Goal: Task Accomplishment & Management: Use online tool/utility

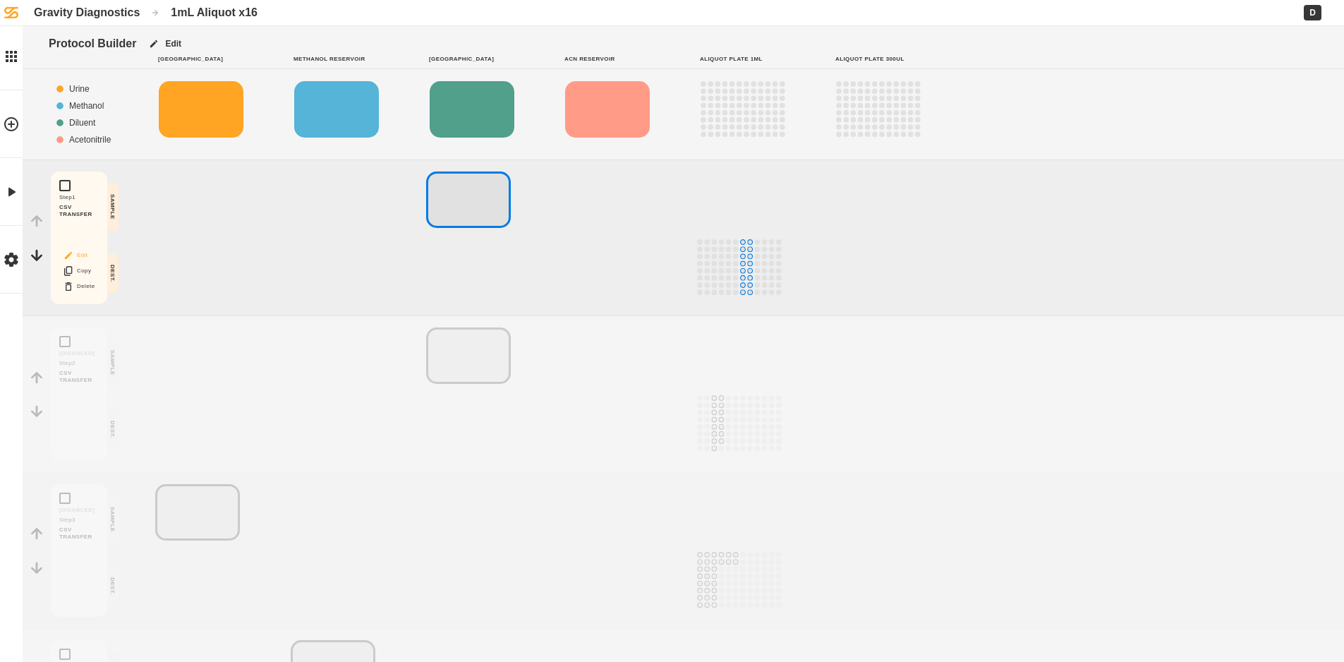
click at [83, 252] on button "Edit" at bounding box center [78, 255] width 45 height 18
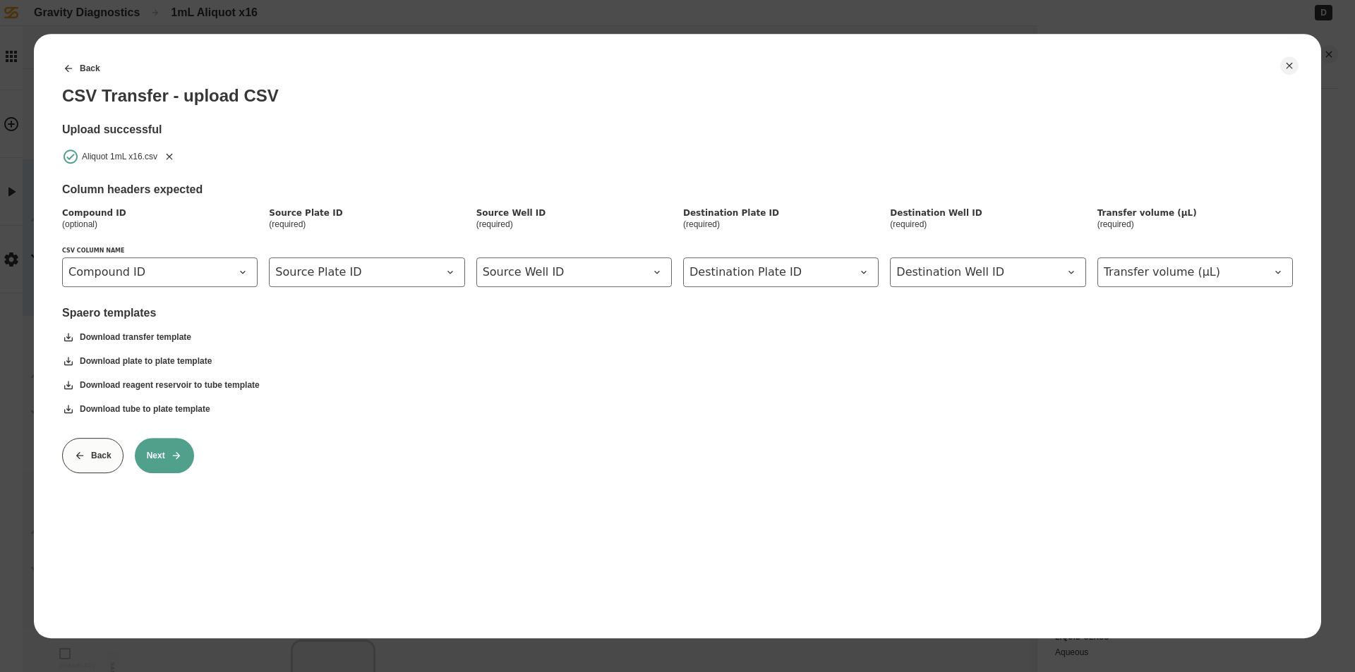
click at [171, 153] on icon "Remove" at bounding box center [169, 156] width 11 height 11
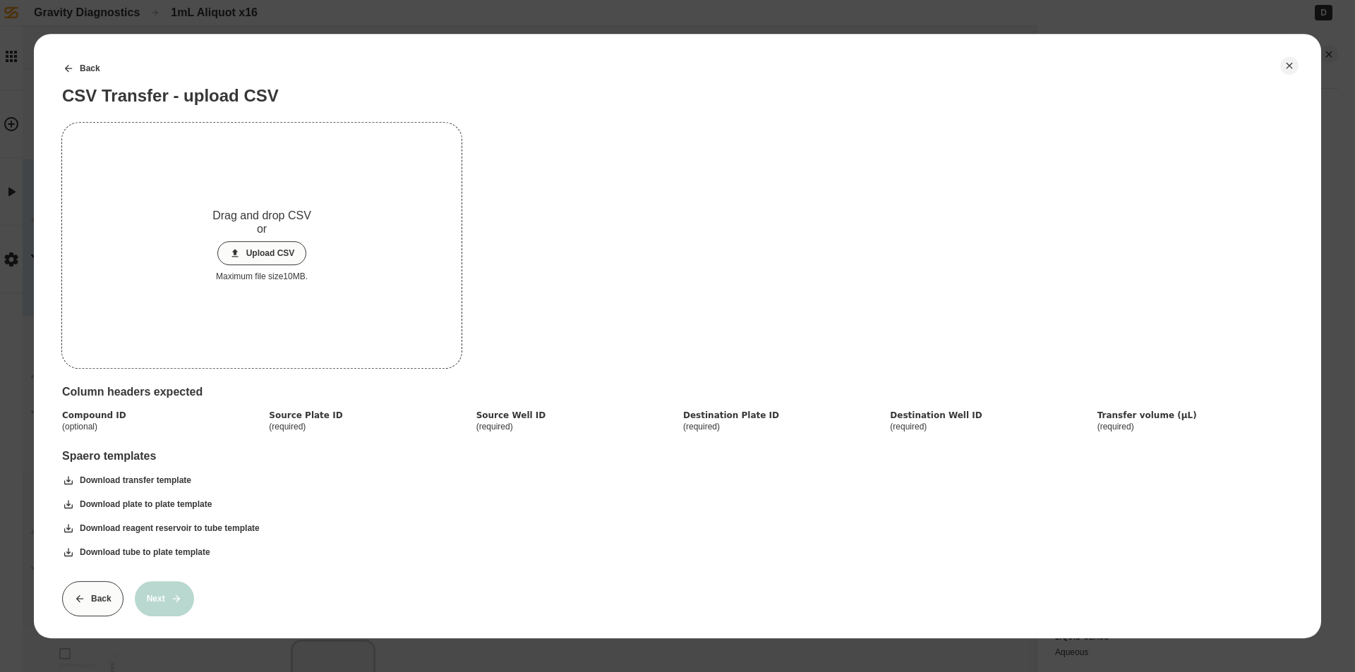
drag, startPoint x: 243, startPoint y: 251, endPoint x: 253, endPoint y: 250, distance: 10.0
click at [245, 252] on button "Upload CSV" at bounding box center [262, 253] width 90 height 24
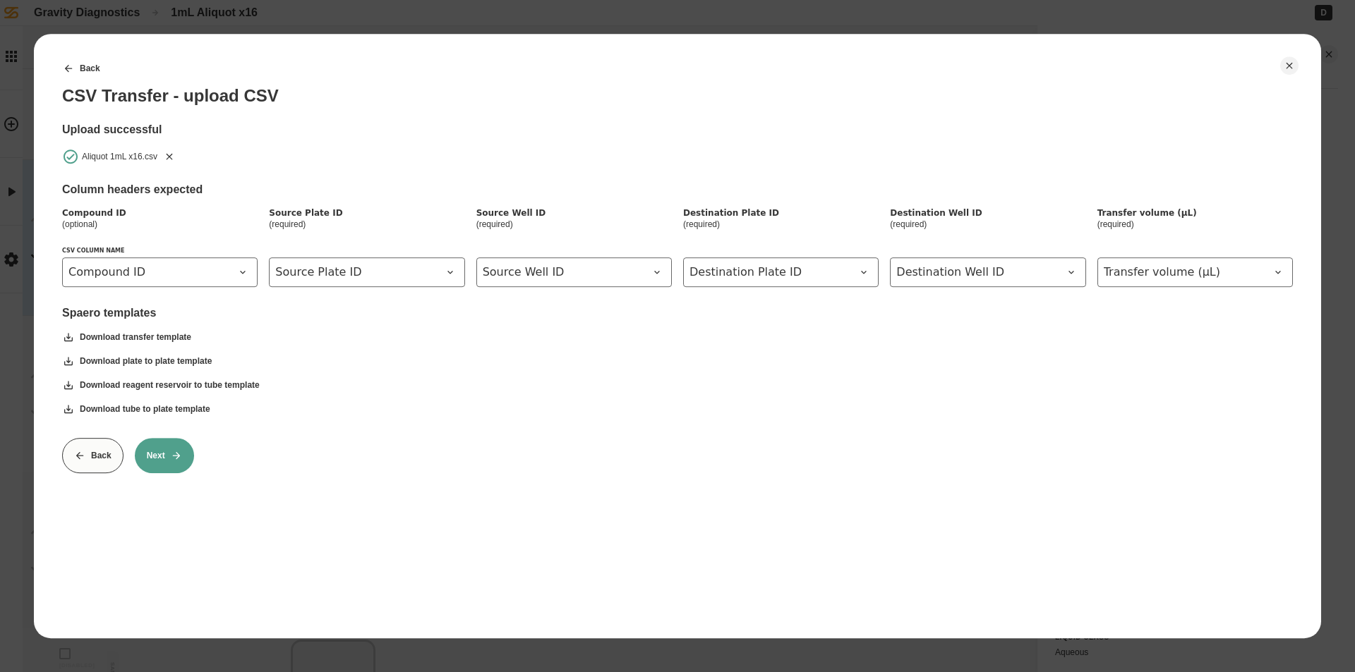
click at [186, 460] on button "Next" at bounding box center [164, 455] width 59 height 35
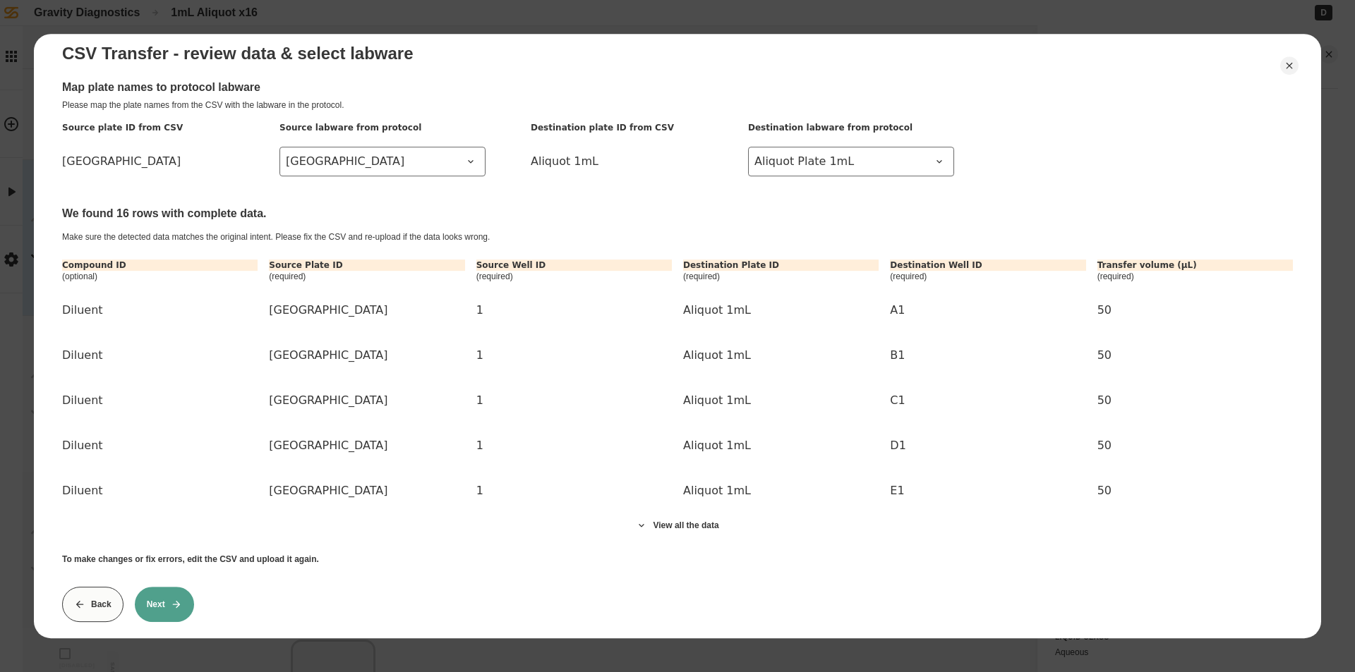
scroll to position [64, 0]
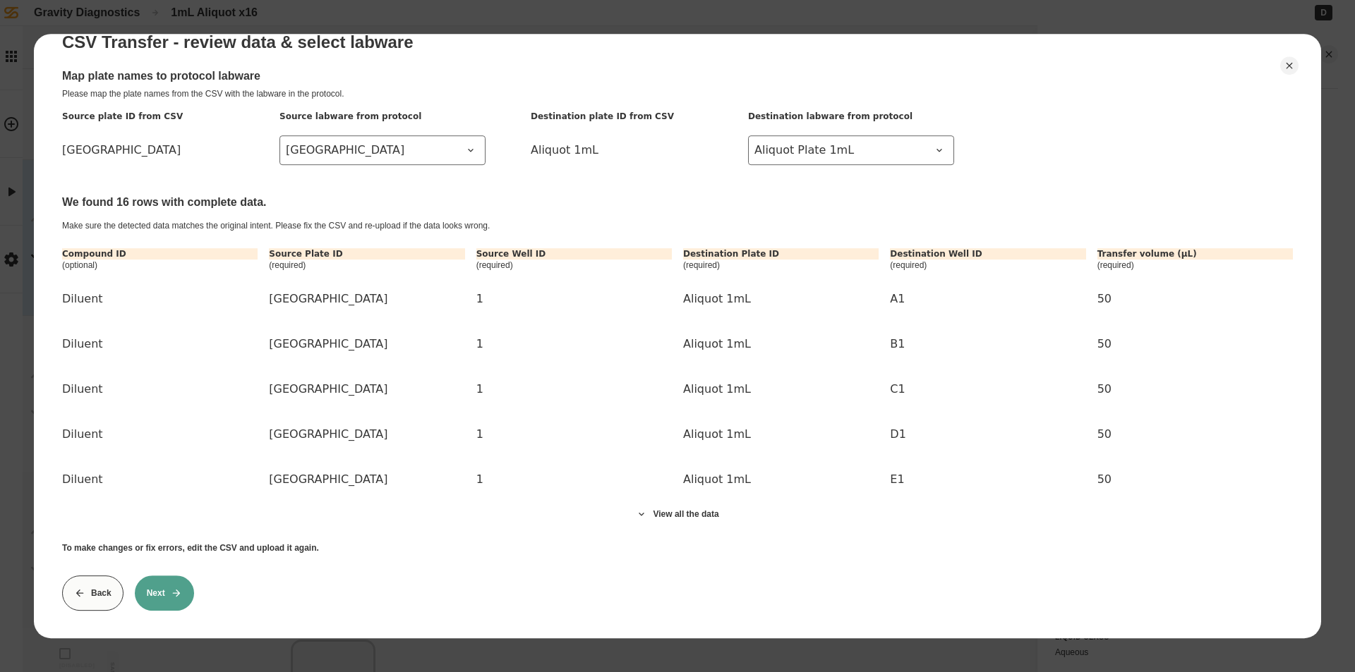
click at [159, 590] on button "Next" at bounding box center [164, 593] width 59 height 35
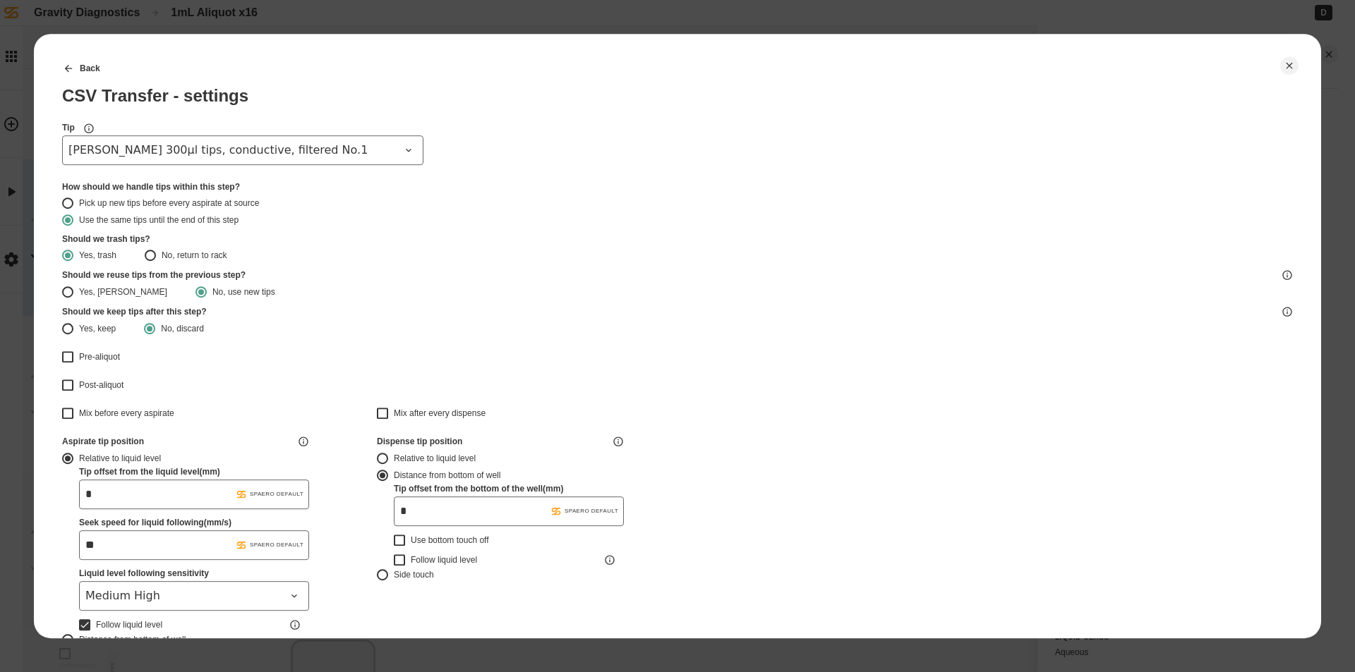
type input "*******"
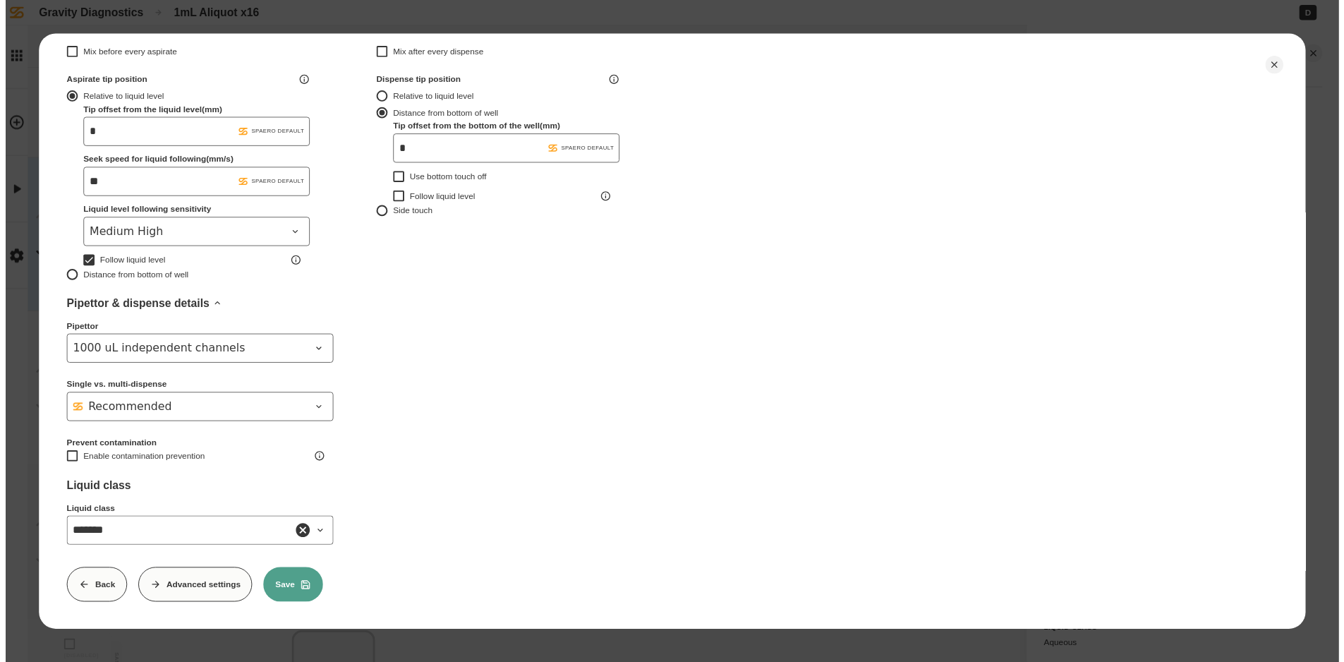
scroll to position [372, 0]
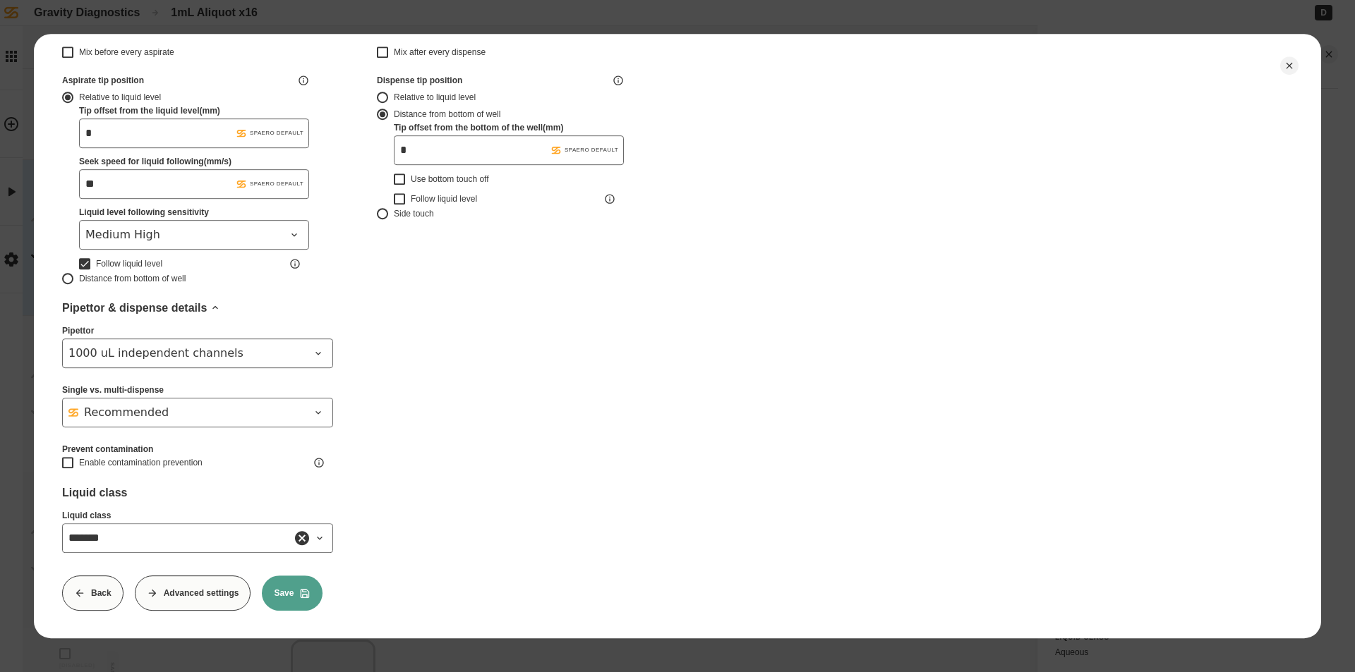
click at [281, 584] on button "Save" at bounding box center [292, 593] width 61 height 35
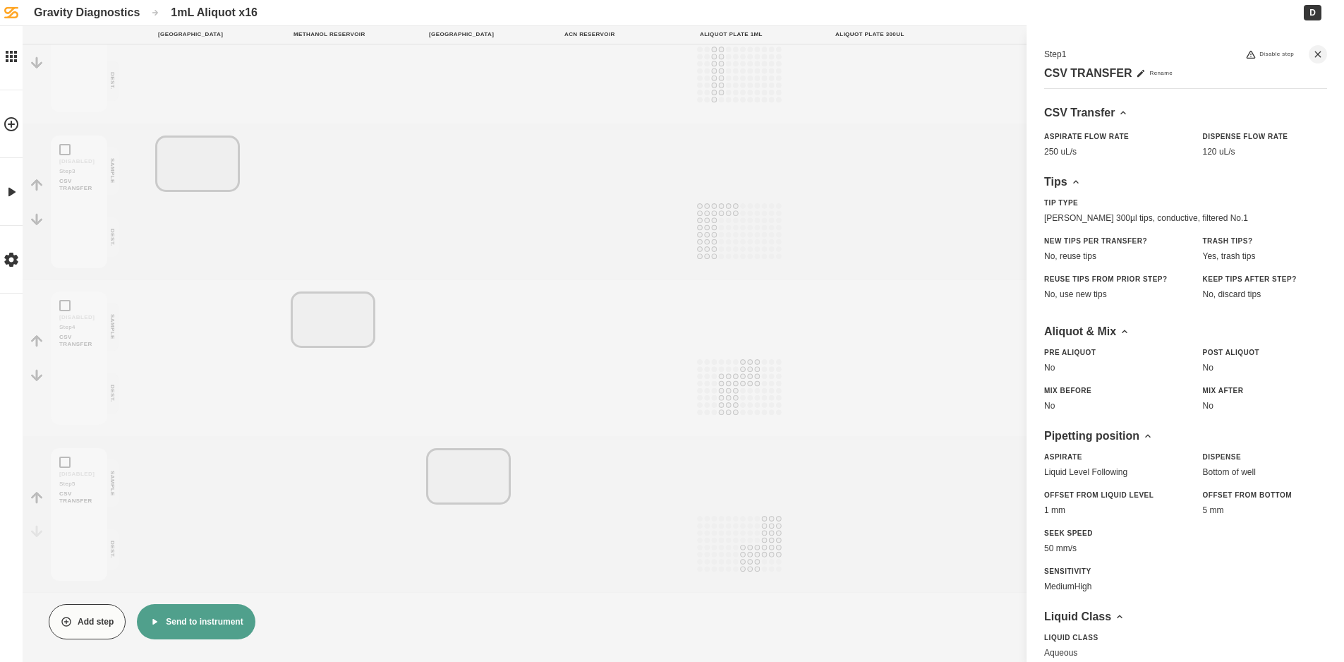
click at [187, 619] on button "Send to instrument" at bounding box center [196, 621] width 118 height 35
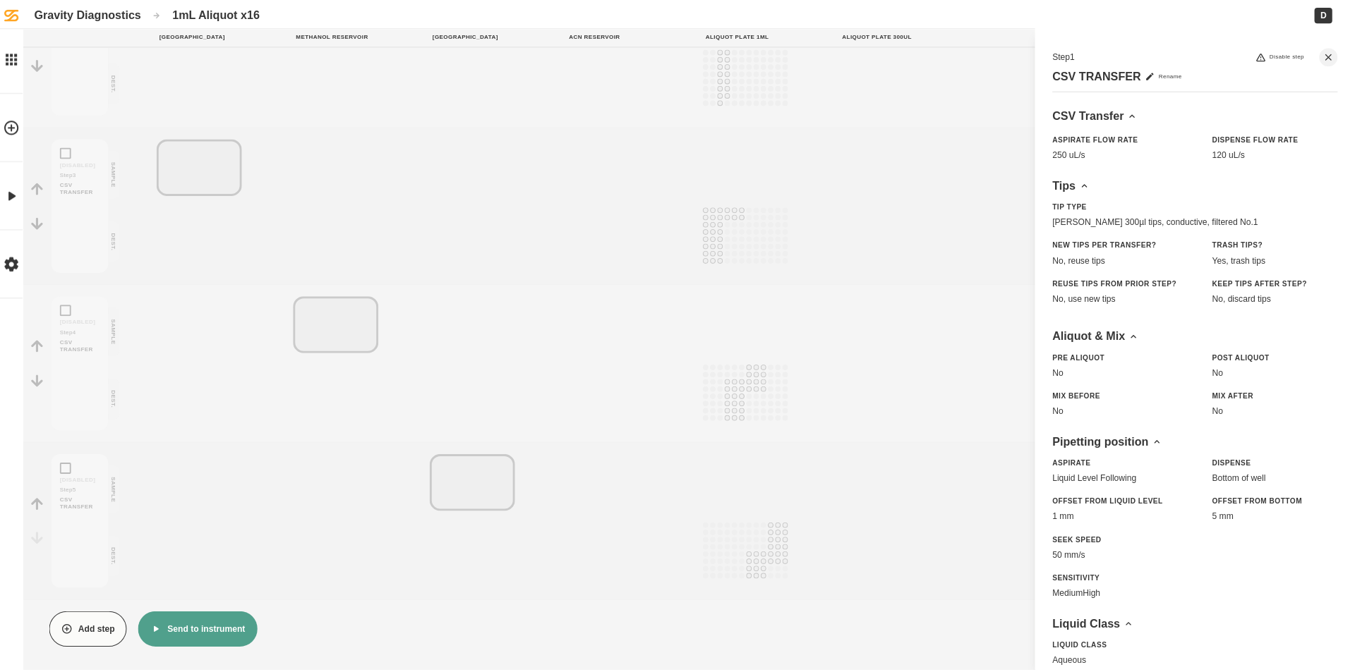
scroll to position [338, 0]
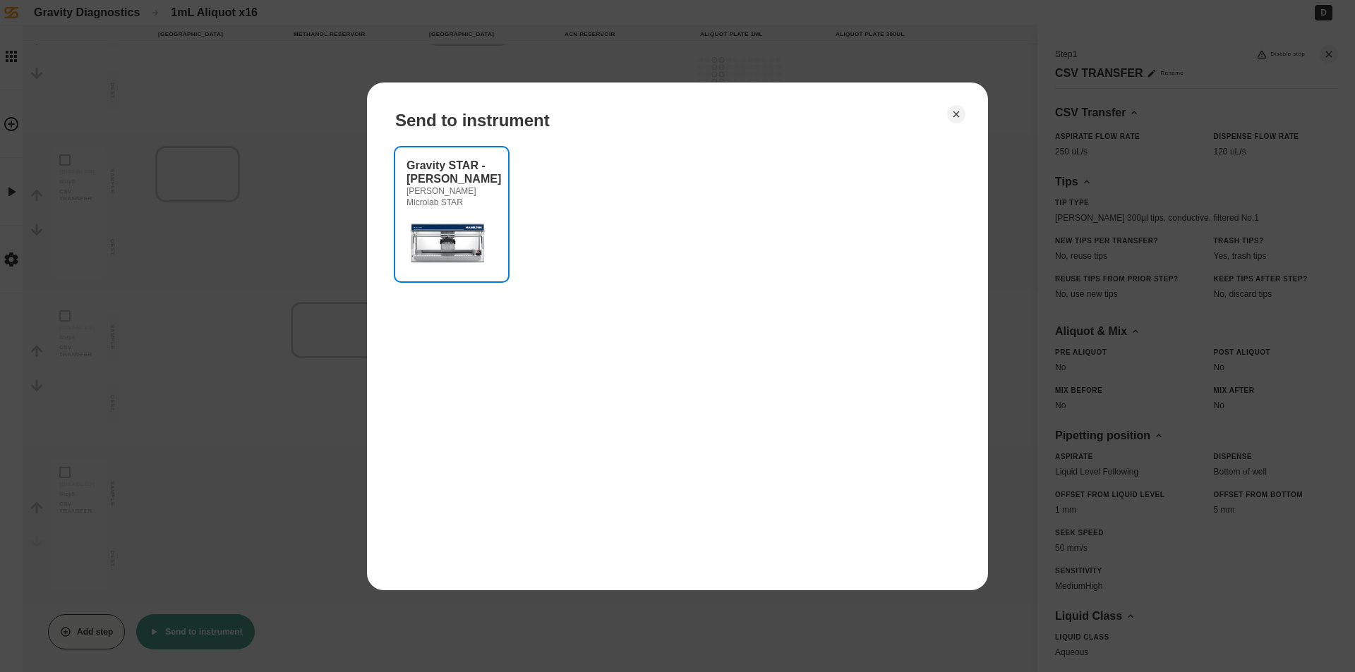
click at [409, 202] on div "[PERSON_NAME] Microlab STAR" at bounding box center [451, 197] width 90 height 23
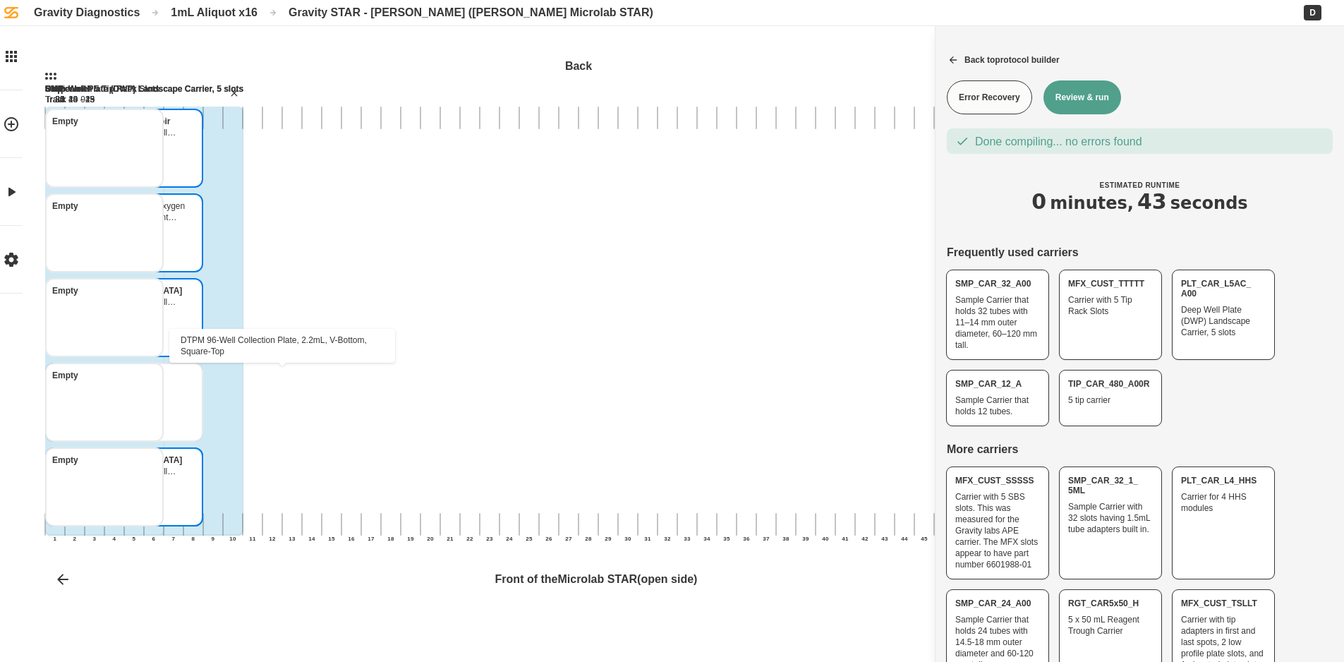
click at [187, 382] on icon "Aliquot Plate 1mL DTPM 96-Well Collection Plate, 2.2mL, V-Bottom, Square-Top" at bounding box center [181, 378] width 11 height 11
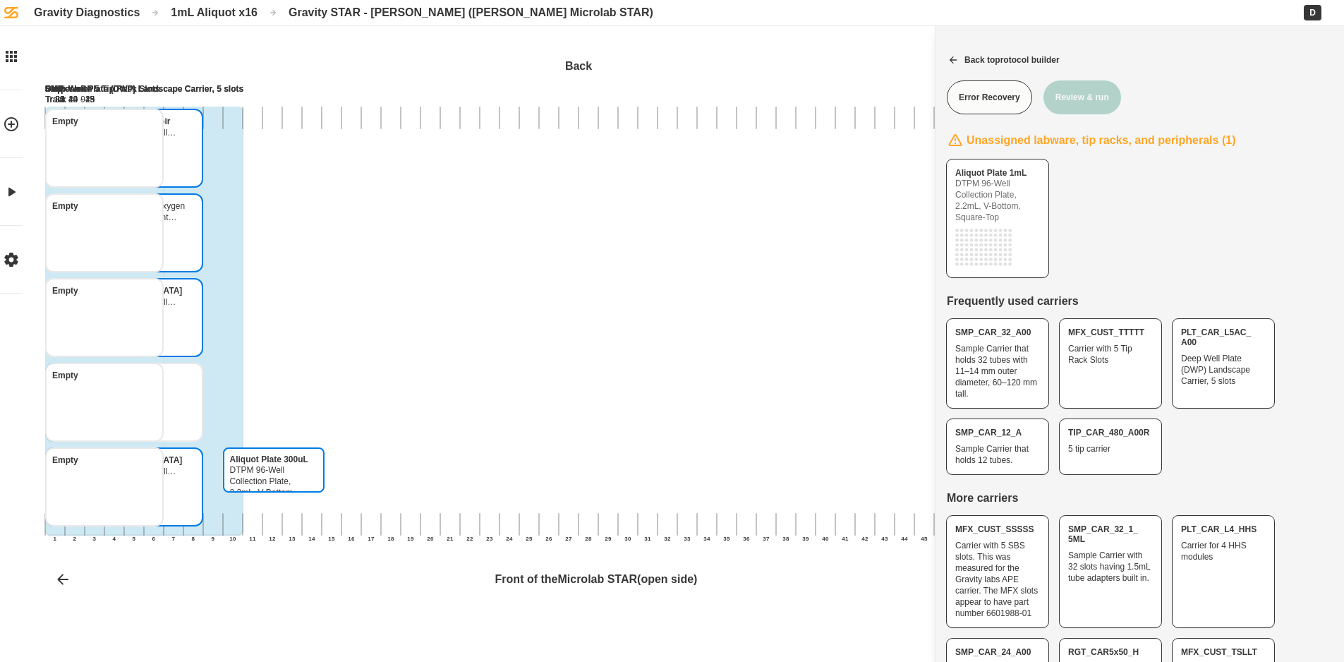
drag, startPoint x: 271, startPoint y: 499, endPoint x: 286, endPoint y: 417, distance: 83.3
click at [286, 417] on div "Aliquot Plate 300uL DTPM 96-Well Collection Plate, 2.2mL, V-Bottom, Square-Top …" at bounding box center [797, 322] width 1504 height 549
click at [243, 399] on div "Empty Empty Empty Aliquot Plate 300uL ( DTPM 96-Well Collection Plate, 2.2mL, V…" at bounding box center [144, 321] width 198 height 429
click at [203, 505] on div "Empty" at bounding box center [144, 486] width 119 height 79
click at [203, 472] on div "Empty" at bounding box center [144, 486] width 119 height 79
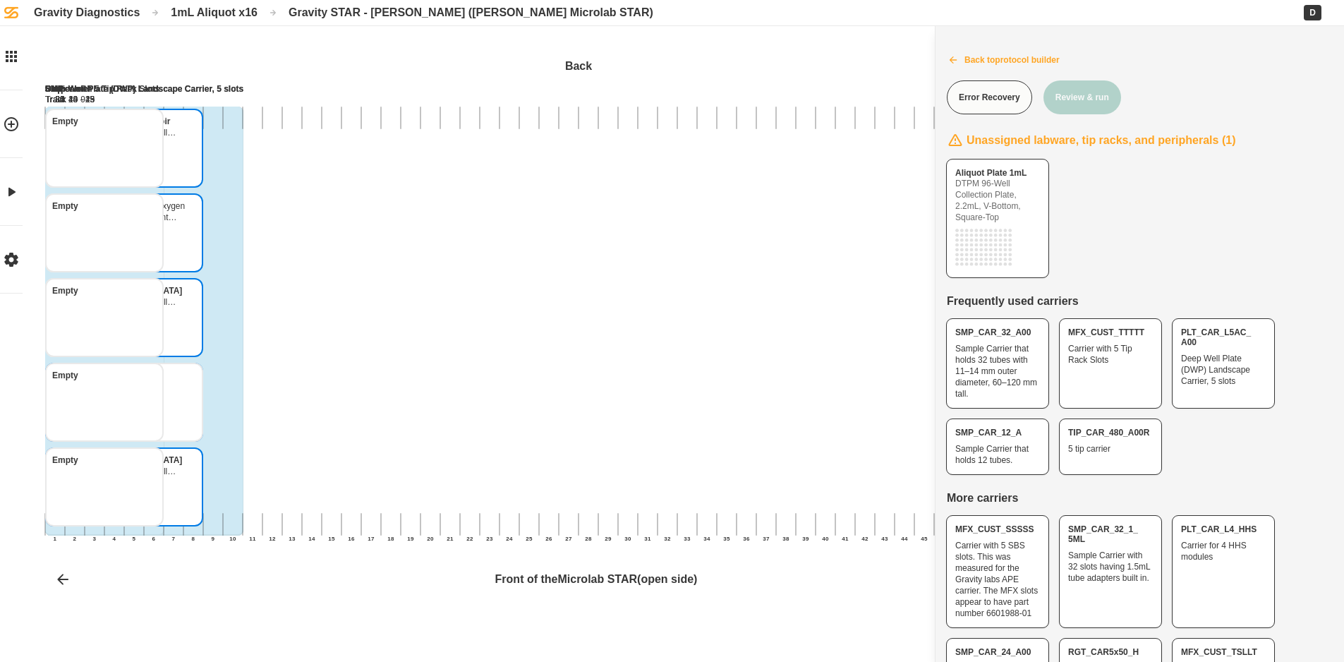
click at [969, 67] on button "Back to protocol builder" at bounding box center [1139, 59] width 408 height 35
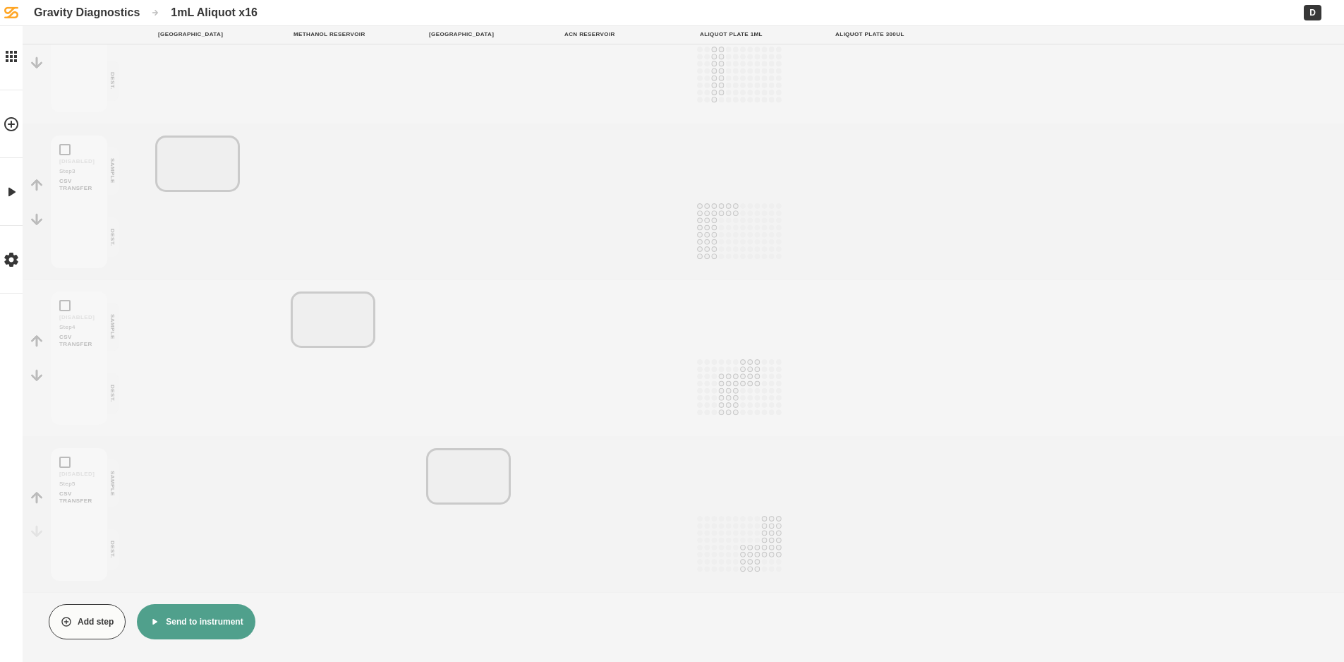
click at [226, 627] on button "Send to instrument" at bounding box center [196, 621] width 118 height 35
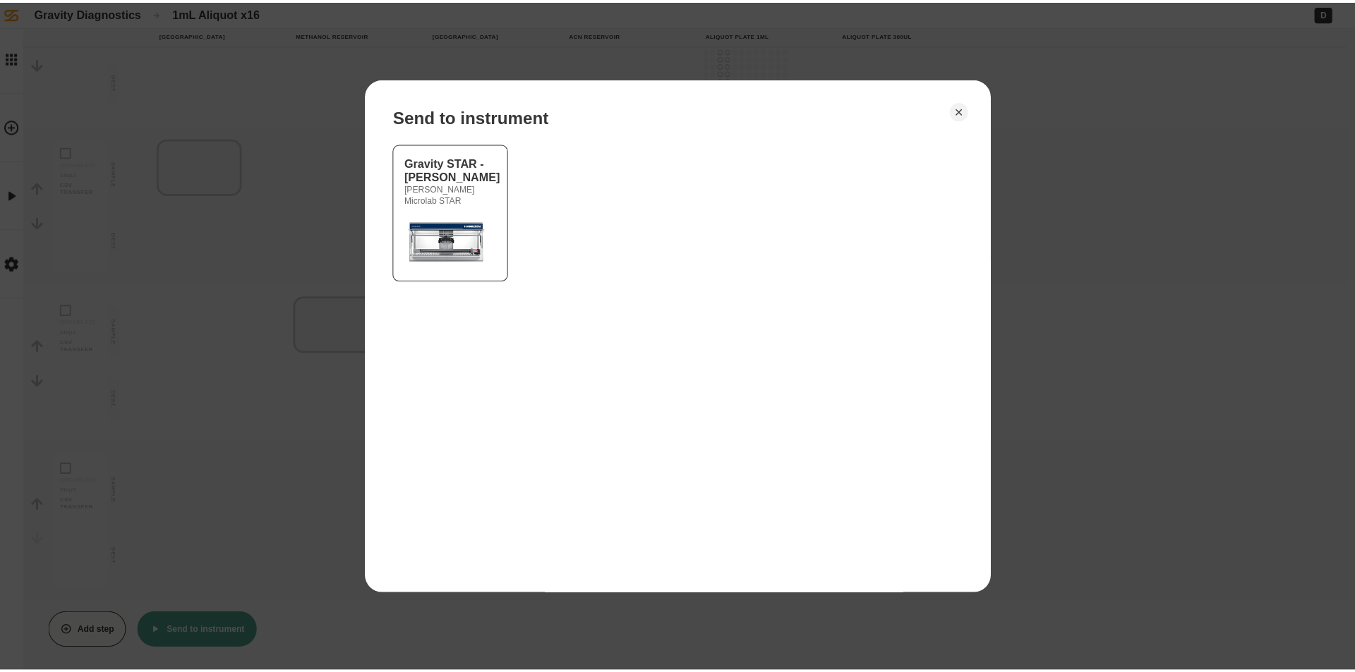
scroll to position [338, 0]
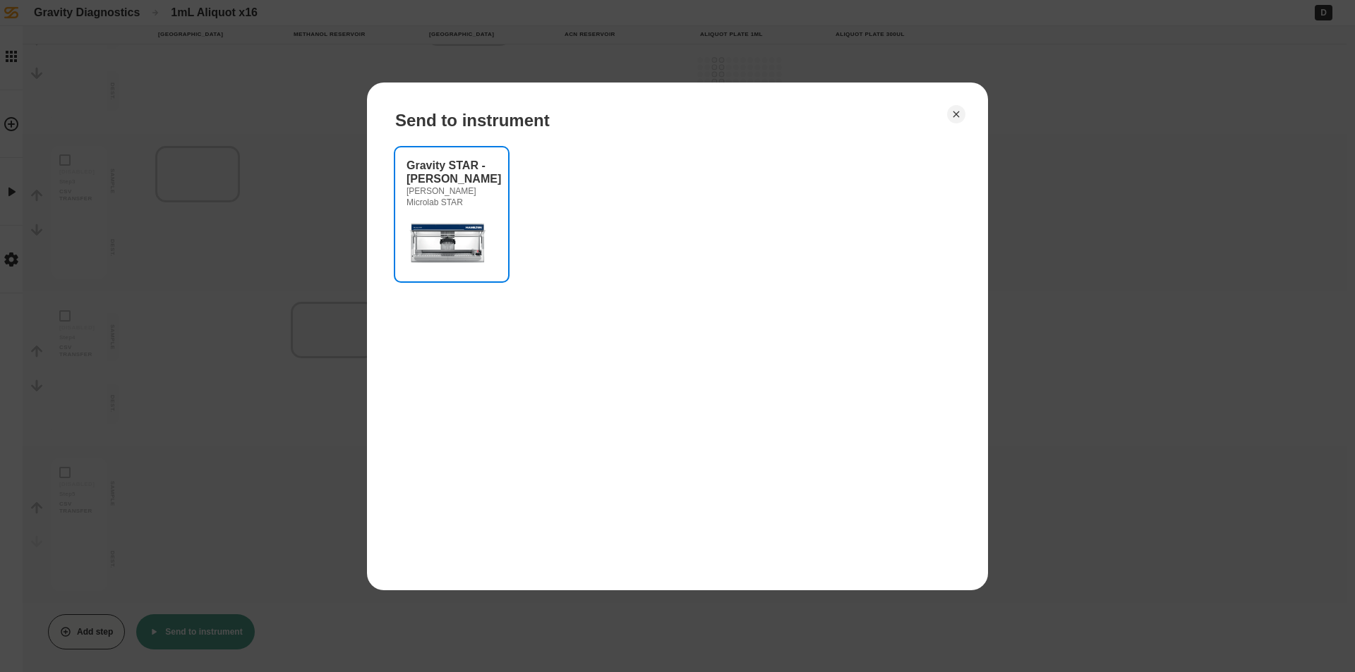
click at [438, 239] on img at bounding box center [448, 242] width 85 height 56
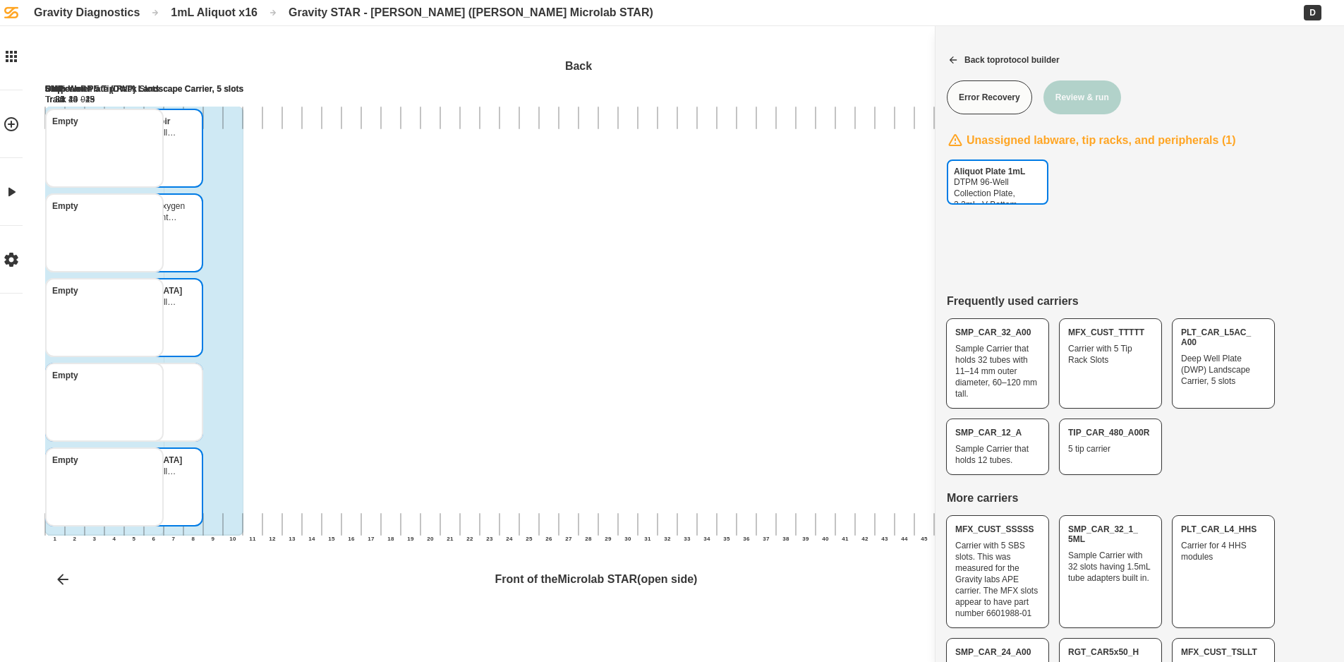
drag, startPoint x: 1016, startPoint y: 236, endPoint x: 293, endPoint y: 528, distance: 779.5
click at [293, 528] on div "Aliquot Plate 1mL DTPM 96-Well Collection Plate, 2.2mL, V-Bottom, Square-Top Ba…" at bounding box center [672, 331] width 1344 height 662
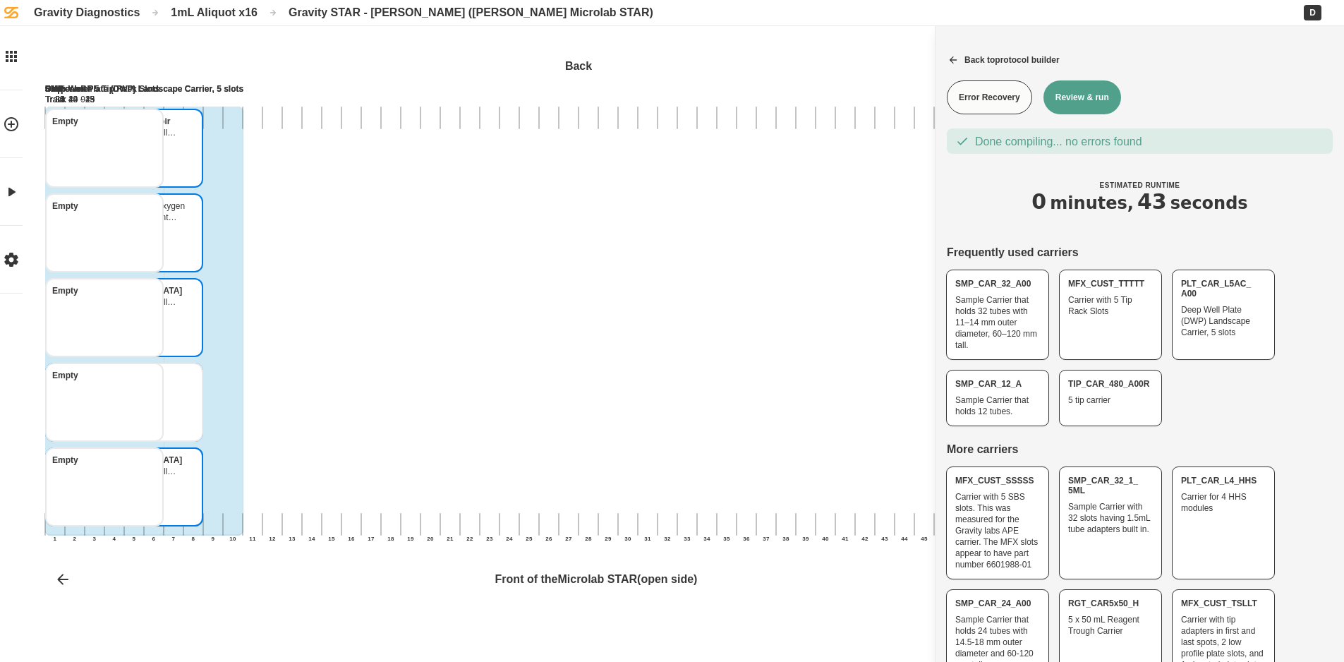
click at [1082, 98] on button "Review & run" at bounding box center [1082, 97] width 78 height 34
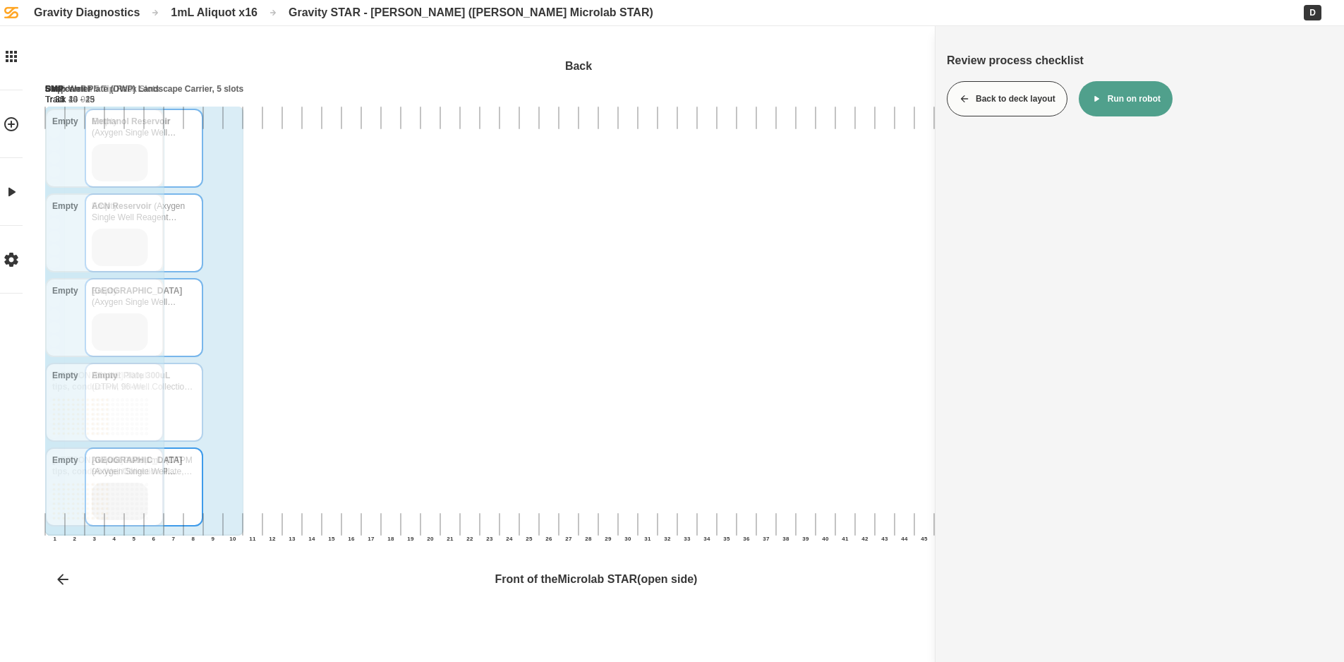
click at [1120, 101] on button "Run on robot" at bounding box center [1126, 98] width 94 height 35
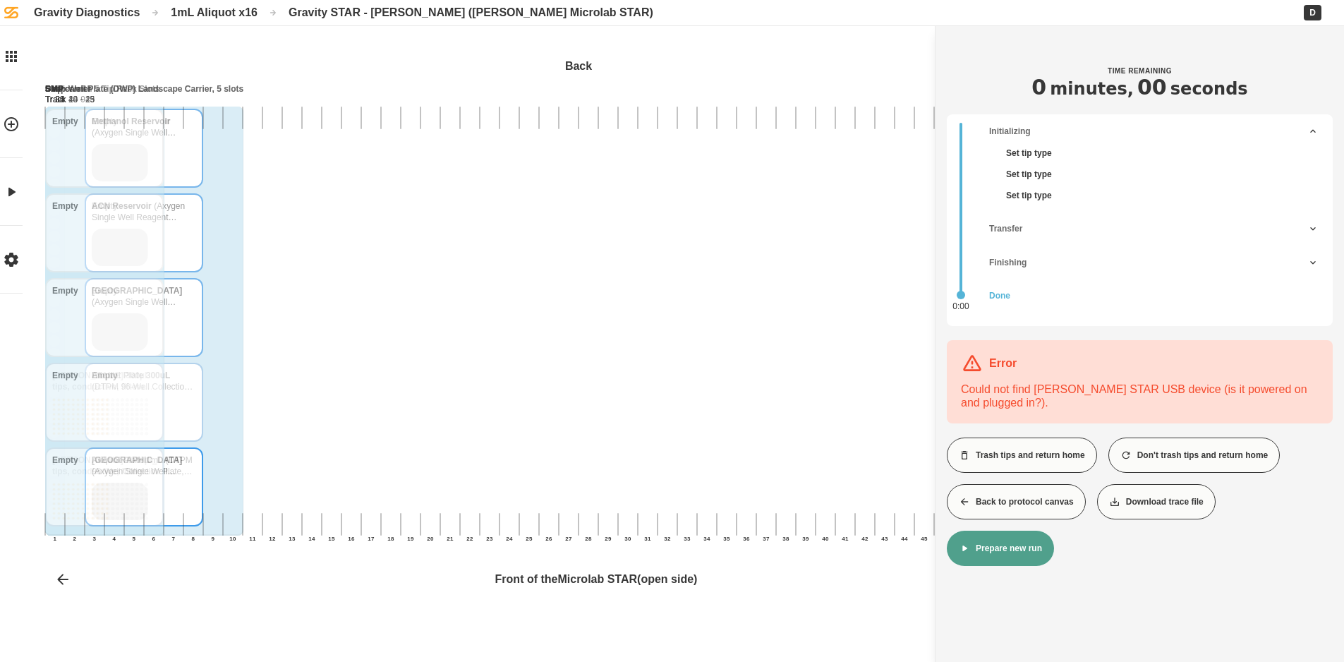
click at [974, 511] on button "Back to protocol canvas" at bounding box center [1016, 501] width 139 height 35
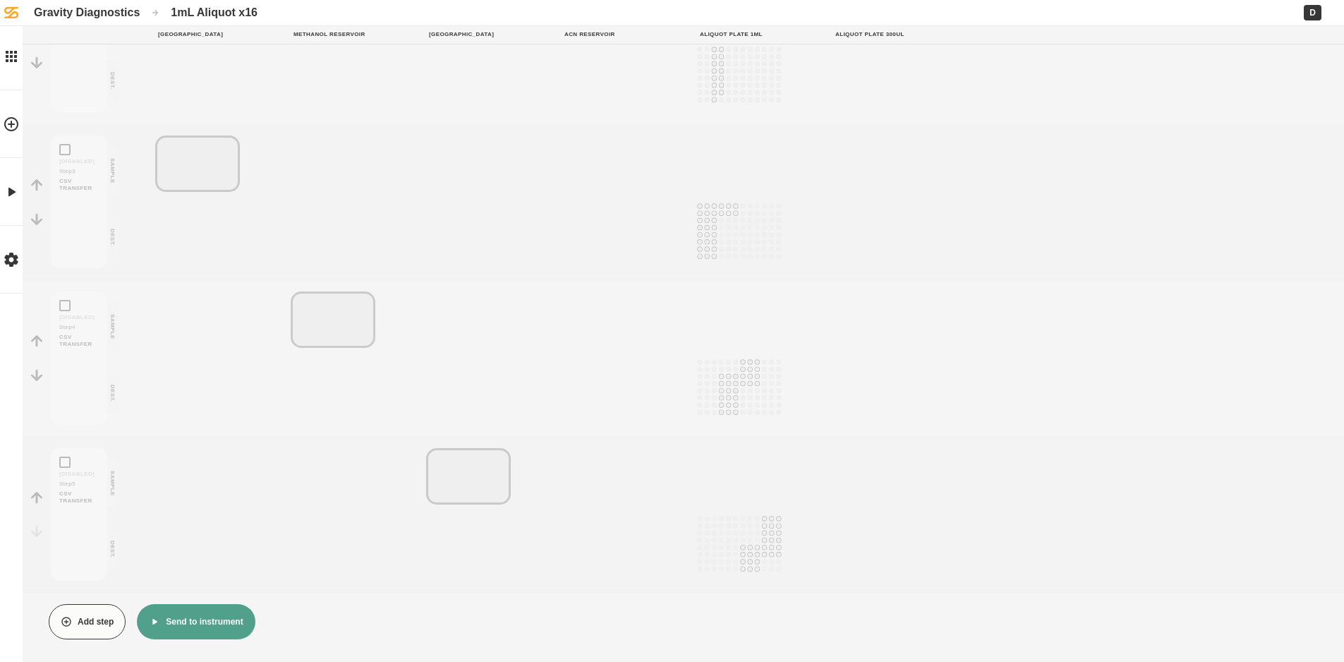
click at [211, 625] on button "Send to instrument" at bounding box center [196, 621] width 118 height 35
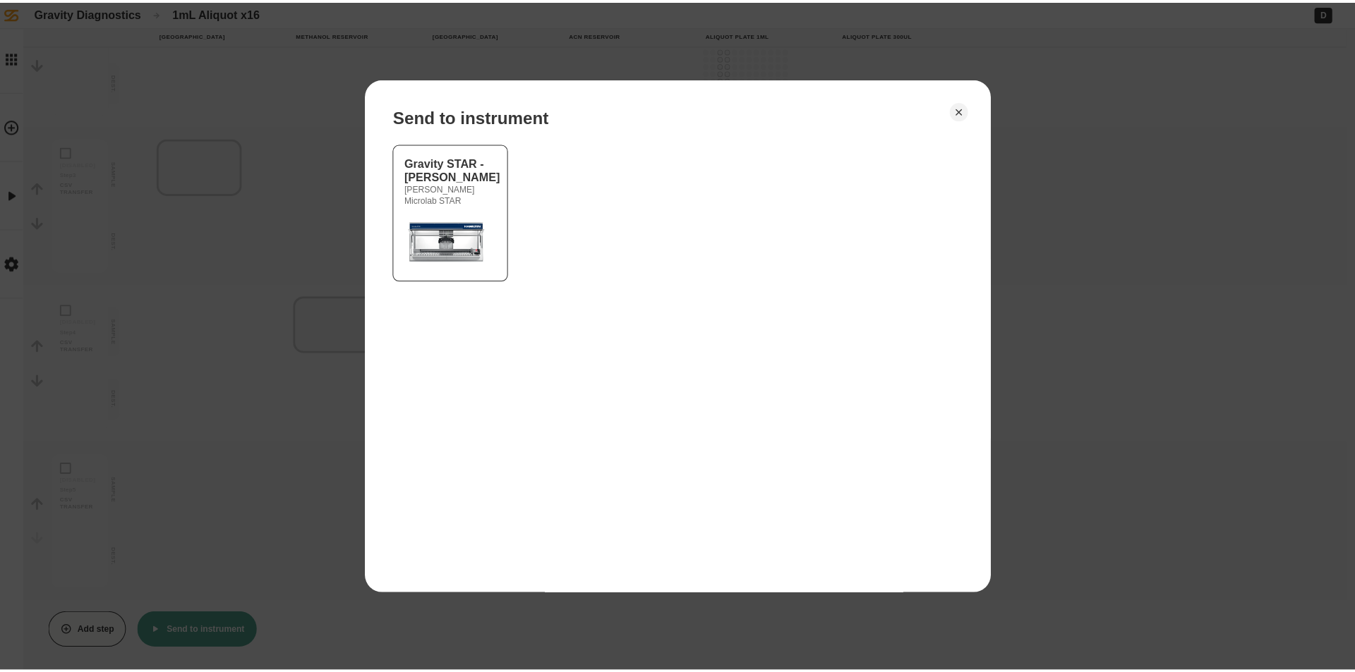
scroll to position [338, 0]
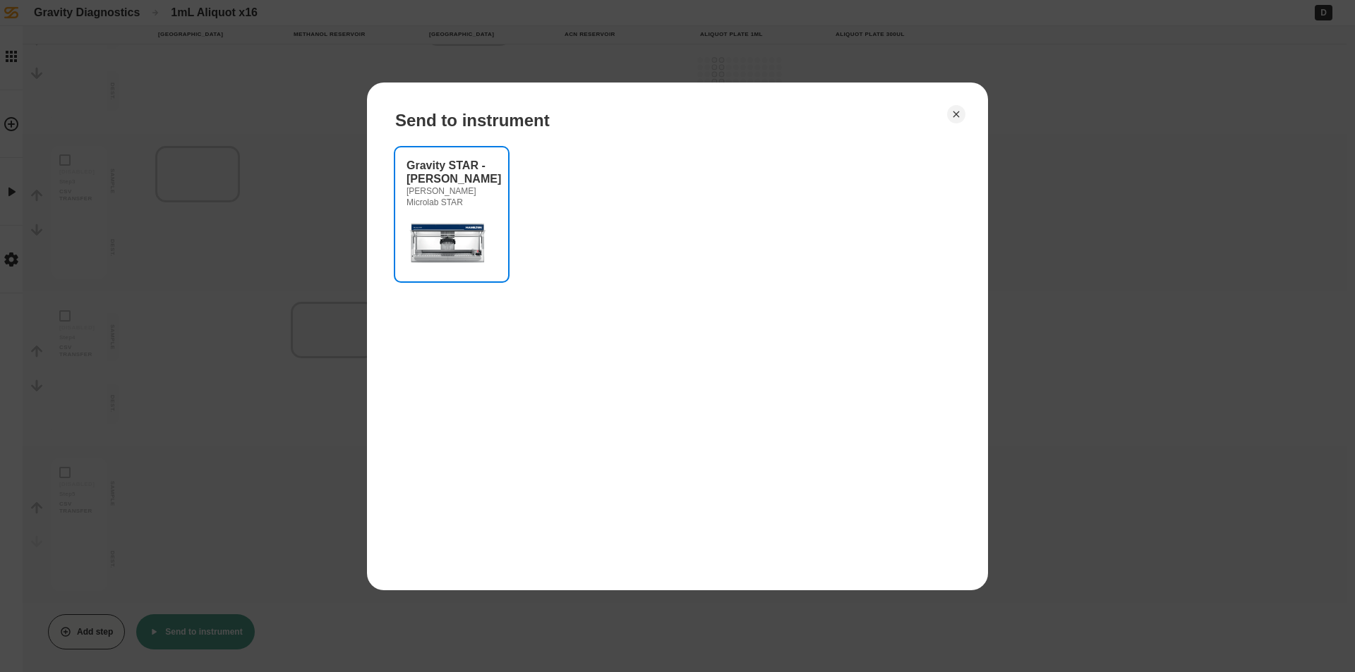
click at [408, 212] on div "Gravity STAR - [PERSON_NAME] Microlab STAR" at bounding box center [451, 214] width 90 height 111
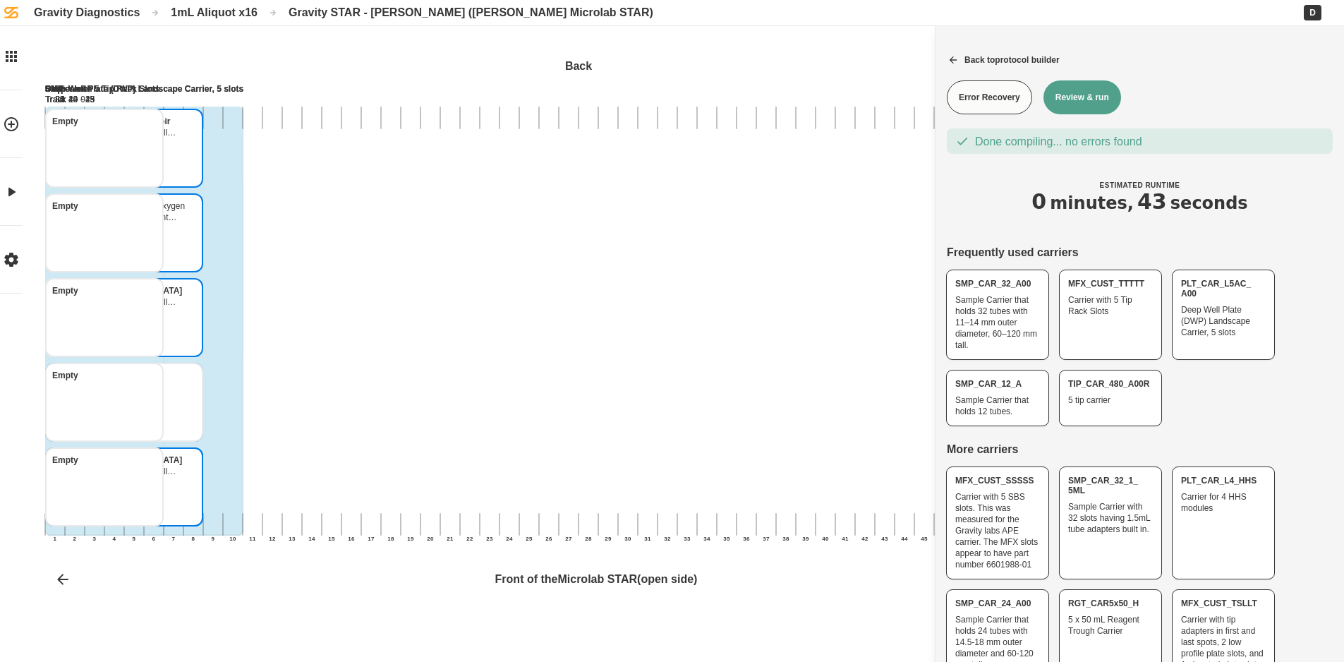
click at [1109, 90] on button "Review & run" at bounding box center [1082, 97] width 78 height 34
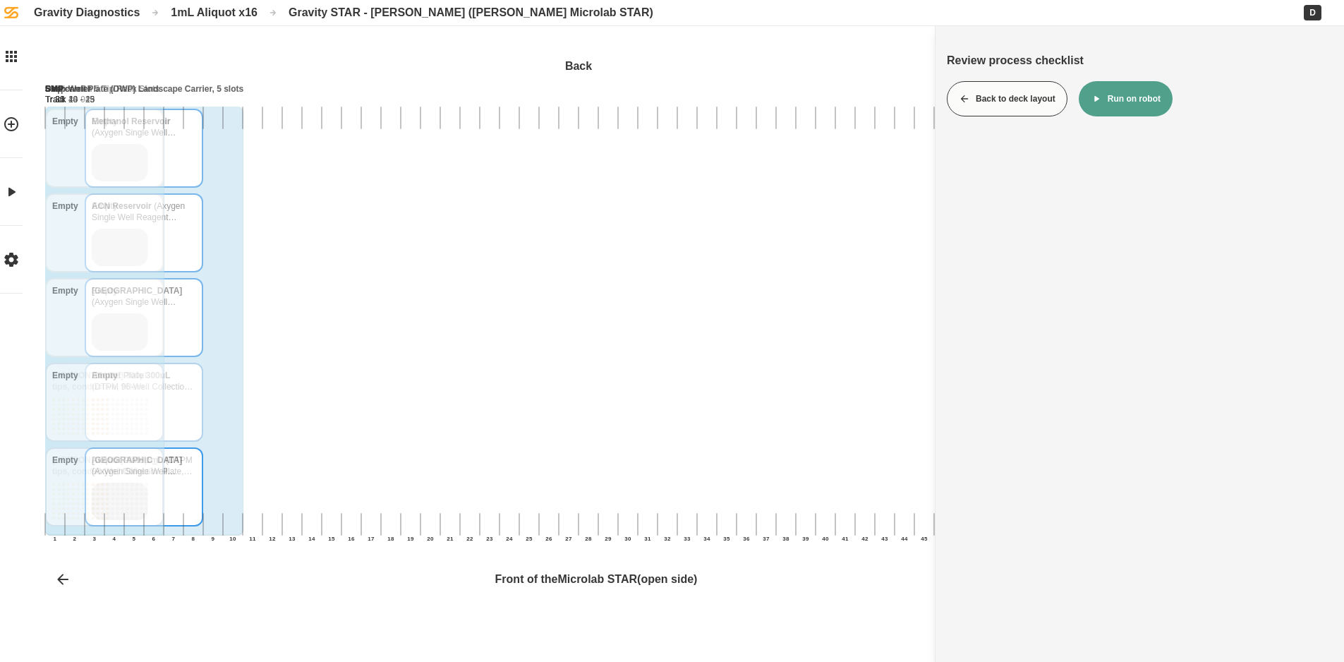
click at [1120, 98] on button "Run on robot" at bounding box center [1126, 98] width 94 height 35
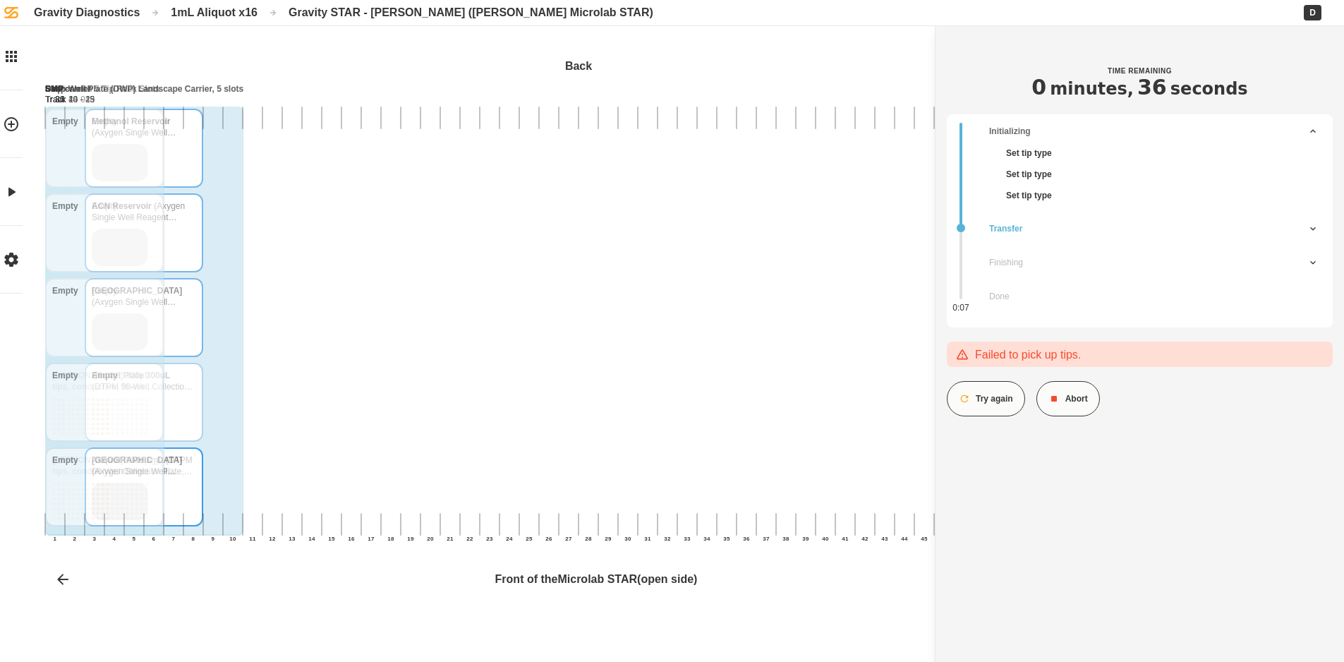
click at [997, 399] on button "Try again" at bounding box center [986, 398] width 78 height 35
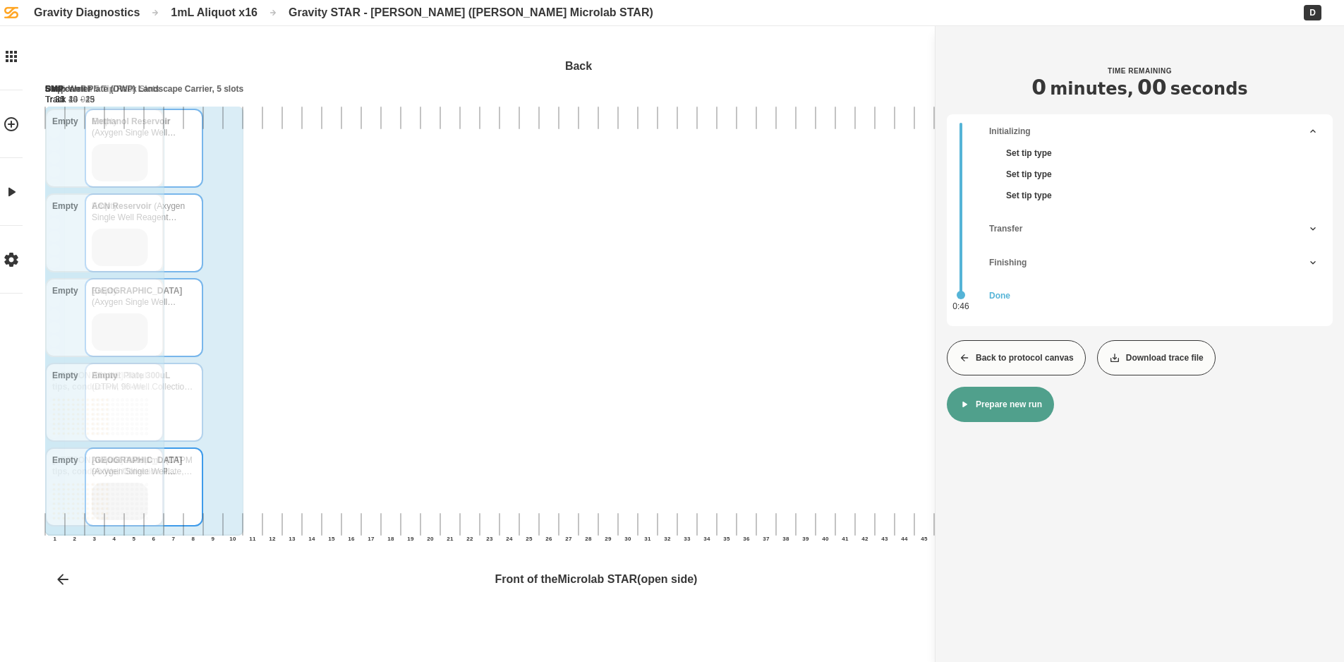
click at [984, 406] on button "Prepare new run" at bounding box center [1000, 404] width 107 height 35
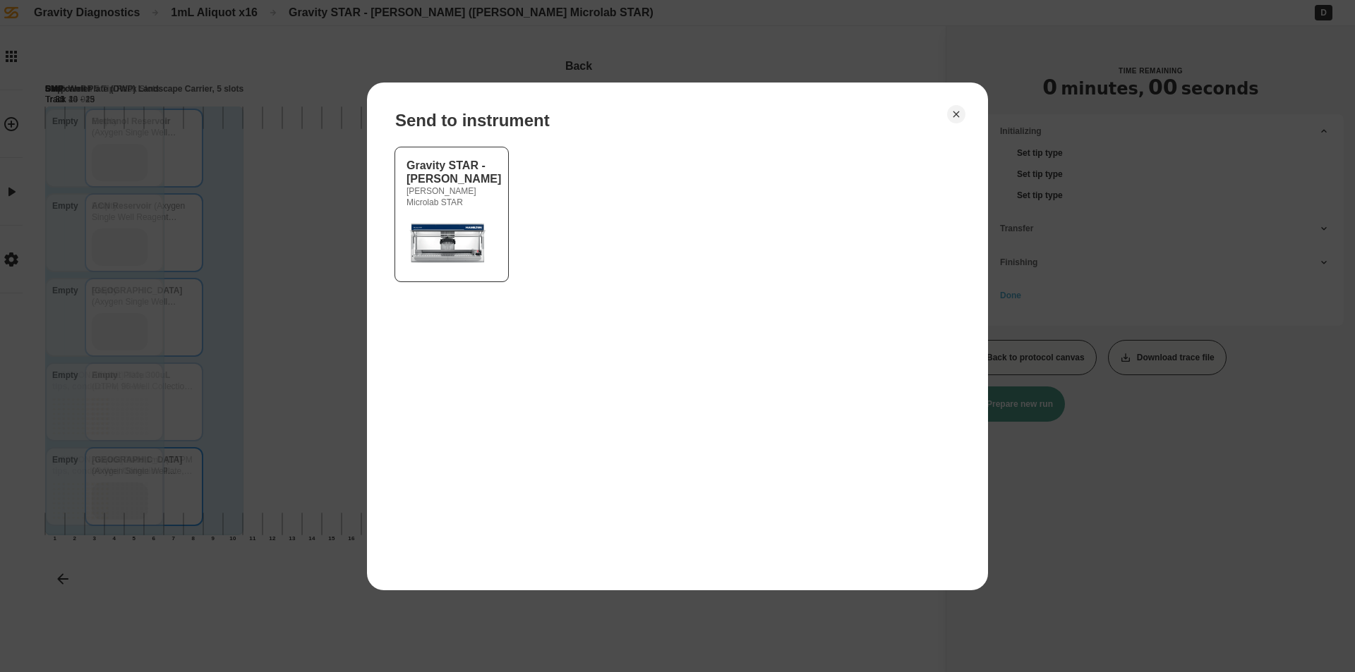
click at [953, 116] on icon "Close" at bounding box center [956, 114] width 6 height 6
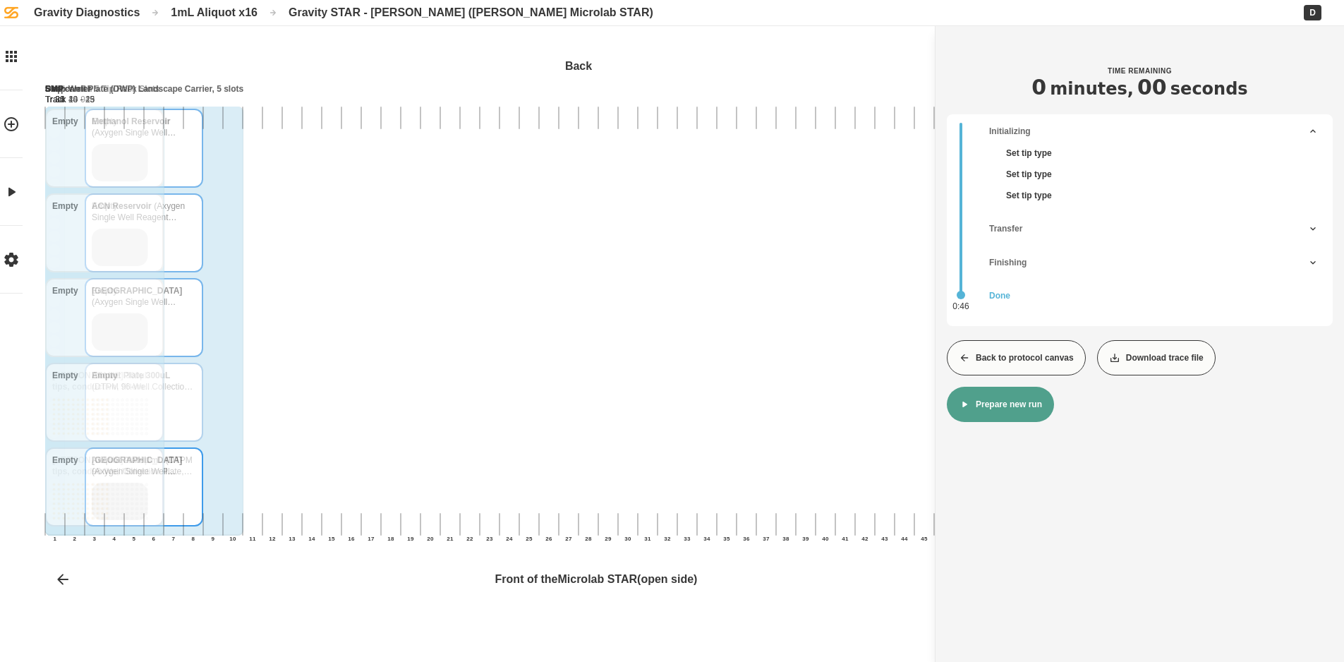
click at [1001, 363] on button "Back to protocol canvas" at bounding box center [1016, 357] width 139 height 35
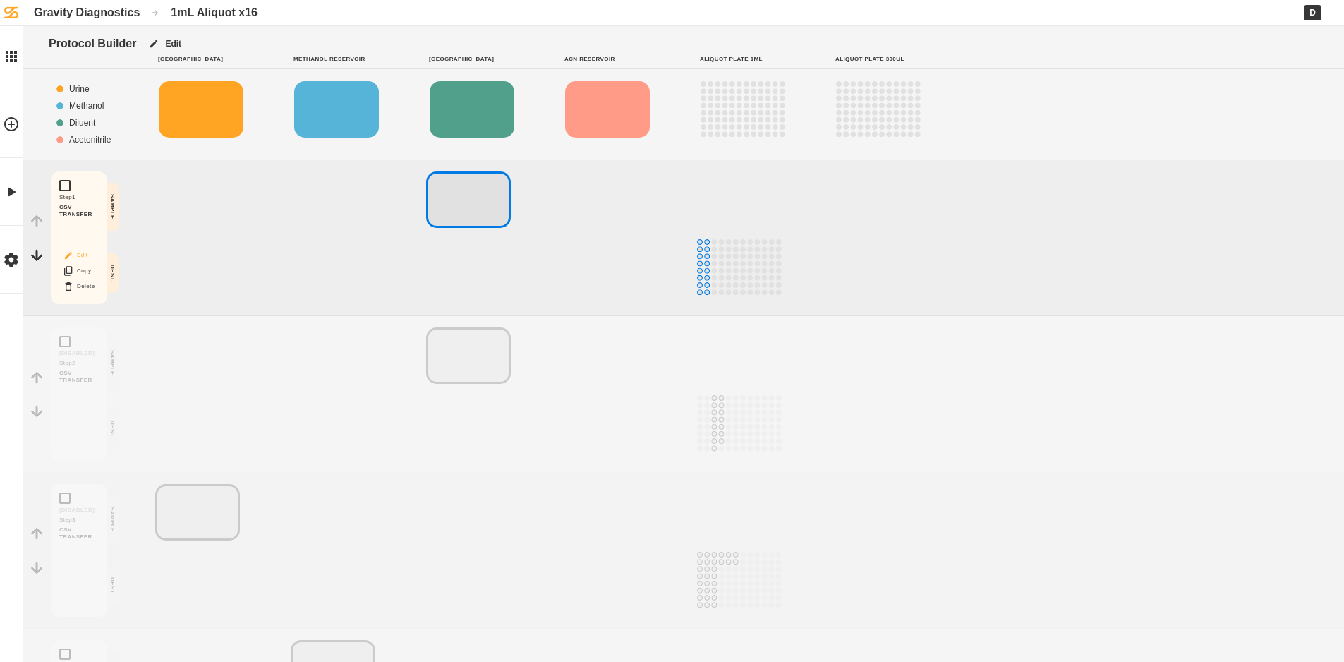
click at [84, 250] on button "Edit" at bounding box center [78, 255] width 45 height 18
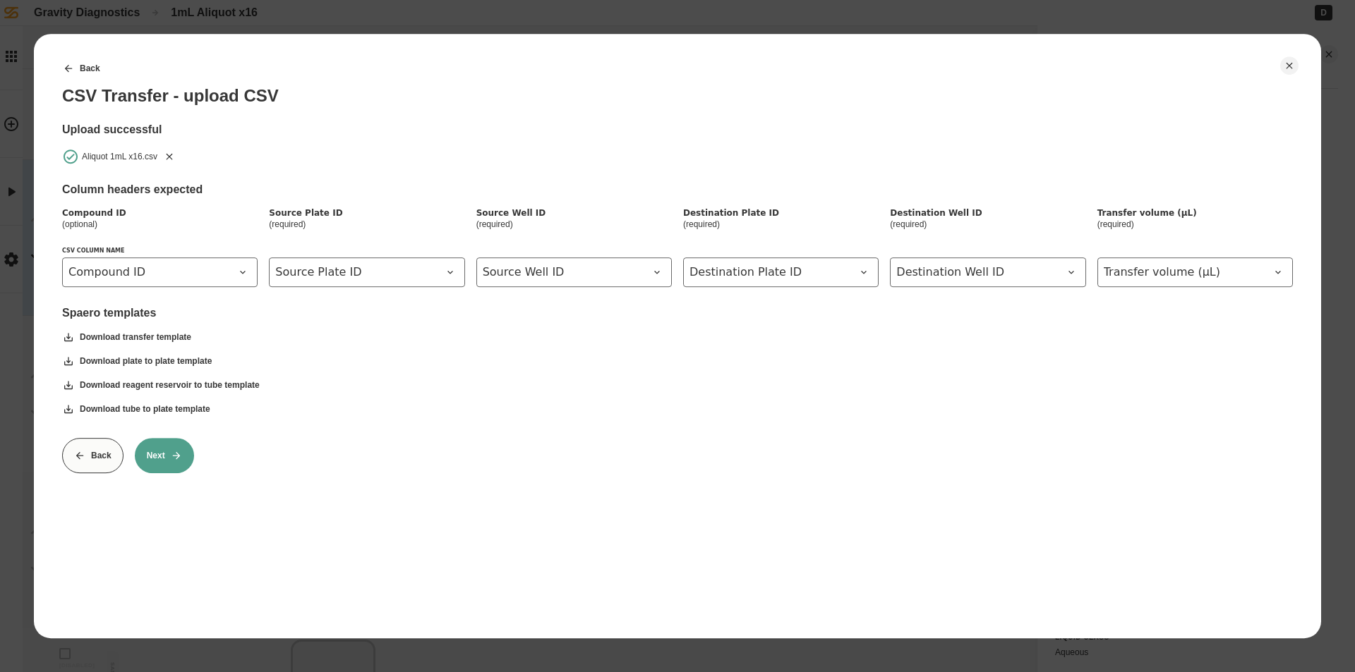
click at [170, 156] on icon "Remove" at bounding box center [169, 156] width 6 height 6
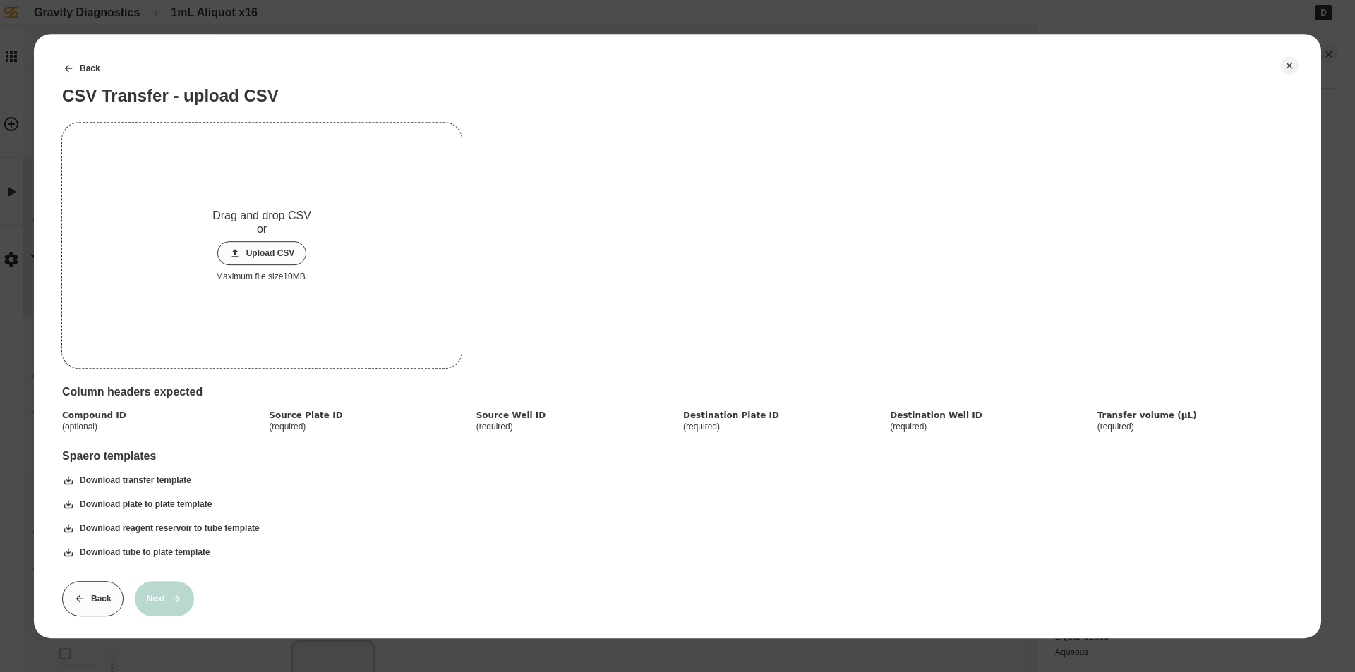
click at [279, 259] on button "Upload CSV" at bounding box center [262, 253] width 90 height 24
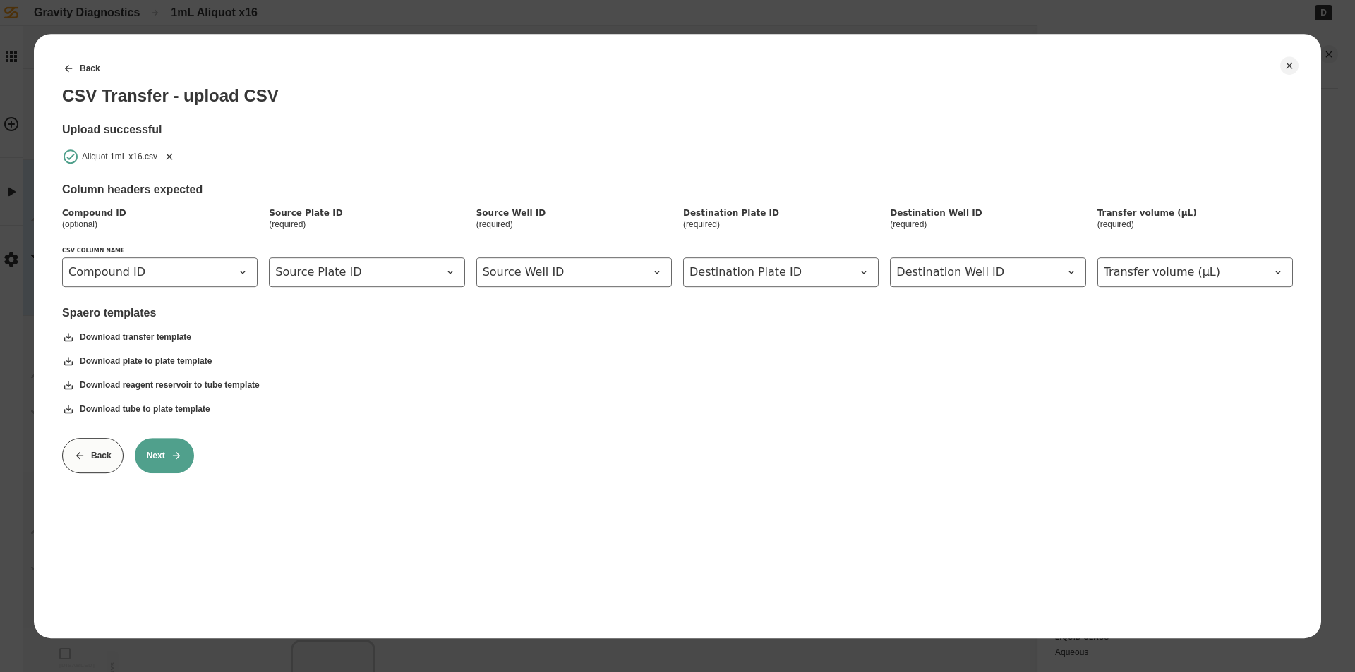
click at [166, 458] on button "Next" at bounding box center [164, 455] width 59 height 35
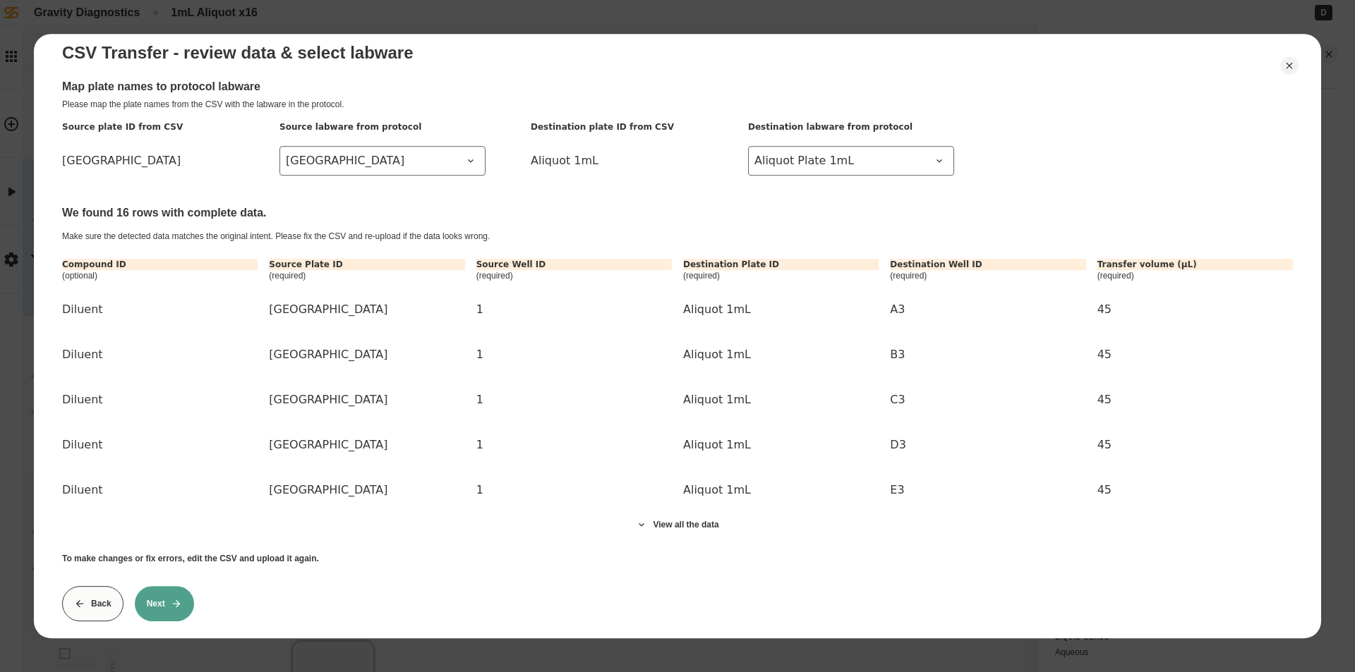
scroll to position [64, 0]
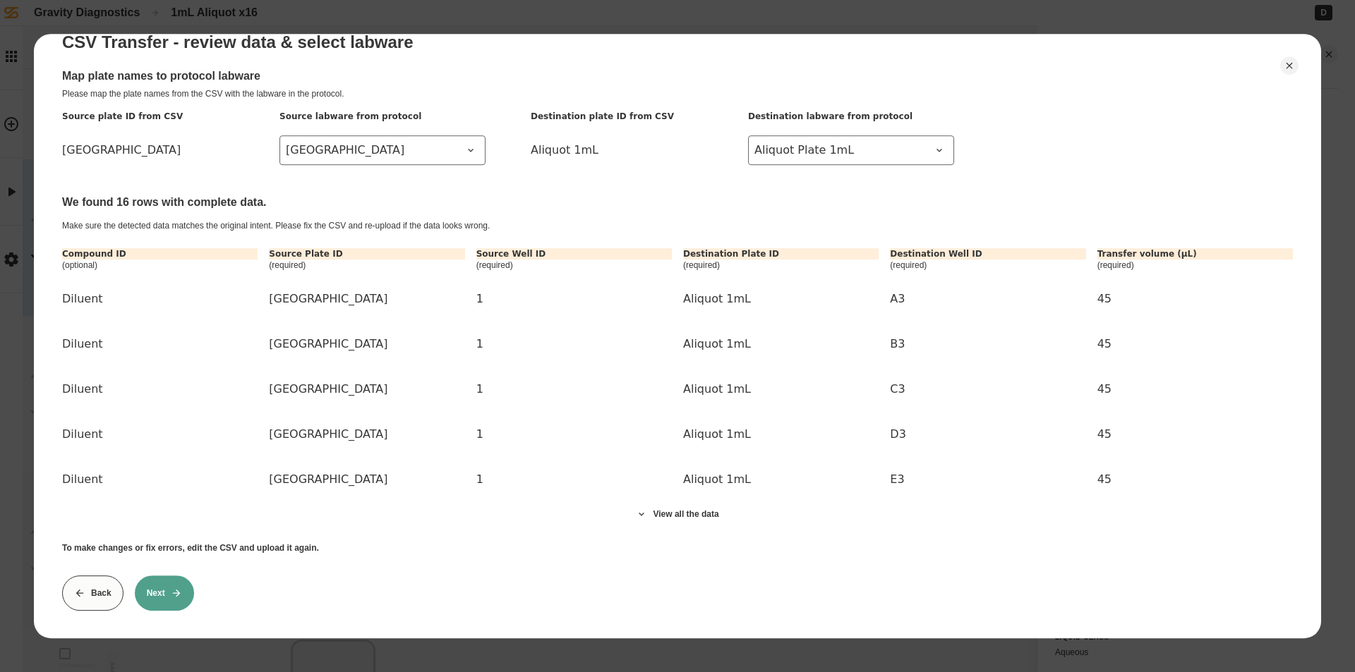
click at [172, 588] on icon at bounding box center [176, 593] width 11 height 11
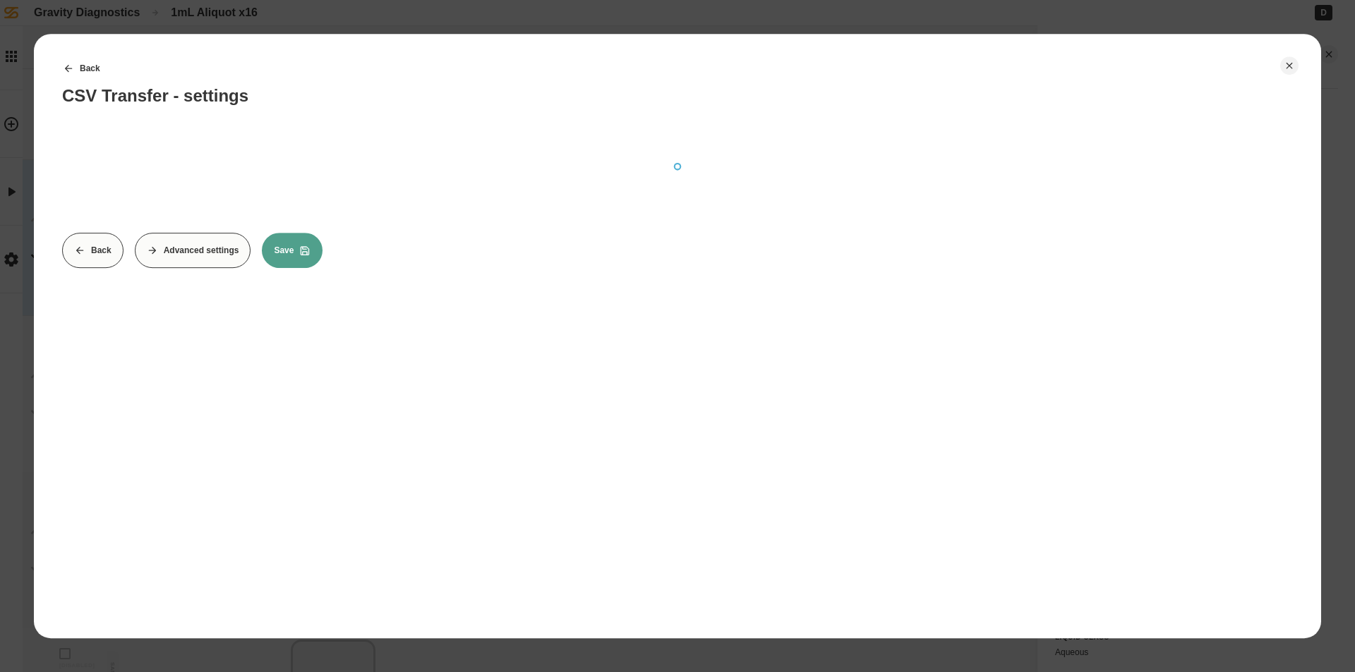
scroll to position [0, 0]
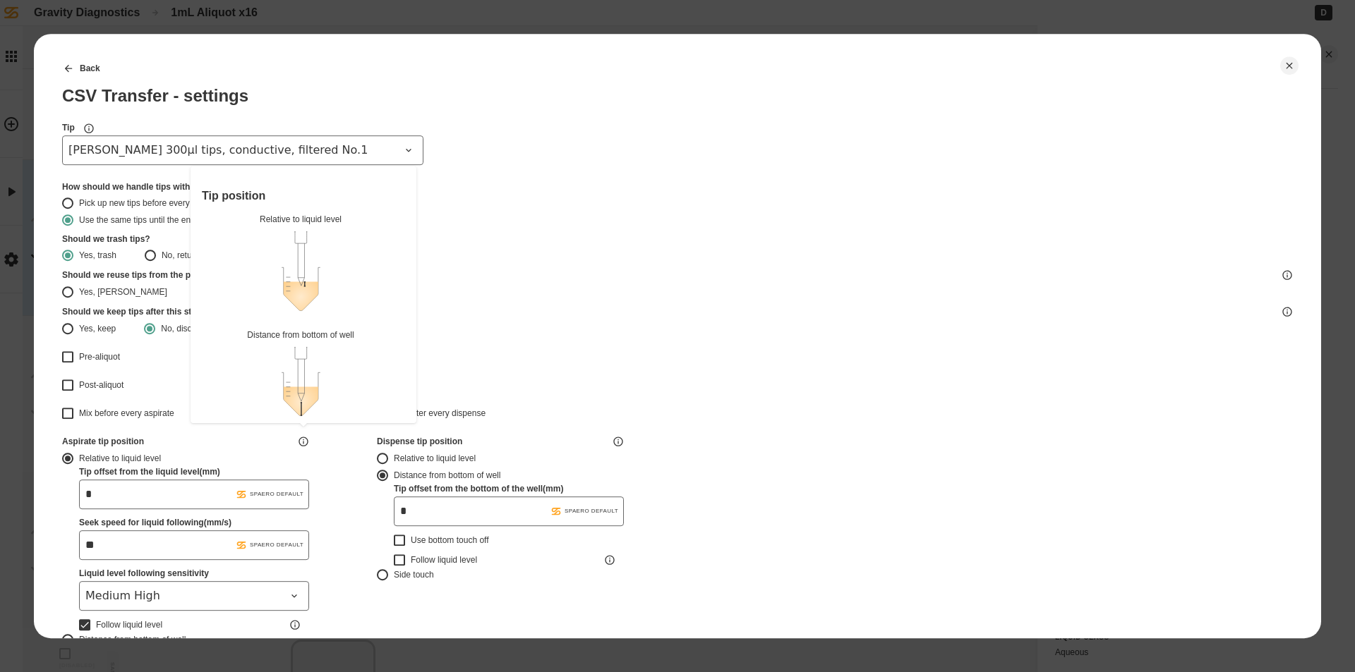
type input "*******"
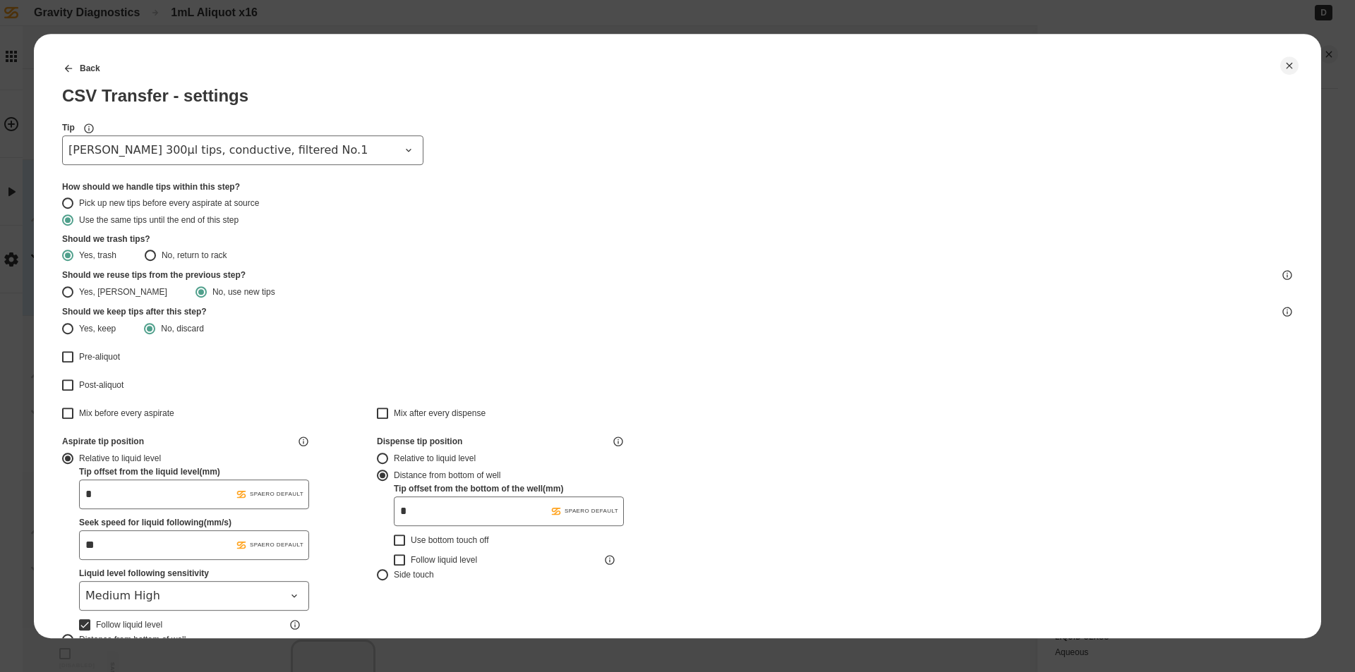
type input "*******"
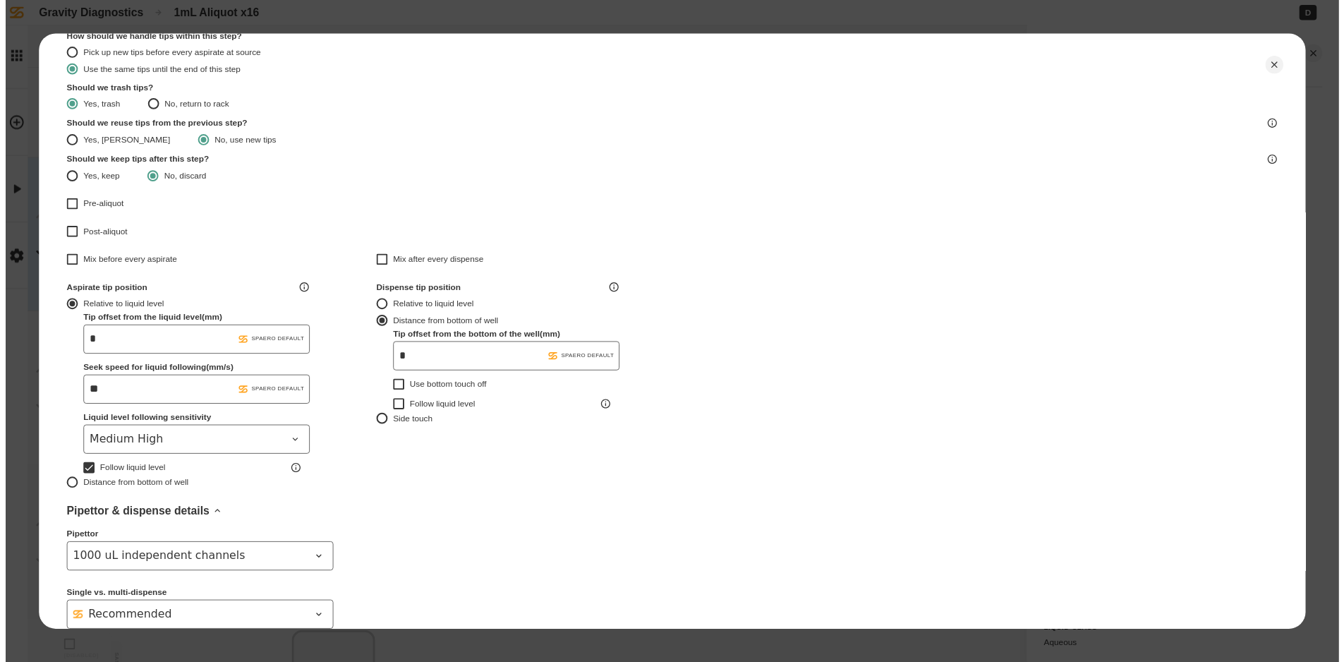
scroll to position [372, 0]
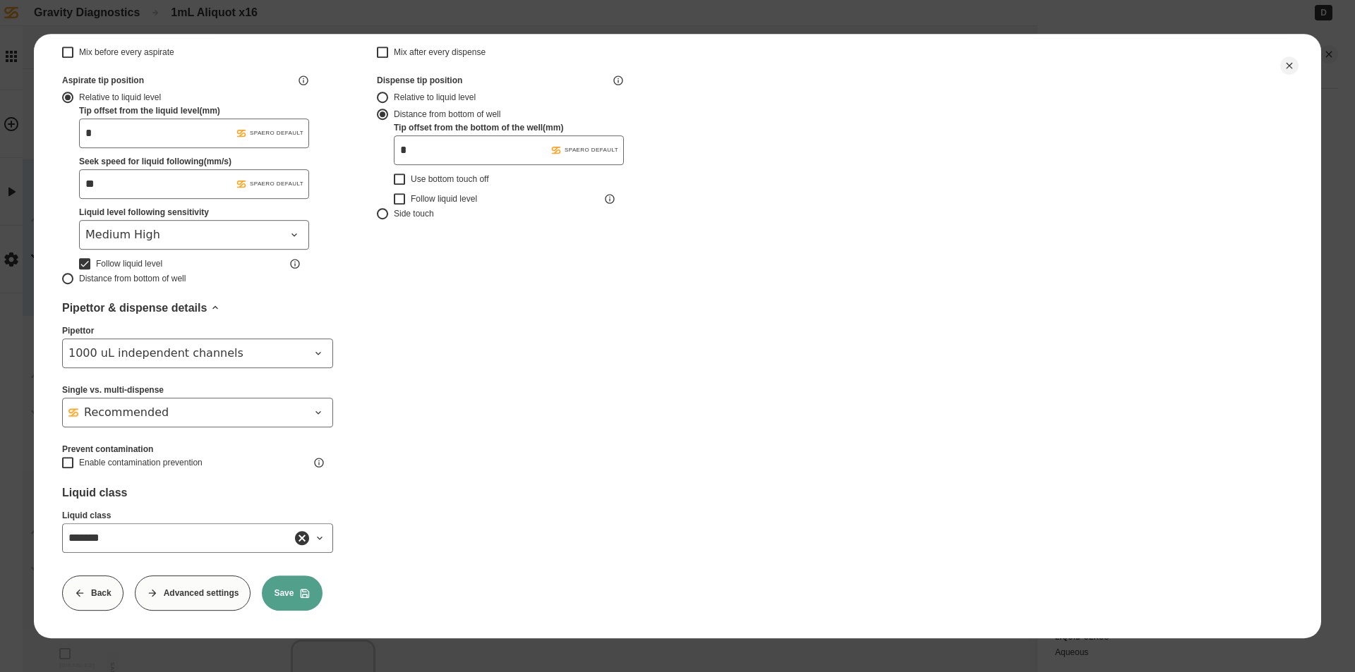
click at [294, 589] on button "Save" at bounding box center [292, 593] width 61 height 35
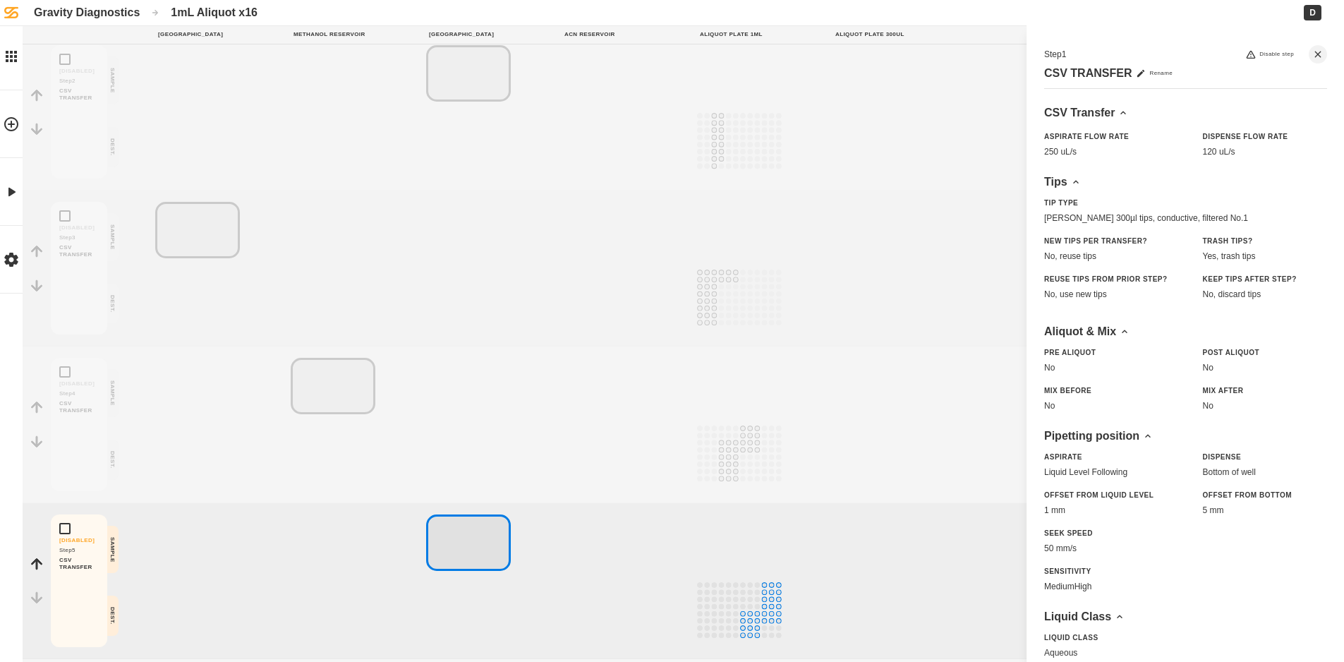
scroll to position [349, 0]
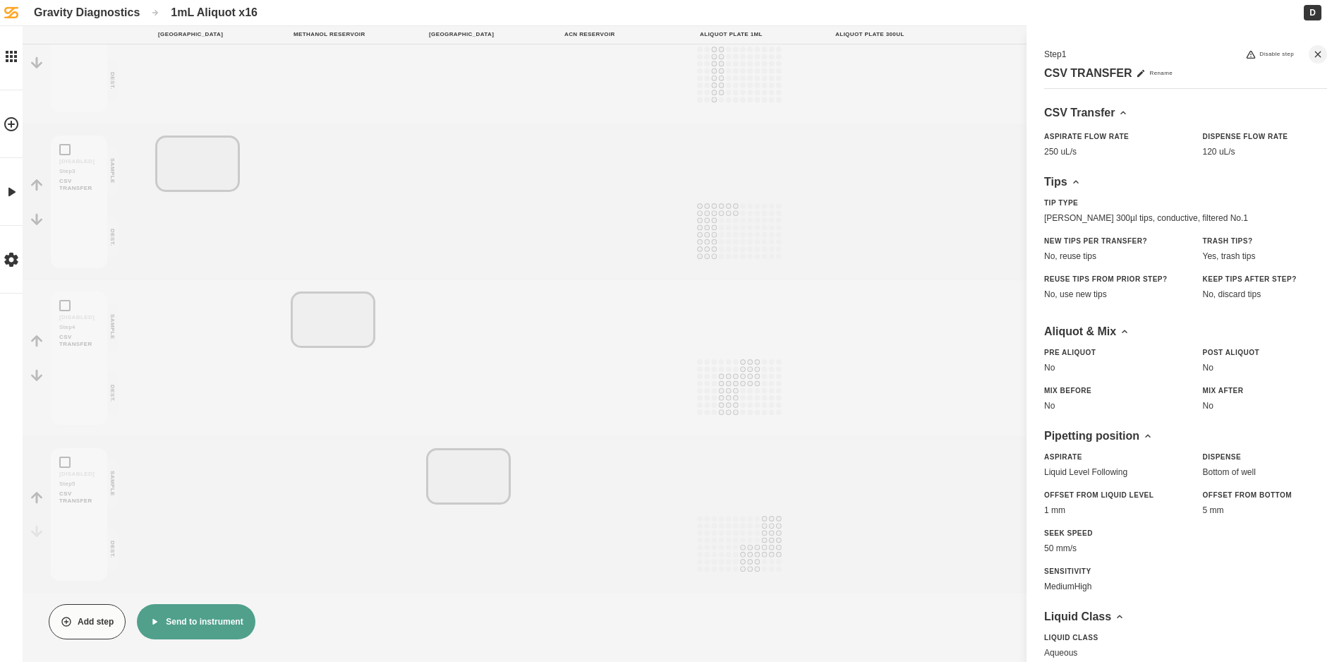
click at [202, 618] on button "Send to instrument" at bounding box center [196, 621] width 118 height 35
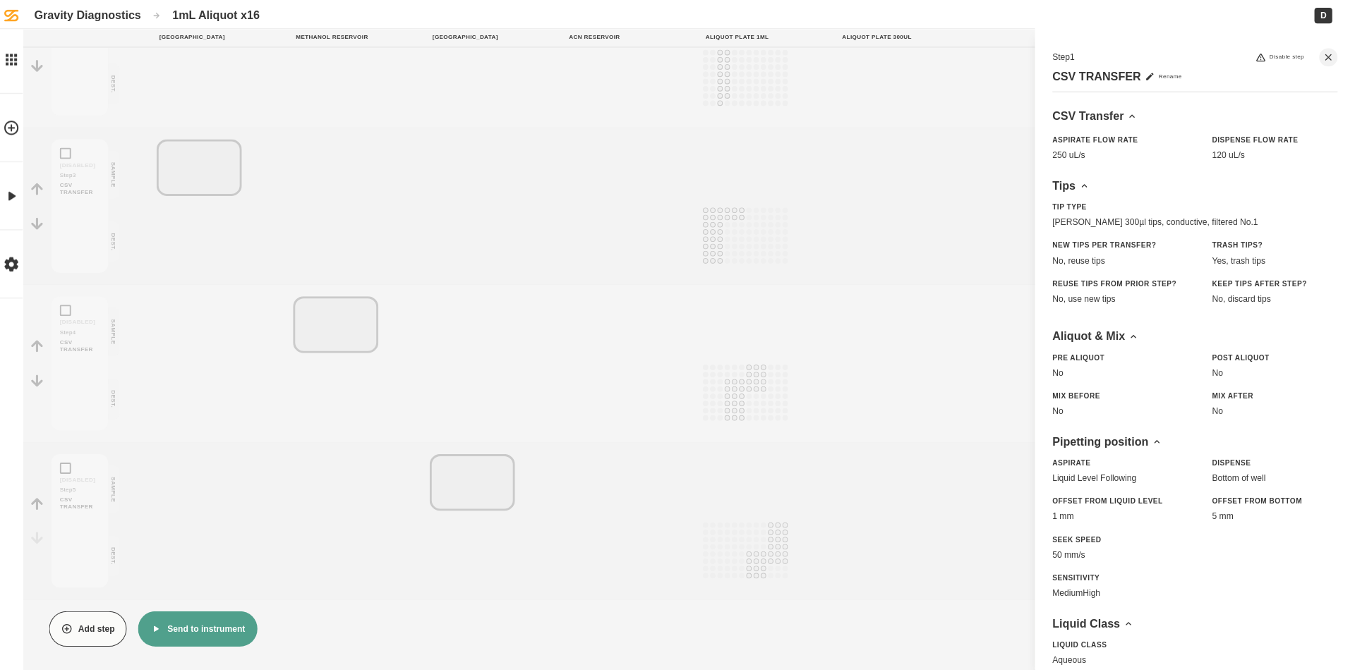
scroll to position [338, 0]
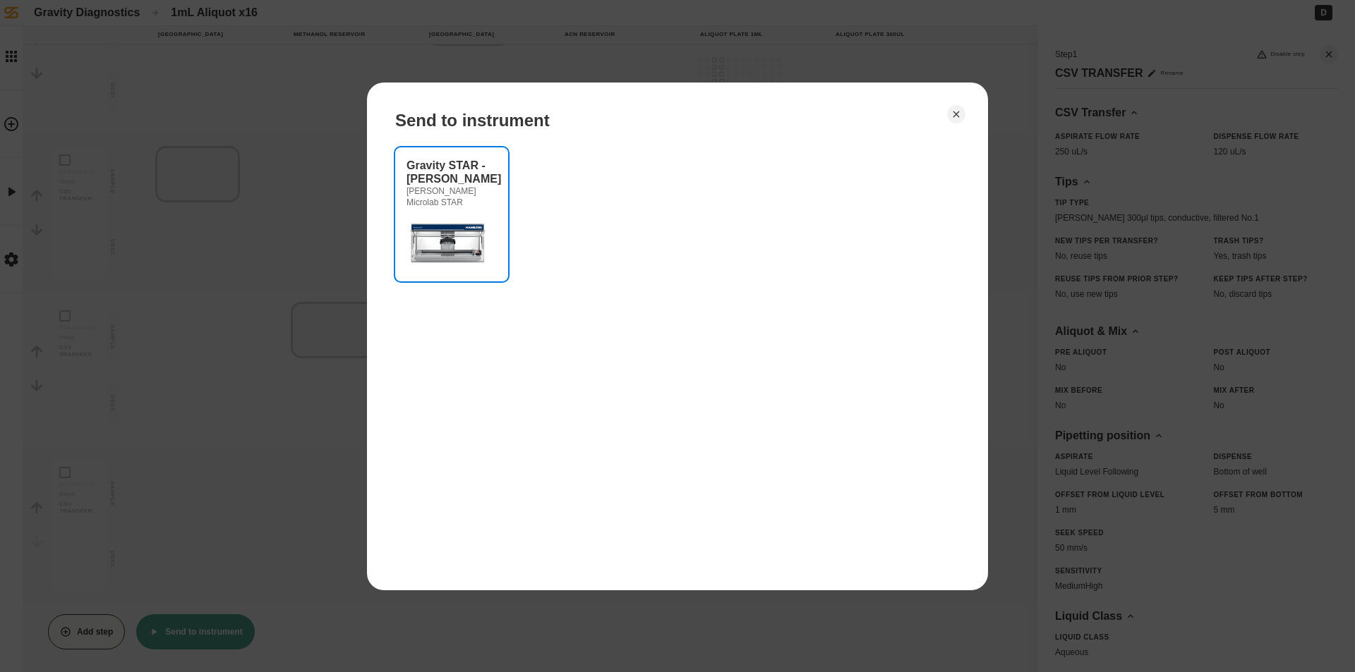
click at [470, 200] on div "[PERSON_NAME] Microlab STAR" at bounding box center [451, 197] width 90 height 23
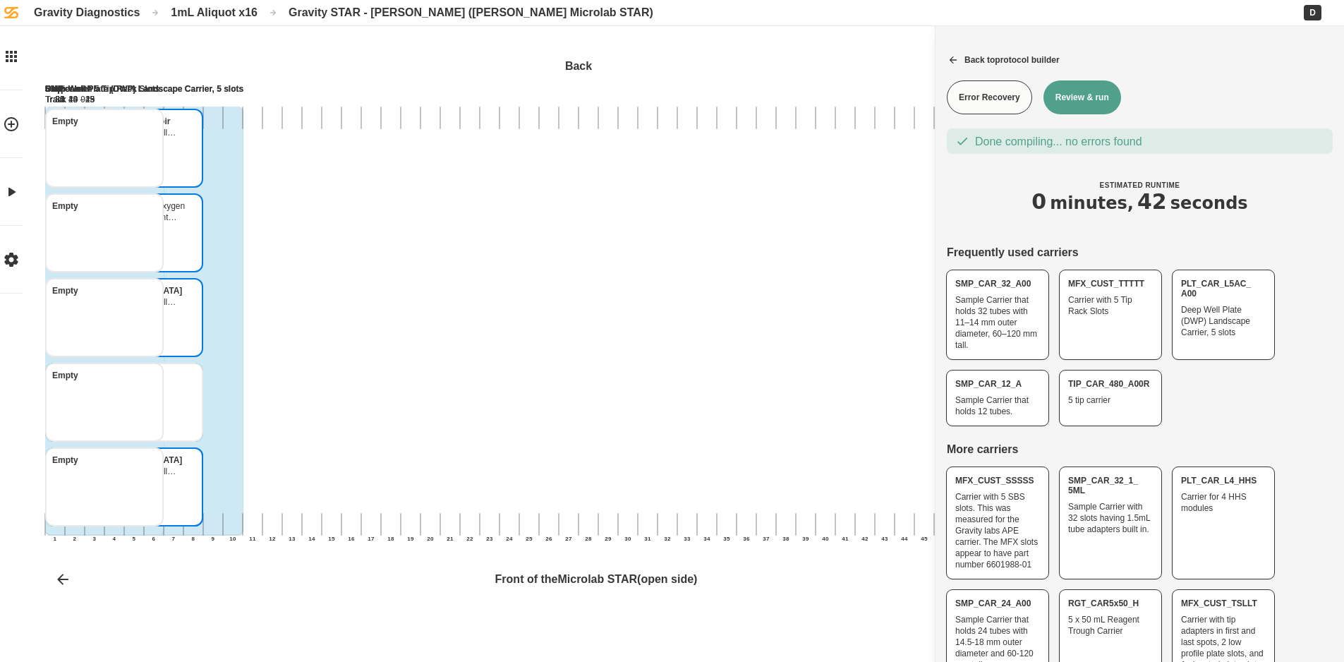
click at [1093, 92] on button "Review & run" at bounding box center [1082, 97] width 78 height 34
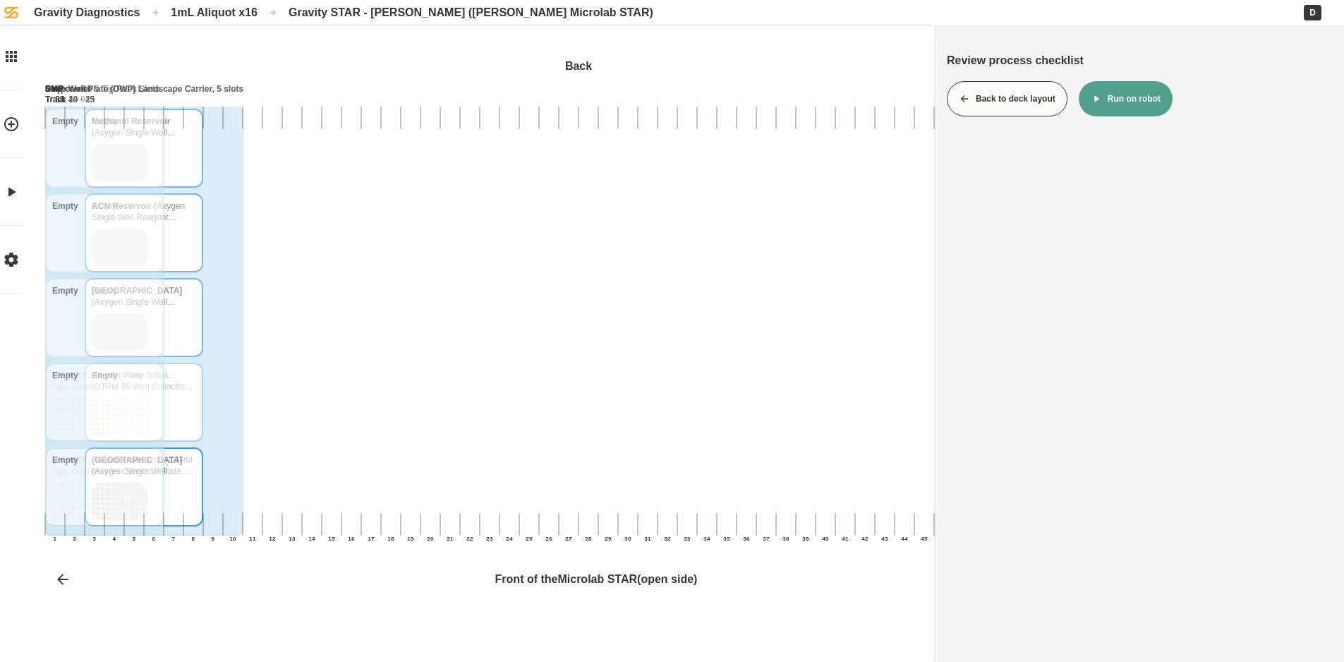
click at [1034, 103] on button "Back to deck layout" at bounding box center [1007, 98] width 121 height 35
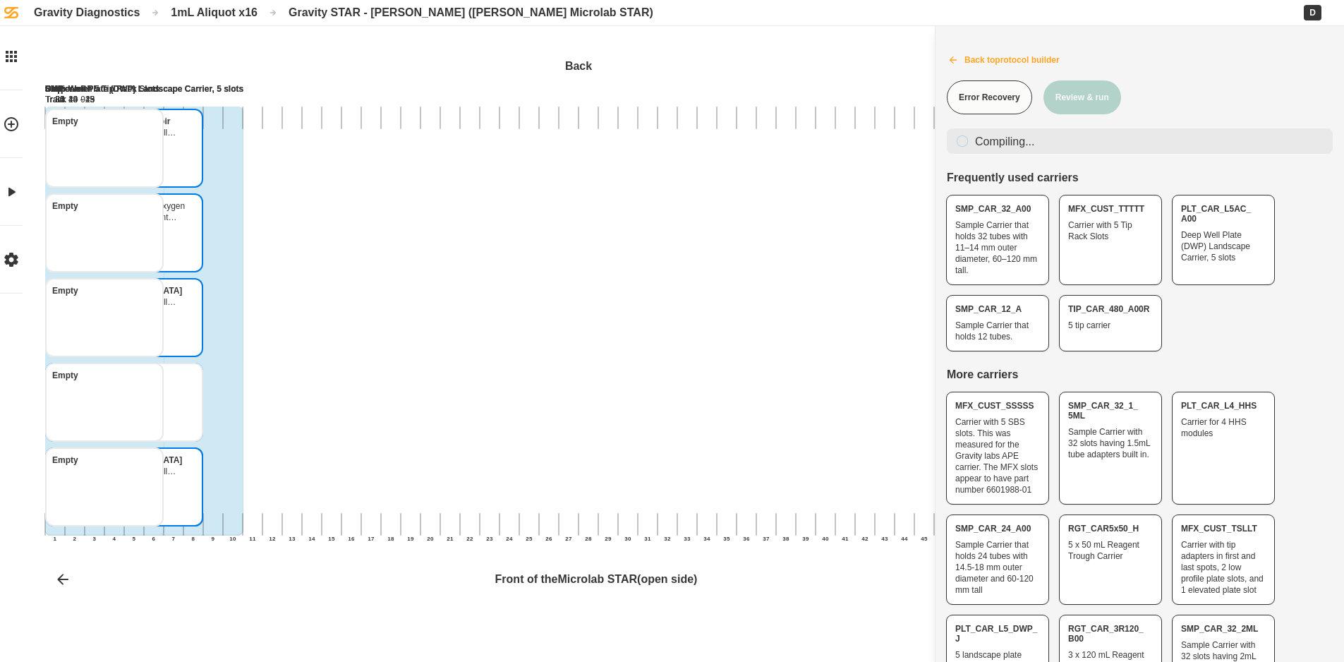
click at [976, 64] on button "Back to protocol builder" at bounding box center [1139, 59] width 408 height 35
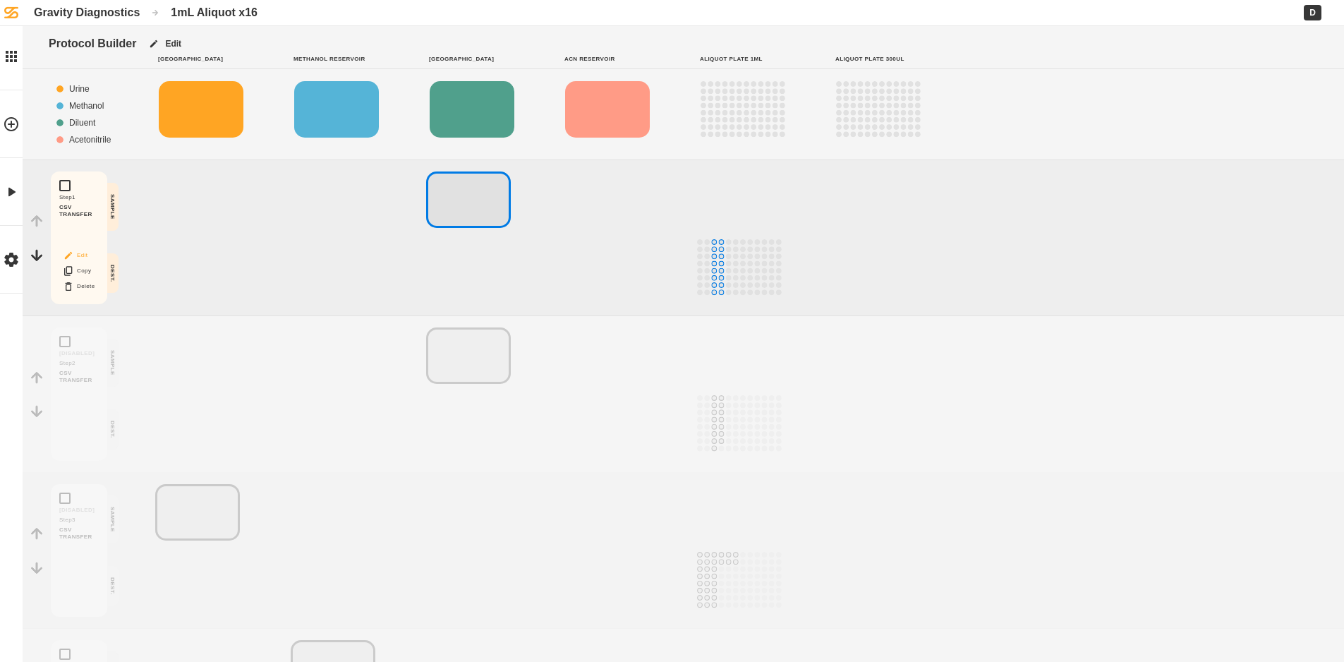
click at [89, 257] on button "Edit" at bounding box center [78, 255] width 45 height 18
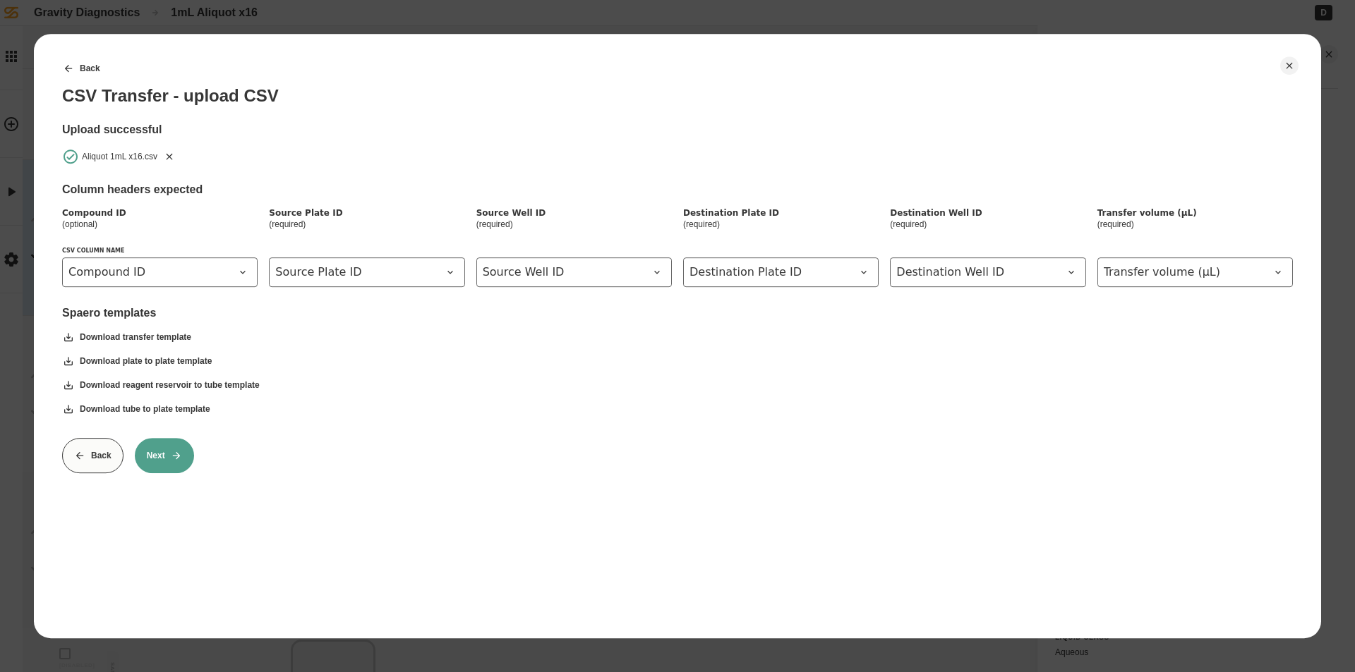
click at [171, 157] on icon "Remove" at bounding box center [169, 156] width 11 height 11
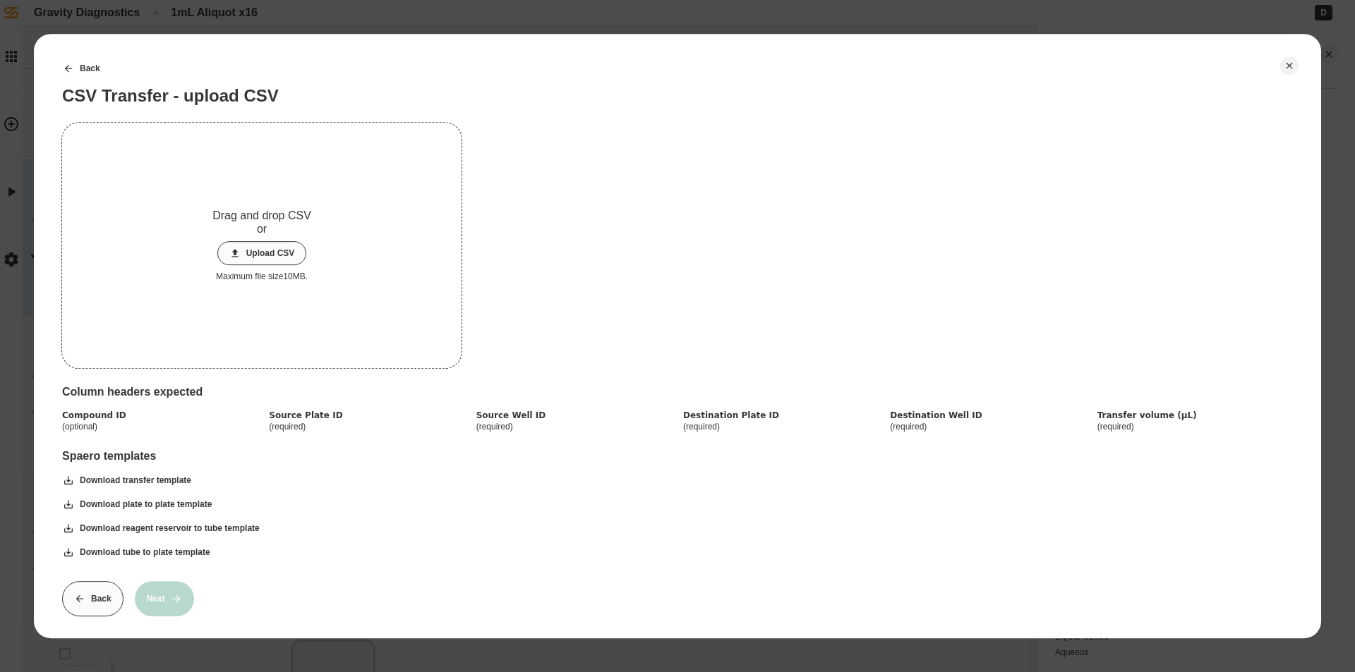
click at [290, 260] on button "Upload CSV" at bounding box center [262, 253] width 90 height 24
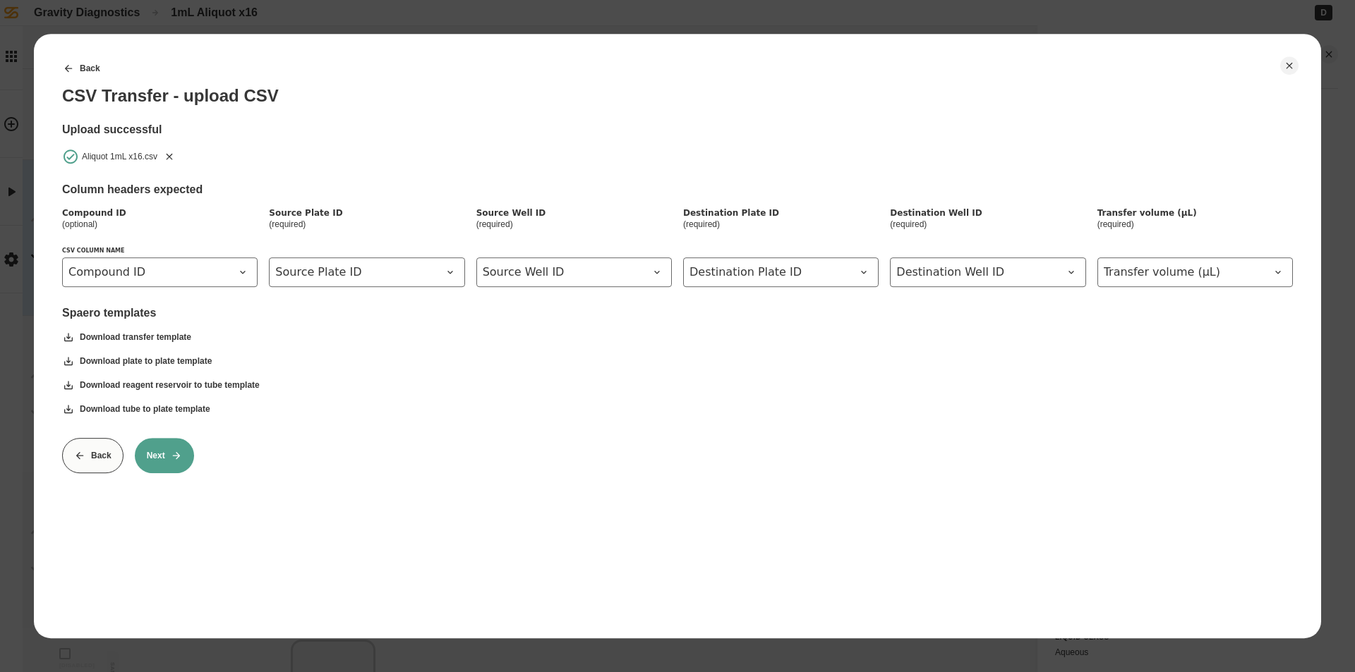
click at [164, 449] on button "Next" at bounding box center [164, 455] width 59 height 35
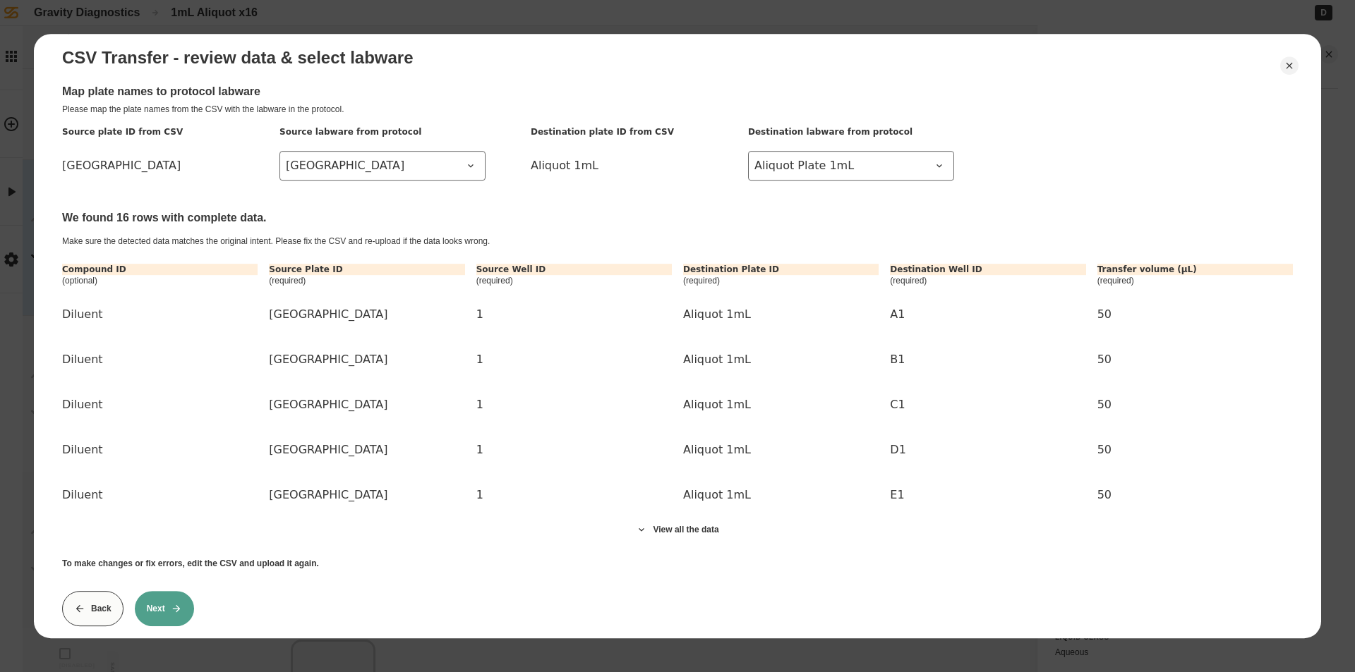
scroll to position [64, 0]
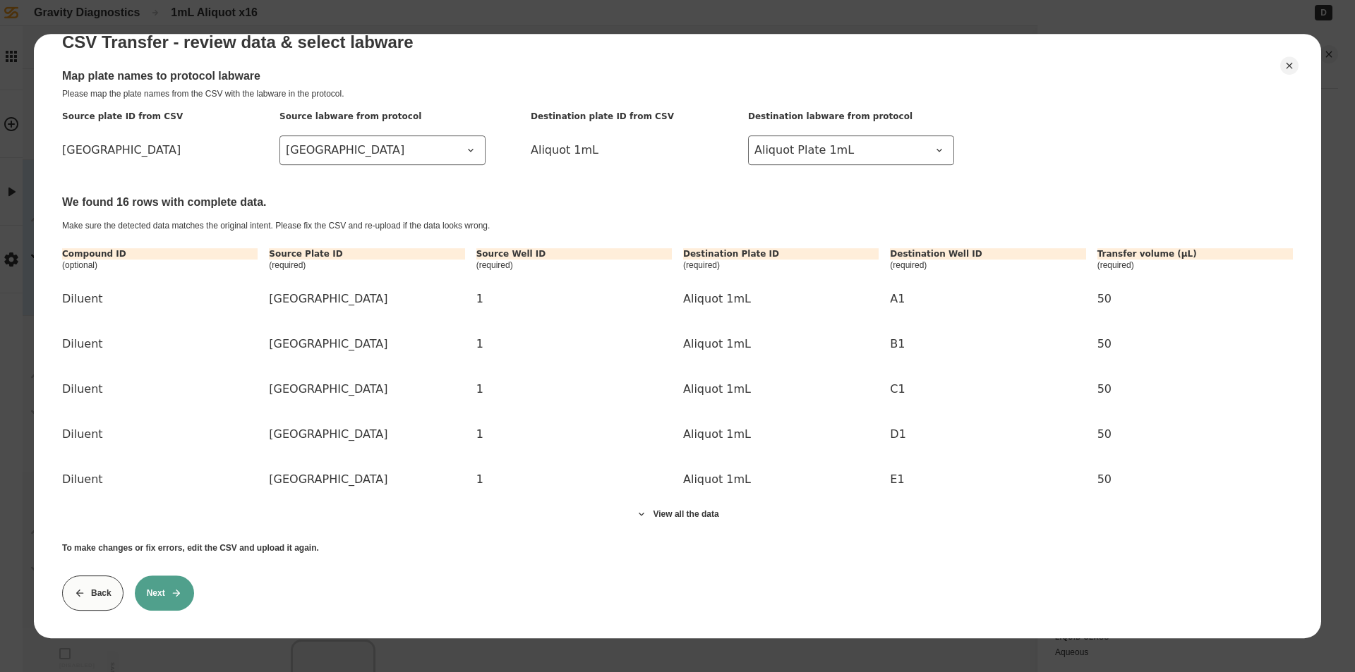
click at [145, 583] on button "Next" at bounding box center [164, 593] width 59 height 35
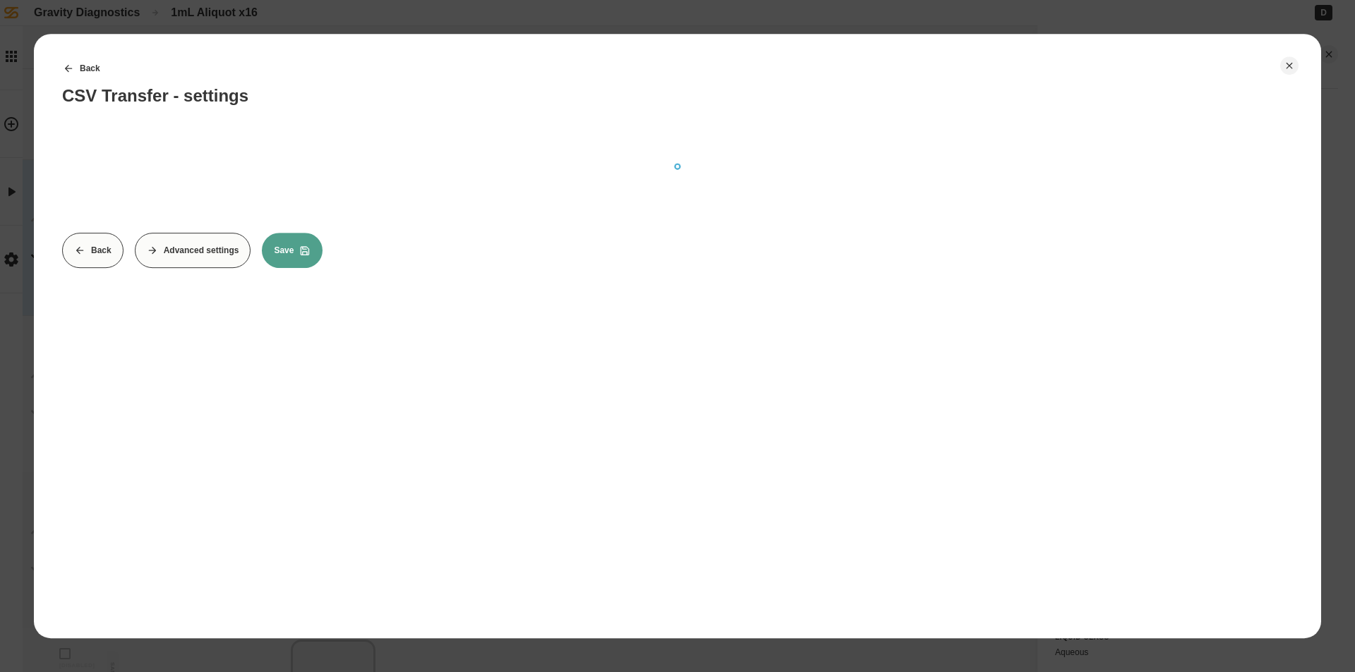
scroll to position [0, 0]
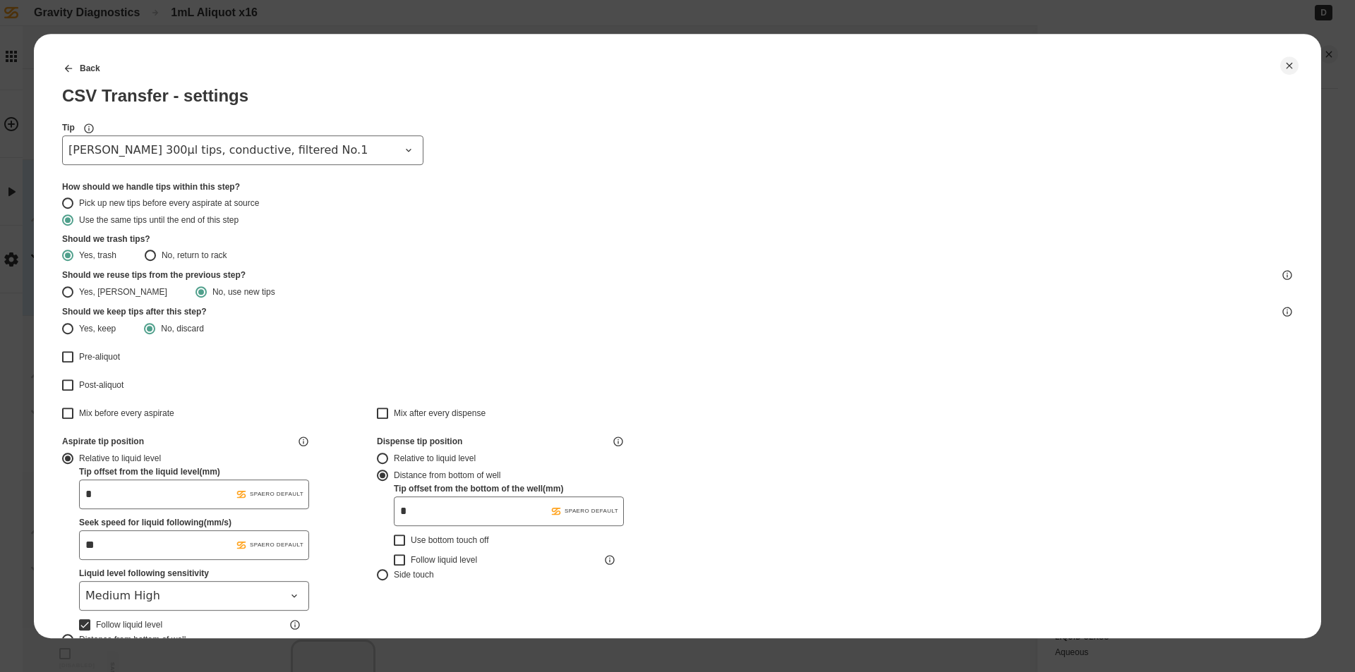
type input "*******"
click at [262, 155] on span "[PERSON_NAME] 300µl tips, conductive, filtered No.1" at bounding box center [234, 150] width 332 height 17
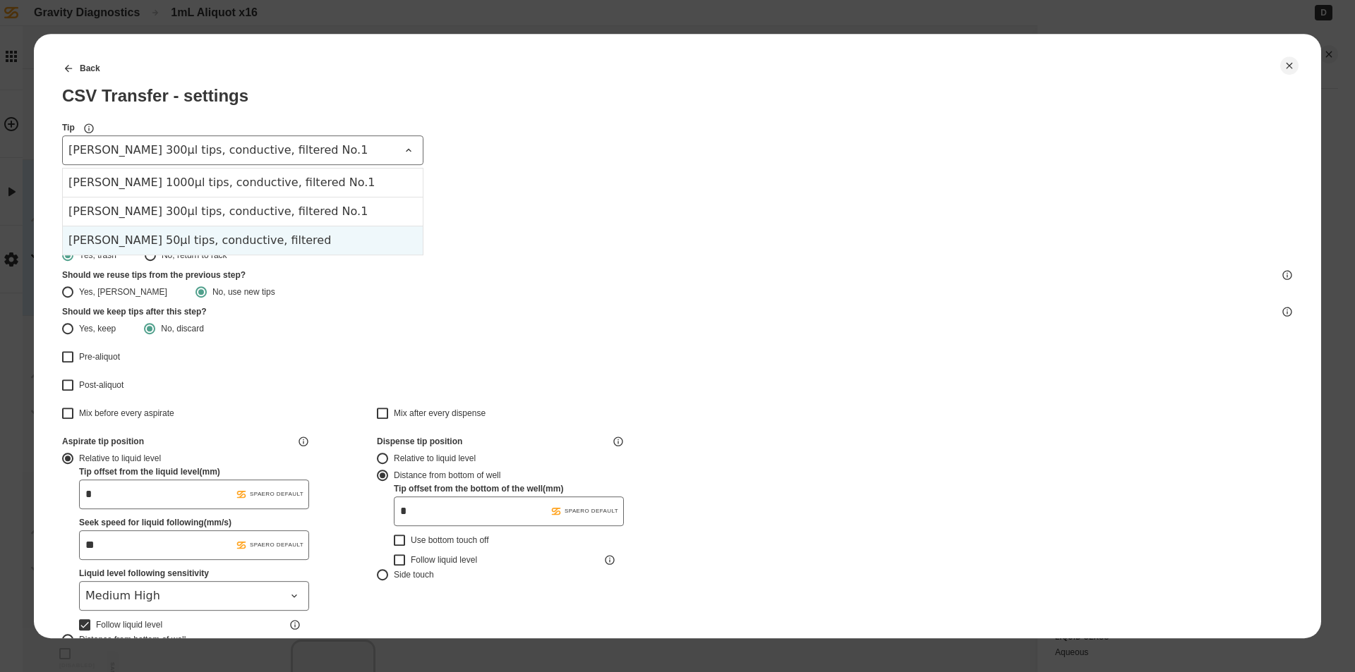
click at [238, 236] on div "[PERSON_NAME] 50µl tips, conductive, filtered" at bounding box center [243, 240] width 360 height 29
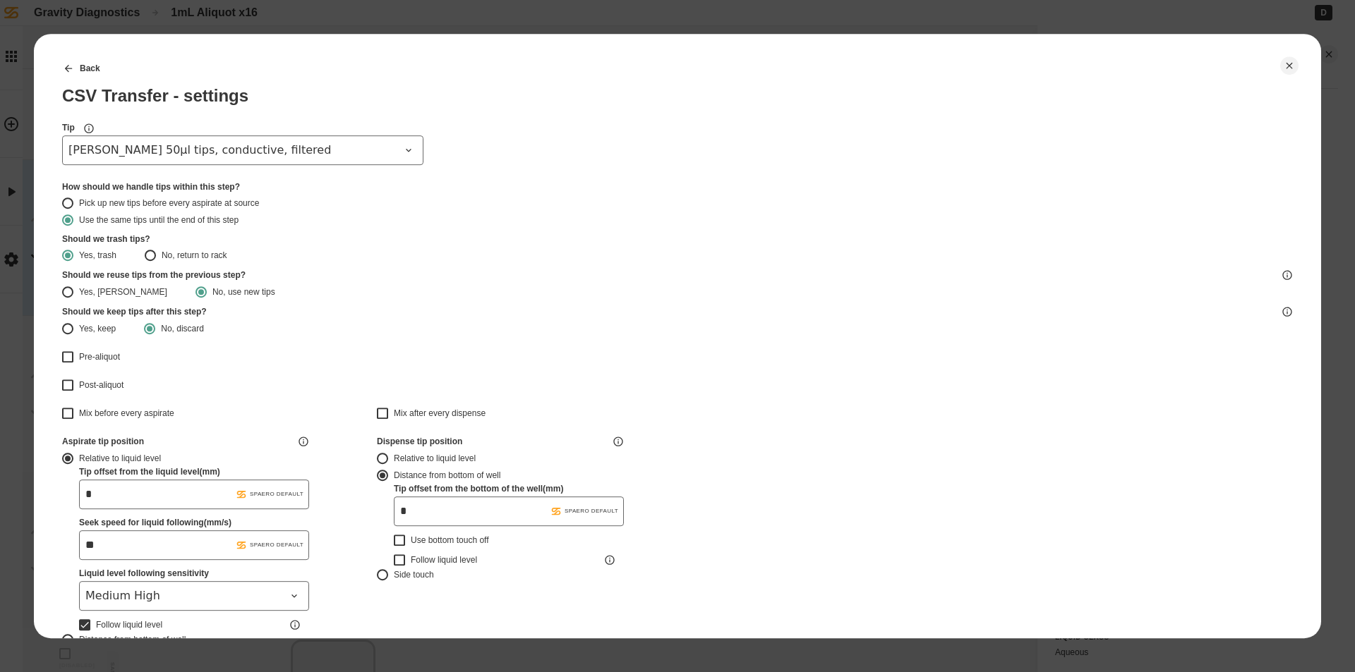
type input "*******"
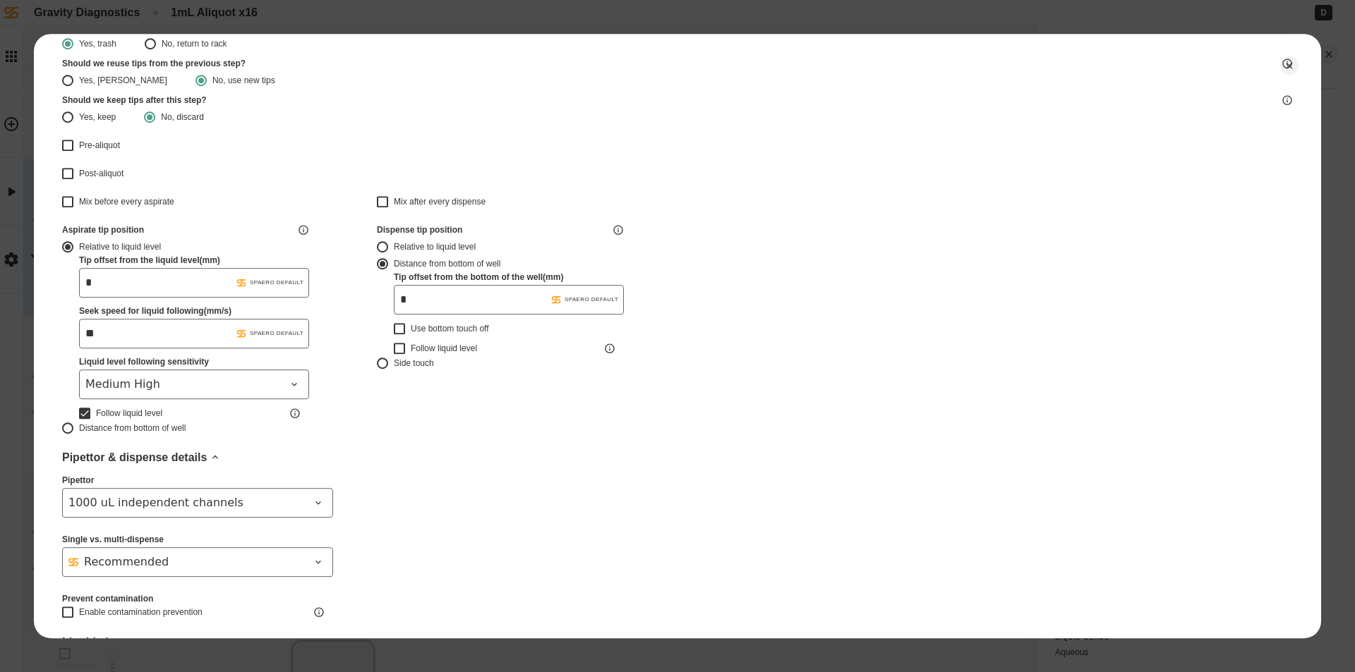
type input "*******"
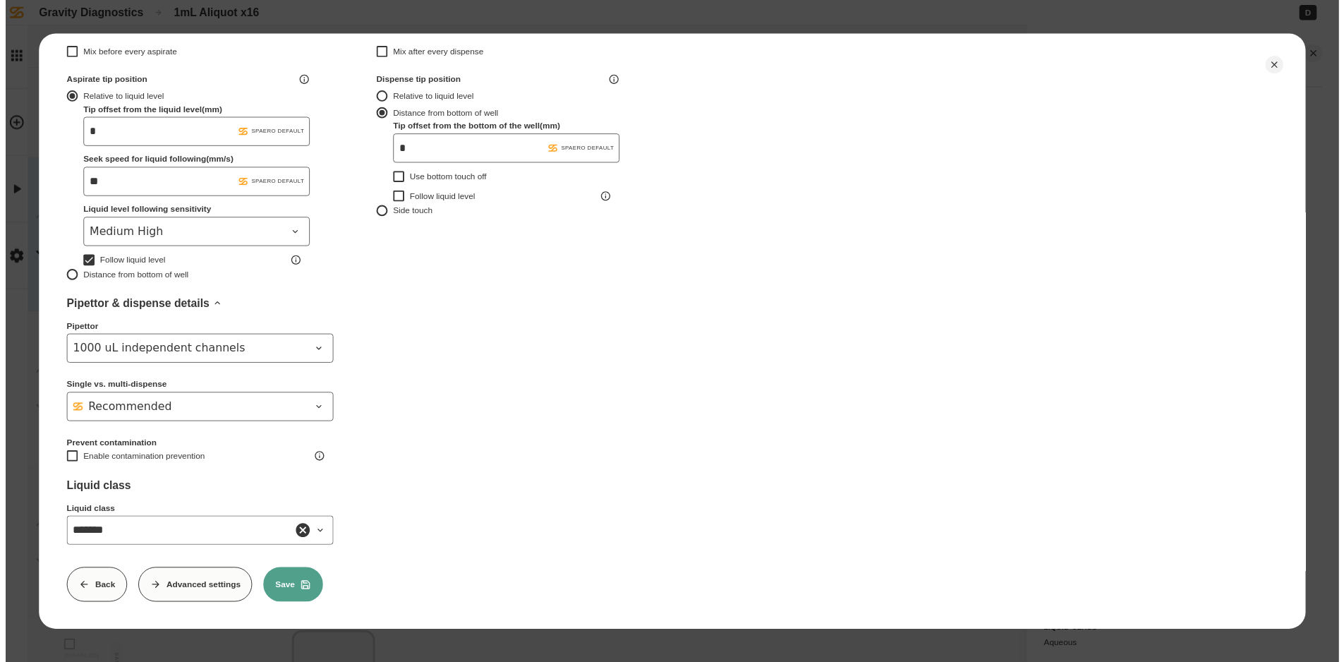
scroll to position [372, 0]
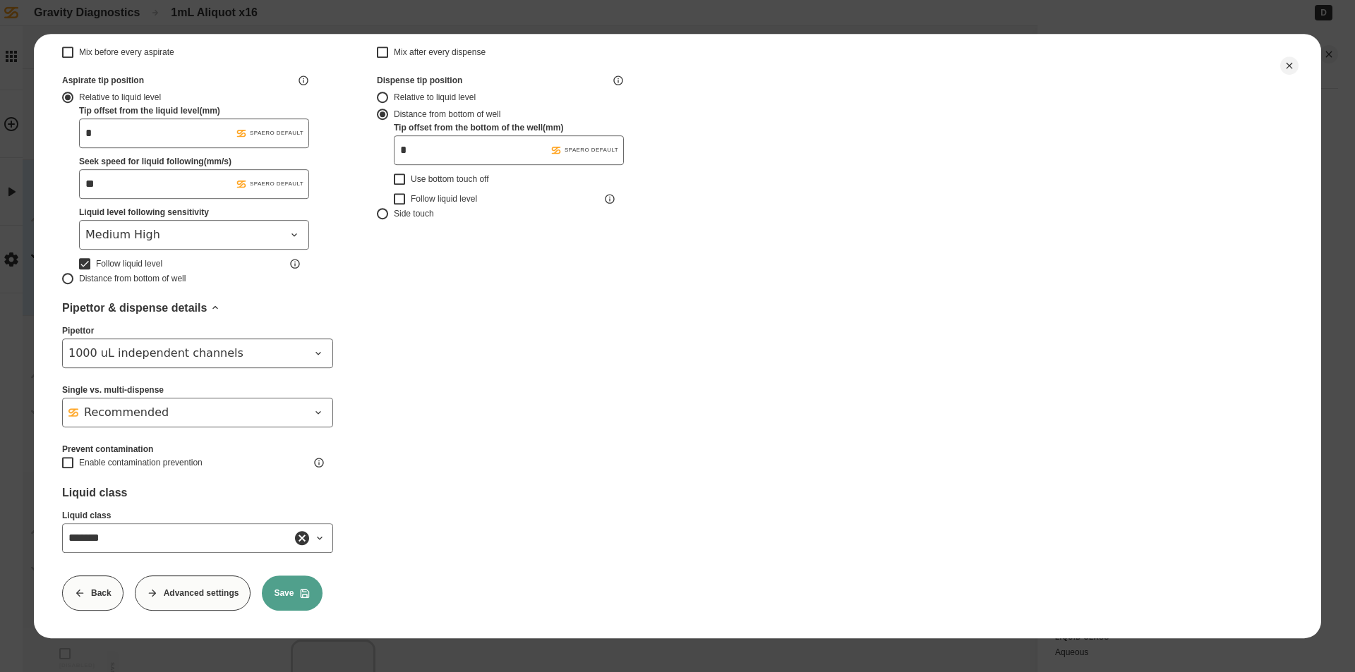
click at [284, 586] on button "Save" at bounding box center [292, 593] width 61 height 35
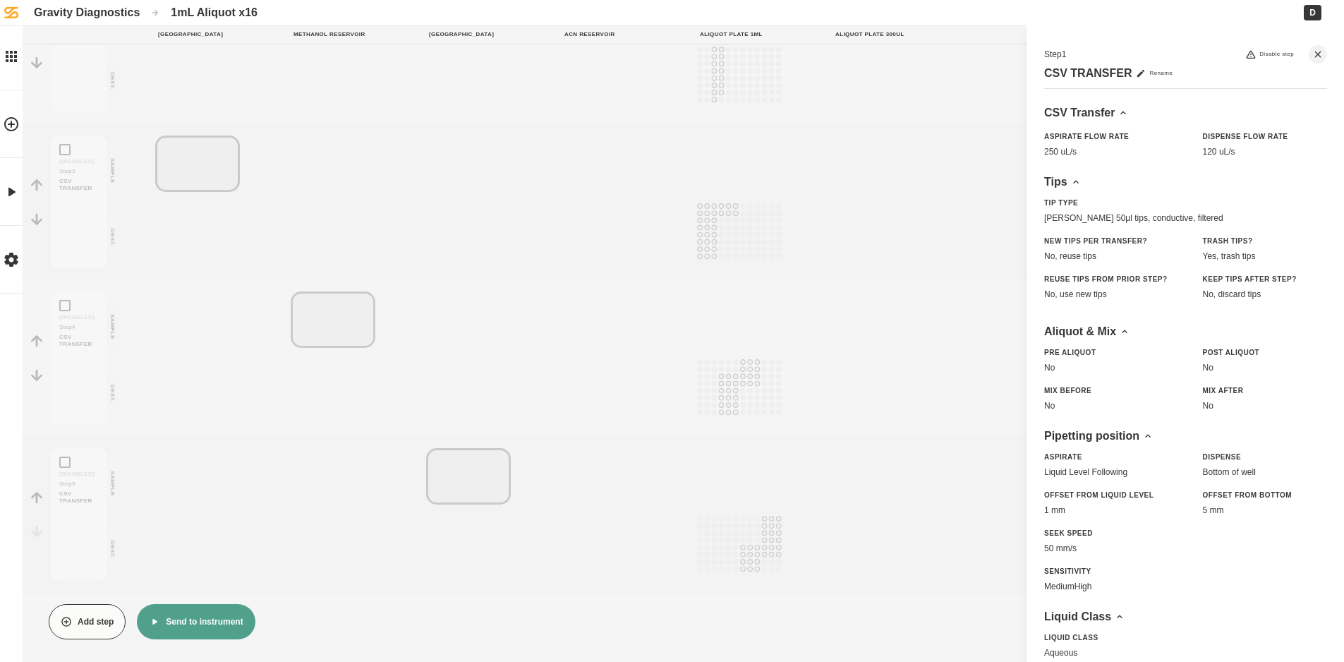
click at [169, 631] on button "Send to instrument" at bounding box center [196, 621] width 118 height 35
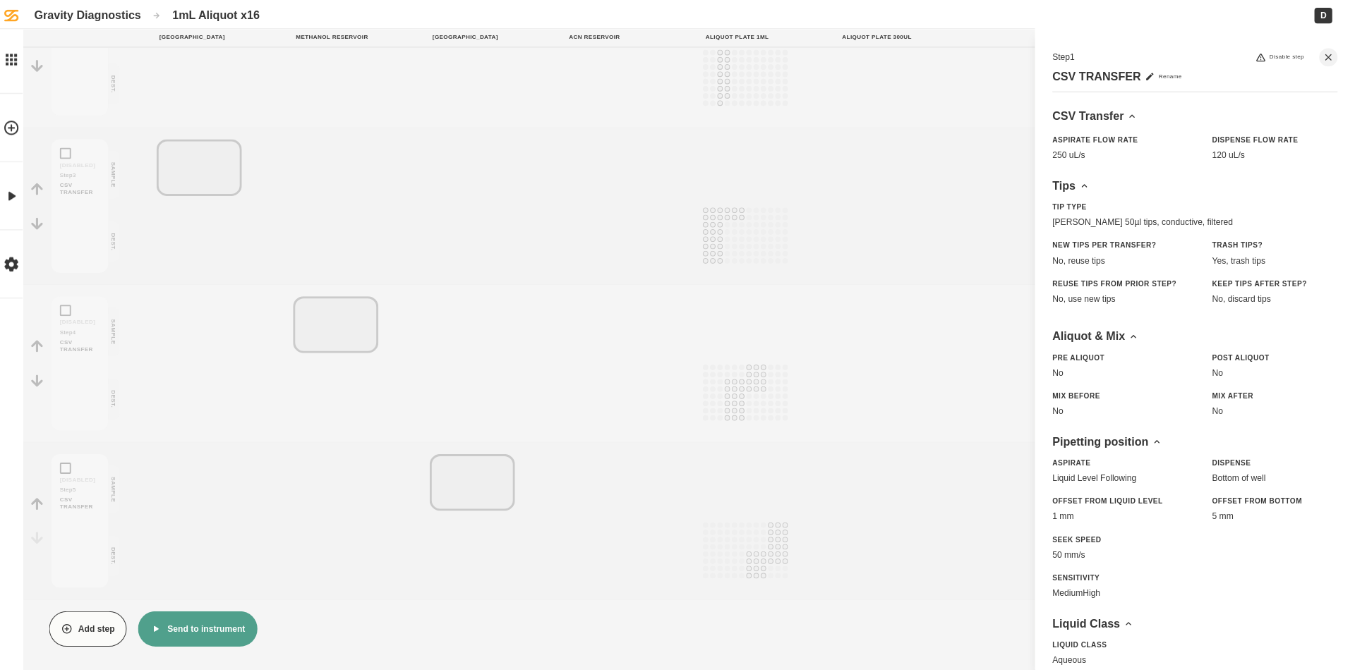
scroll to position [338, 0]
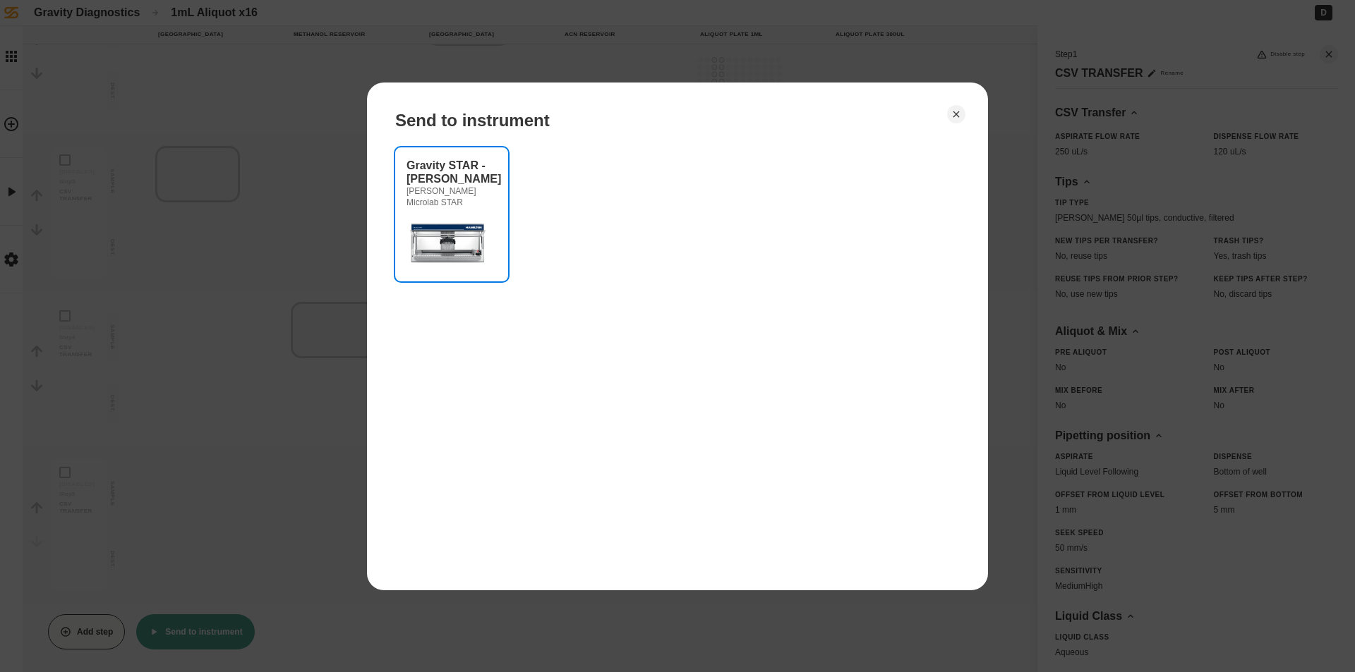
click at [434, 216] on img at bounding box center [448, 242] width 85 height 56
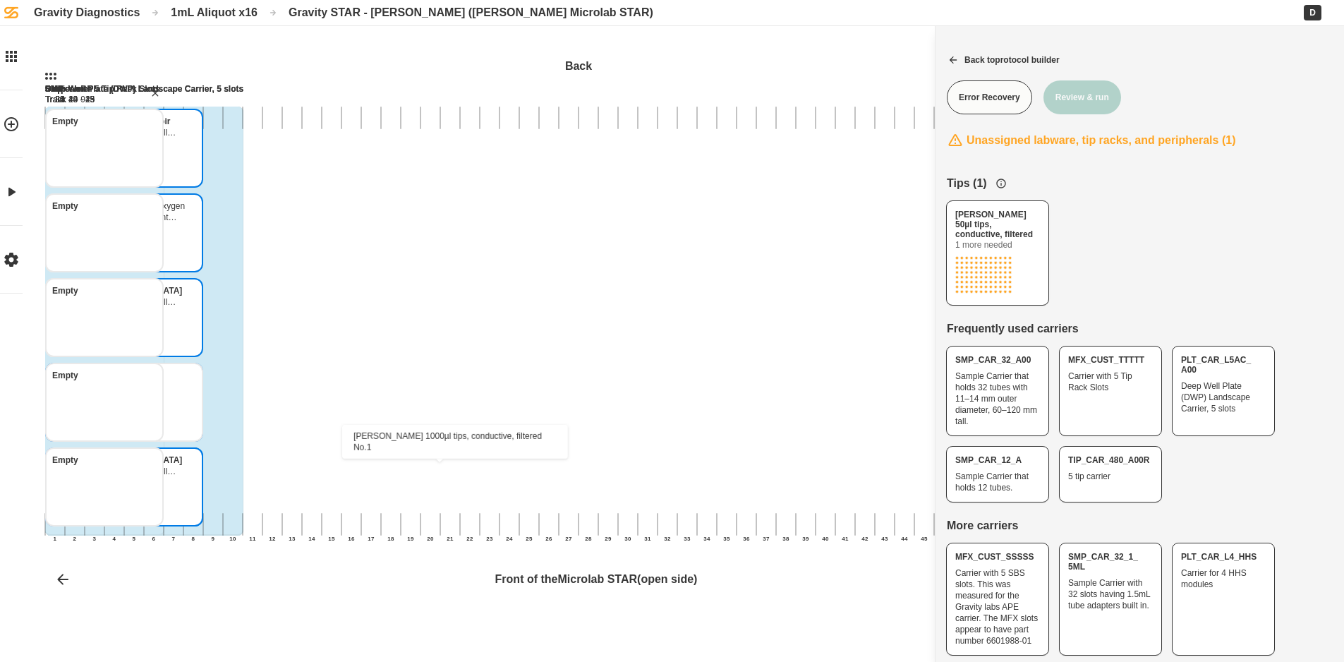
click at [147, 466] on icon "Hamilton 1000µl tips, conductive, filtered No.1 Hamilton 1000µl tips, conductiv…" at bounding box center [141, 463] width 11 height 11
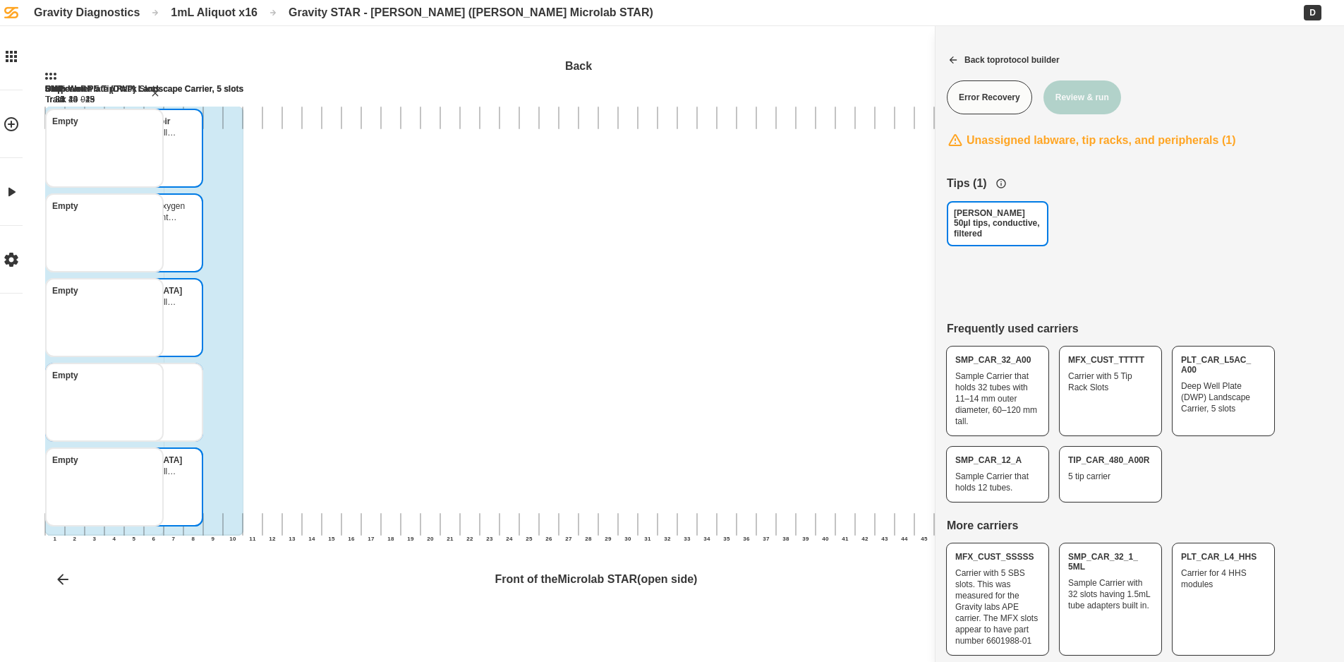
drag, startPoint x: 977, startPoint y: 259, endPoint x: 406, endPoint y: 504, distance: 621.9
click at [398, 506] on div "[PERSON_NAME] 50µl tips, conductive, filtered Back 1 2 3 4 5 6 7 8 9 10 11 12 1…" at bounding box center [672, 331] width 1344 height 662
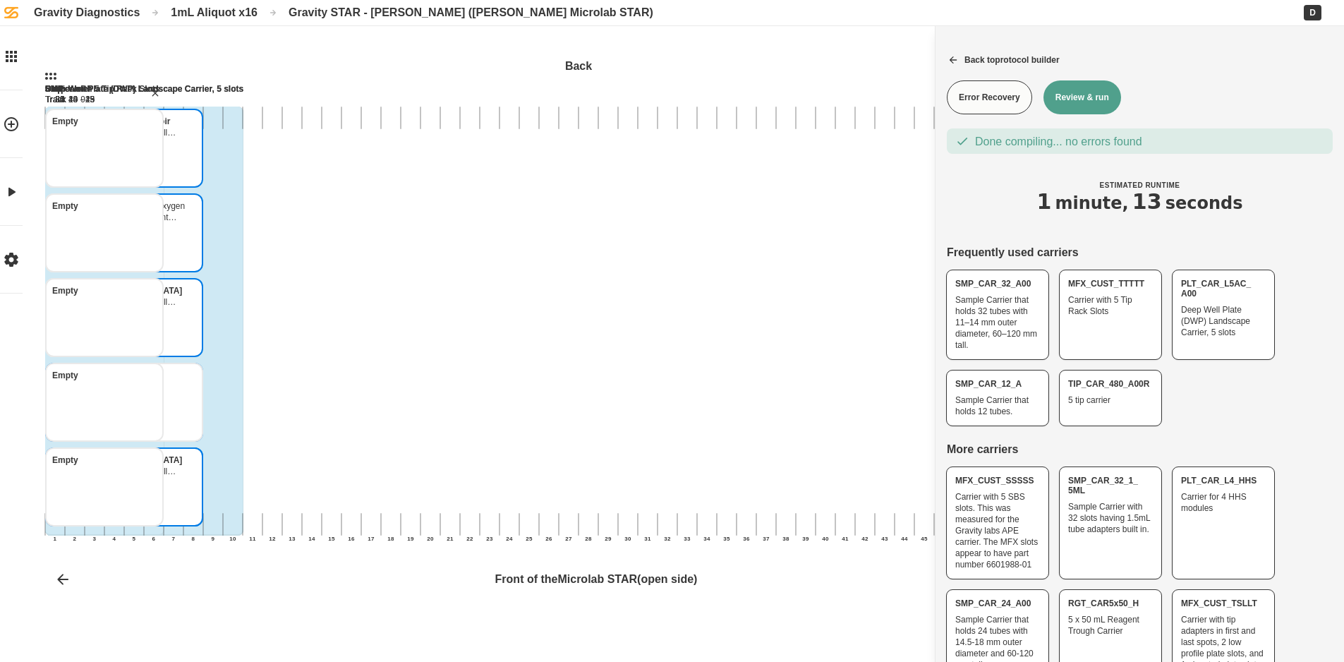
click at [1084, 108] on button "Review & run" at bounding box center [1082, 97] width 78 height 34
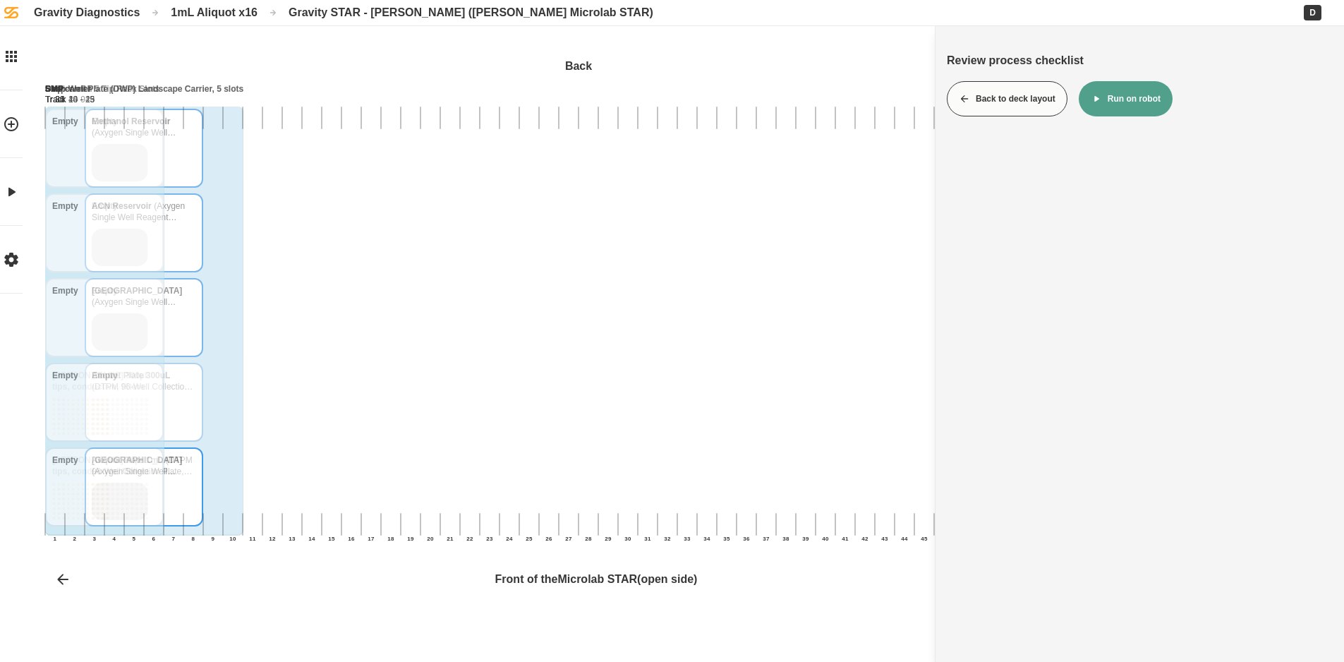
click at [1104, 97] on button "Run on robot" at bounding box center [1126, 98] width 94 height 35
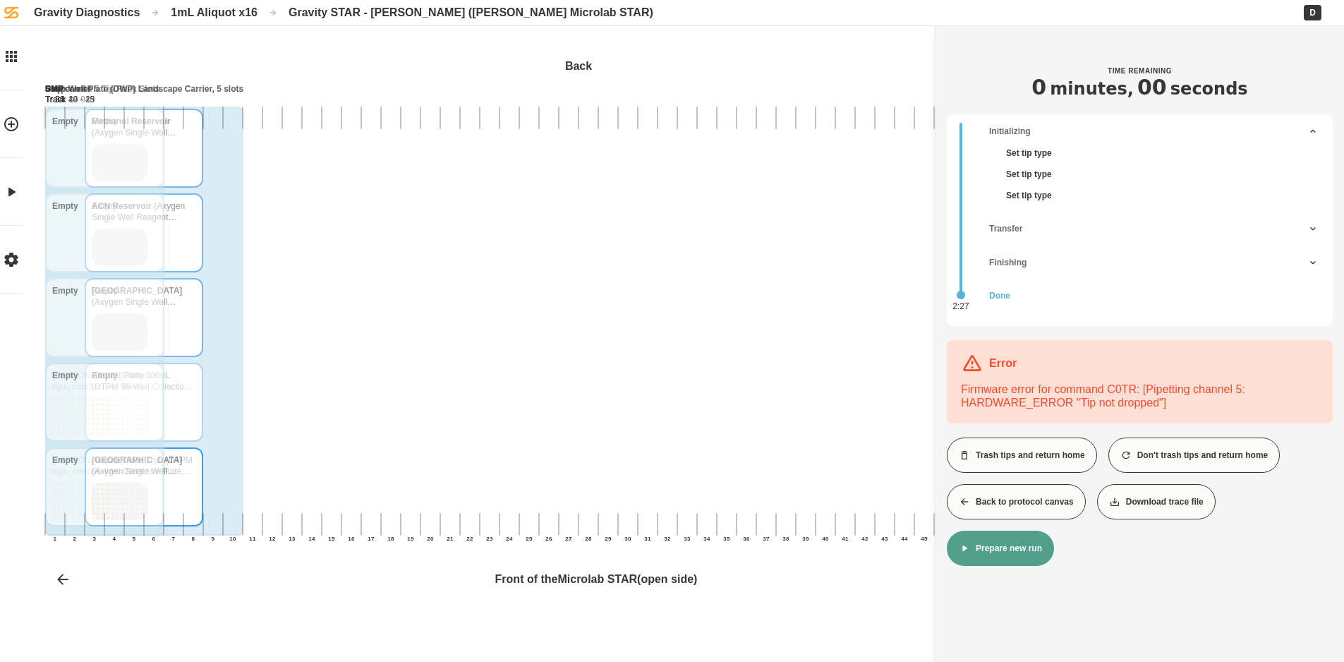
click at [1036, 509] on button "Back to protocol canvas" at bounding box center [1016, 501] width 139 height 35
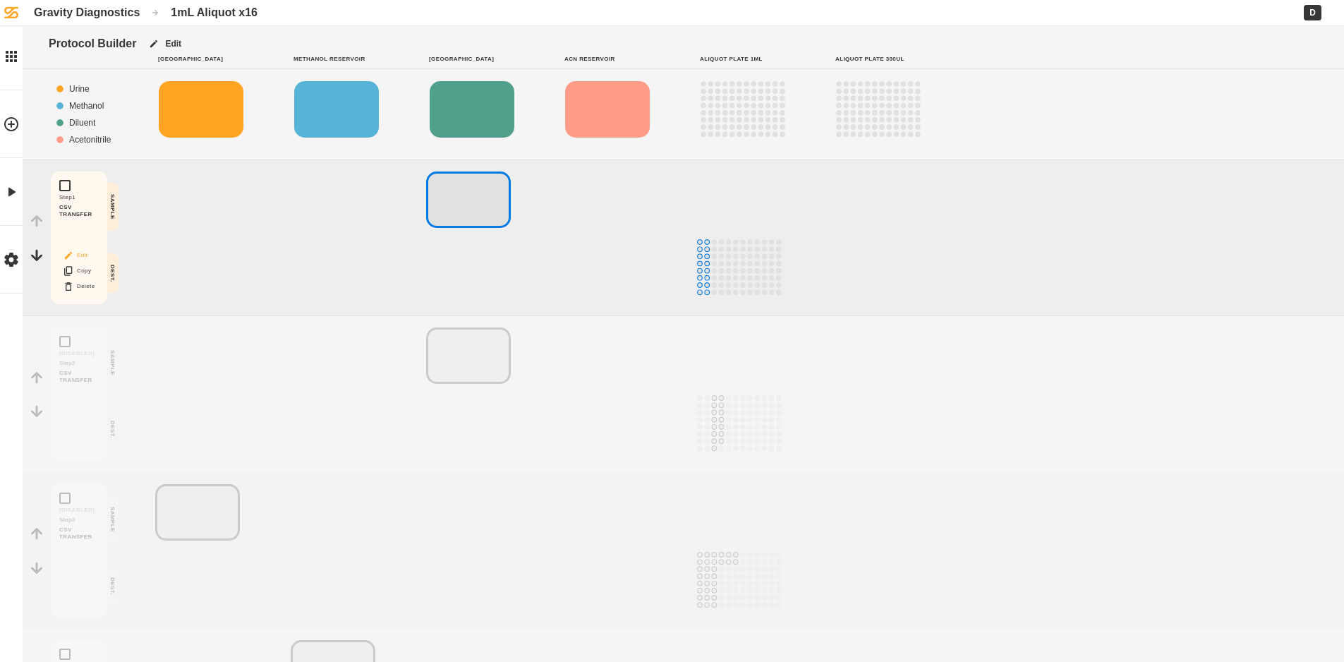
click at [72, 256] on icon "Block actions" at bounding box center [68, 255] width 11 height 11
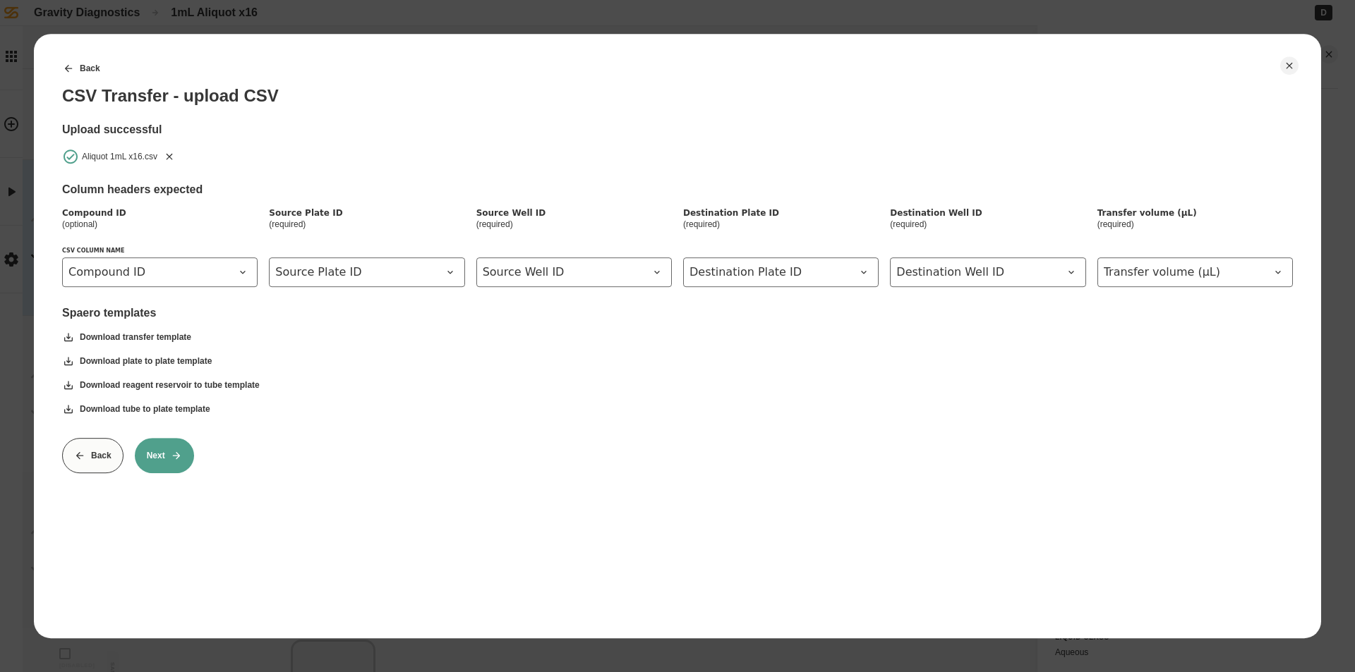
click at [171, 155] on icon "Remove" at bounding box center [169, 156] width 11 height 11
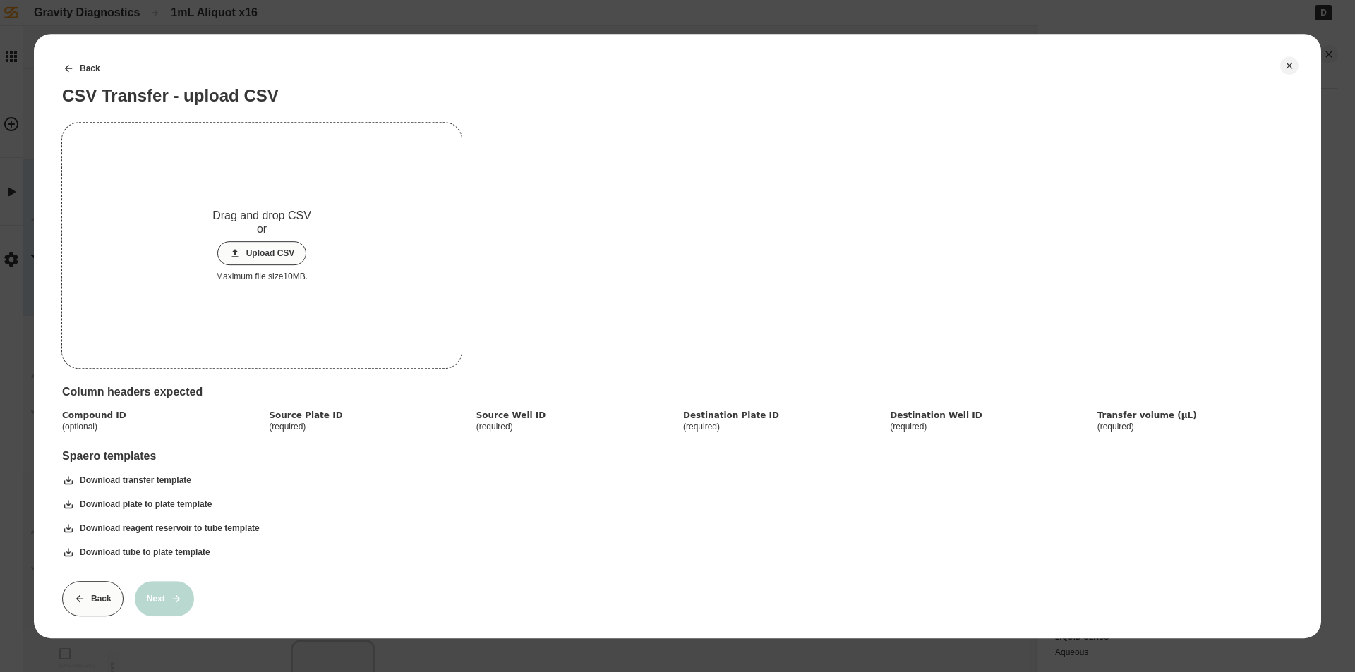
click at [276, 249] on button "Upload CSV" at bounding box center [262, 253] width 90 height 24
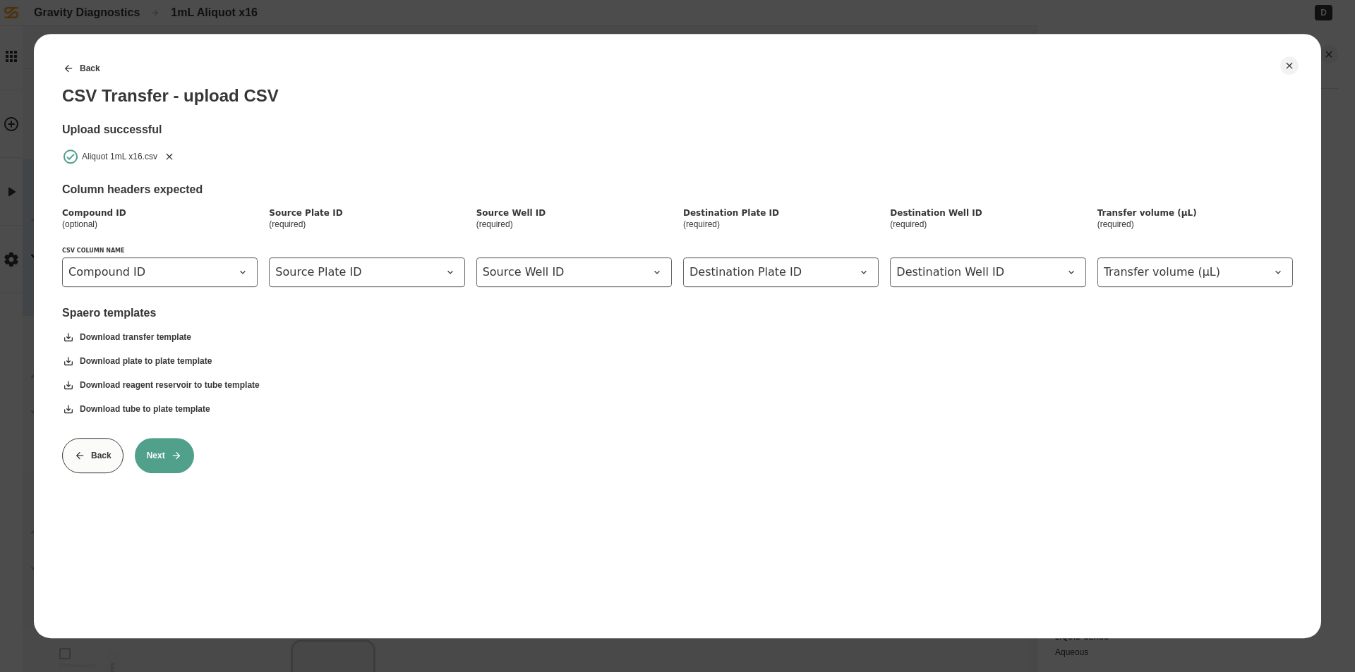
click at [153, 459] on button "Next" at bounding box center [164, 455] width 59 height 35
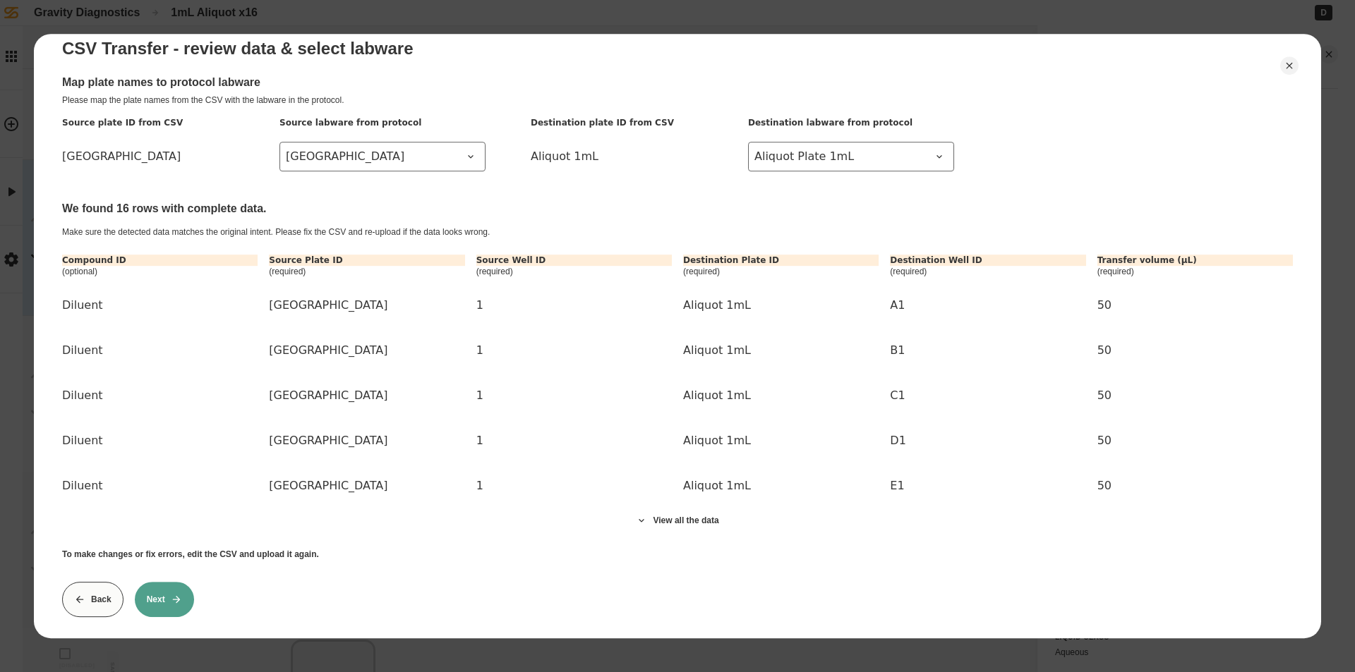
scroll to position [64, 0]
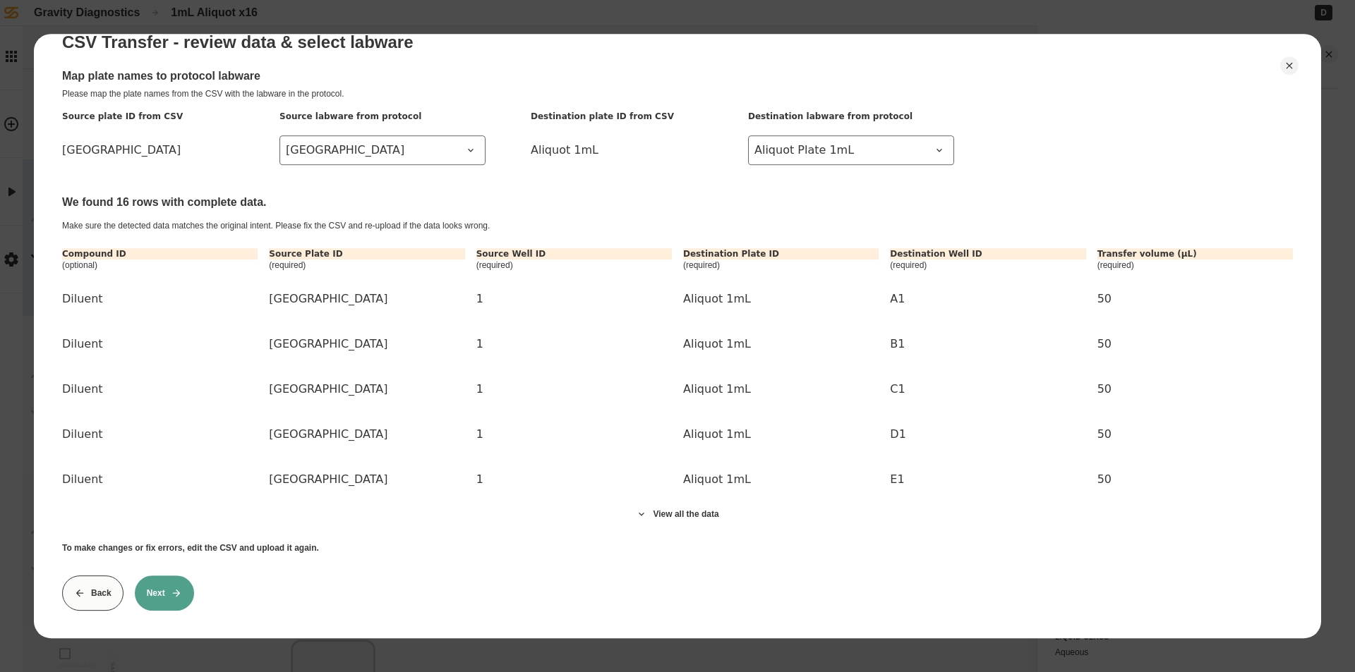
click at [83, 588] on icon at bounding box center [79, 593] width 11 height 11
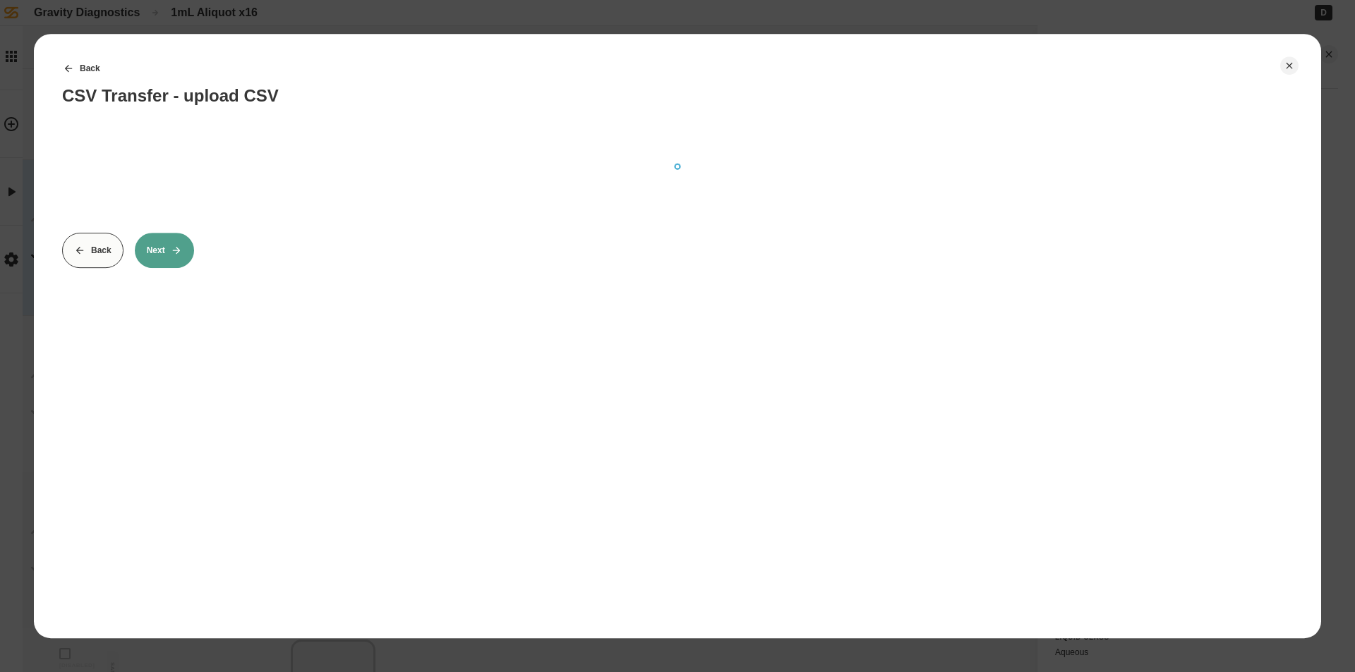
scroll to position [0, 0]
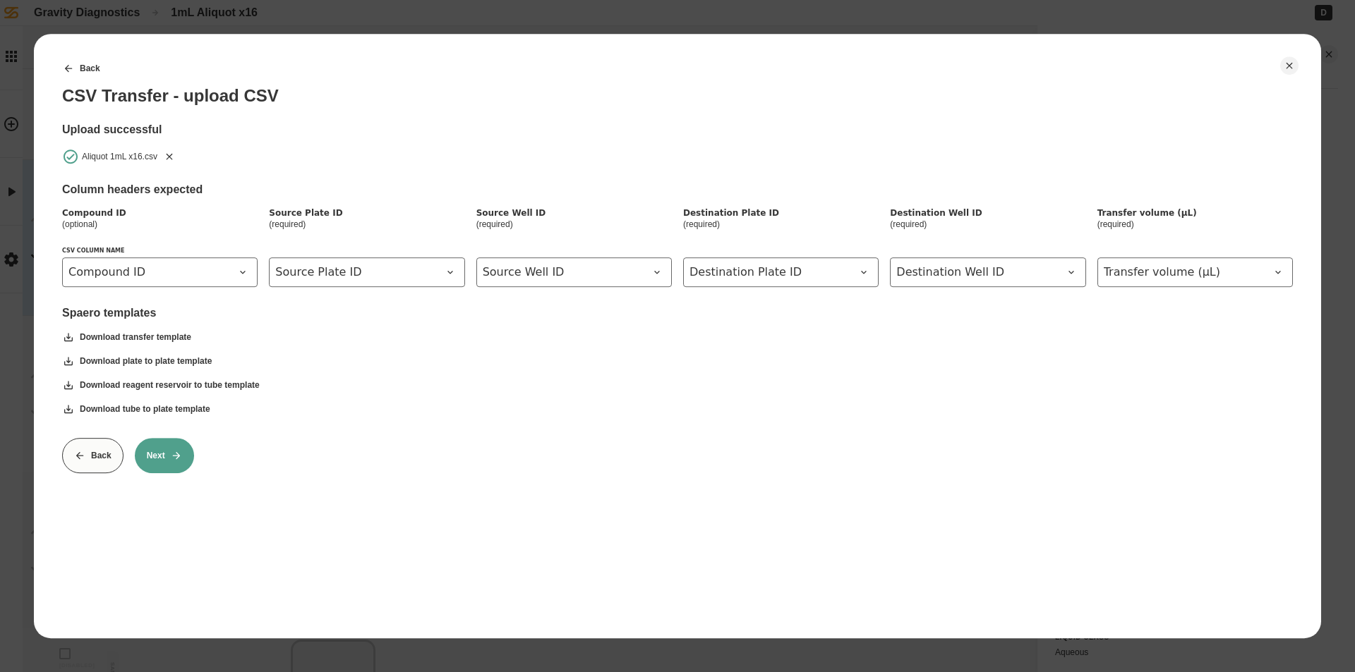
click at [168, 157] on icon "Remove" at bounding box center [169, 156] width 11 height 11
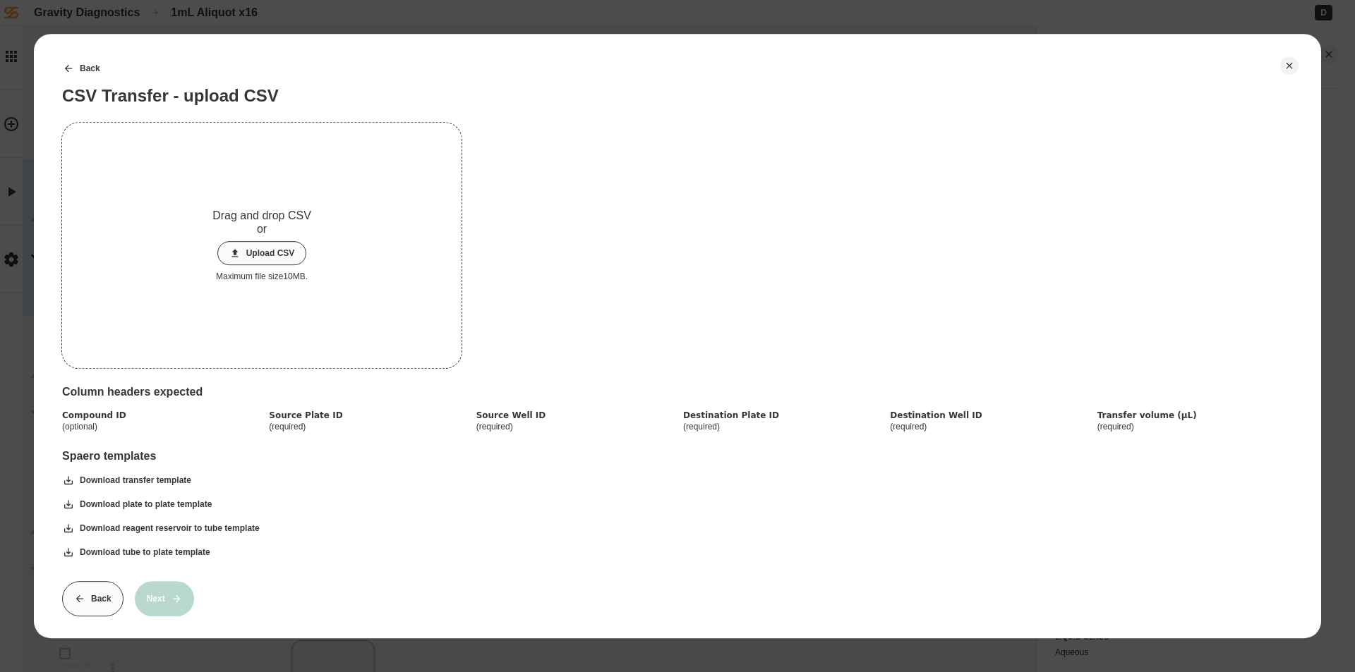
click at [255, 252] on button "Upload CSV" at bounding box center [262, 253] width 90 height 24
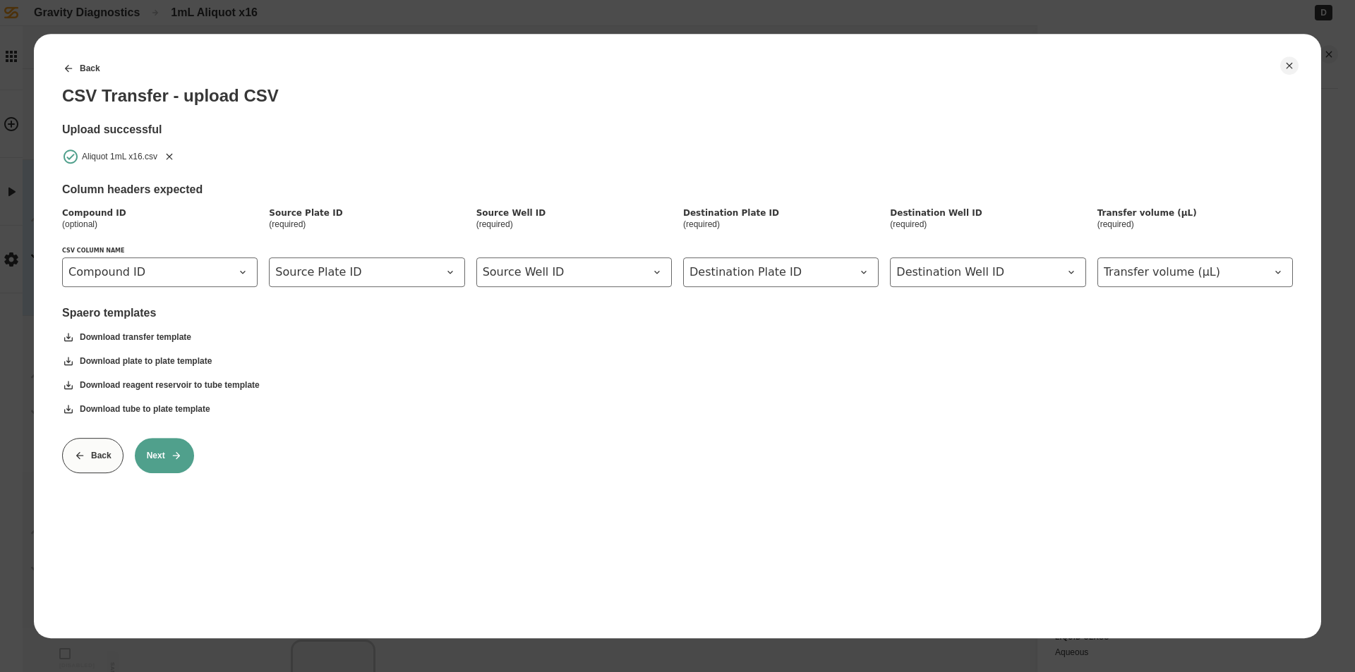
click at [163, 461] on button "Next" at bounding box center [164, 455] width 59 height 35
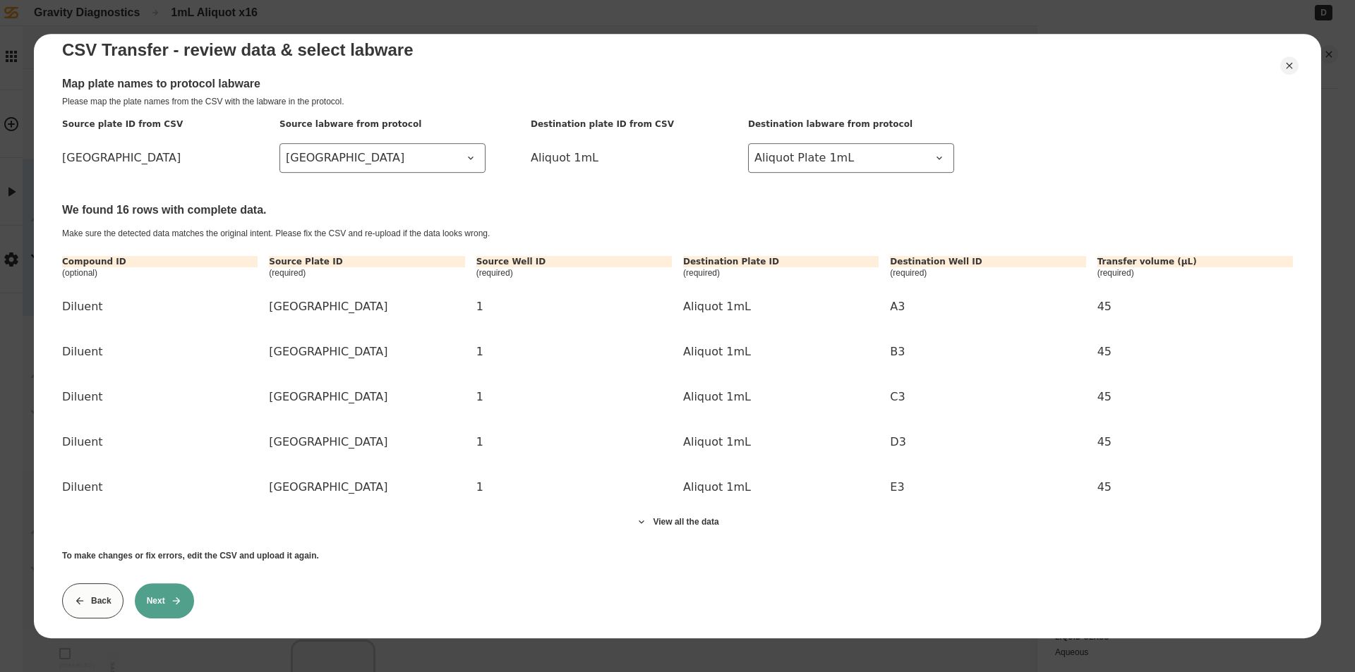
scroll to position [64, 0]
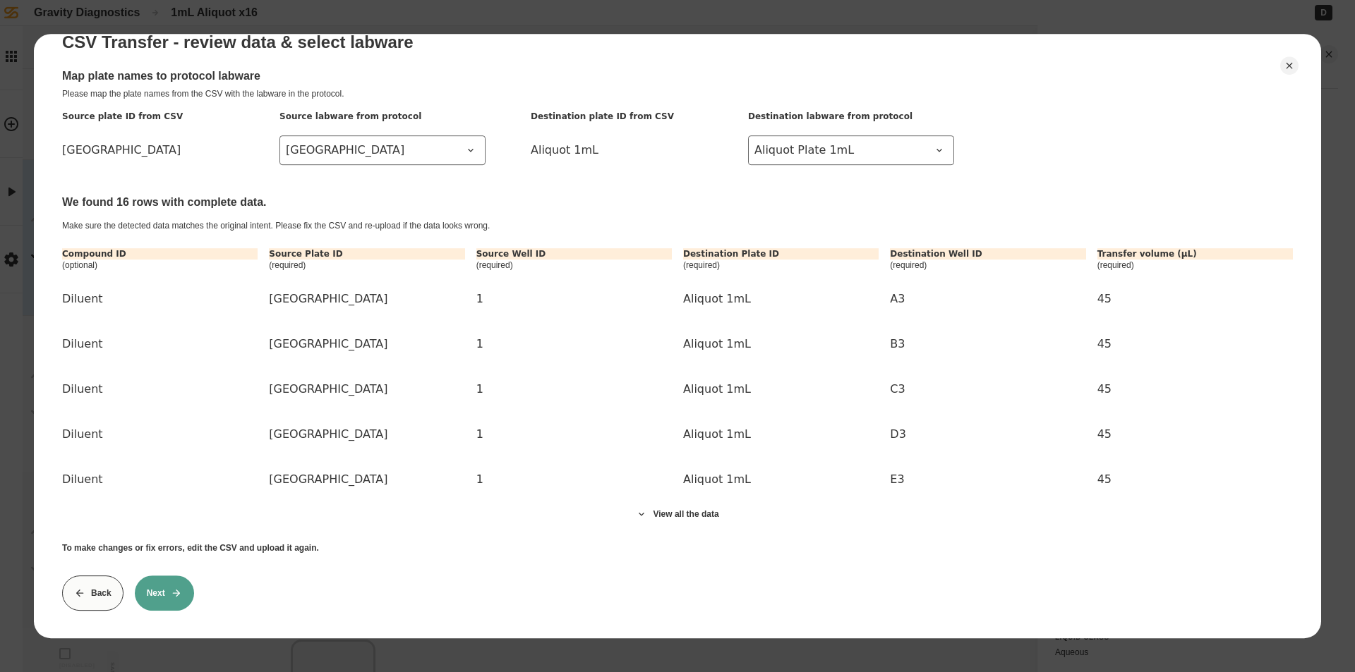
click at [169, 576] on button "Next" at bounding box center [164, 593] width 59 height 35
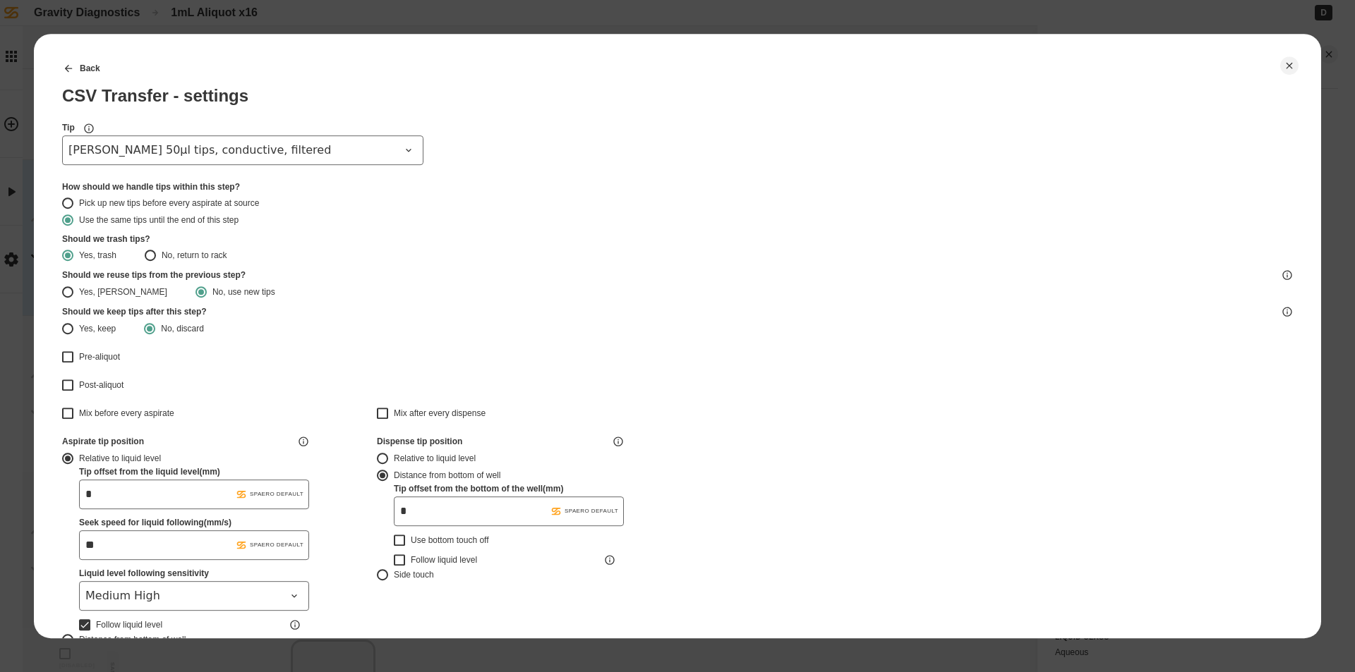
type input "*******"
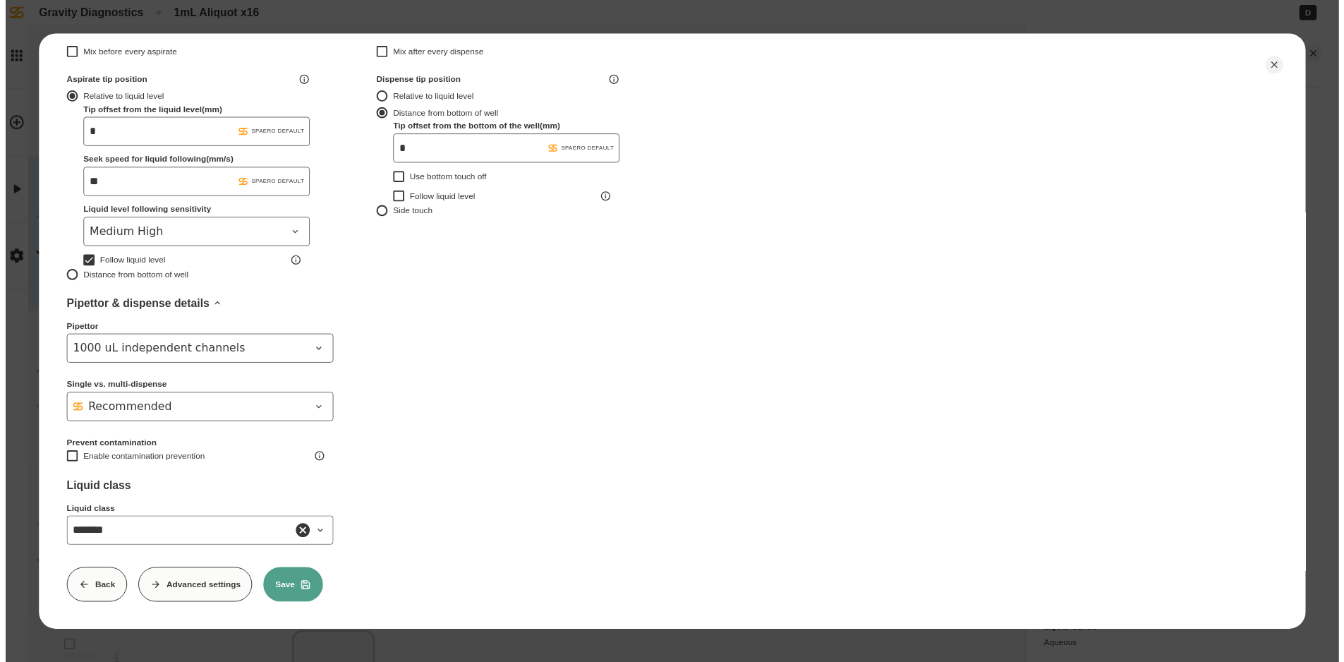
scroll to position [372, 0]
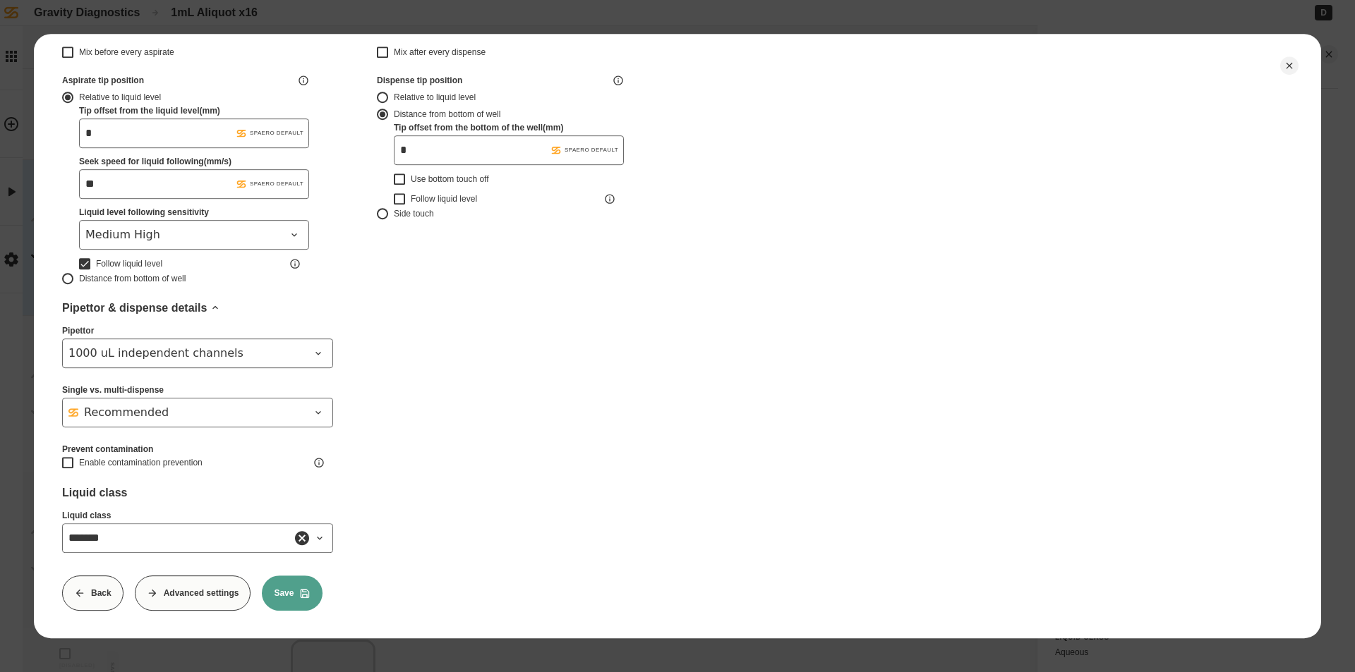
click at [286, 584] on button "Save" at bounding box center [292, 593] width 61 height 35
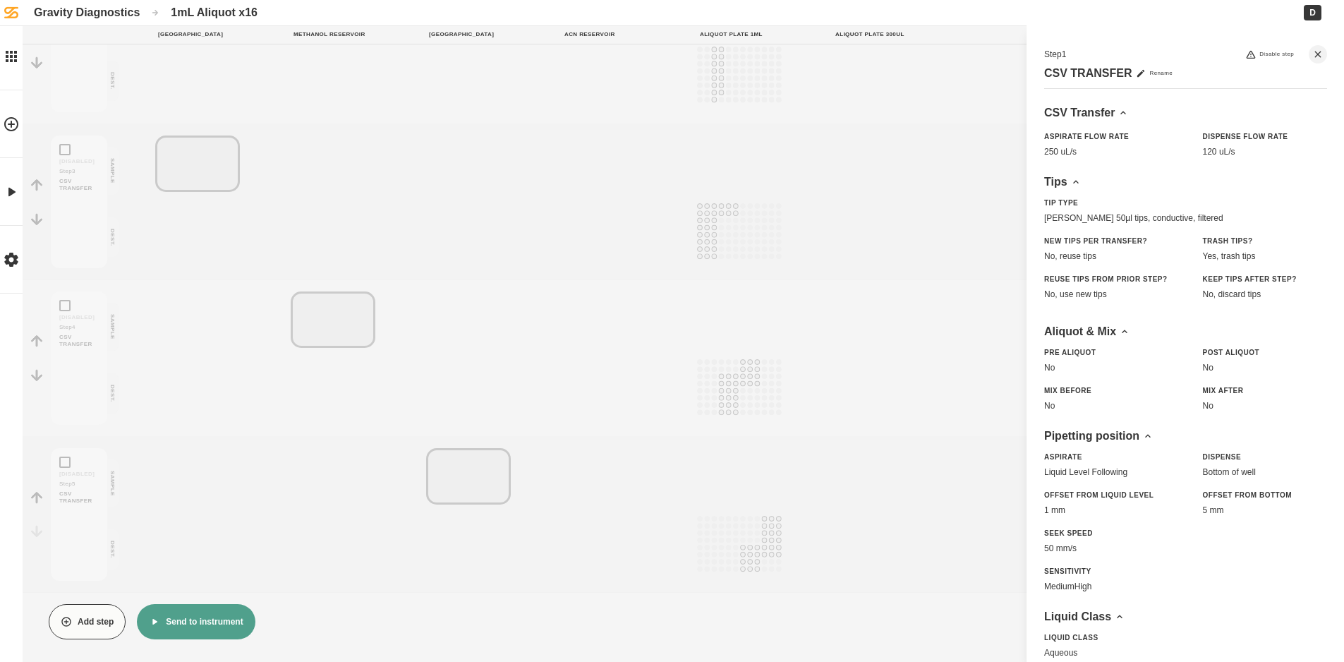
click at [212, 629] on button "Send to instrument" at bounding box center [196, 621] width 118 height 35
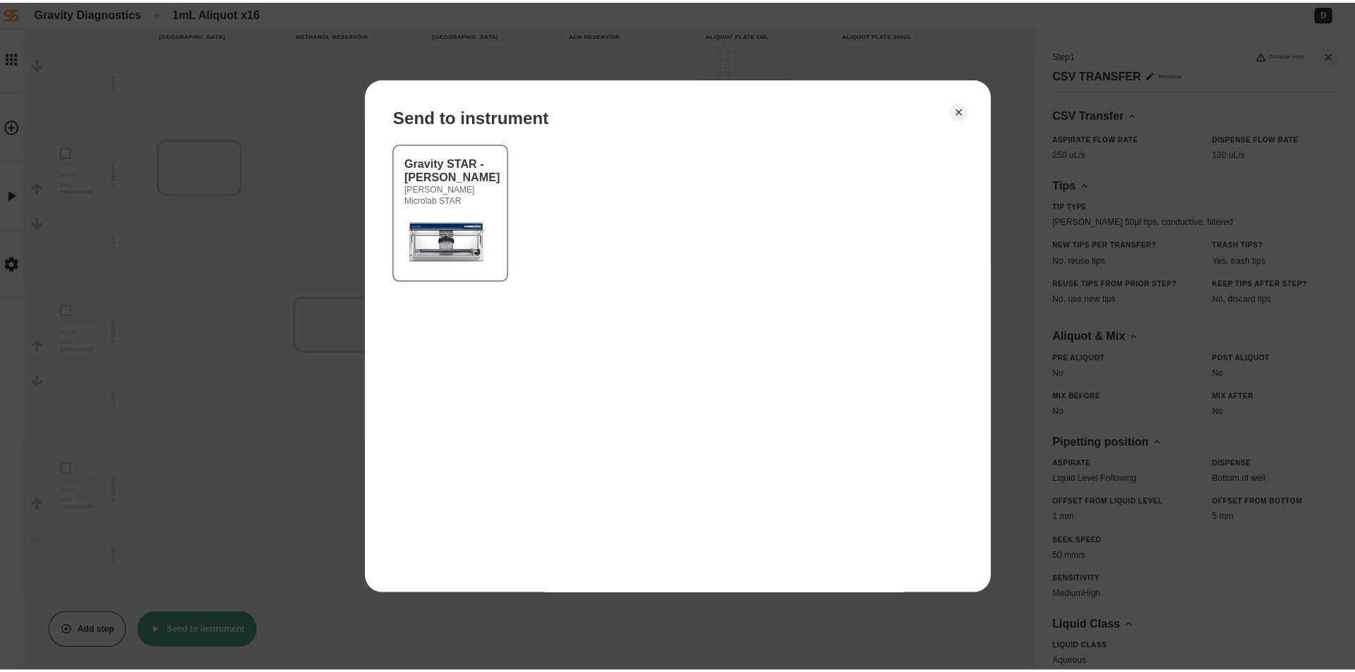
scroll to position [338, 0]
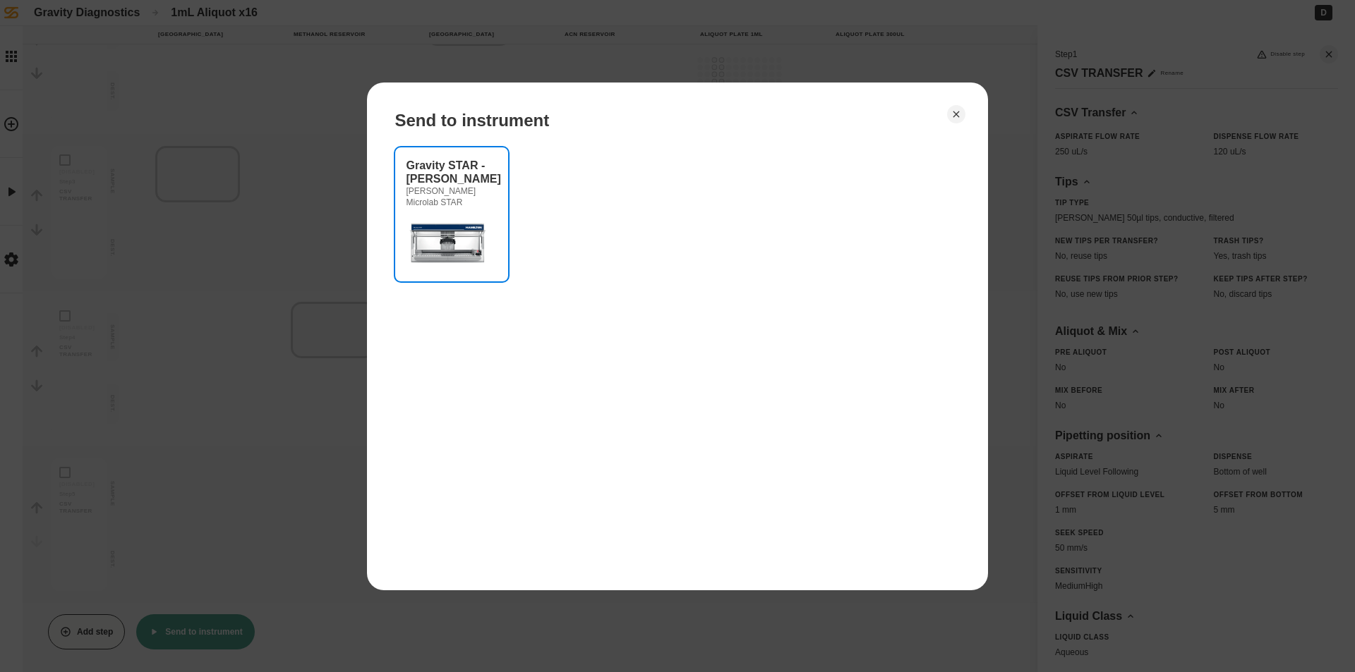
click at [494, 230] on div at bounding box center [451, 242] width 90 height 56
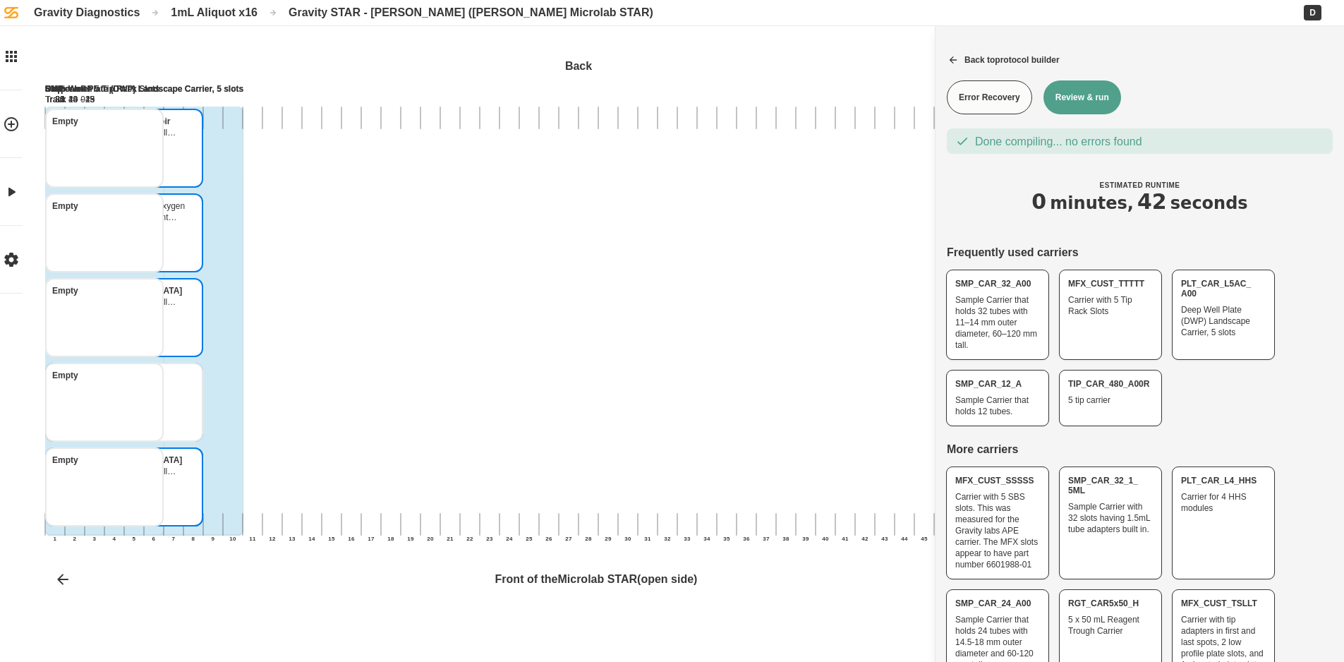
click at [1075, 93] on button "Review & run" at bounding box center [1082, 97] width 78 height 34
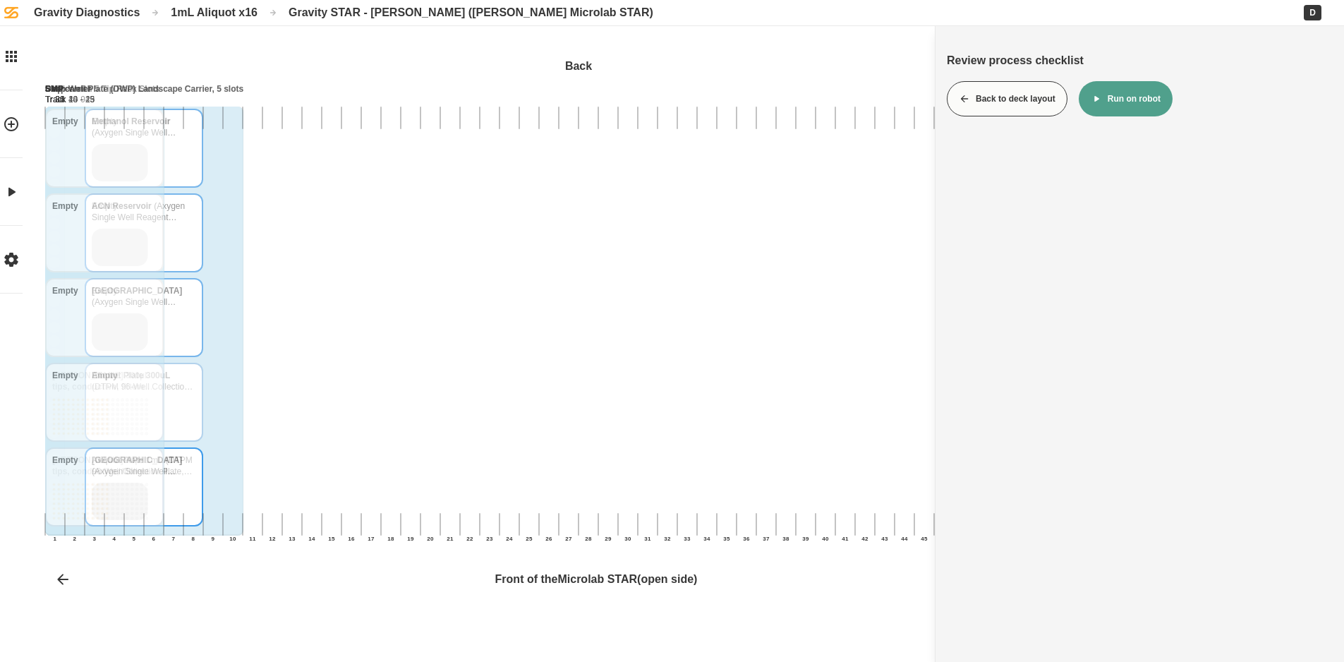
click at [1115, 98] on button "Run on robot" at bounding box center [1126, 98] width 94 height 35
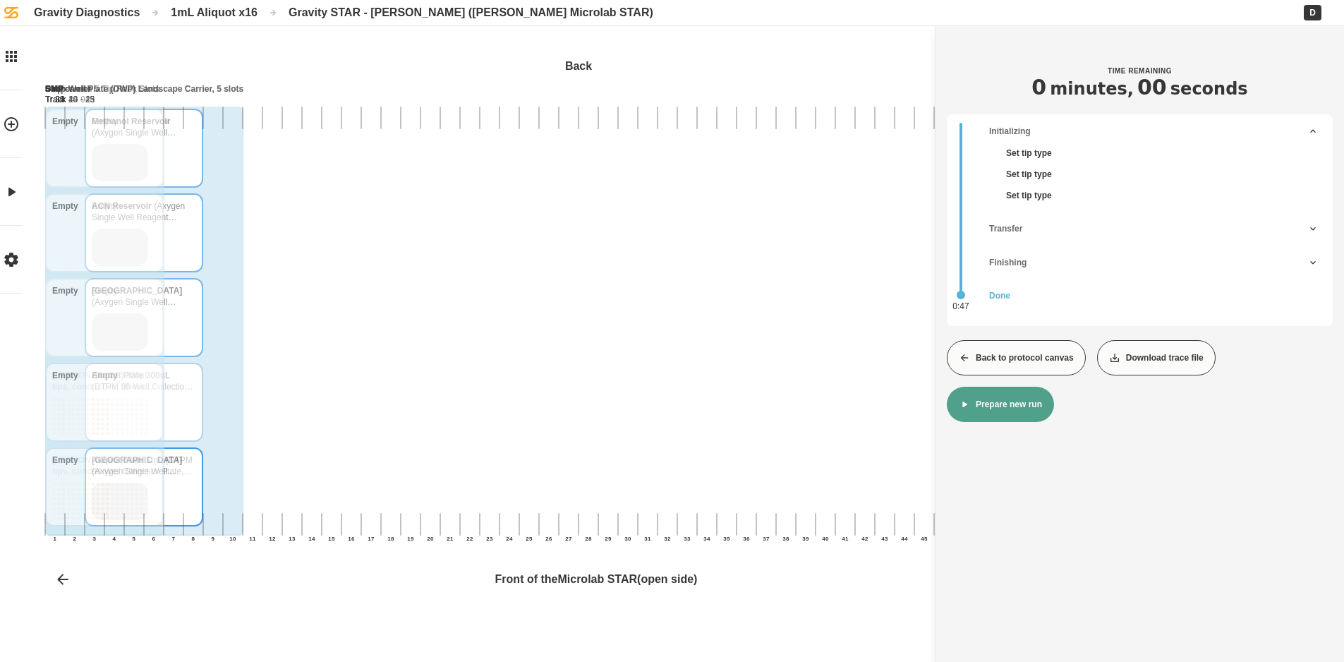
click at [990, 364] on button "Back to protocol canvas" at bounding box center [1016, 357] width 139 height 35
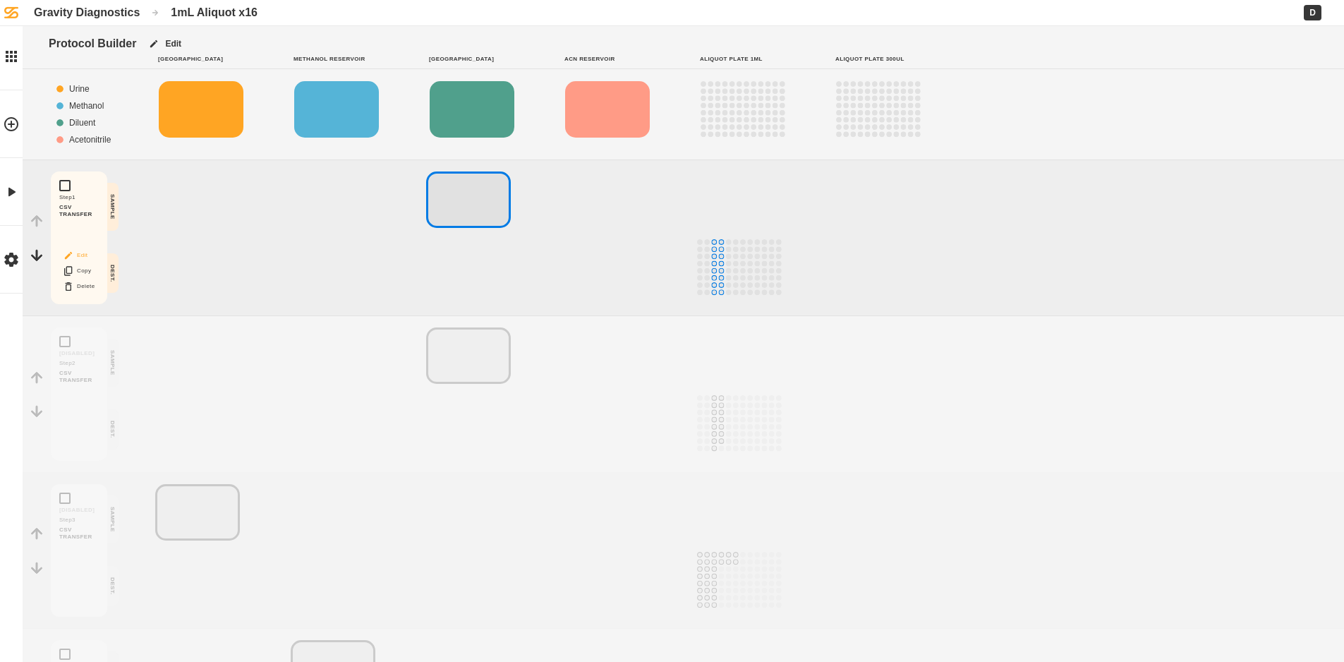
click at [74, 260] on button "Edit" at bounding box center [78, 255] width 45 height 18
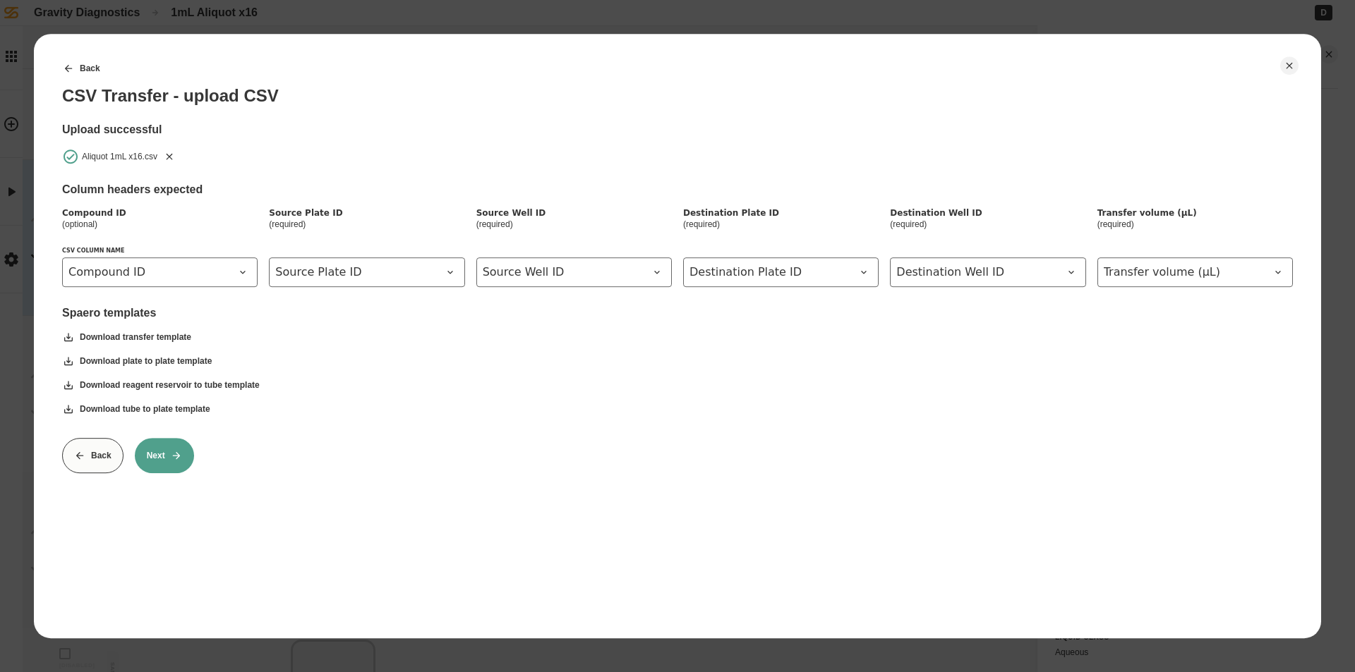
click at [169, 155] on icon "Remove" at bounding box center [169, 156] width 6 height 6
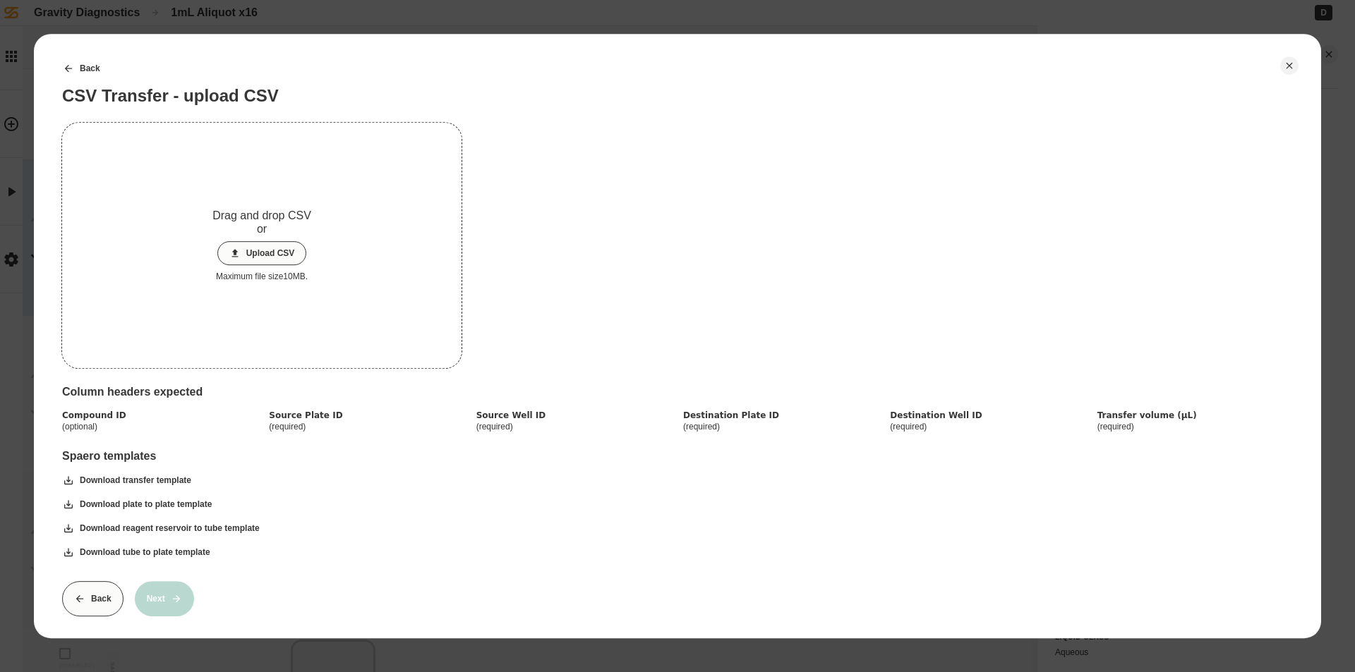
click at [261, 250] on button "Upload CSV" at bounding box center [262, 253] width 90 height 24
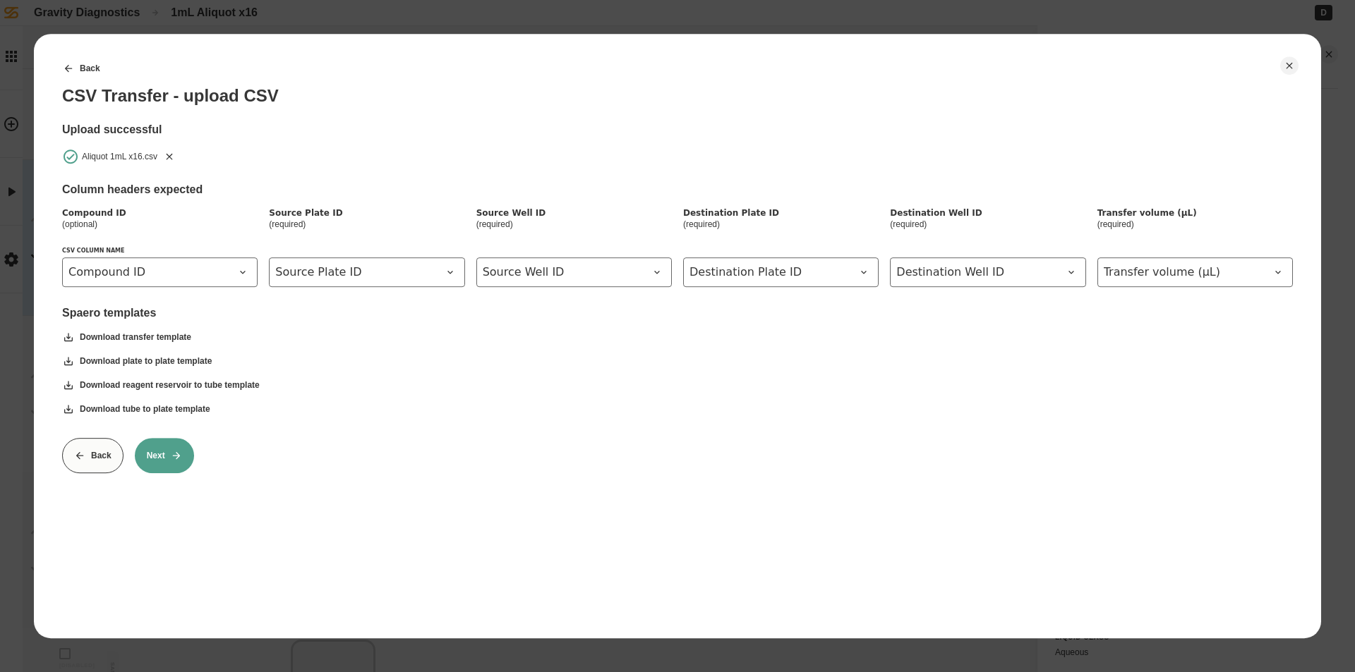
click at [155, 457] on button "Next" at bounding box center [164, 455] width 59 height 35
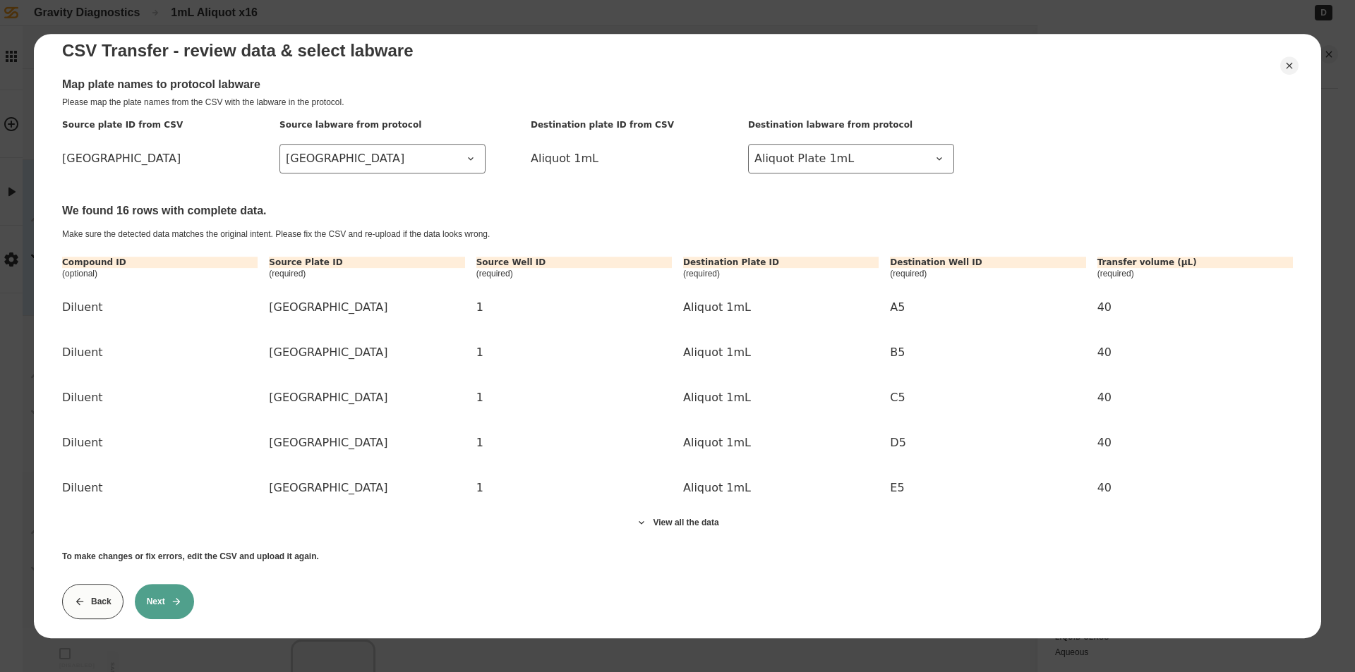
scroll to position [64, 0]
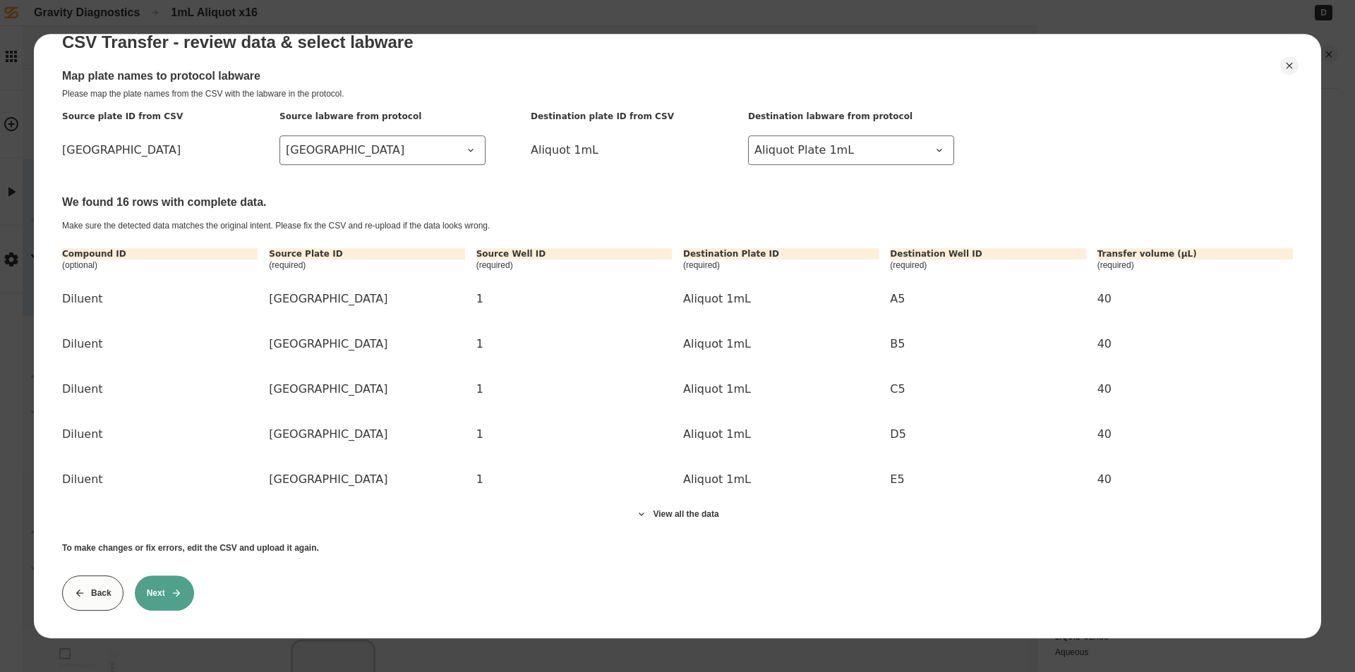
click at [174, 588] on icon at bounding box center [176, 593] width 11 height 11
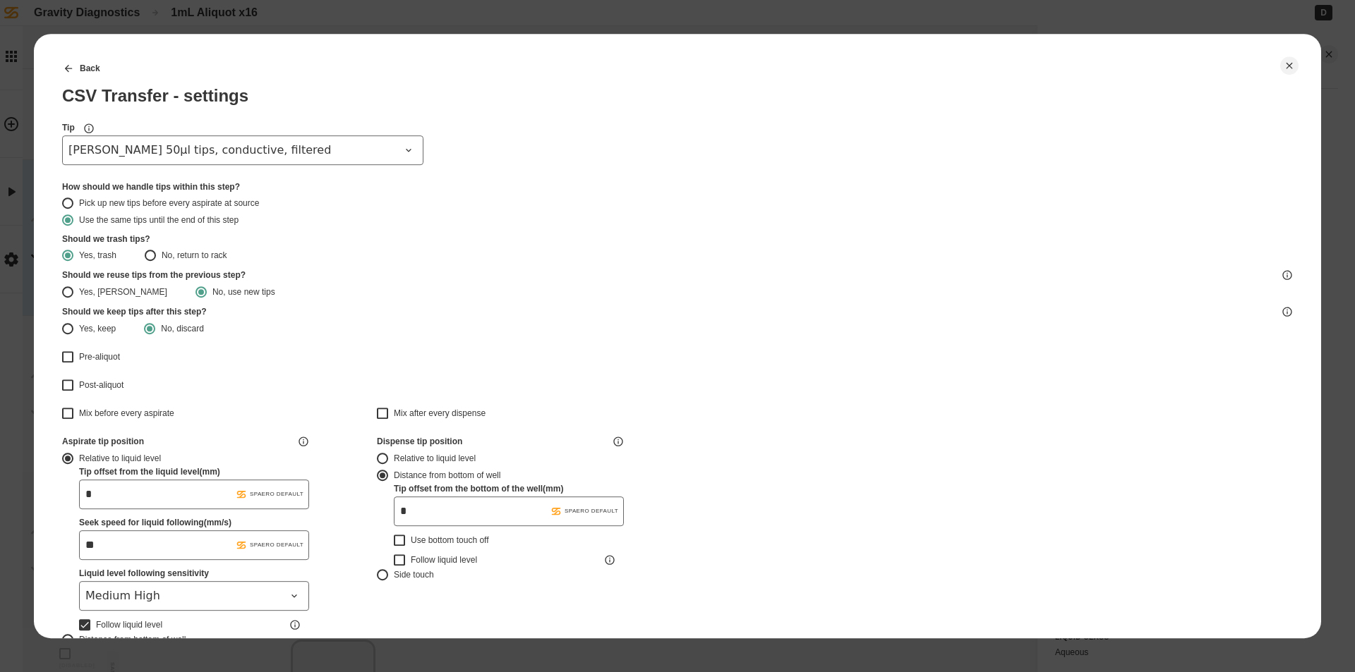
type input "*******"
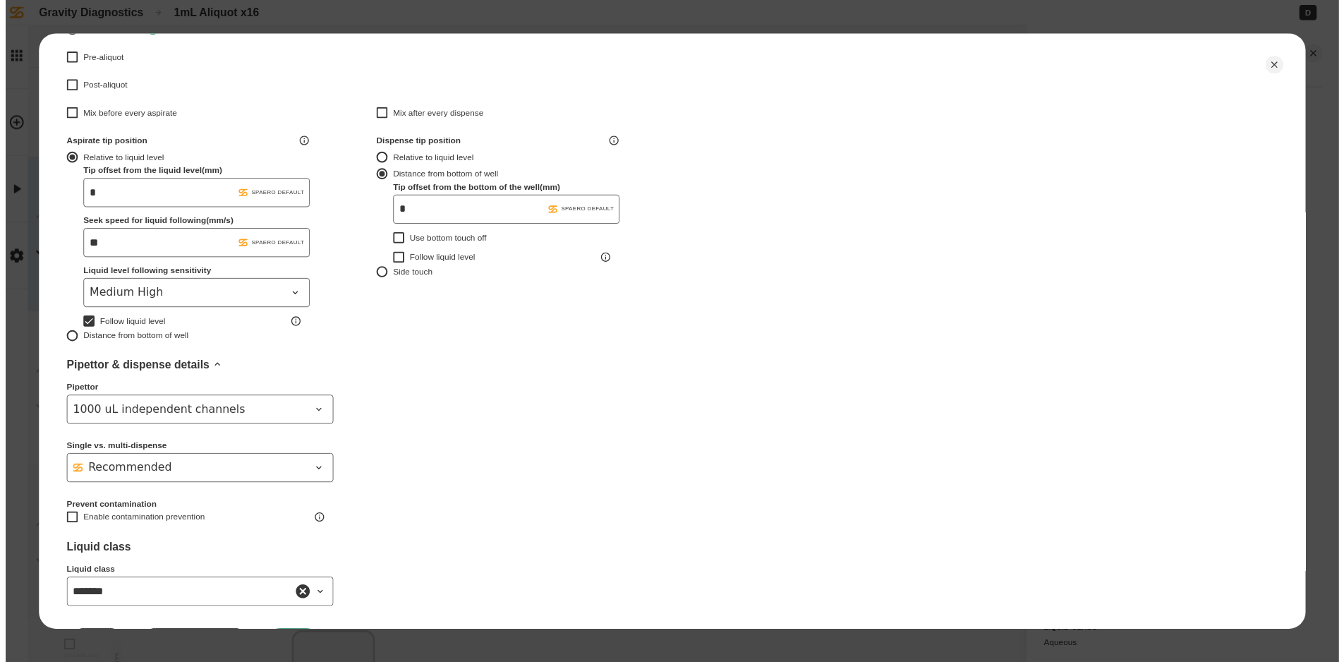
scroll to position [372, 0]
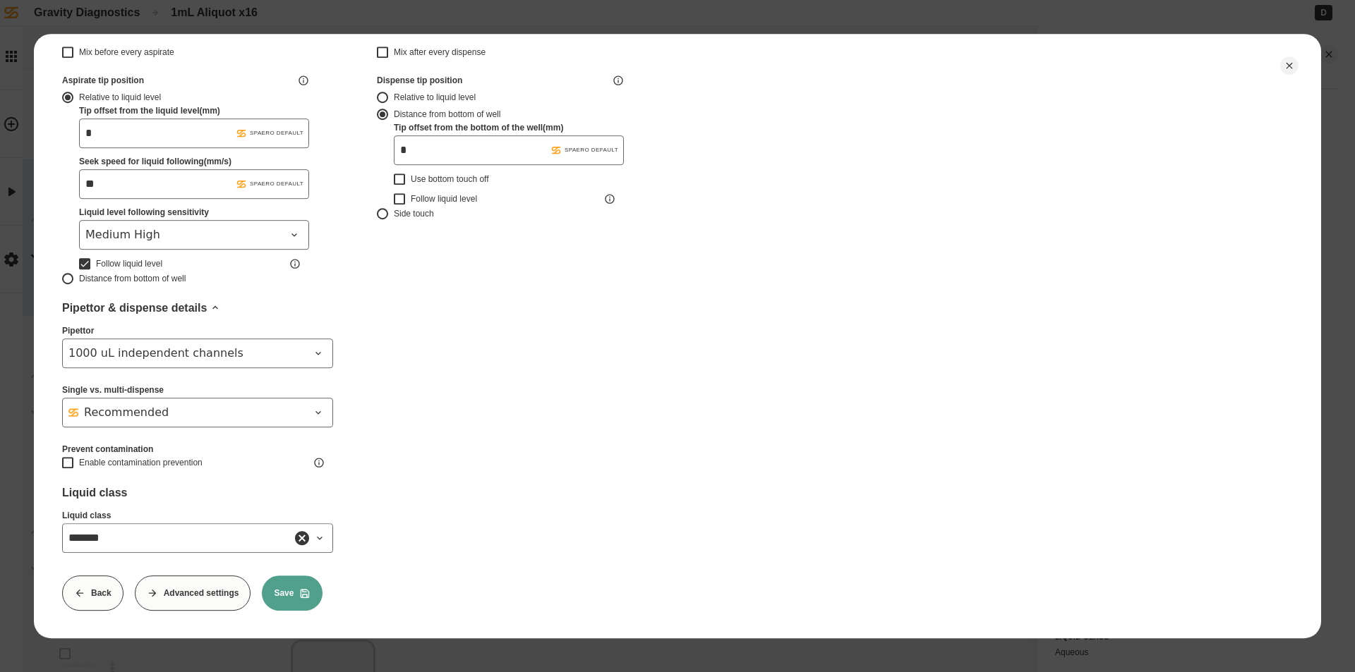
click at [291, 590] on button "Save" at bounding box center [292, 593] width 61 height 35
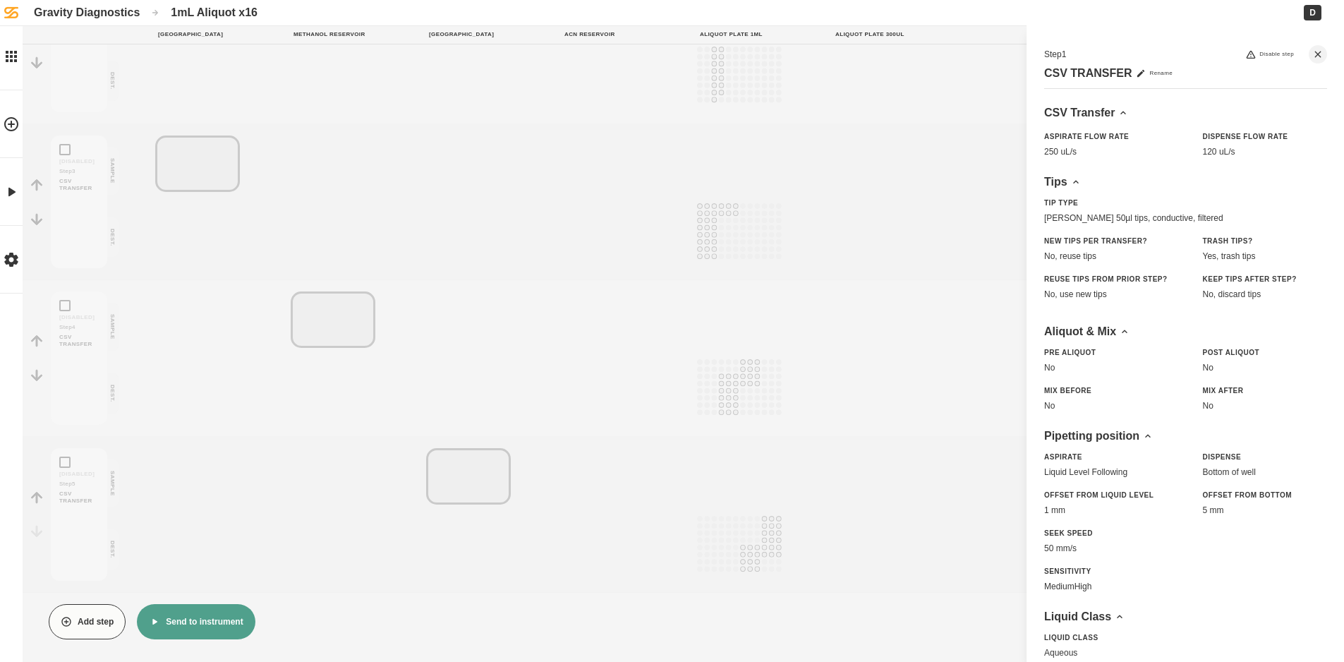
click at [206, 622] on button "Send to instrument" at bounding box center [196, 621] width 118 height 35
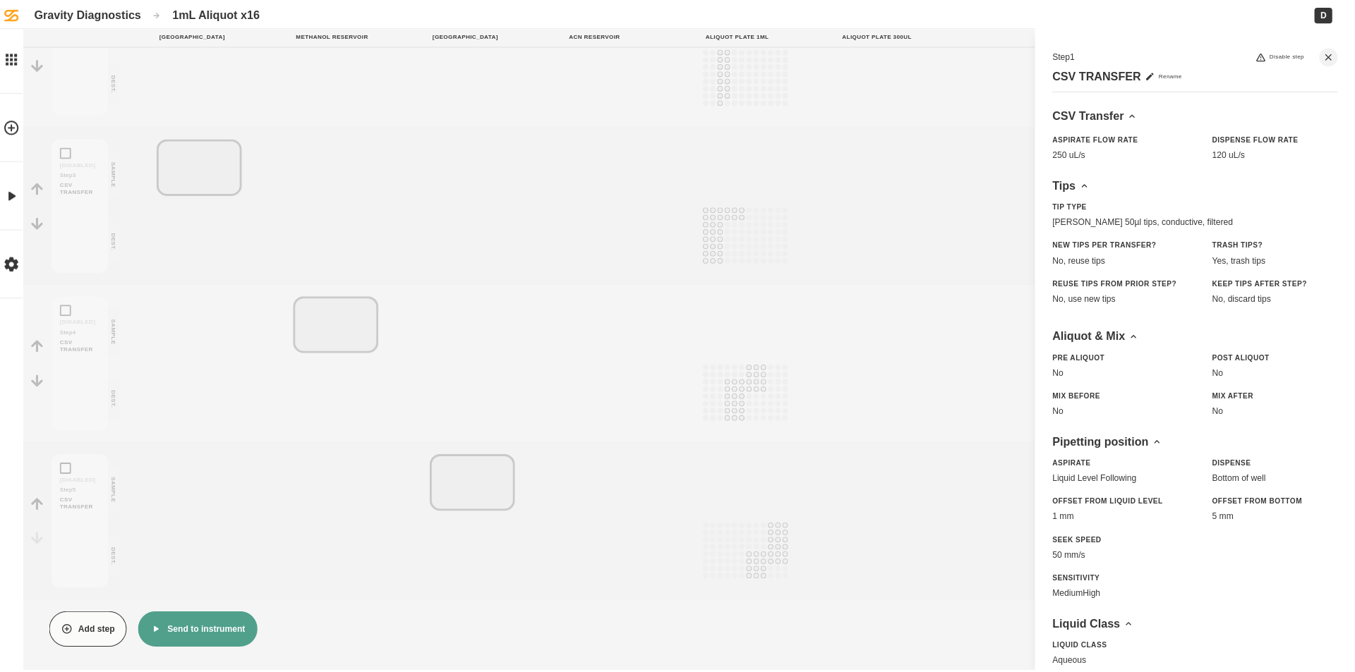
scroll to position [338, 0]
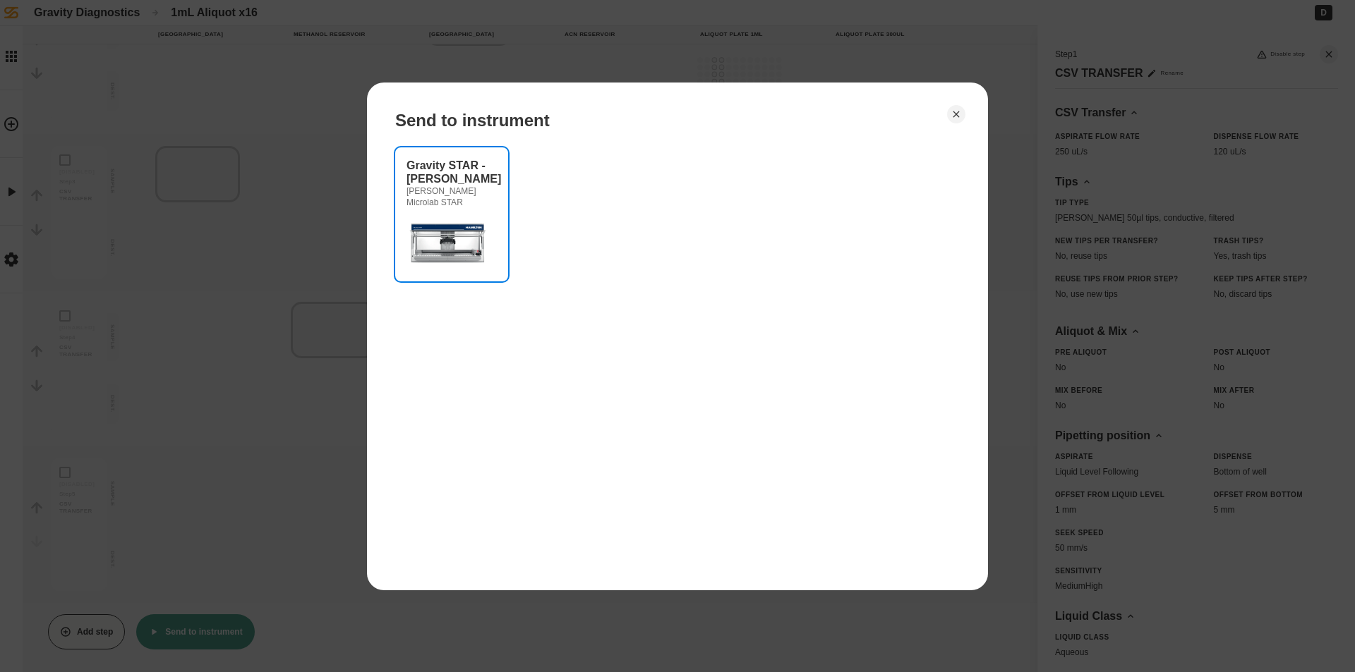
click at [435, 226] on img at bounding box center [448, 242] width 85 height 56
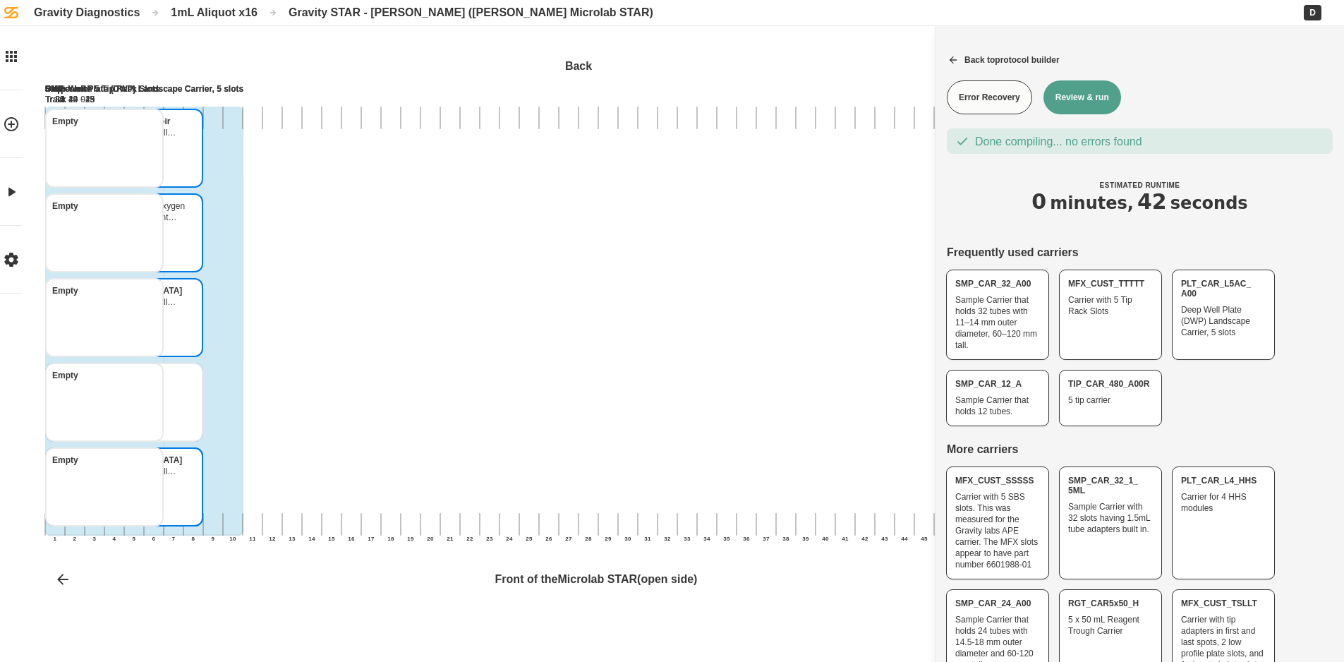
click at [1079, 107] on button "Review & run" at bounding box center [1082, 97] width 78 height 34
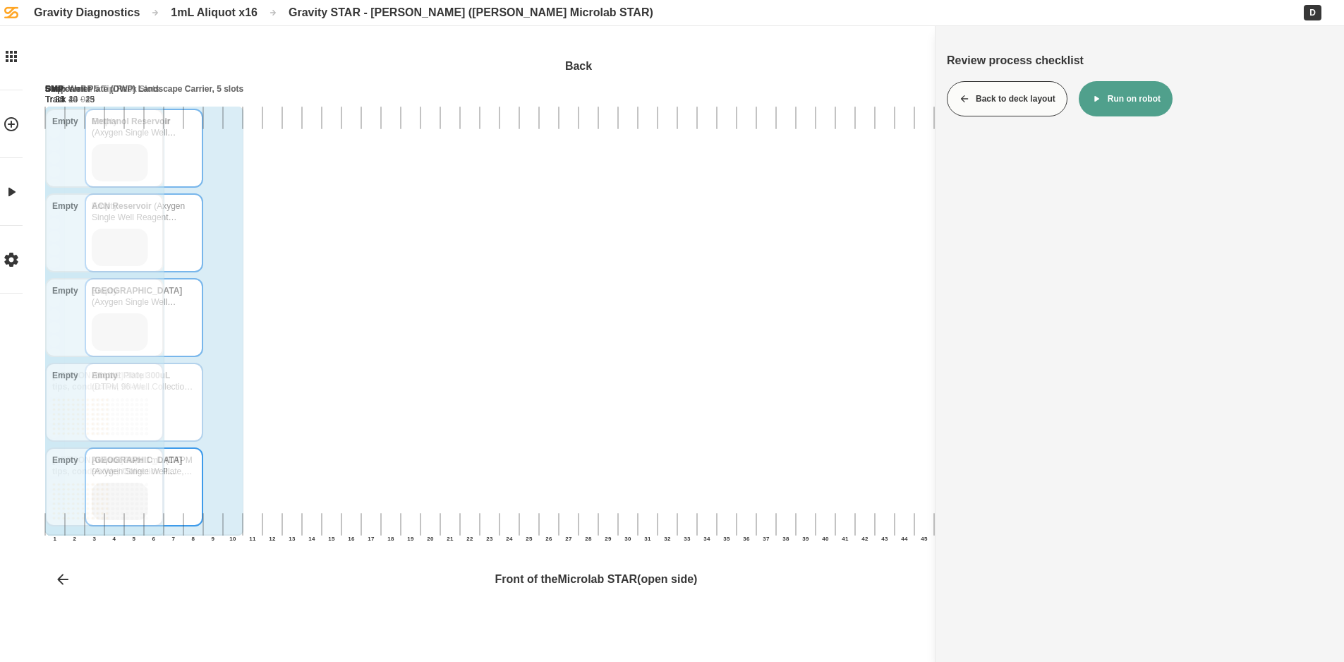
click at [1106, 92] on button "Run on robot" at bounding box center [1126, 98] width 94 height 35
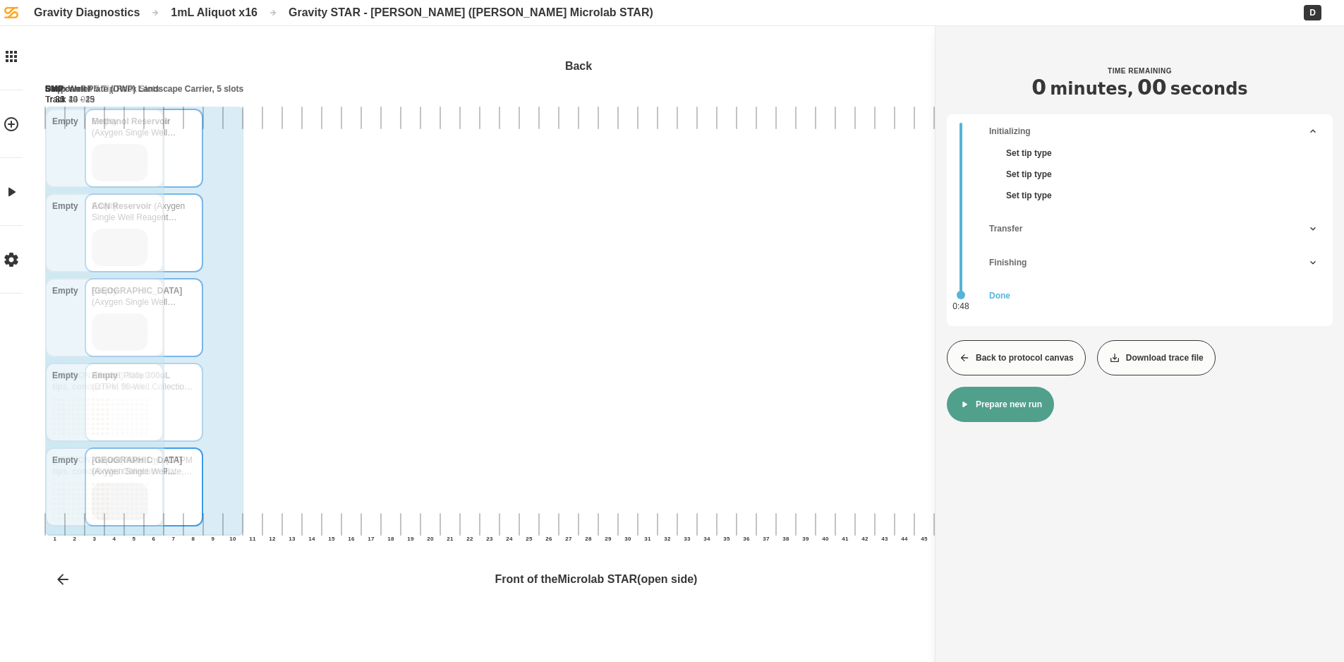
click at [974, 361] on button "Back to protocol canvas" at bounding box center [1016, 357] width 139 height 35
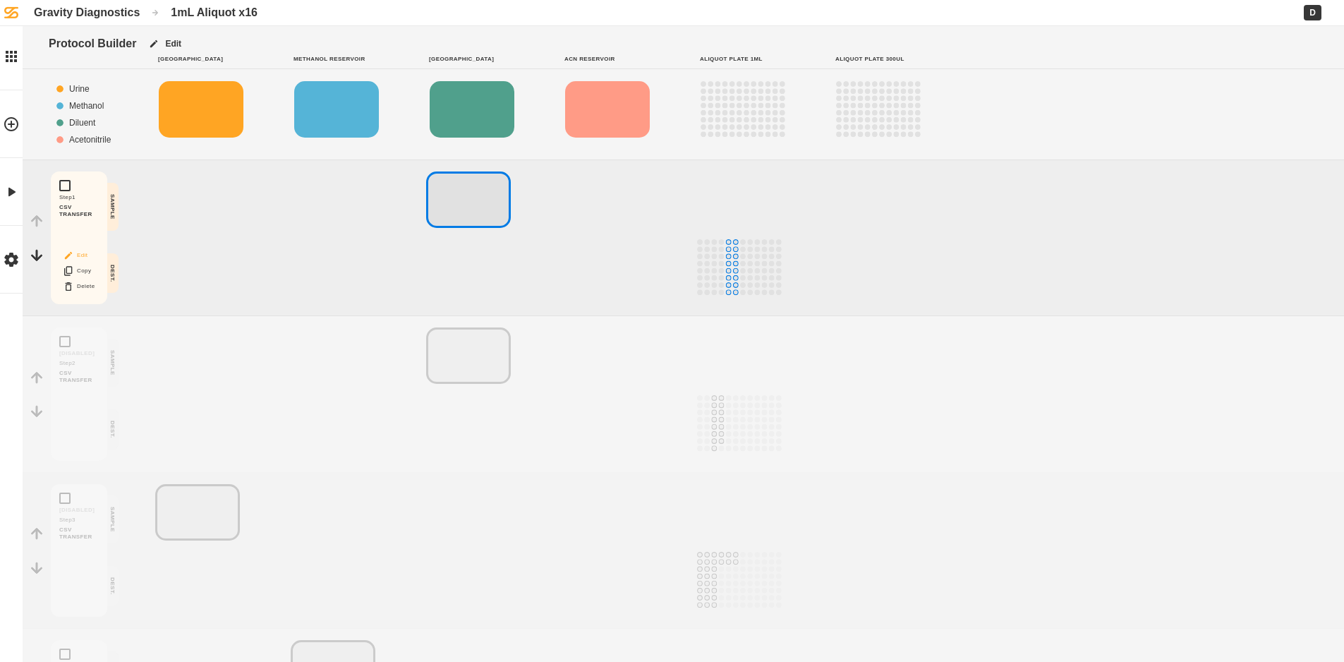
click at [87, 253] on button "Edit" at bounding box center [78, 255] width 45 height 18
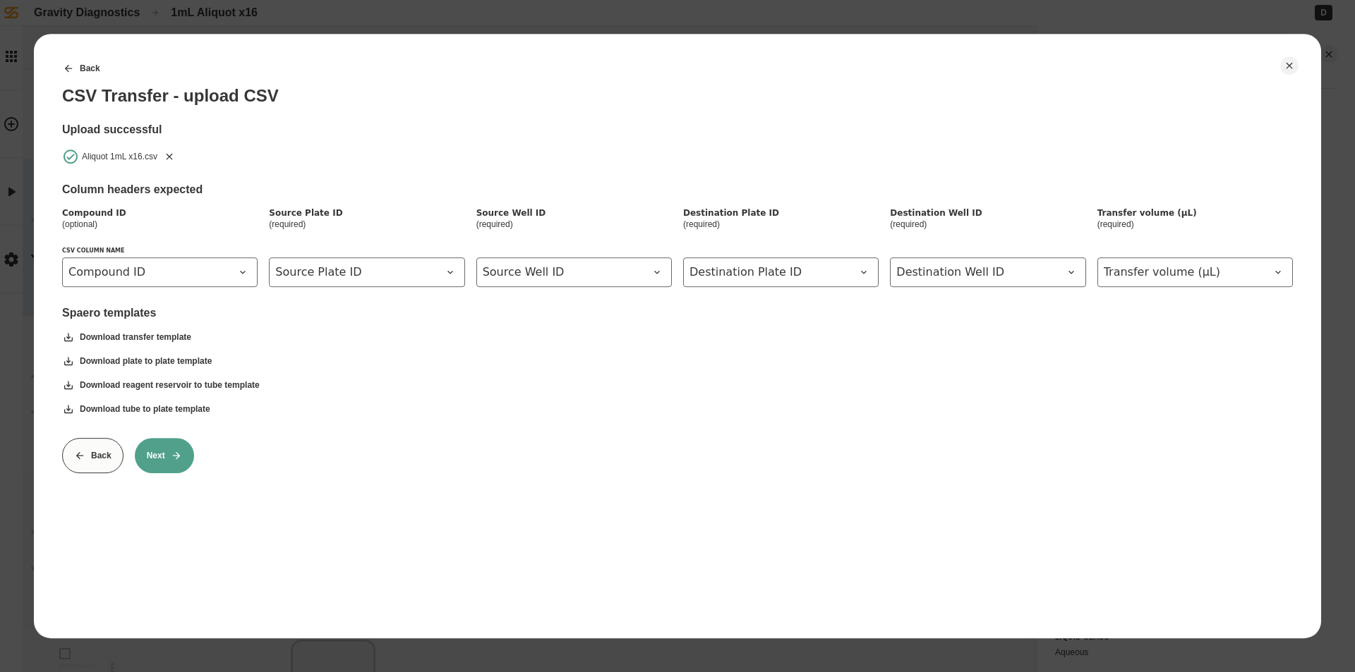
click at [170, 154] on icon "Remove" at bounding box center [169, 156] width 11 height 11
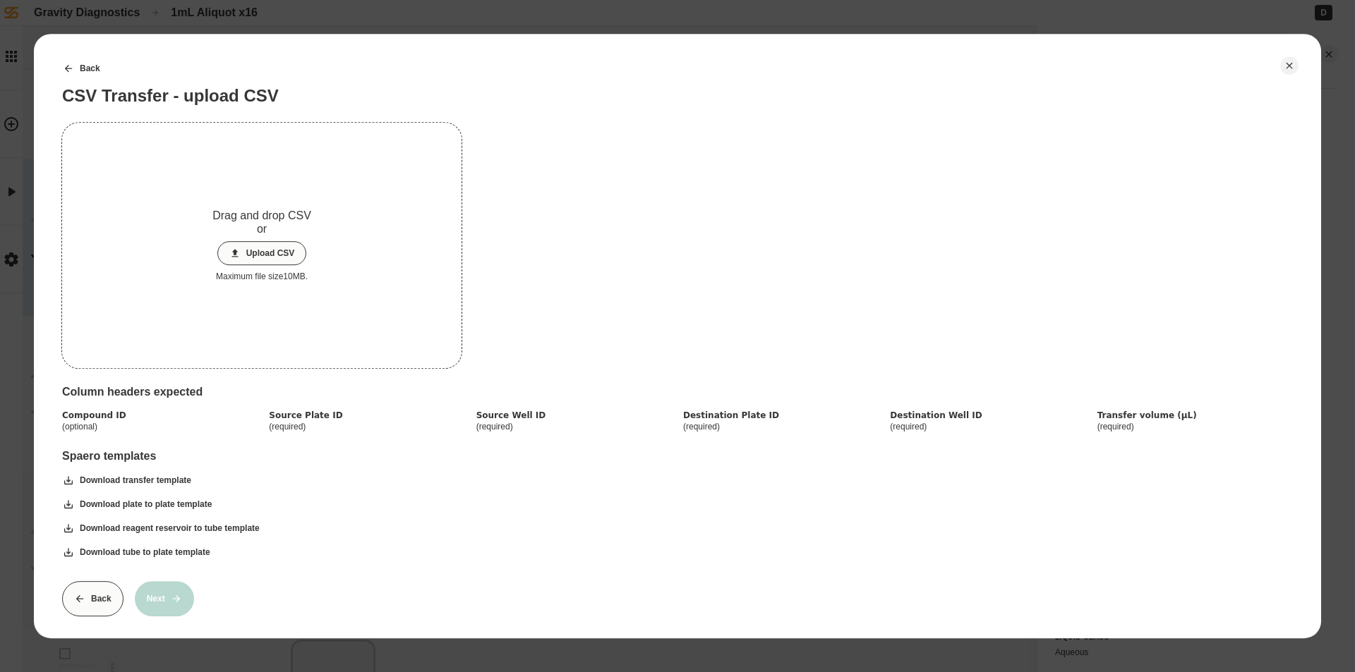
click at [284, 262] on button "Upload CSV" at bounding box center [262, 253] width 90 height 24
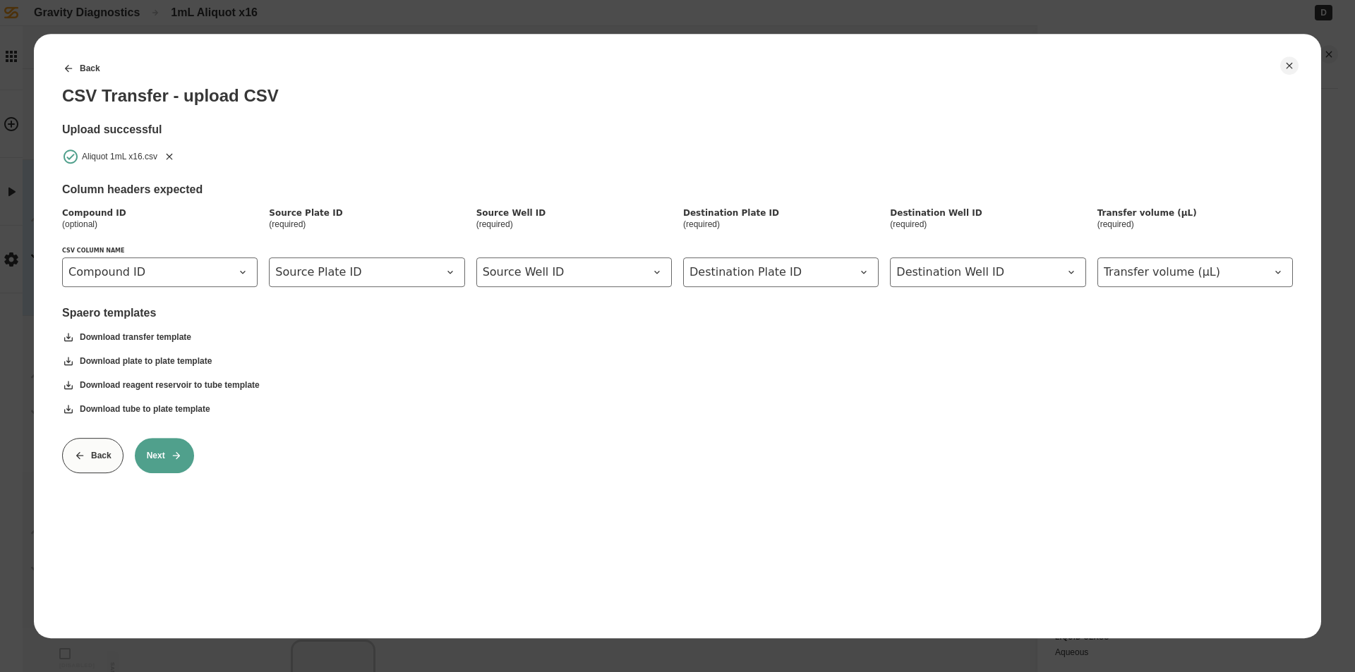
click at [156, 461] on button "Next" at bounding box center [164, 455] width 59 height 35
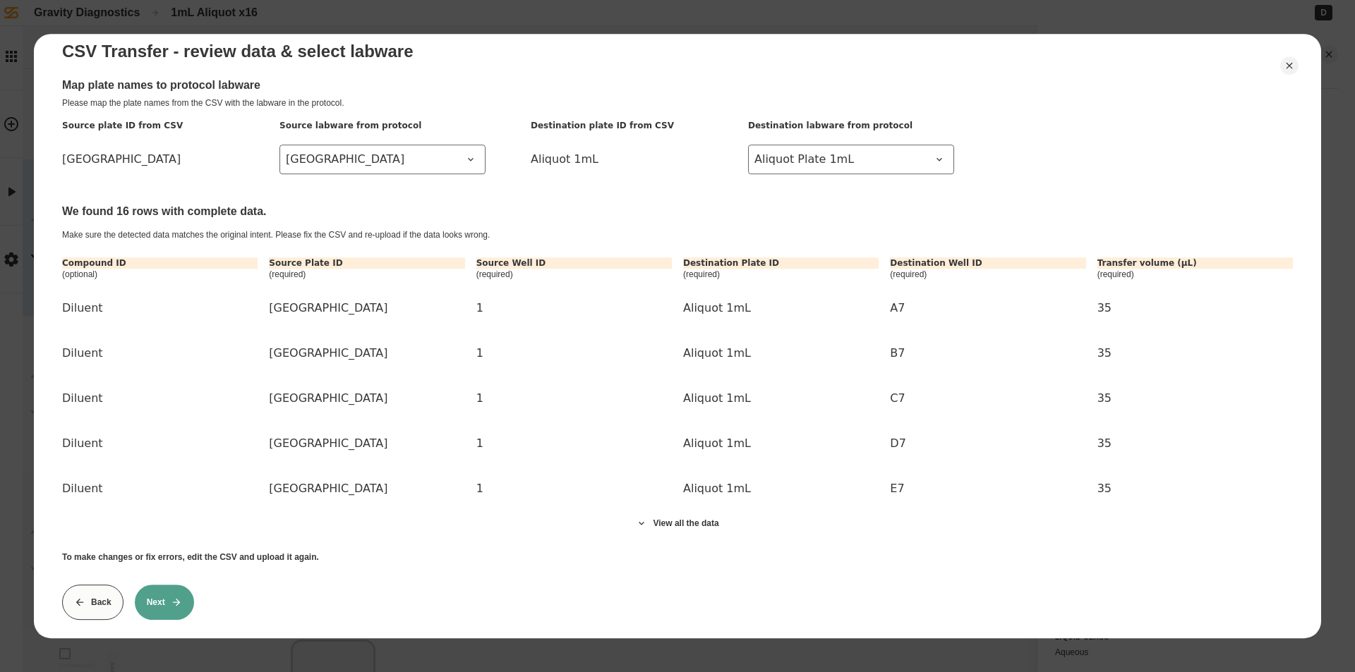
scroll to position [64, 0]
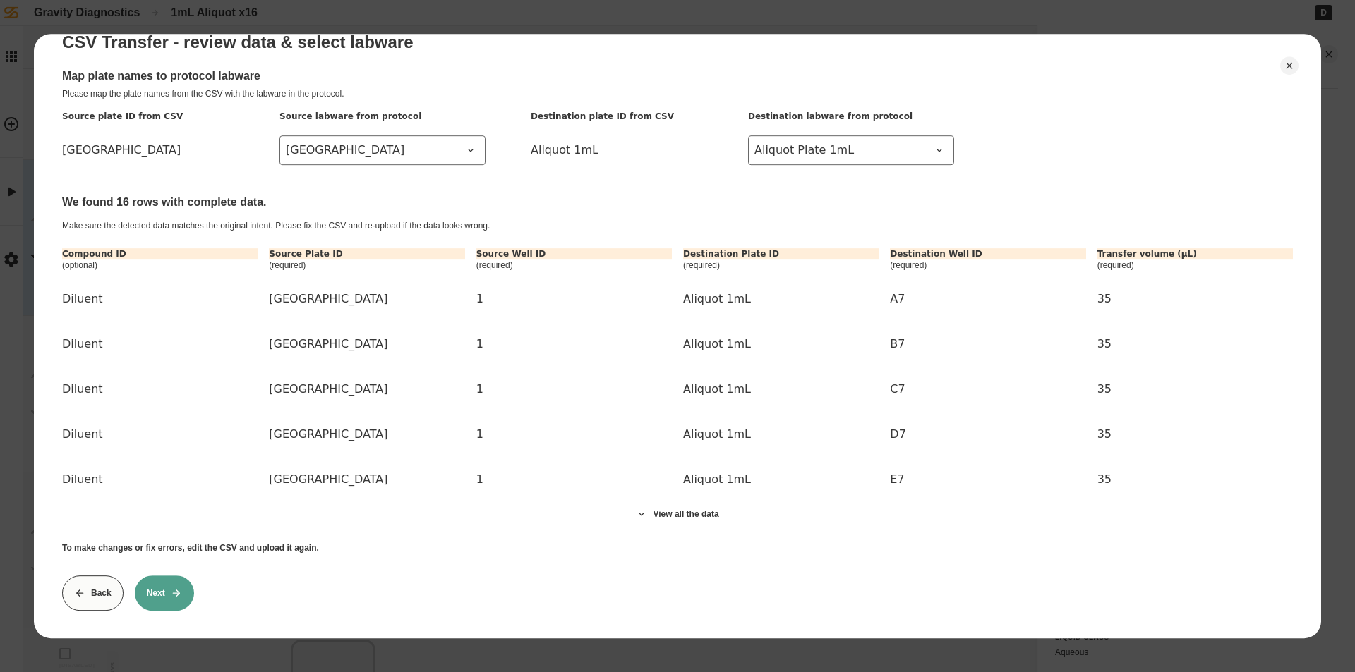
click at [171, 590] on button "Next" at bounding box center [164, 593] width 59 height 35
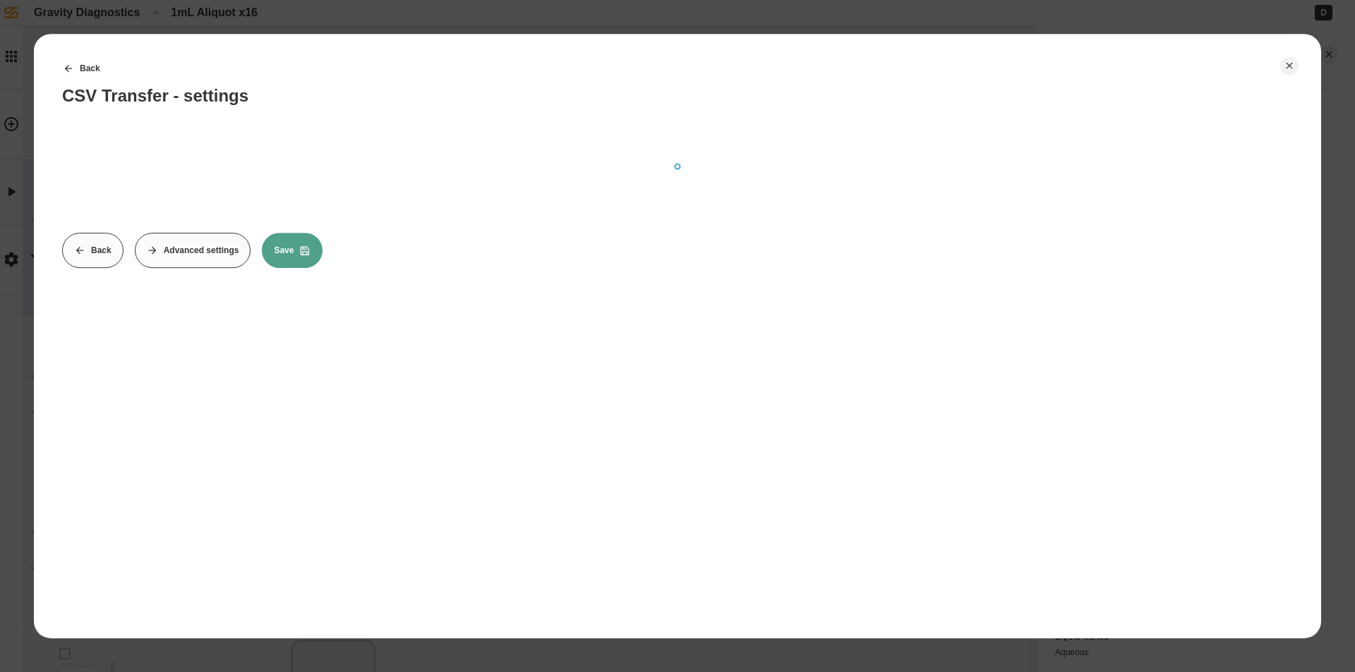
scroll to position [0, 0]
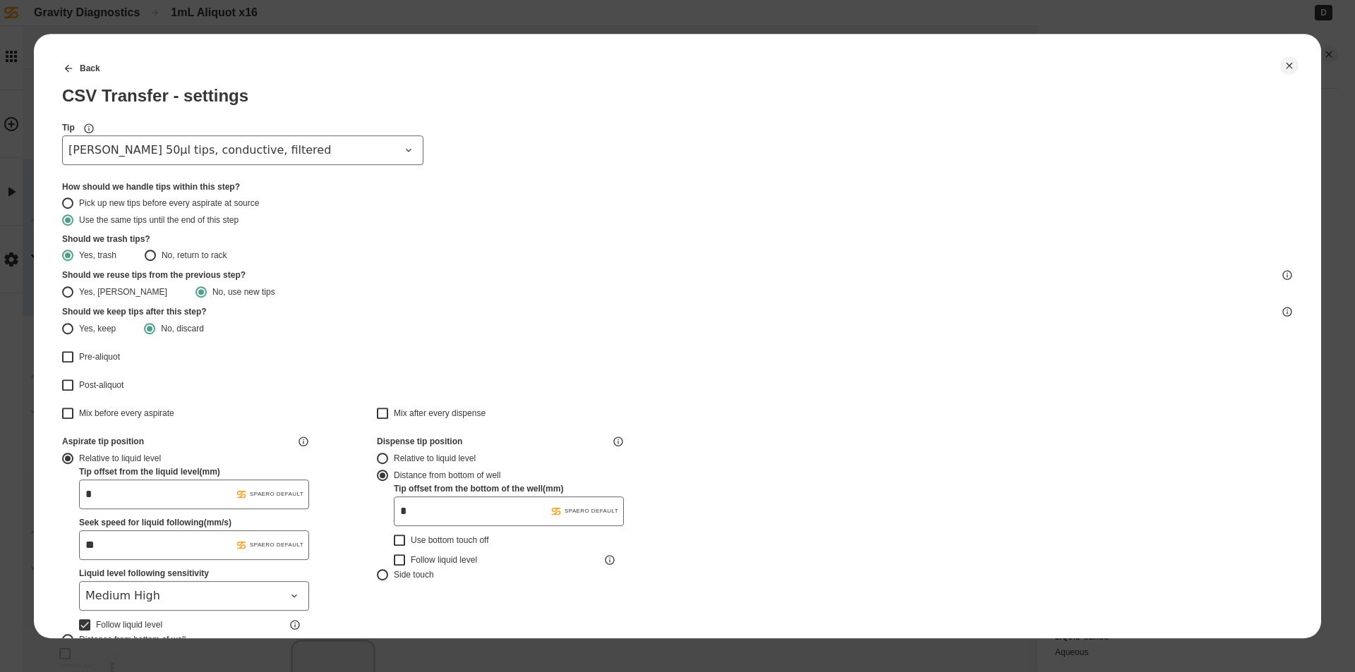
type input "*******"
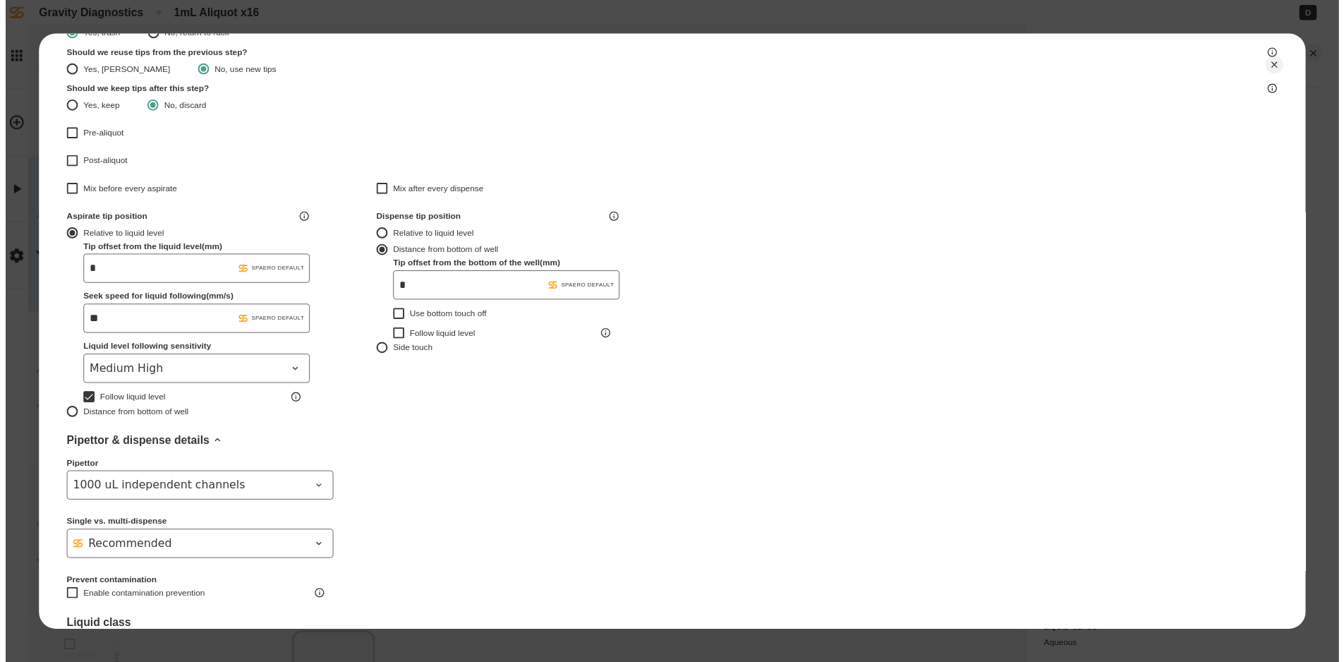
scroll to position [353, 0]
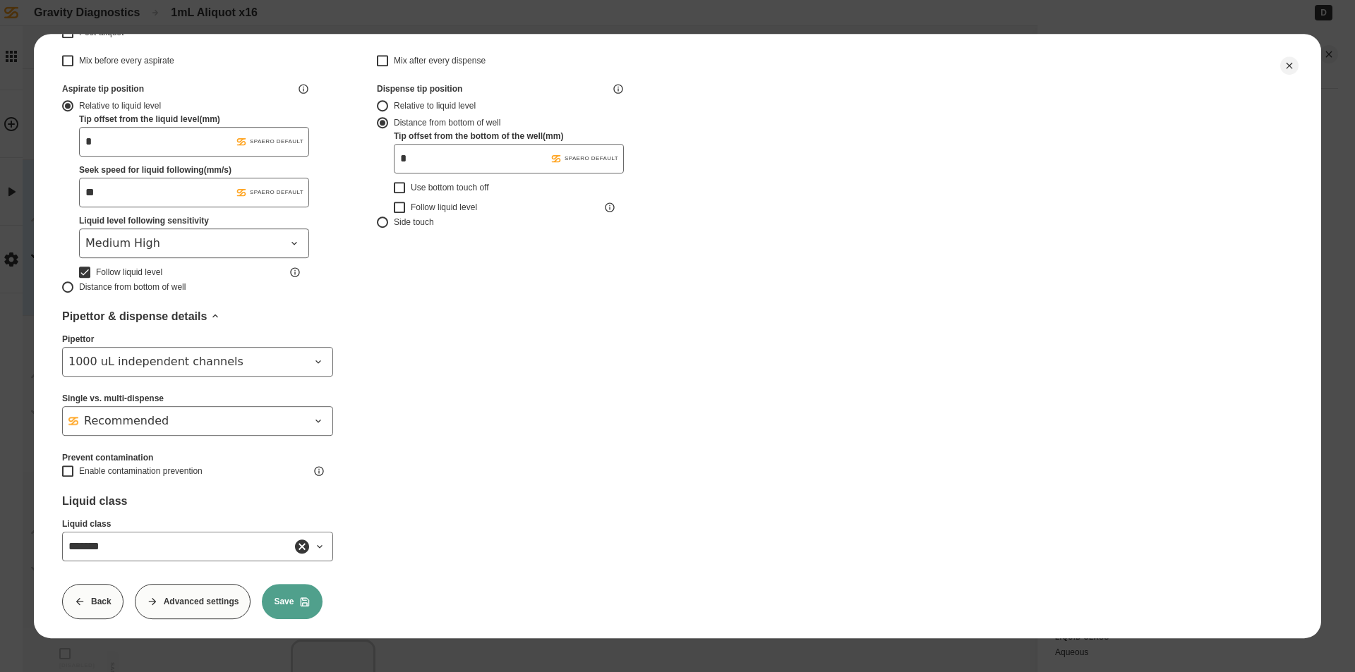
click at [298, 599] on button "Save" at bounding box center [292, 601] width 61 height 35
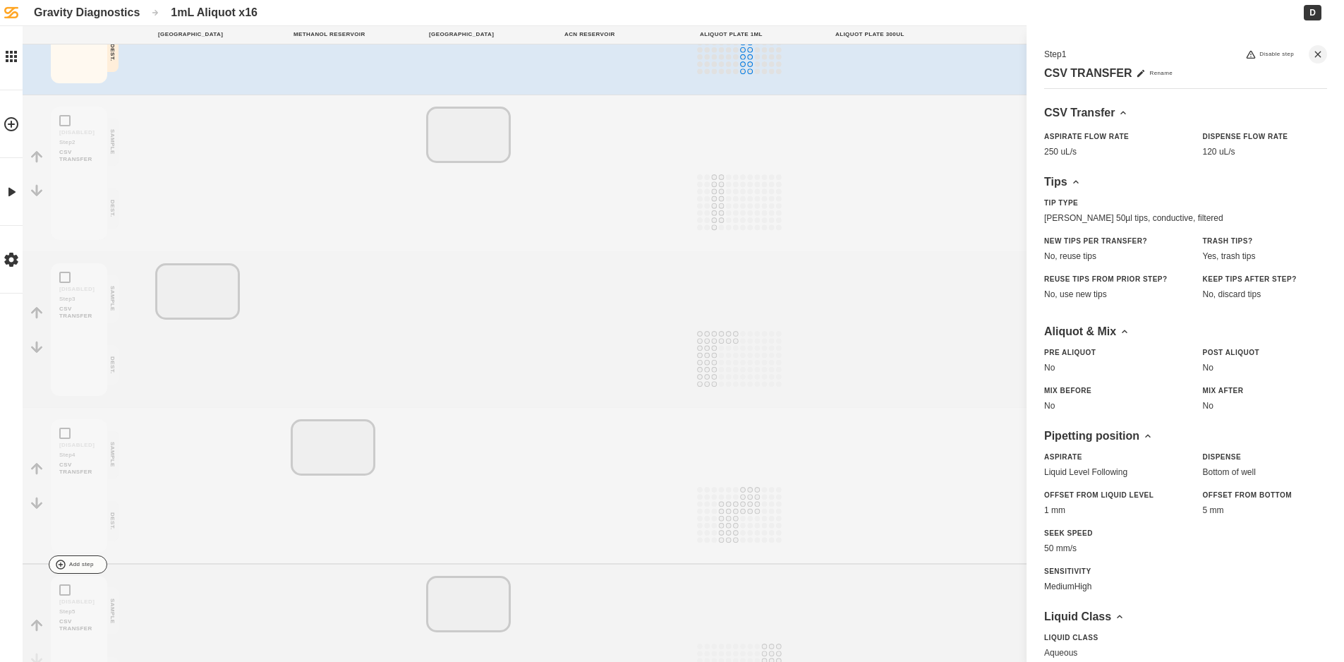
scroll to position [0, 0]
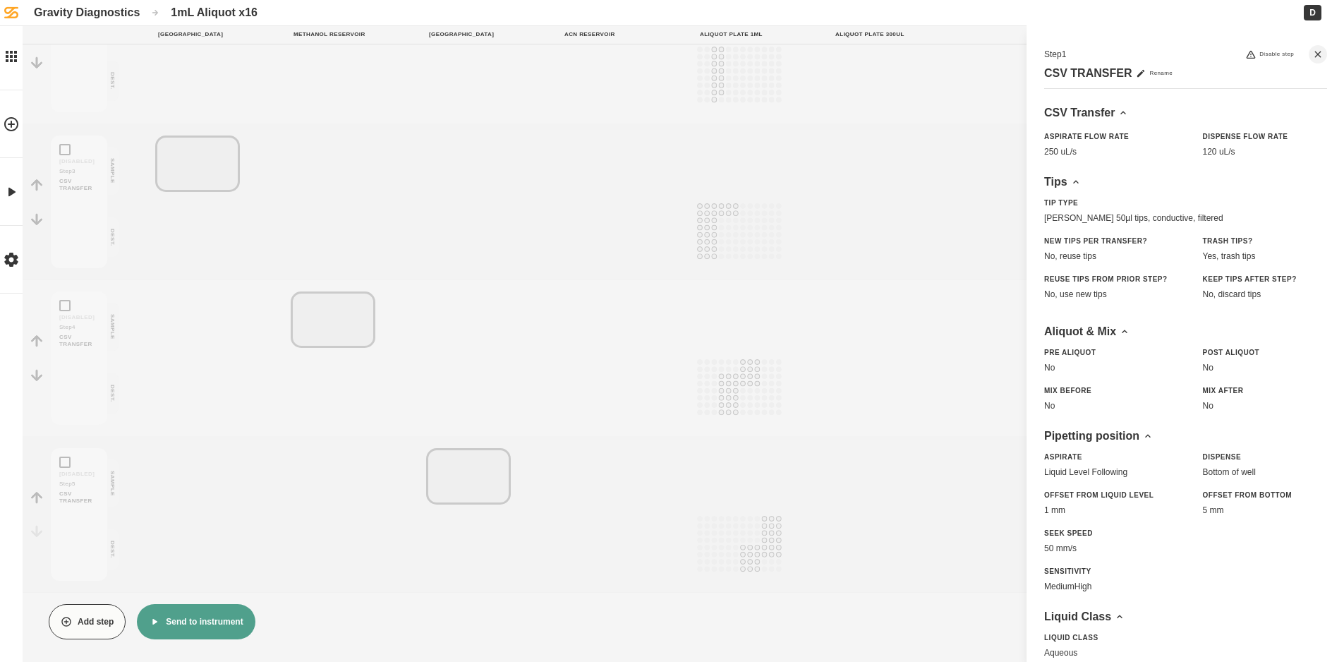
click at [213, 619] on button "Send to instrument" at bounding box center [196, 621] width 118 height 35
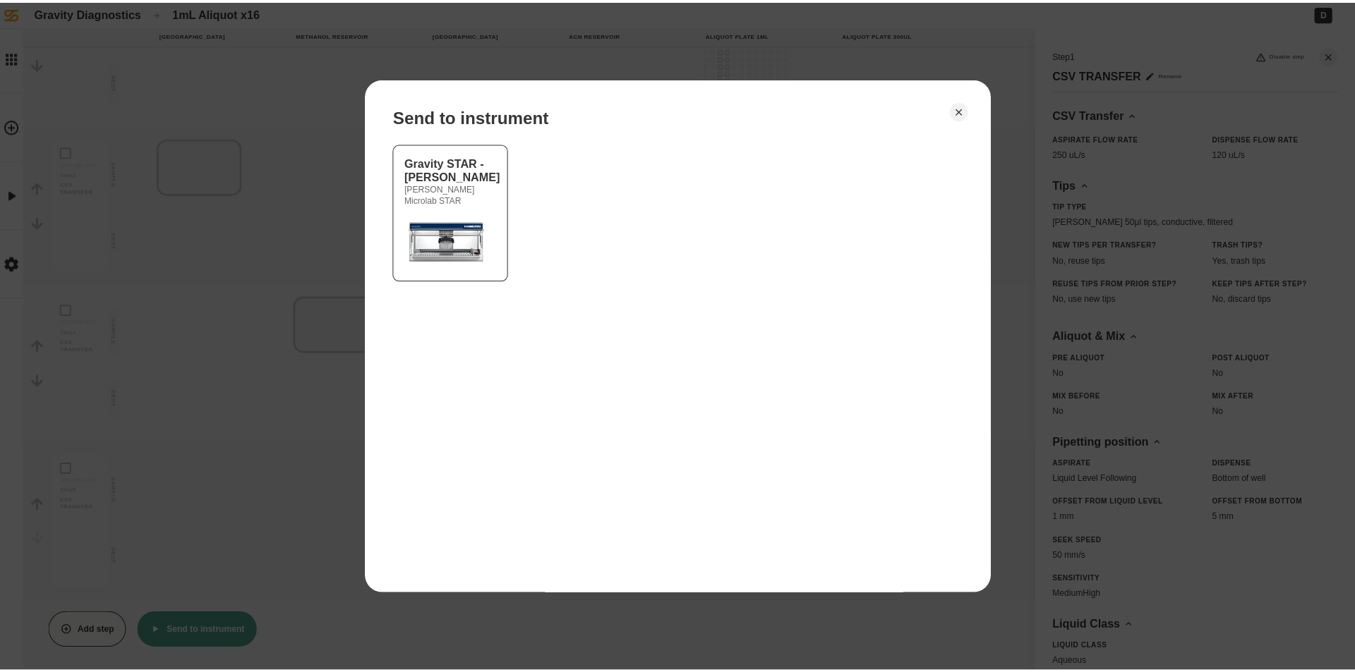
scroll to position [338, 0]
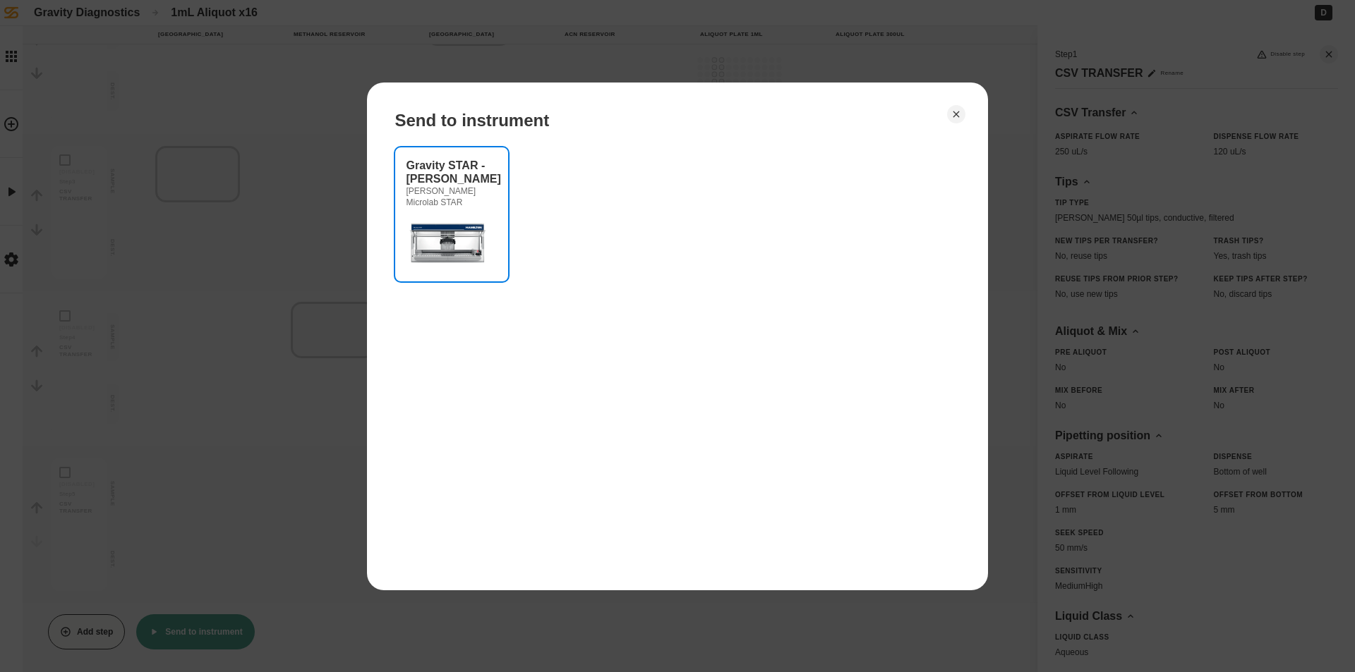
click at [464, 225] on img at bounding box center [448, 242] width 85 height 56
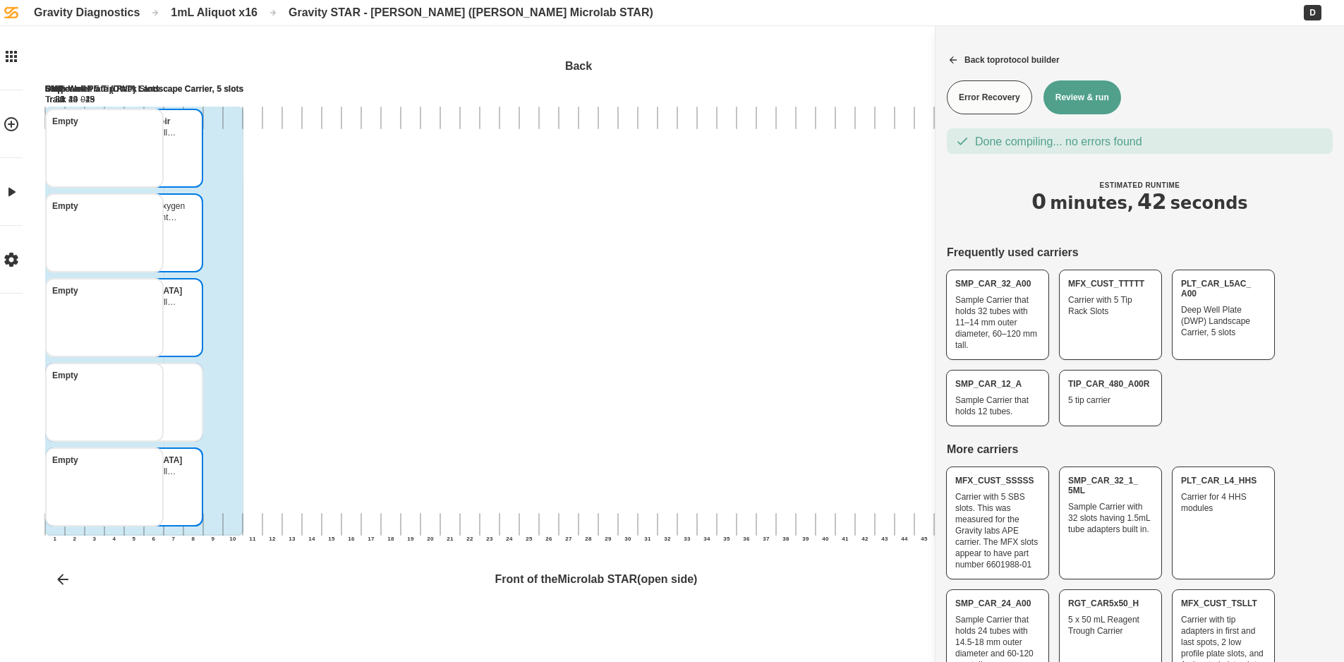
click at [1084, 90] on button "Review & run" at bounding box center [1082, 97] width 78 height 34
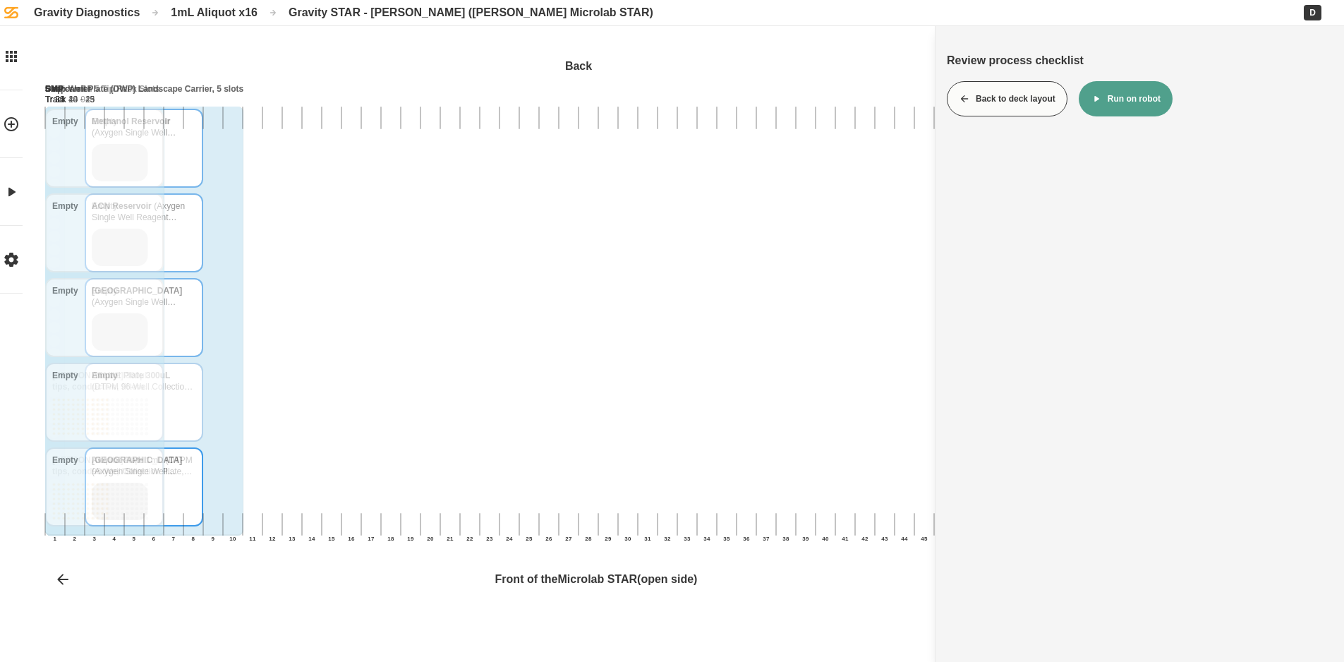
click at [1137, 89] on button "Run on robot" at bounding box center [1126, 98] width 94 height 35
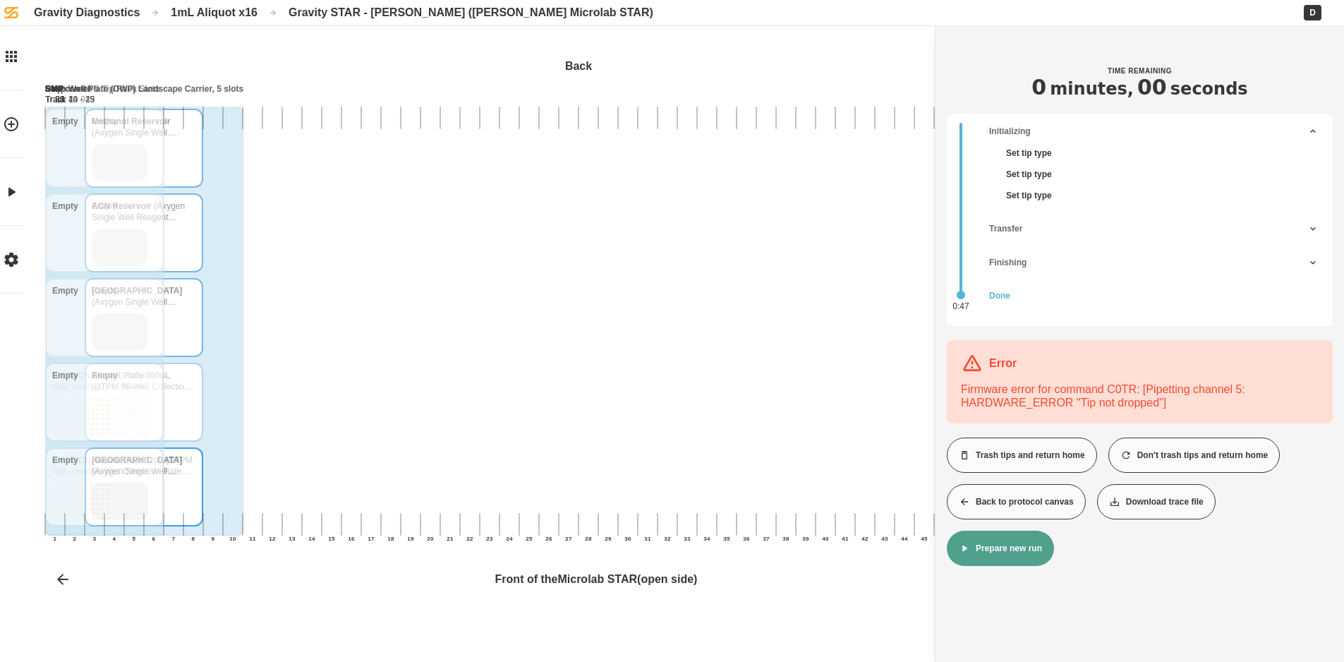
click at [1026, 506] on button "Back to protocol canvas" at bounding box center [1016, 501] width 139 height 35
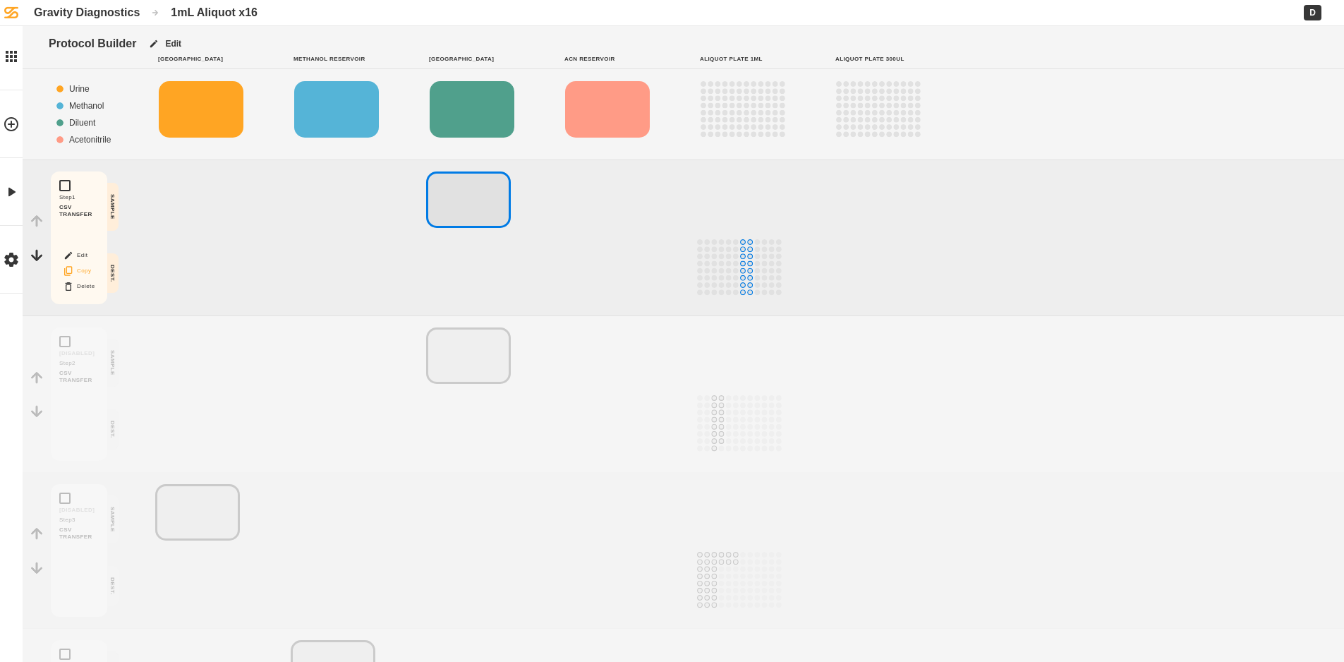
click at [84, 262] on div "Edit Copy Delete" at bounding box center [79, 271] width 40 height 44
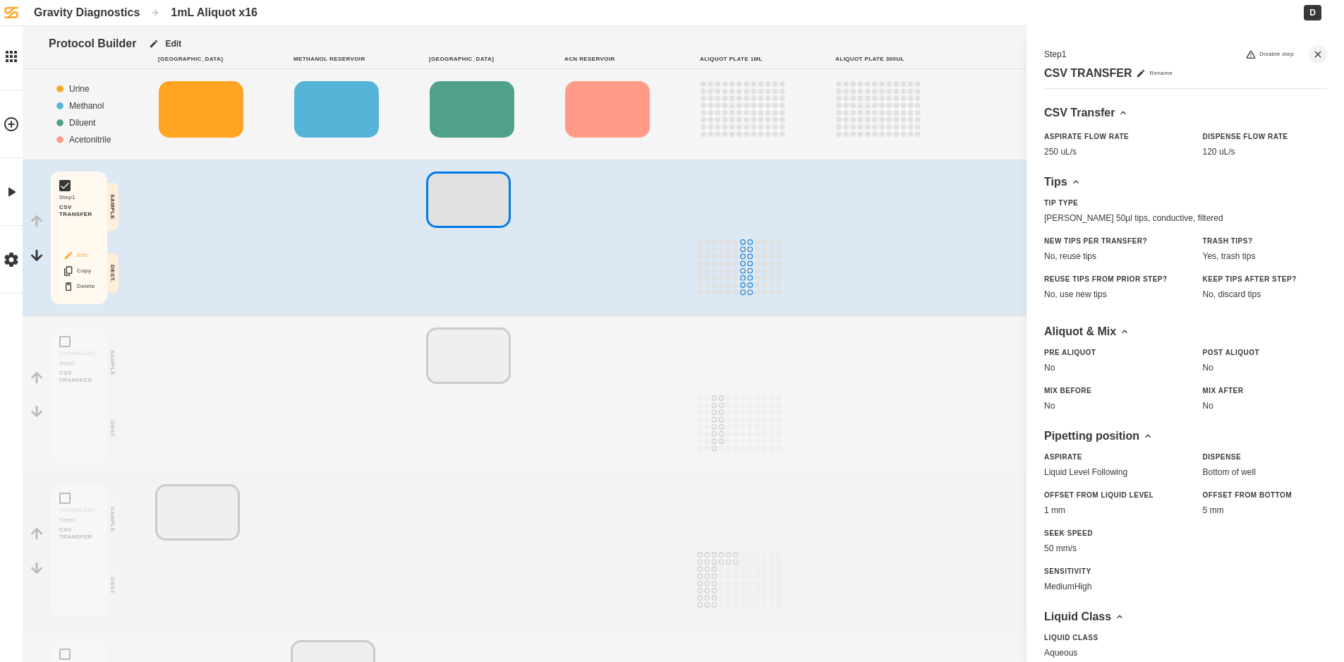
click at [72, 255] on icon "Block actions" at bounding box center [68, 255] width 11 height 11
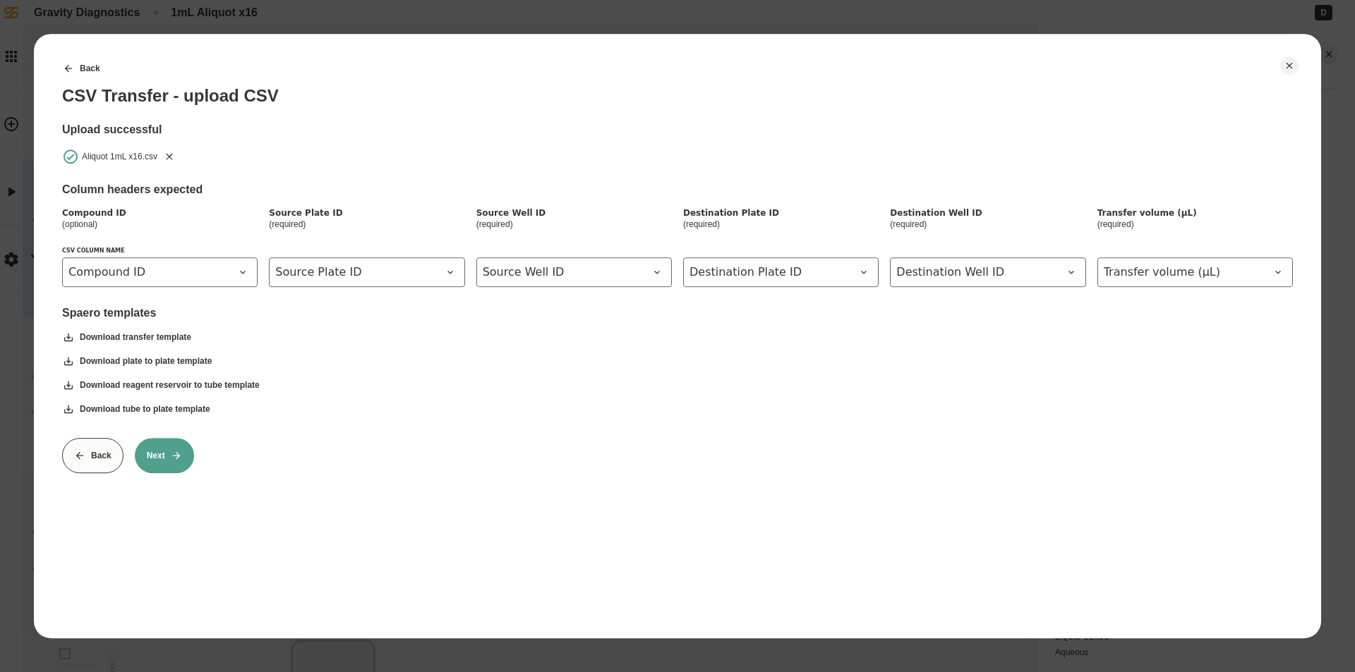
click at [164, 156] on icon "Remove" at bounding box center [169, 156] width 11 height 11
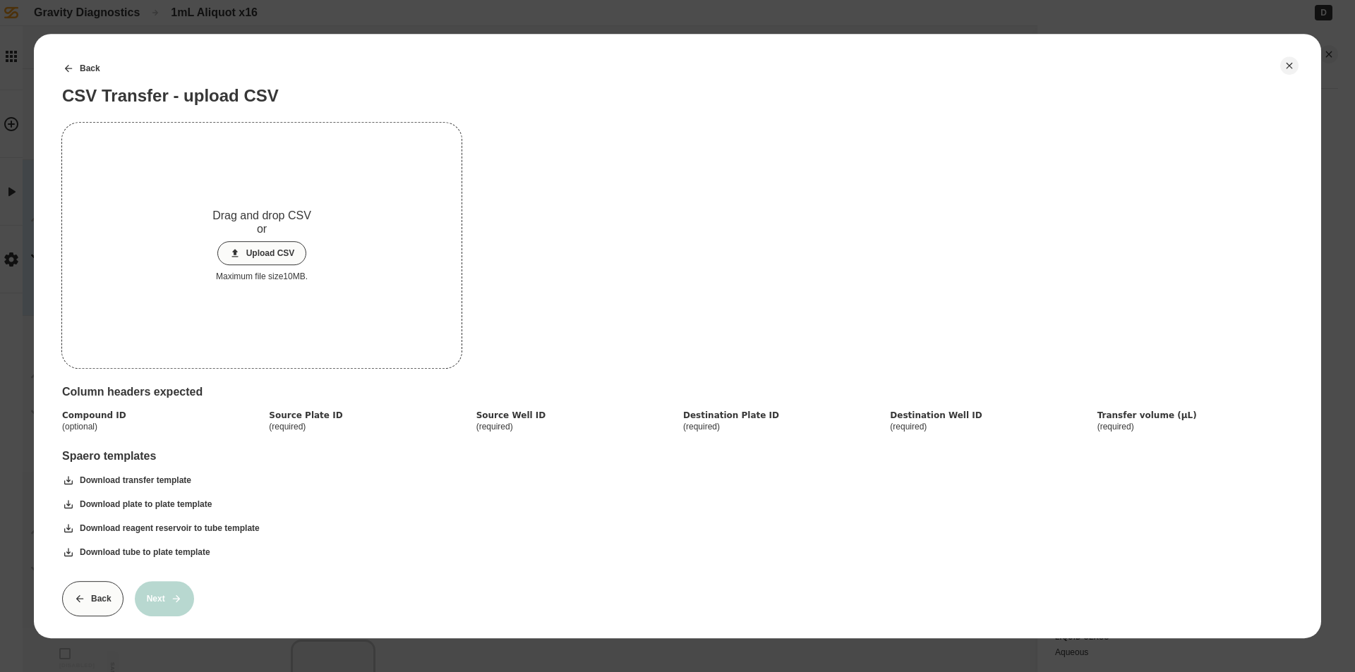
click at [259, 258] on button "Upload CSV" at bounding box center [262, 253] width 90 height 24
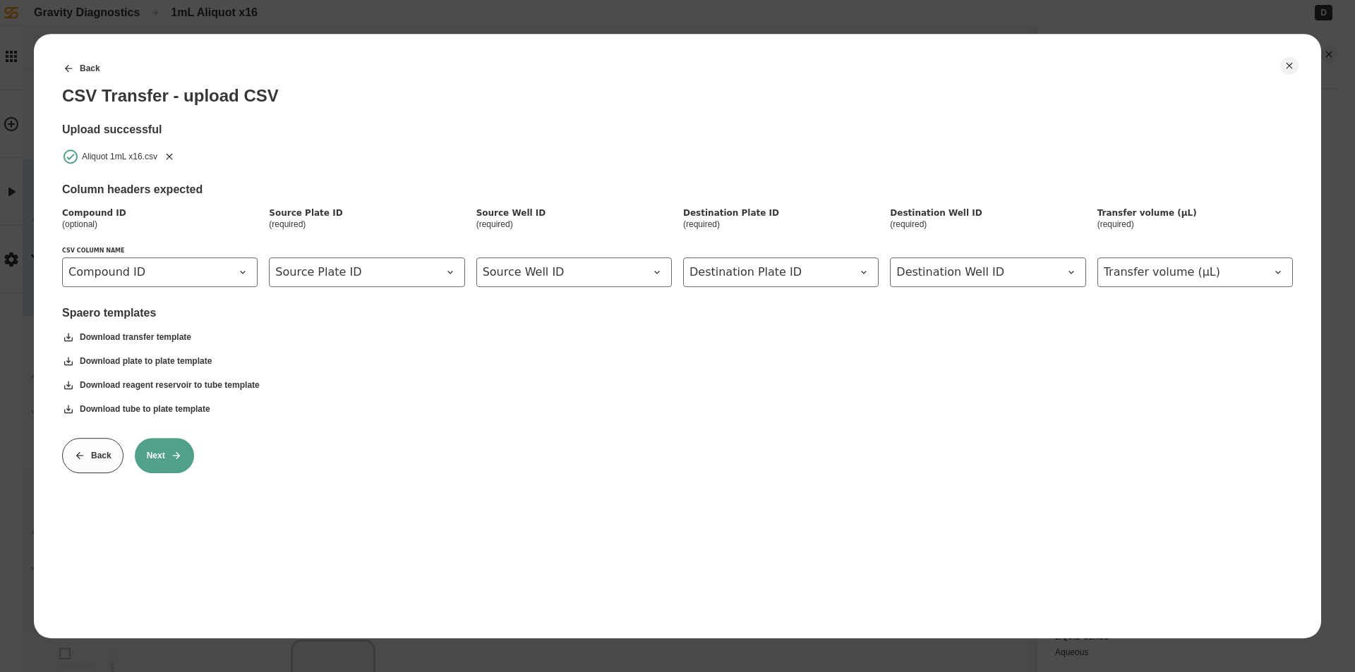
click at [157, 458] on button "Next" at bounding box center [164, 455] width 59 height 35
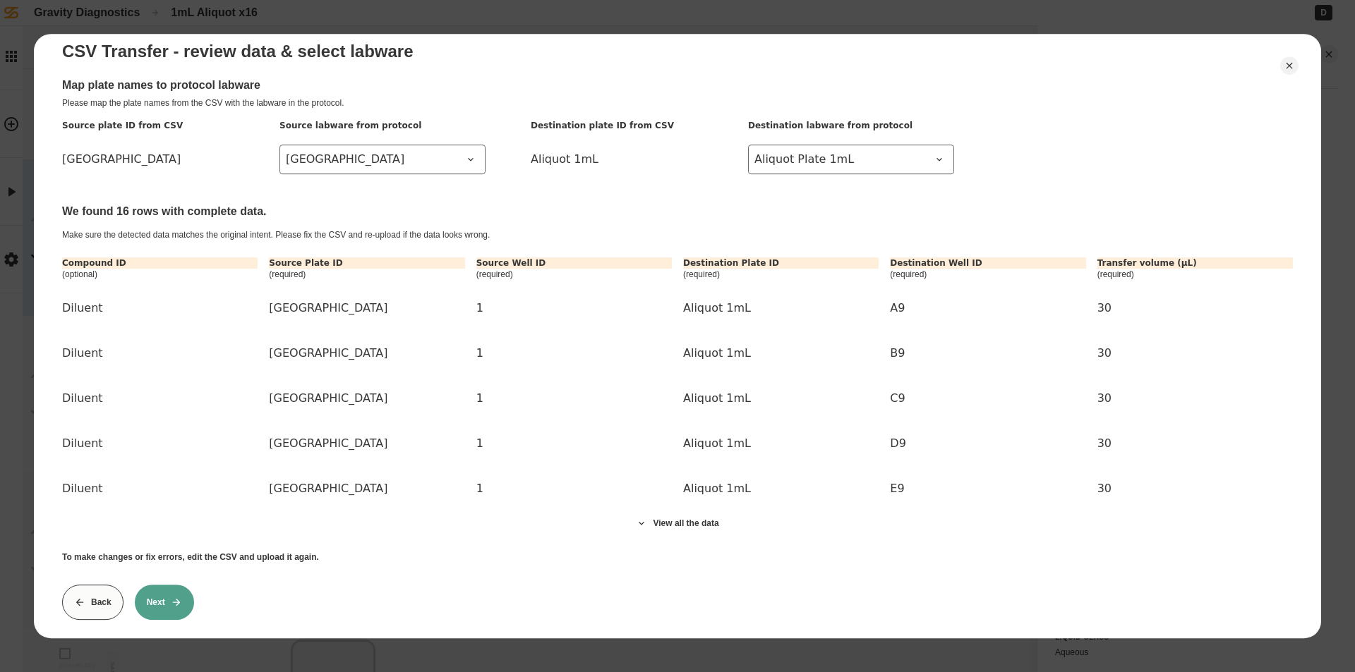
scroll to position [64, 0]
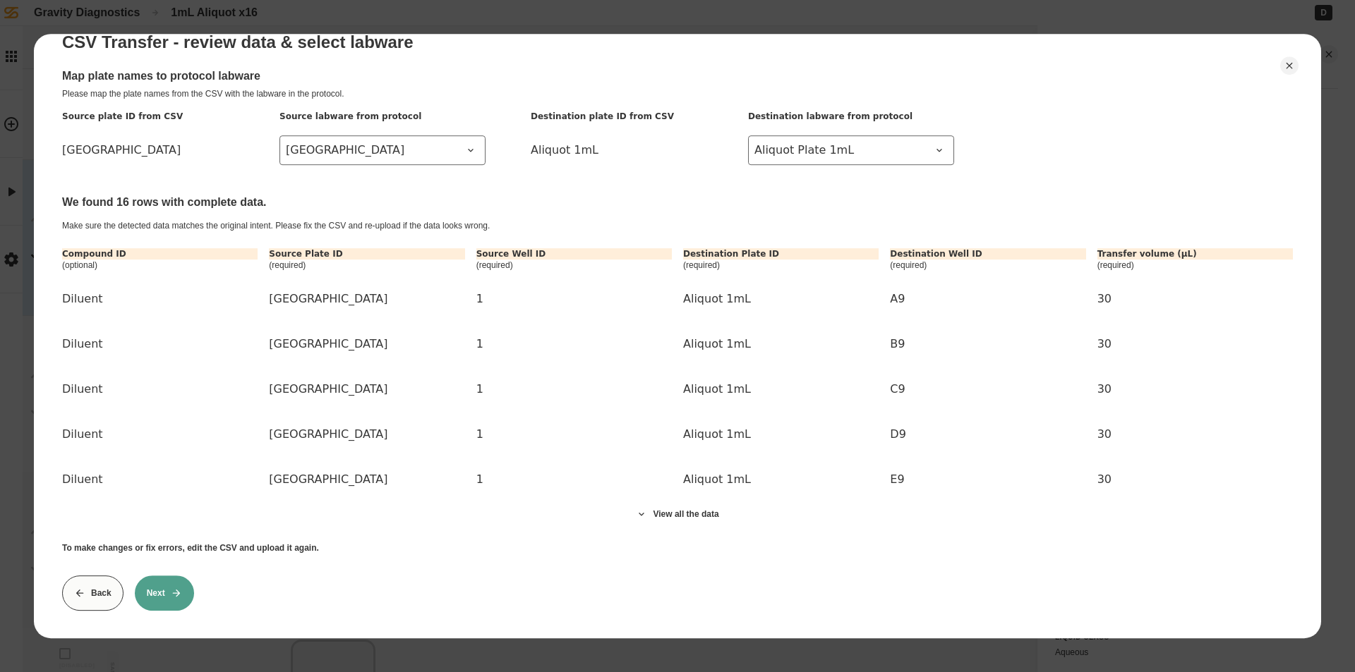
click at [164, 584] on button "Next" at bounding box center [164, 593] width 59 height 35
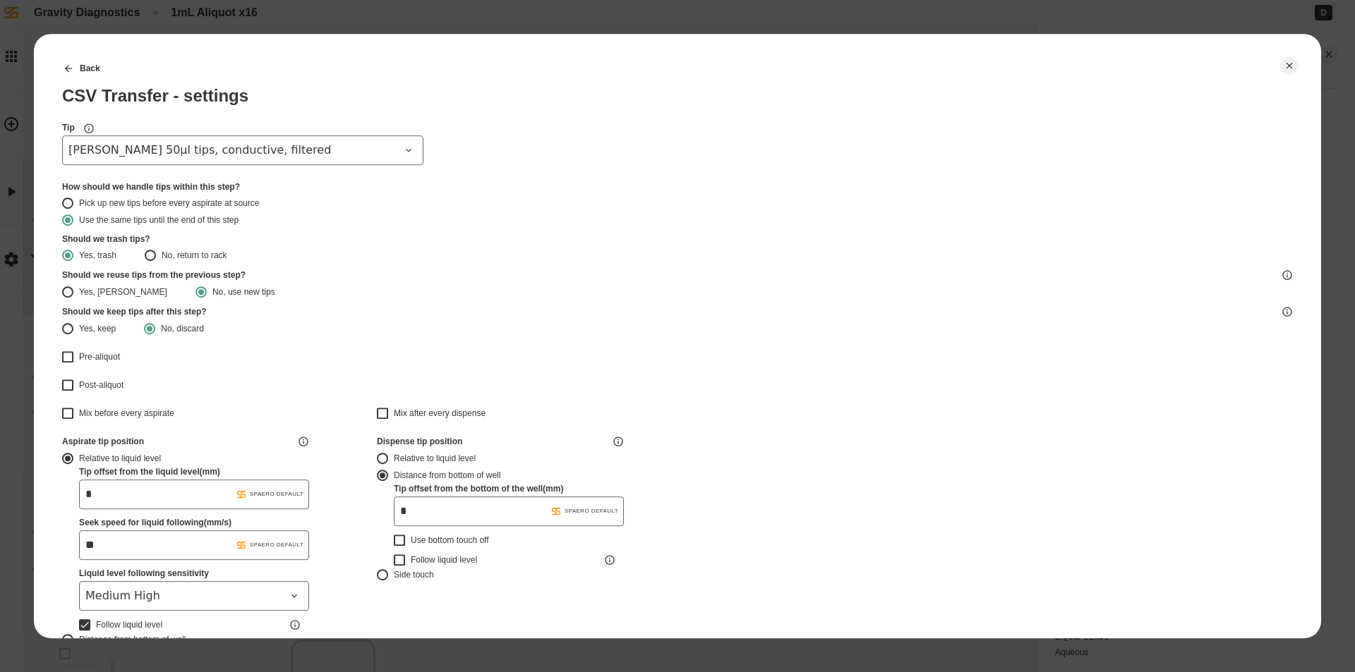
type input "*******"
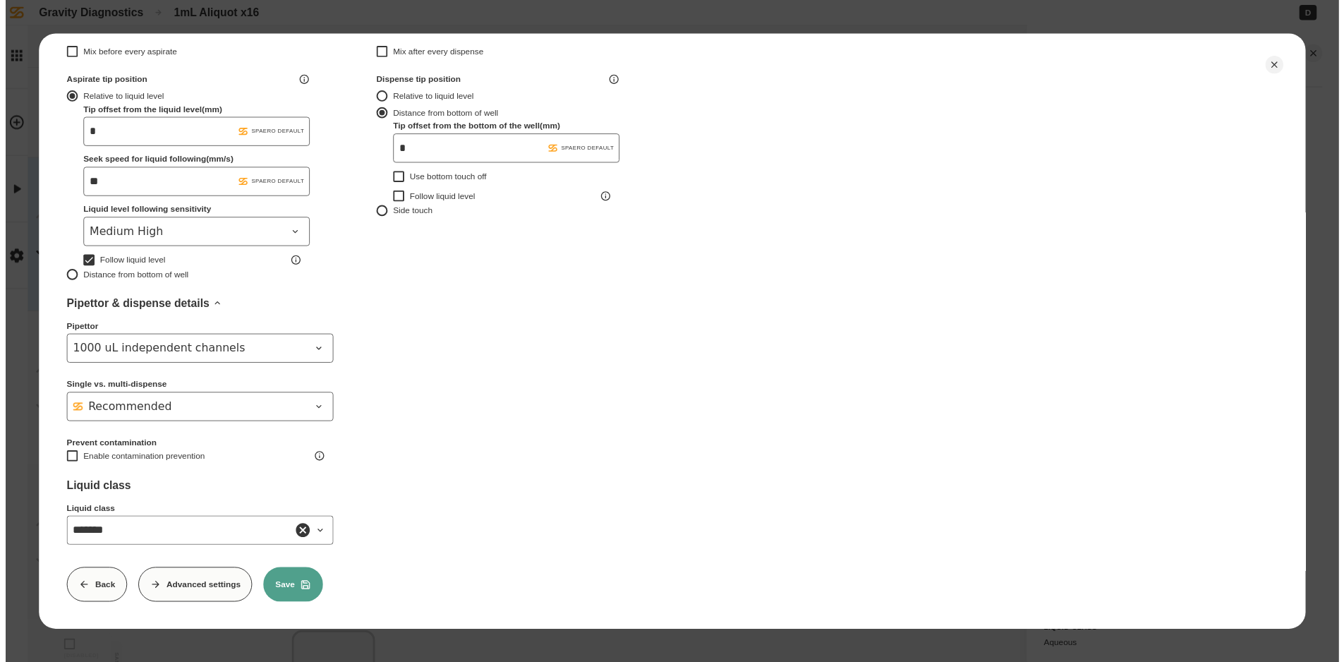
scroll to position [372, 0]
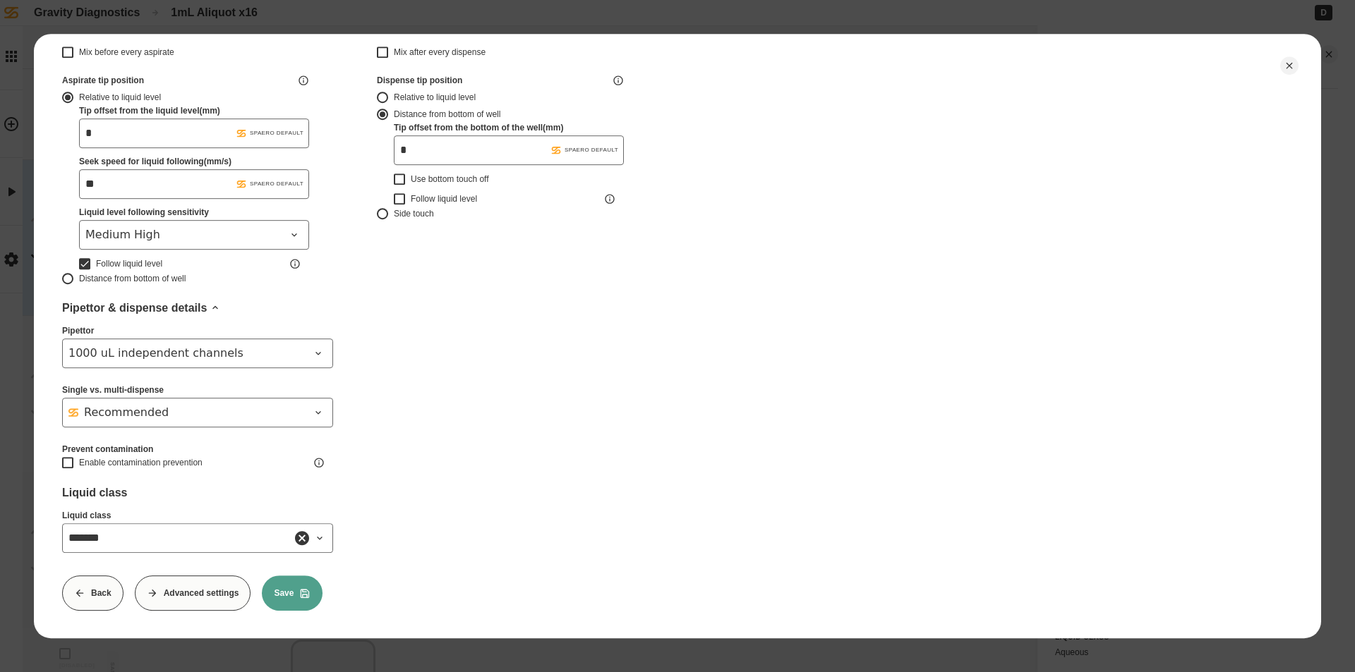
click at [277, 583] on button "Save" at bounding box center [292, 593] width 61 height 35
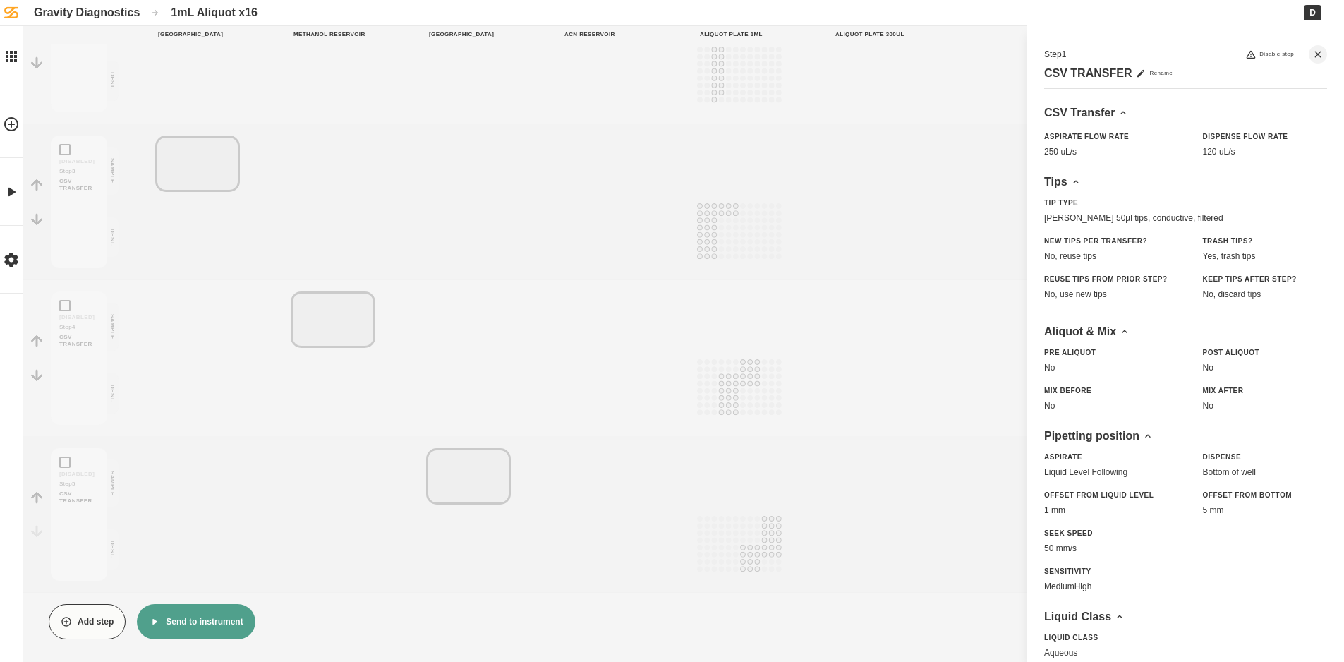
click at [196, 615] on button "Send to instrument" at bounding box center [196, 621] width 118 height 35
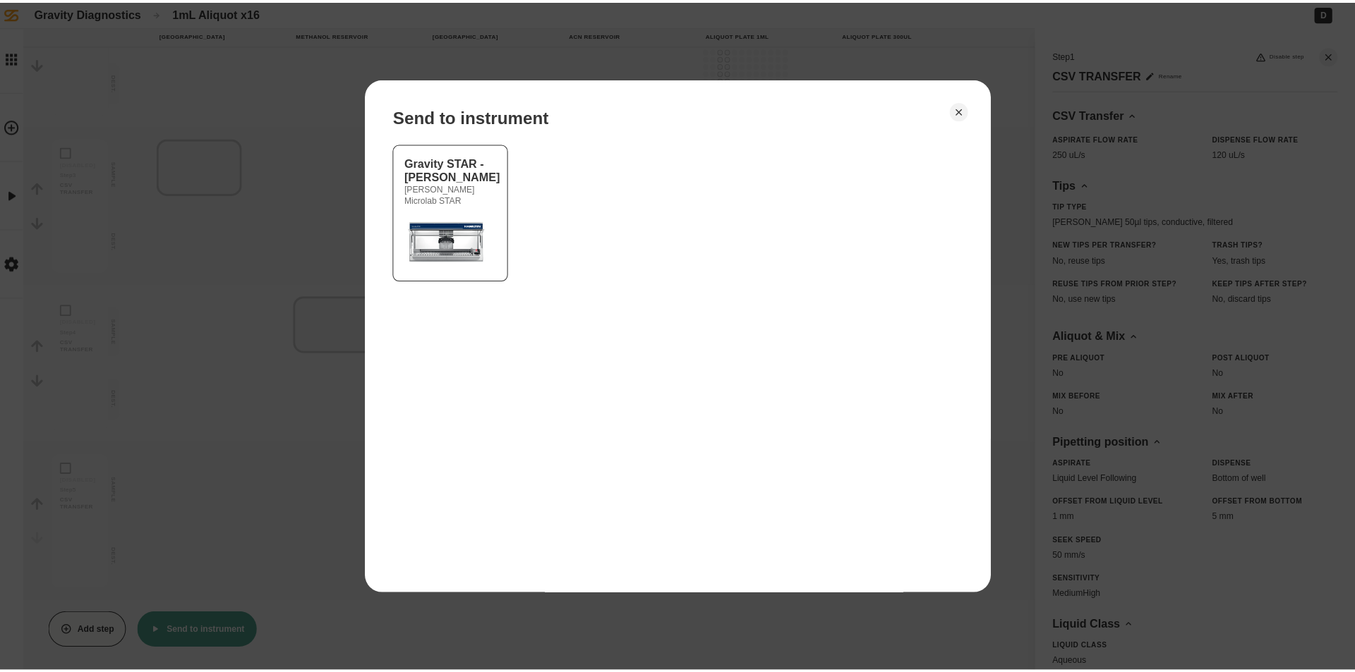
scroll to position [338, 0]
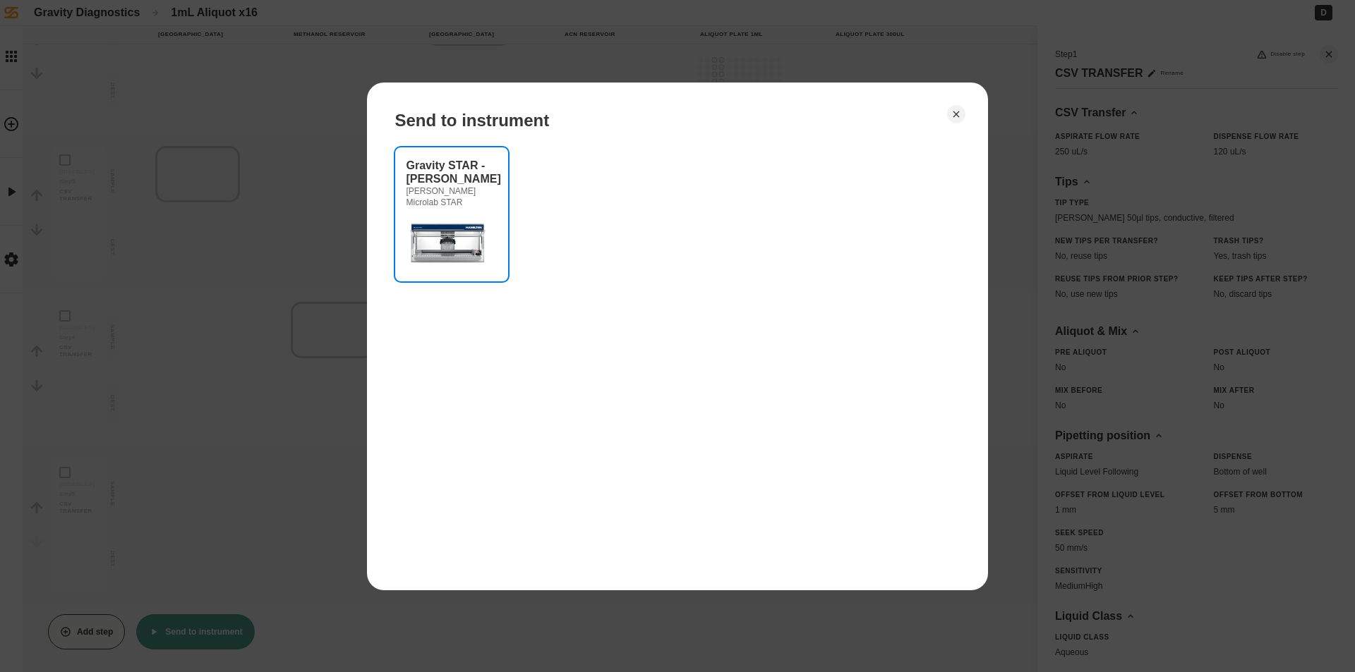
click at [459, 256] on img at bounding box center [448, 242] width 85 height 56
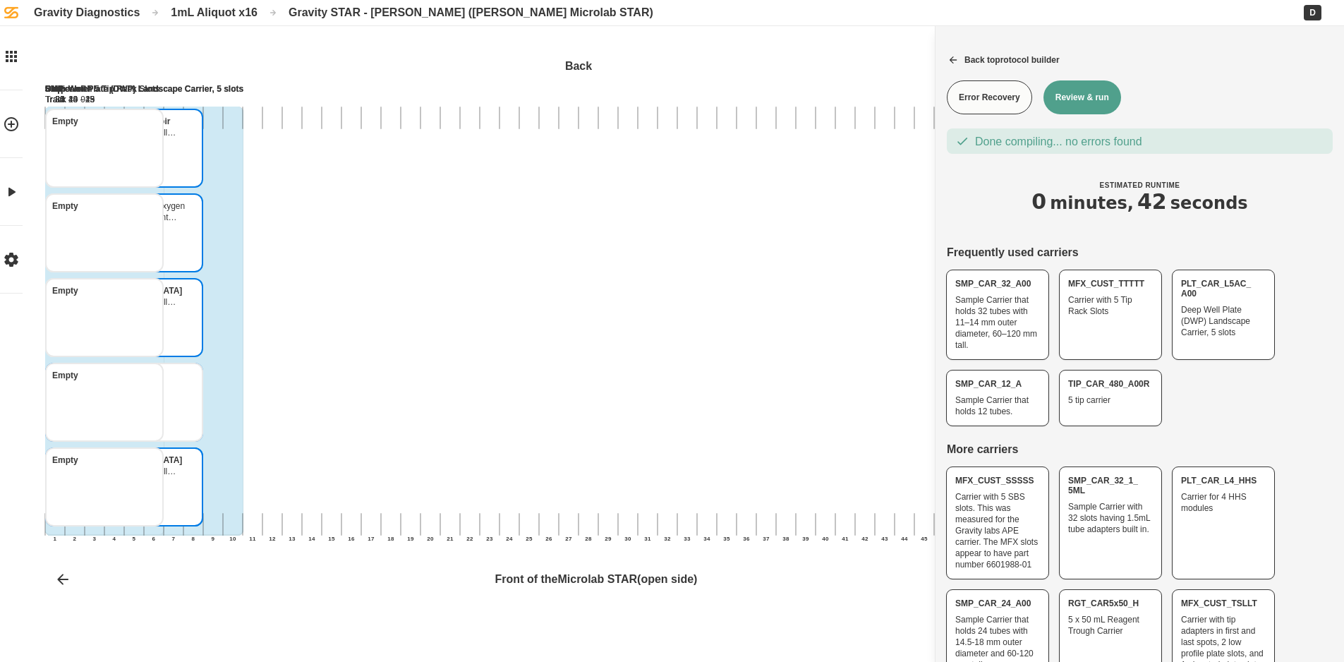
click at [1059, 93] on button "Review & run" at bounding box center [1082, 97] width 78 height 34
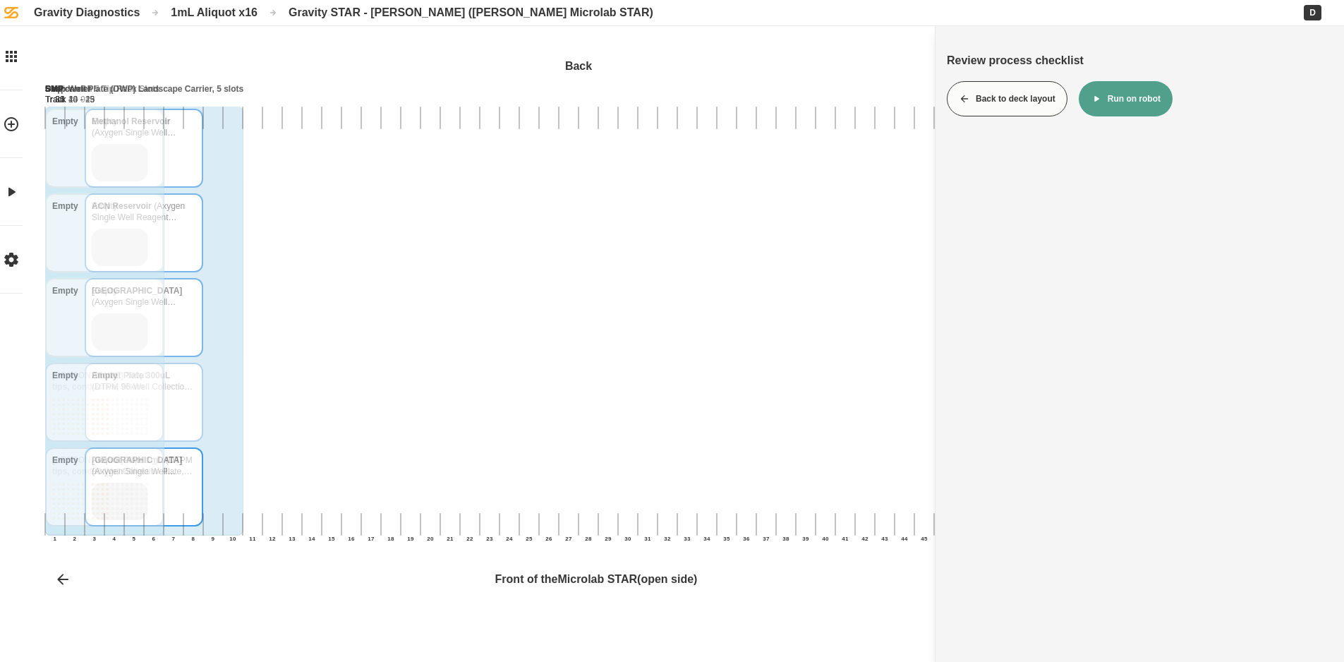
click at [1114, 95] on button "Run on robot" at bounding box center [1126, 98] width 94 height 35
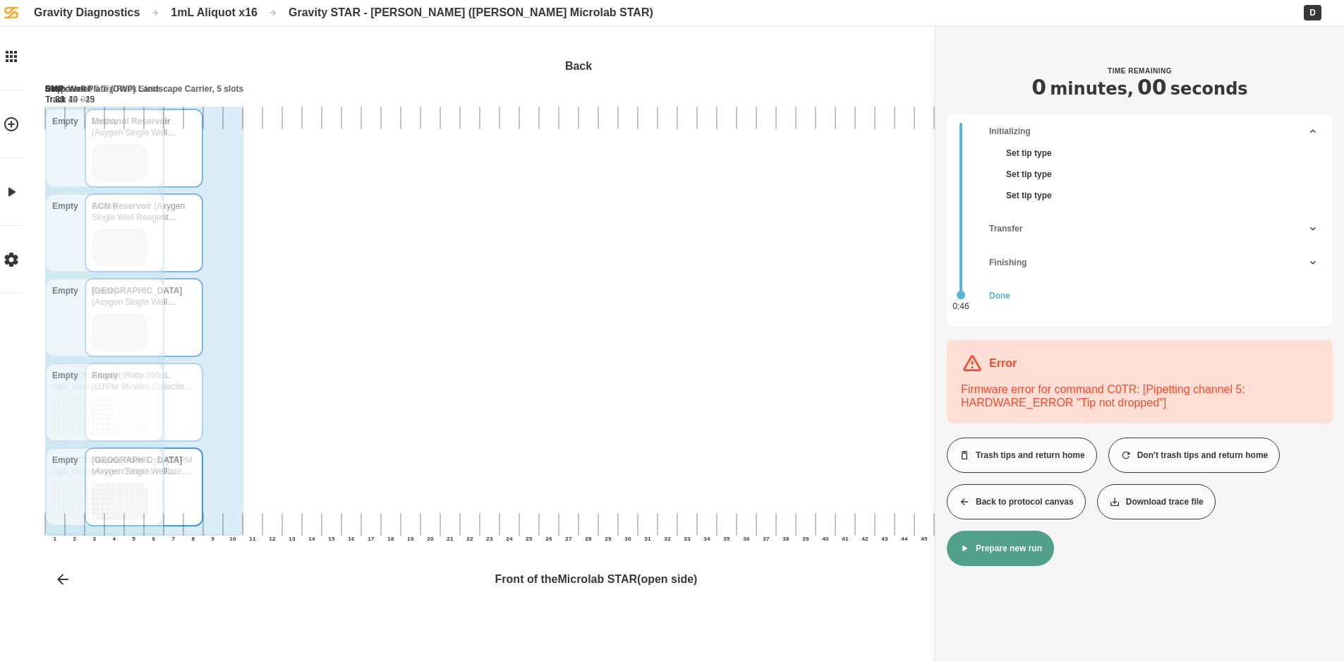
click at [1005, 496] on button "Back to protocol canvas" at bounding box center [1016, 501] width 139 height 35
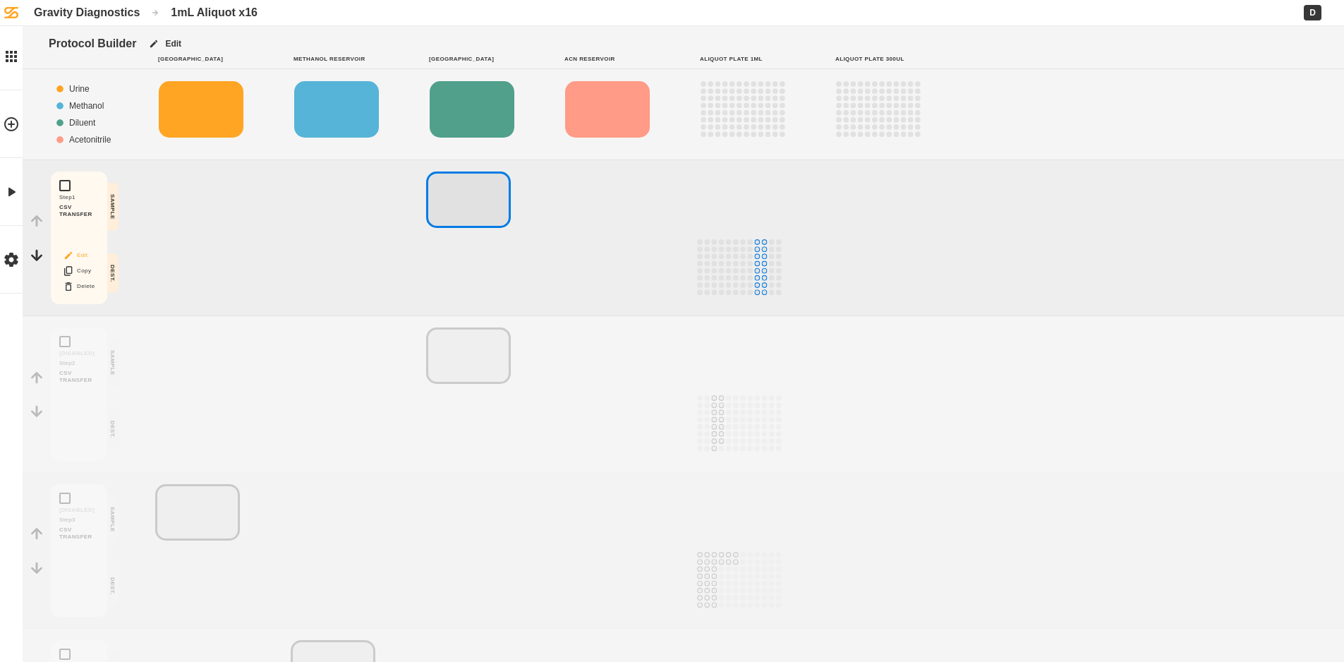
click at [84, 254] on button "Edit" at bounding box center [78, 255] width 45 height 18
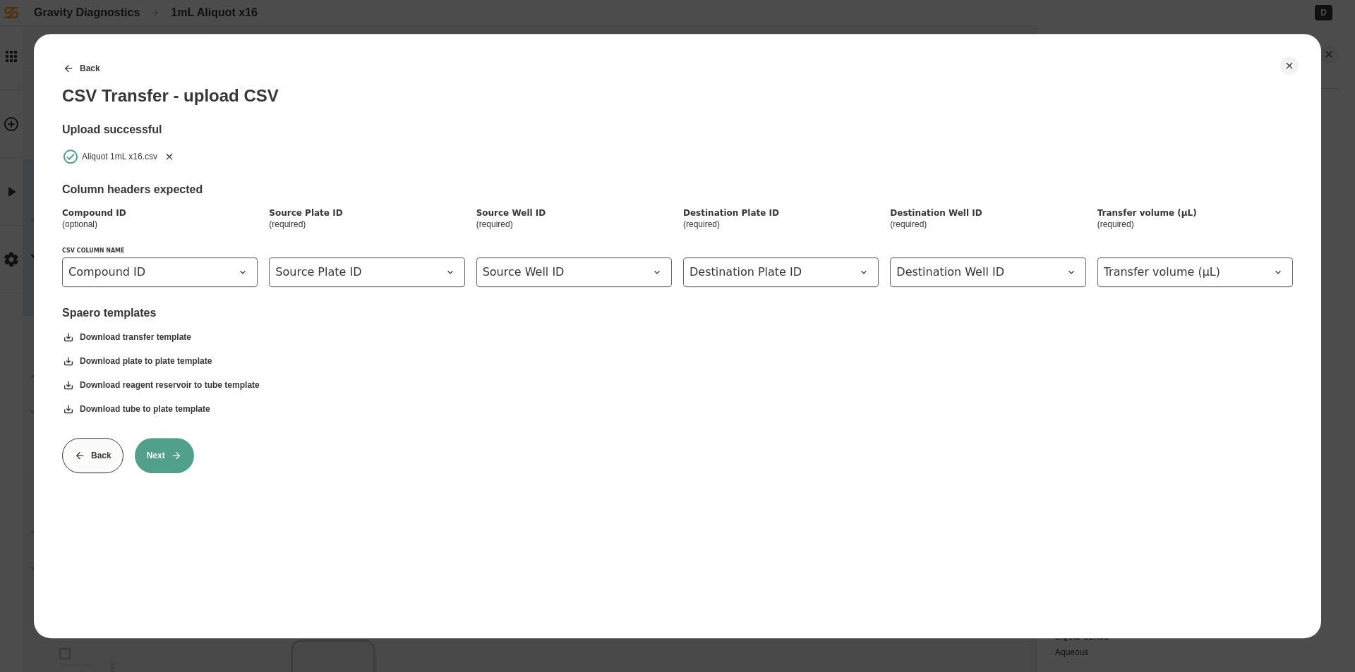
click at [172, 157] on icon "Remove" at bounding box center [169, 156] width 11 height 11
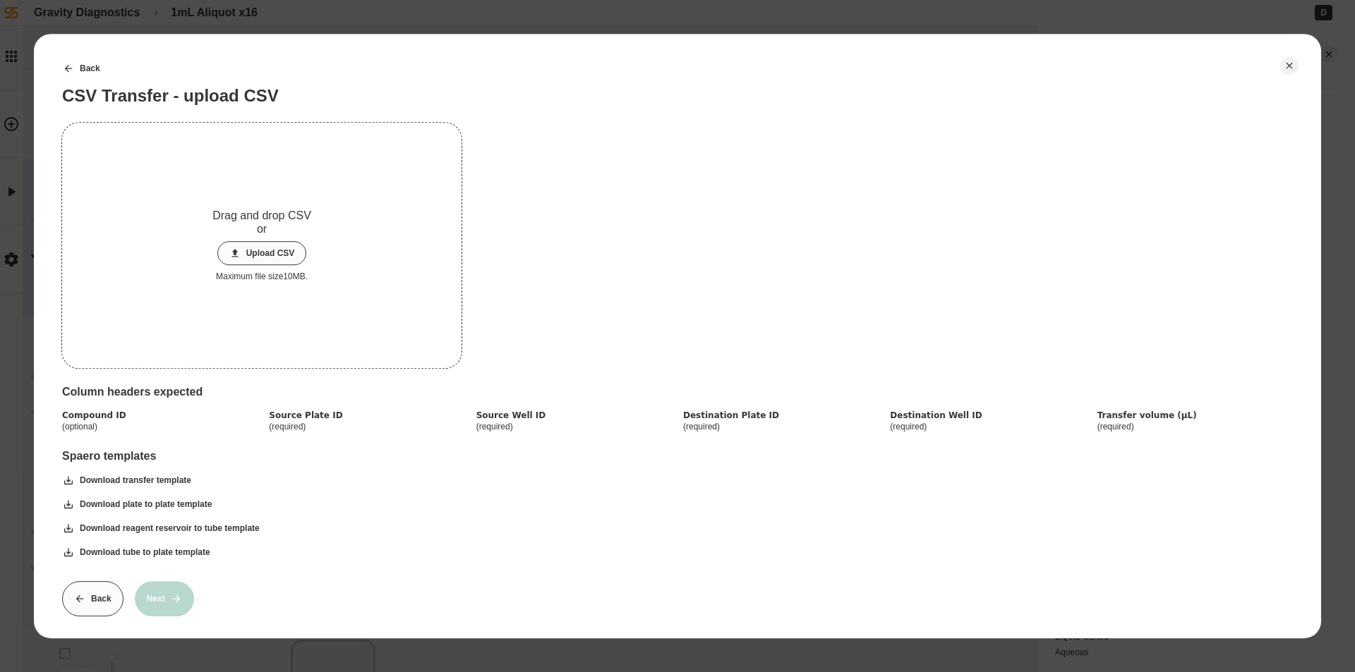
click at [285, 253] on button "Upload CSV" at bounding box center [262, 253] width 90 height 24
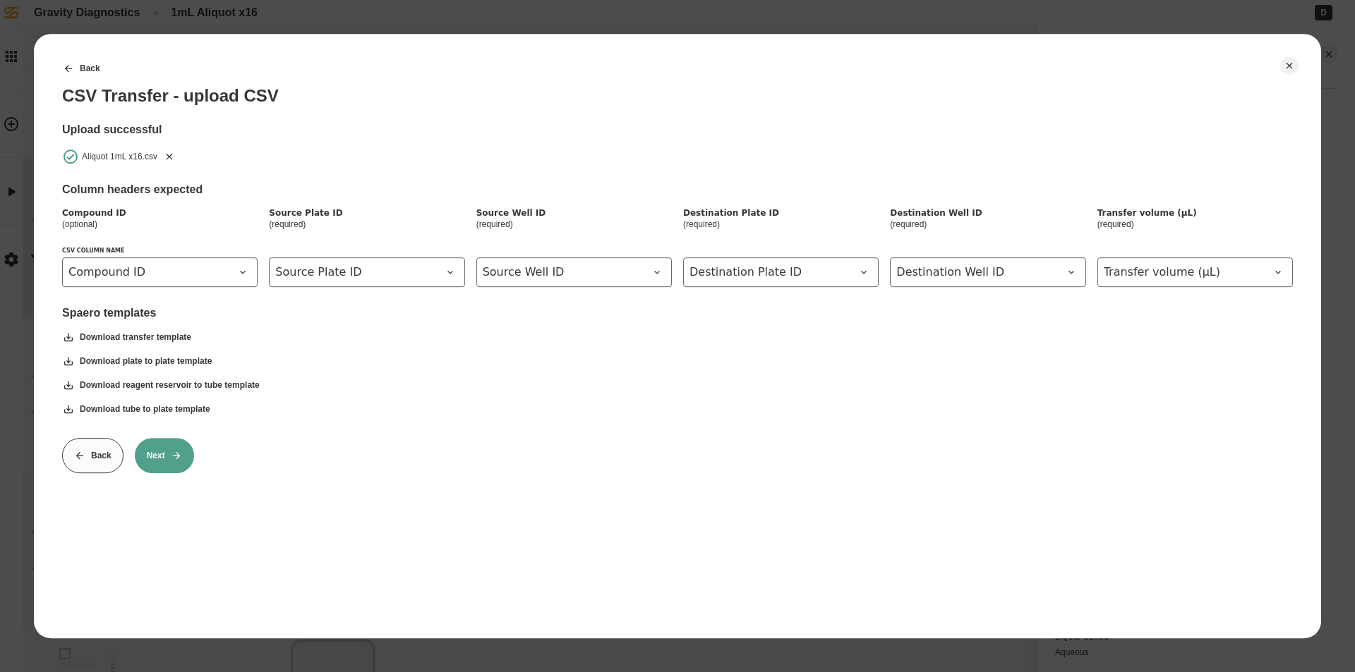
click at [166, 459] on button "Next" at bounding box center [164, 455] width 59 height 35
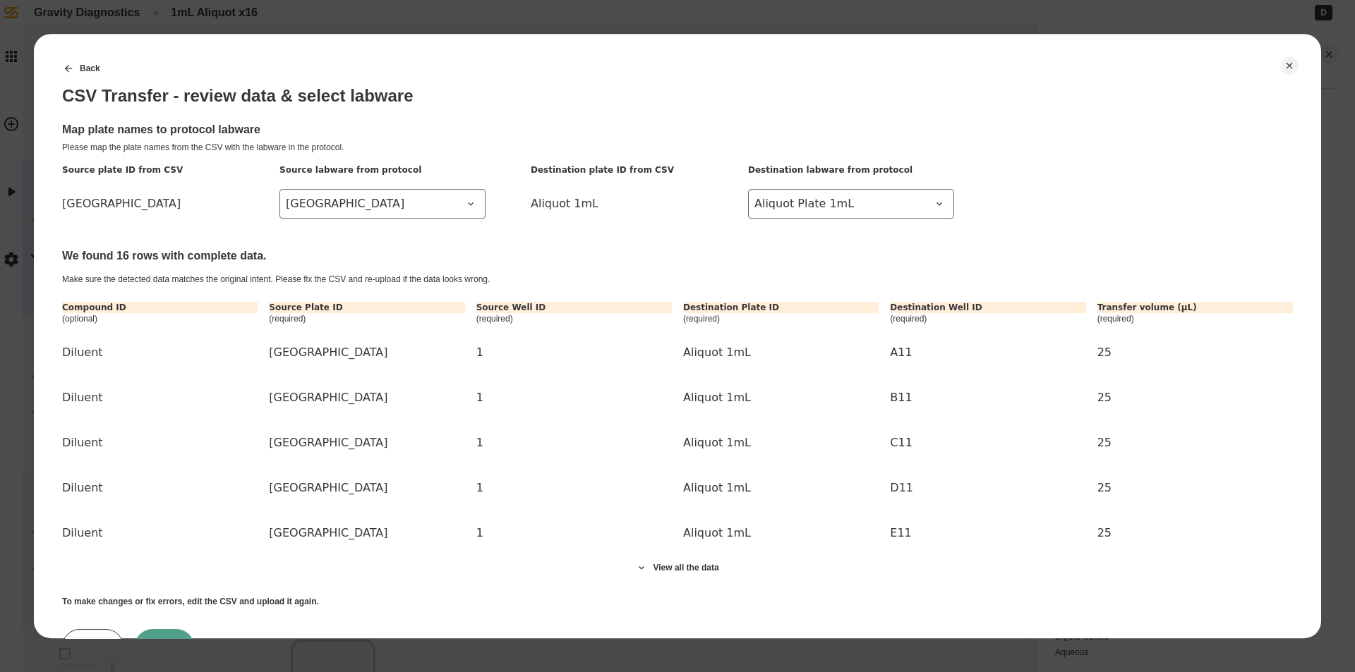
scroll to position [64, 0]
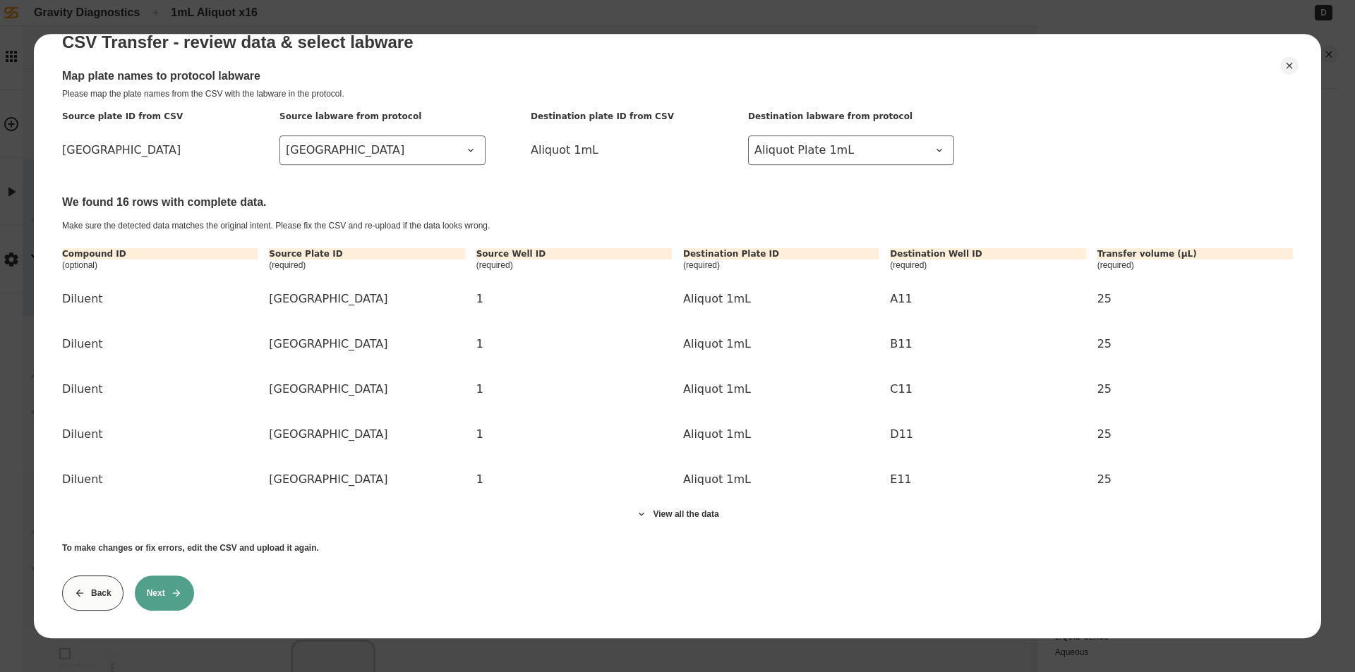
click at [176, 588] on icon at bounding box center [176, 593] width 11 height 11
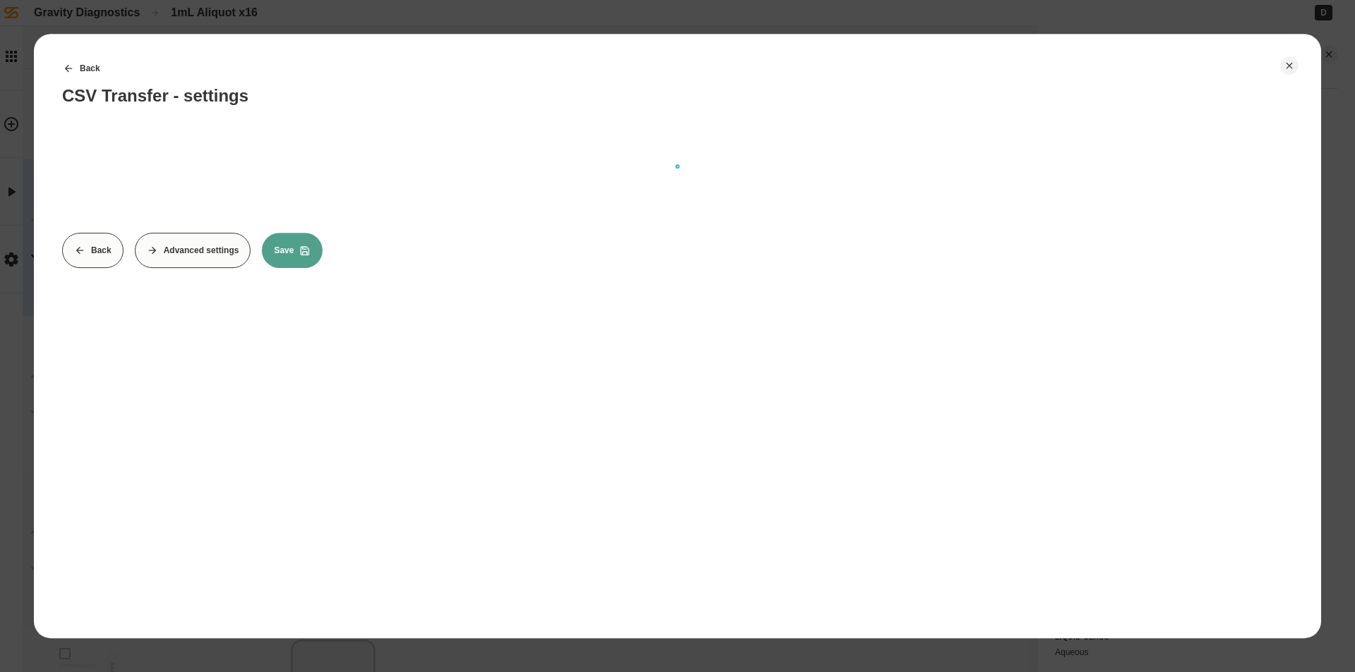
scroll to position [0, 0]
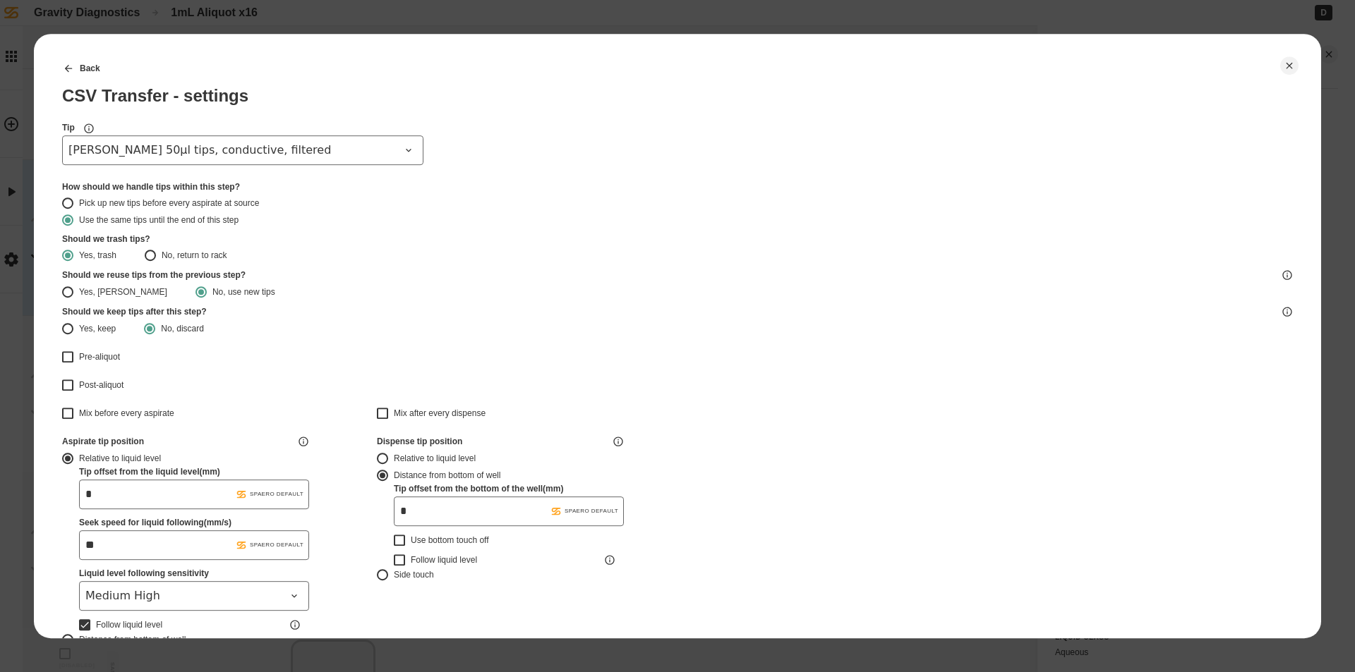
type input "*******"
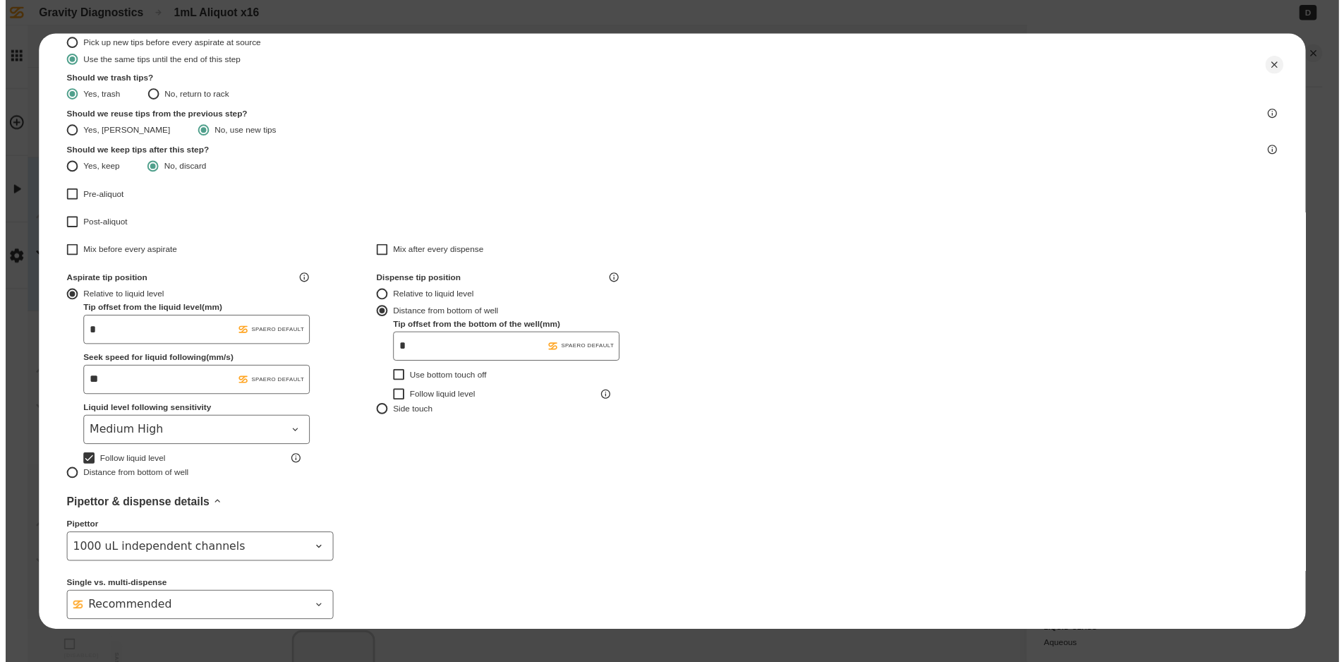
scroll to position [353, 0]
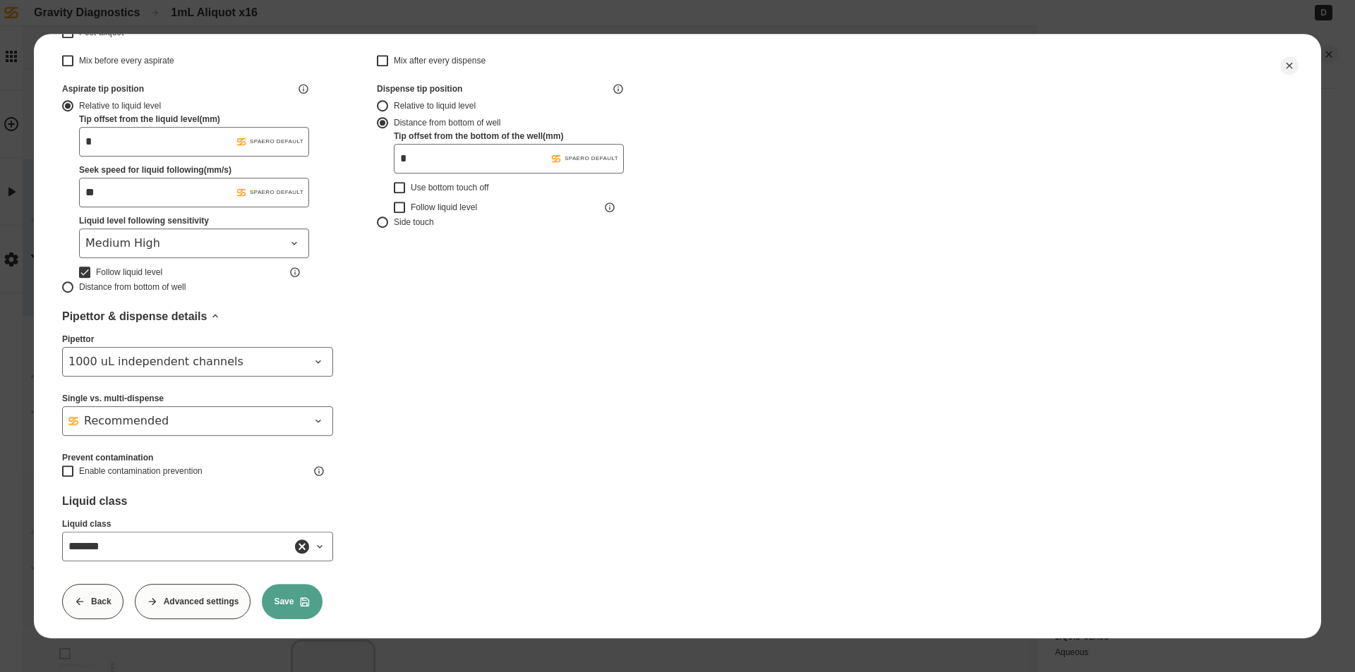
click at [316, 602] on button "Save" at bounding box center [292, 601] width 61 height 35
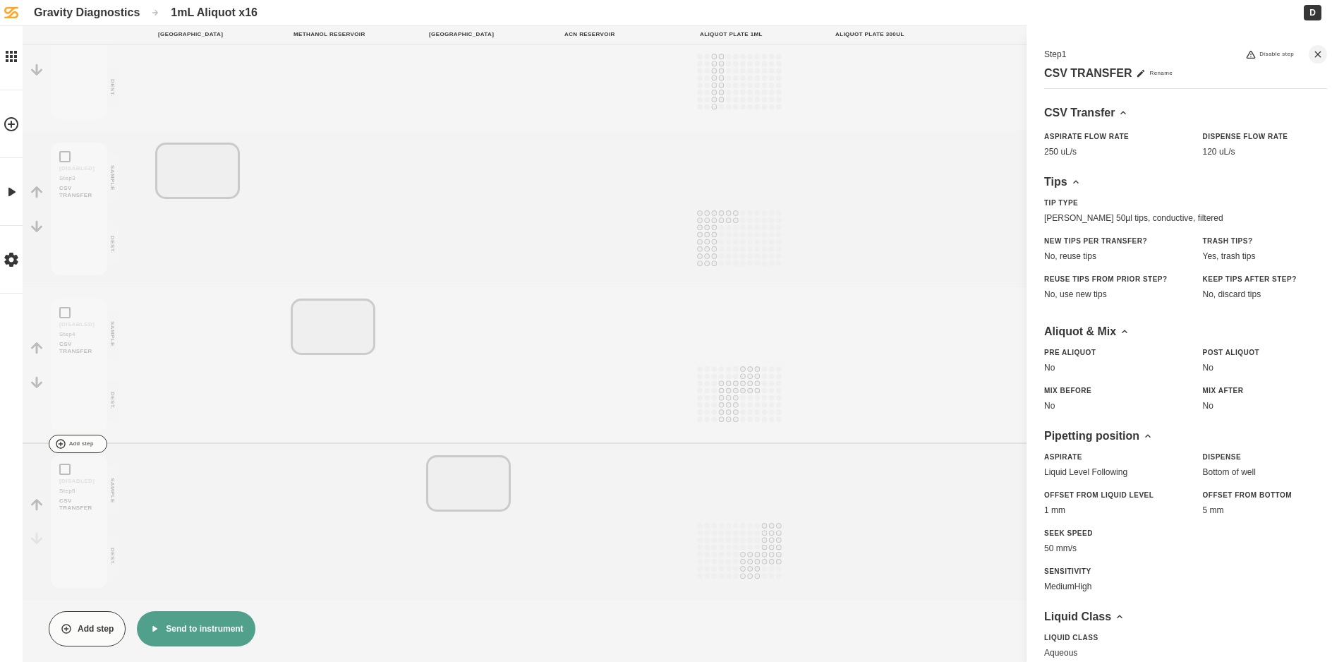
scroll to position [349, 0]
click at [193, 622] on button "Send to instrument" at bounding box center [196, 621] width 118 height 35
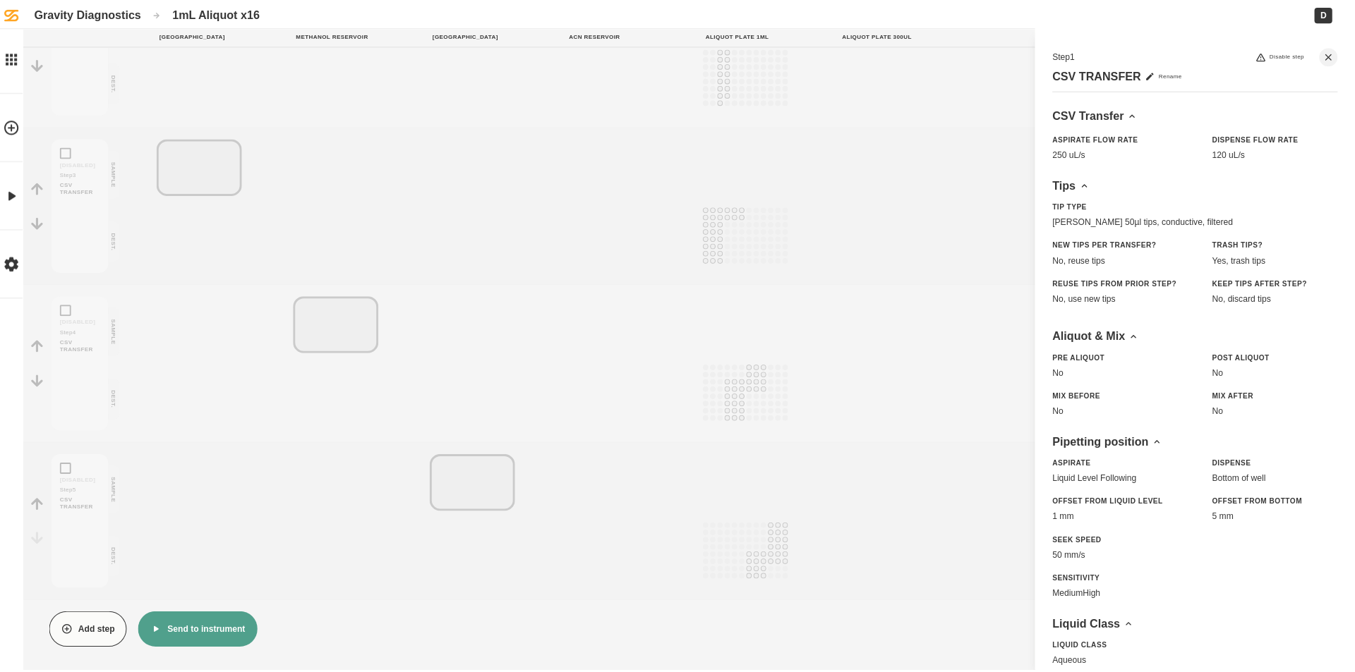
scroll to position [338, 0]
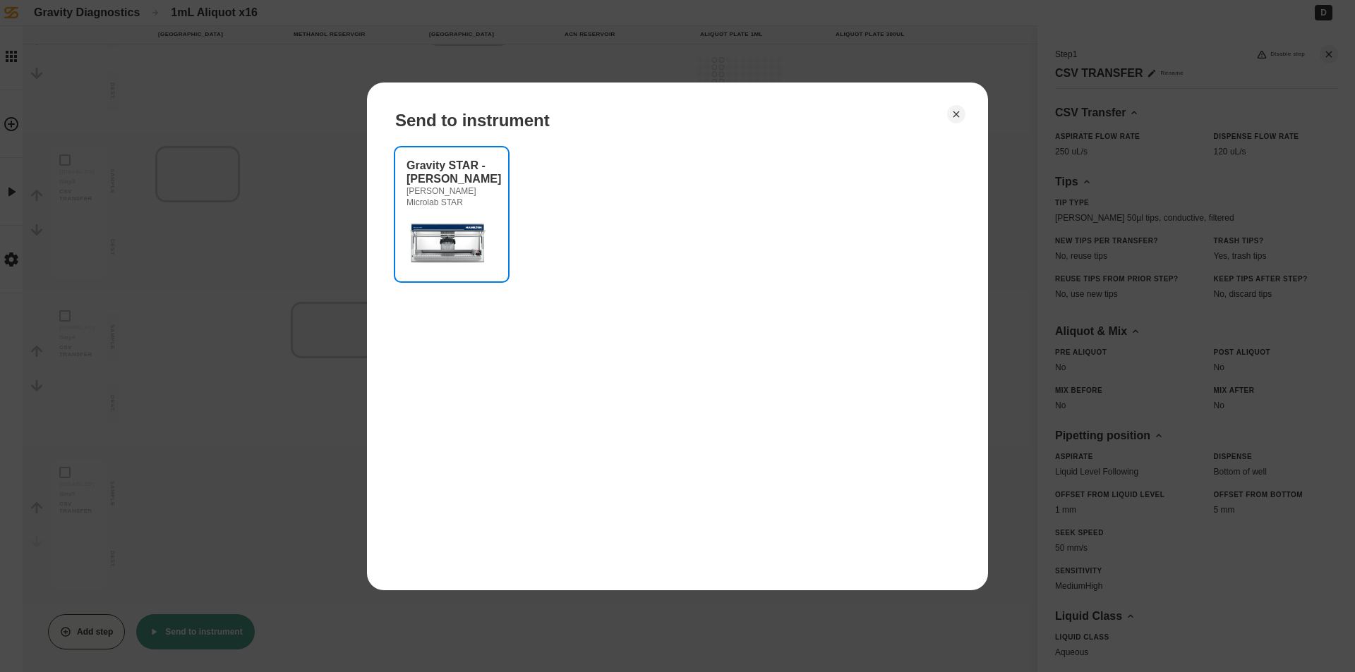
click at [430, 250] on img at bounding box center [448, 242] width 85 height 56
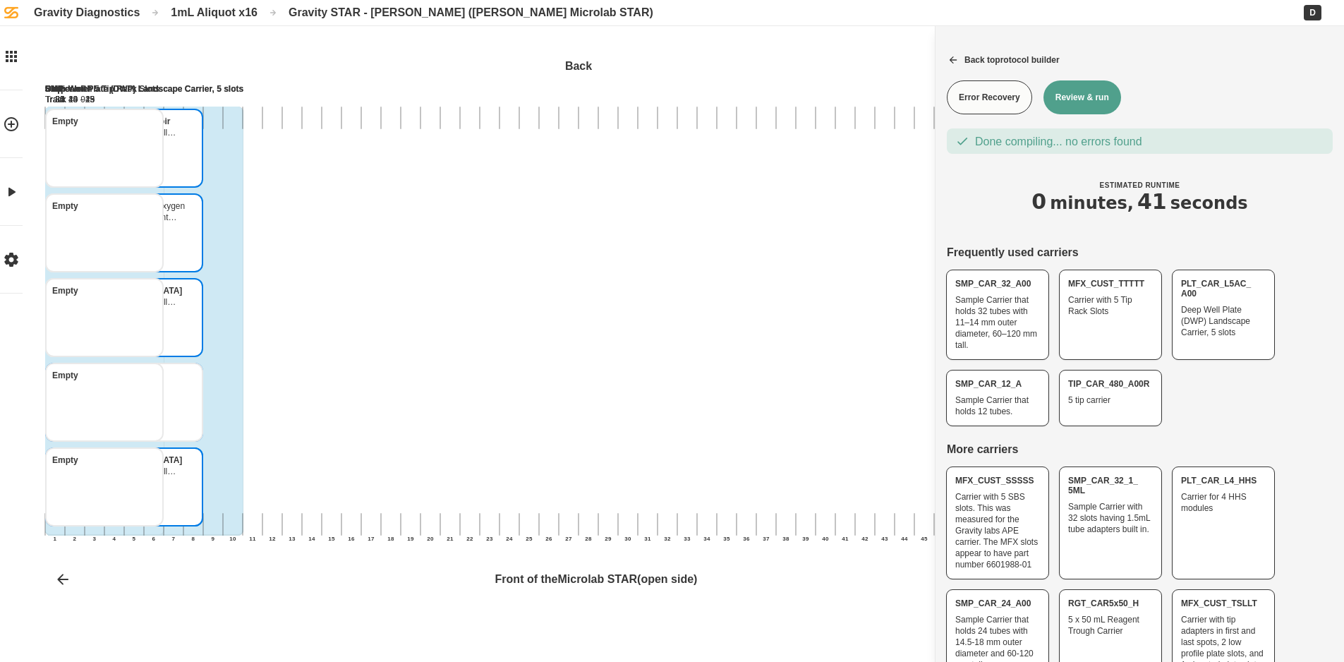
click at [1073, 111] on button "Review & run" at bounding box center [1082, 97] width 78 height 34
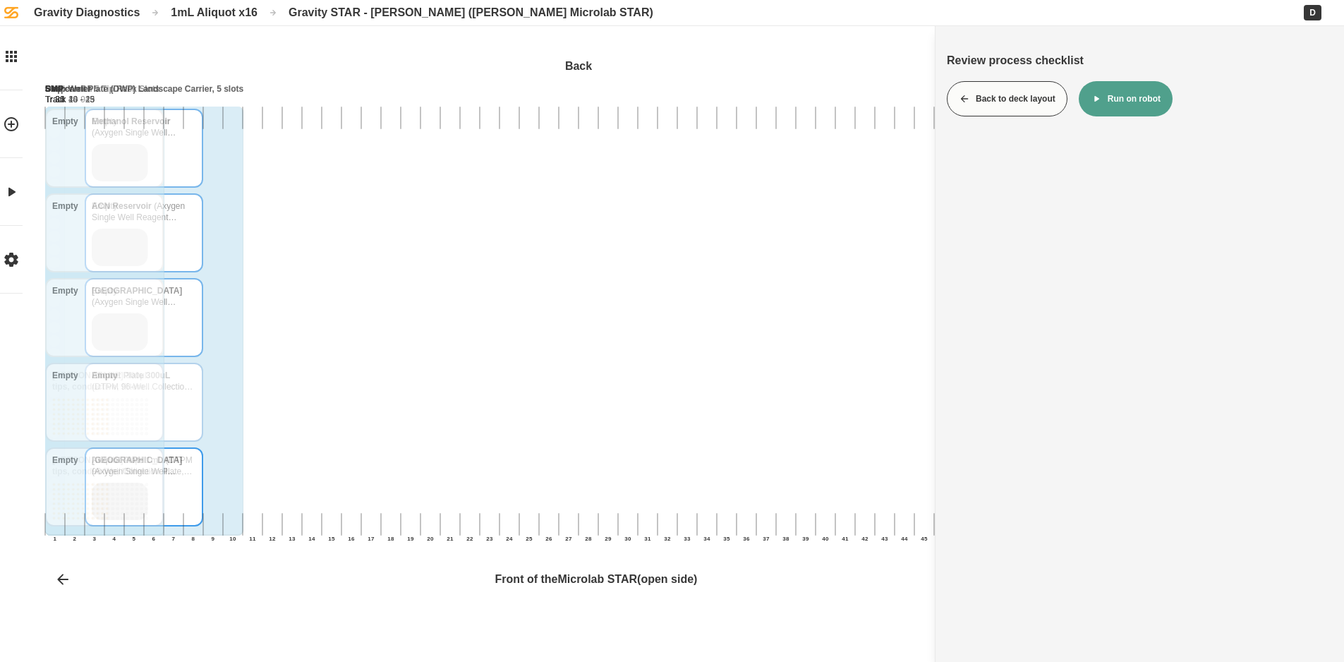
click at [1127, 94] on button "Run on robot" at bounding box center [1126, 98] width 94 height 35
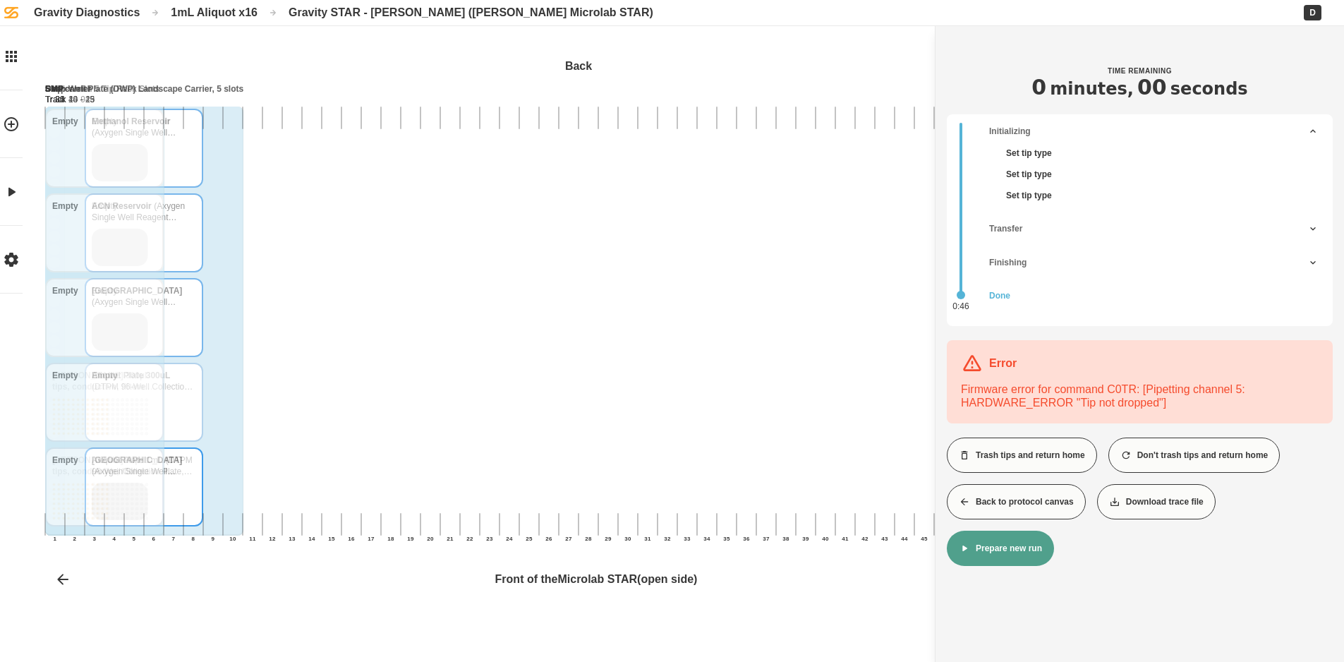
click at [1020, 507] on button "Back to protocol canvas" at bounding box center [1016, 501] width 139 height 35
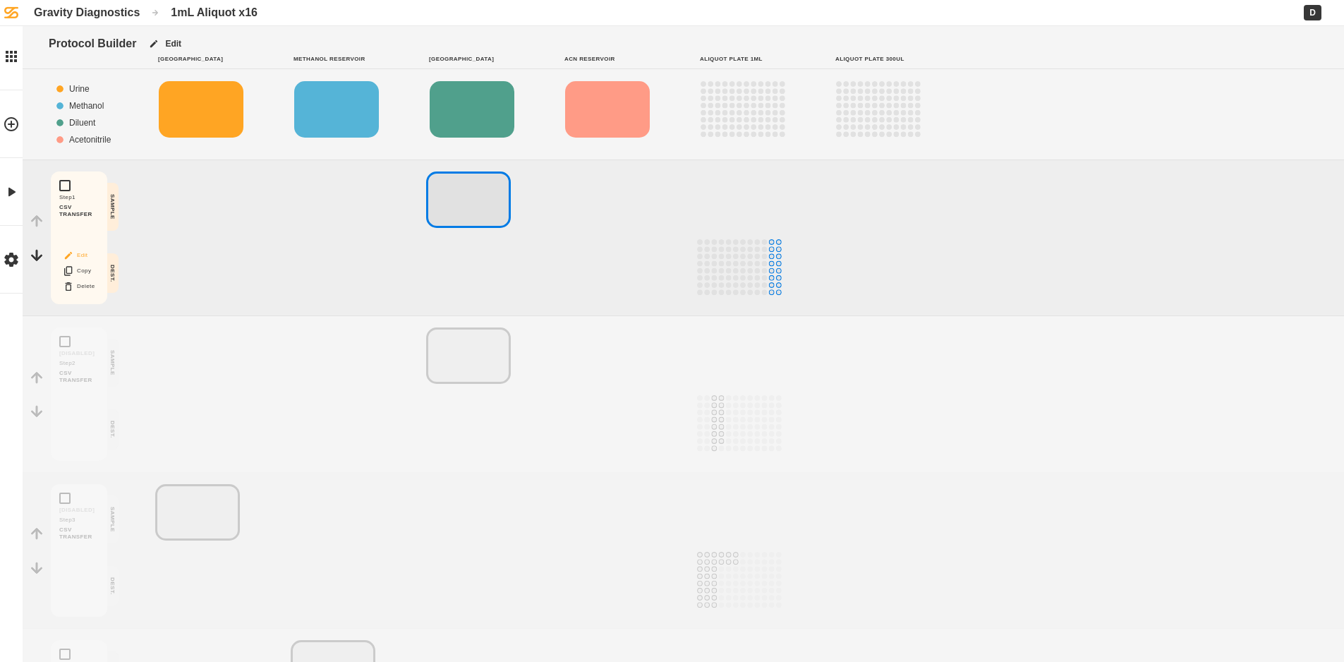
click at [80, 250] on button "Edit" at bounding box center [78, 255] width 45 height 18
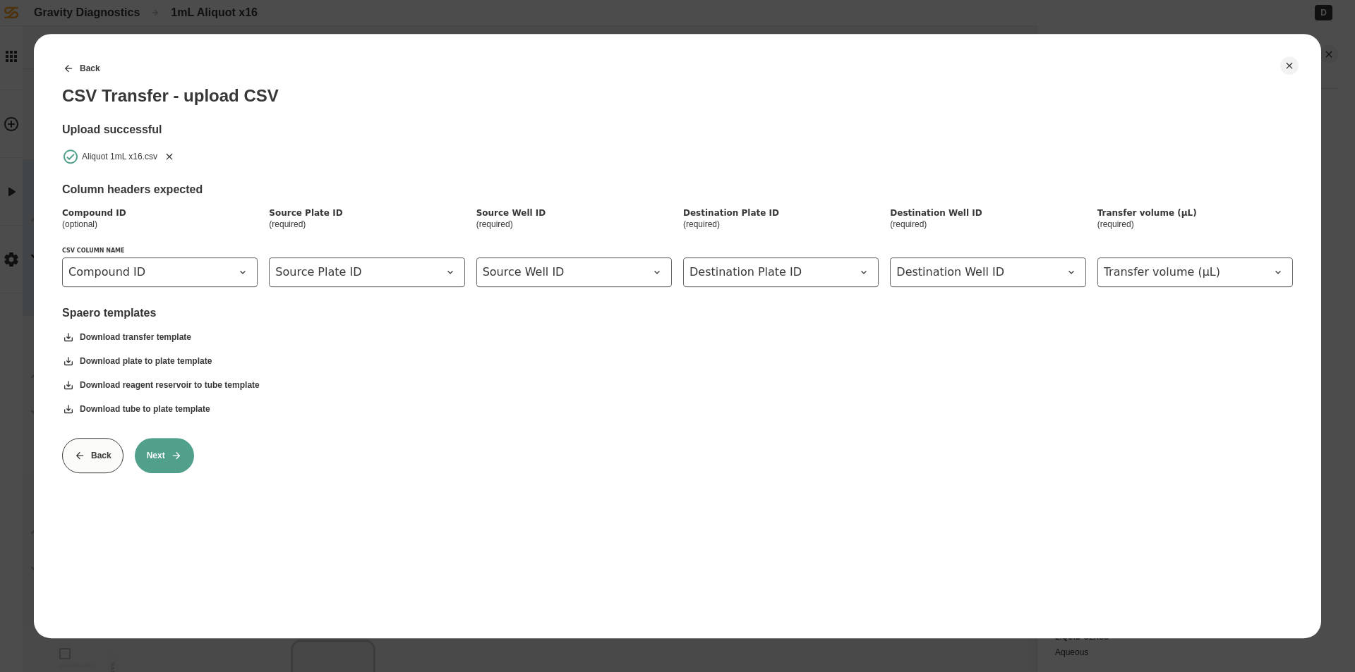
click at [166, 155] on icon "Remove" at bounding box center [169, 156] width 11 height 11
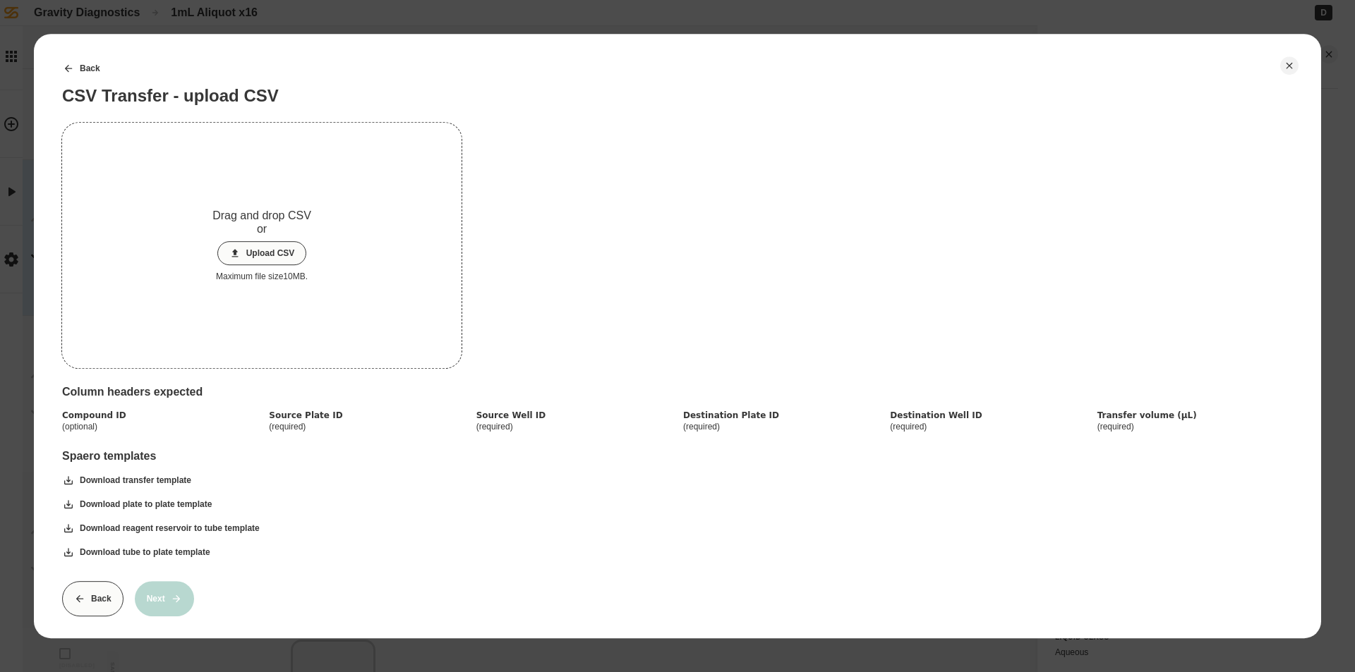
click at [241, 258] on button "Upload CSV" at bounding box center [262, 253] width 90 height 24
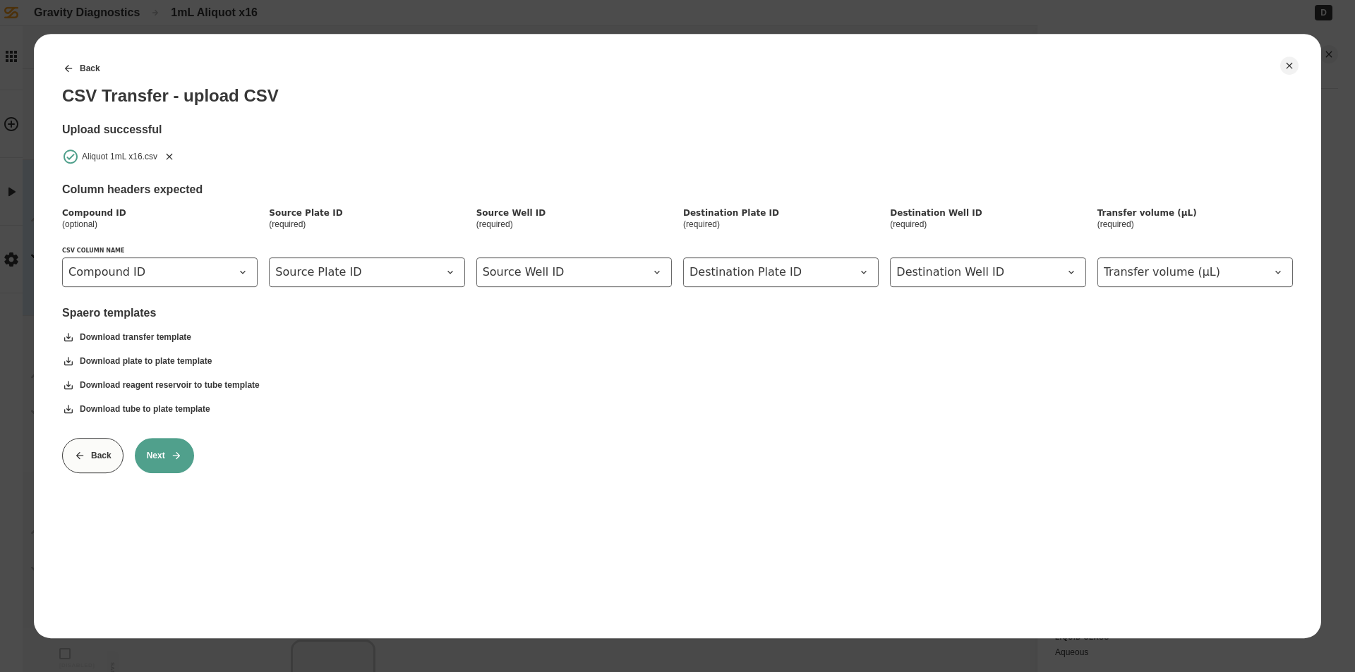
click at [169, 463] on button "Next" at bounding box center [164, 455] width 59 height 35
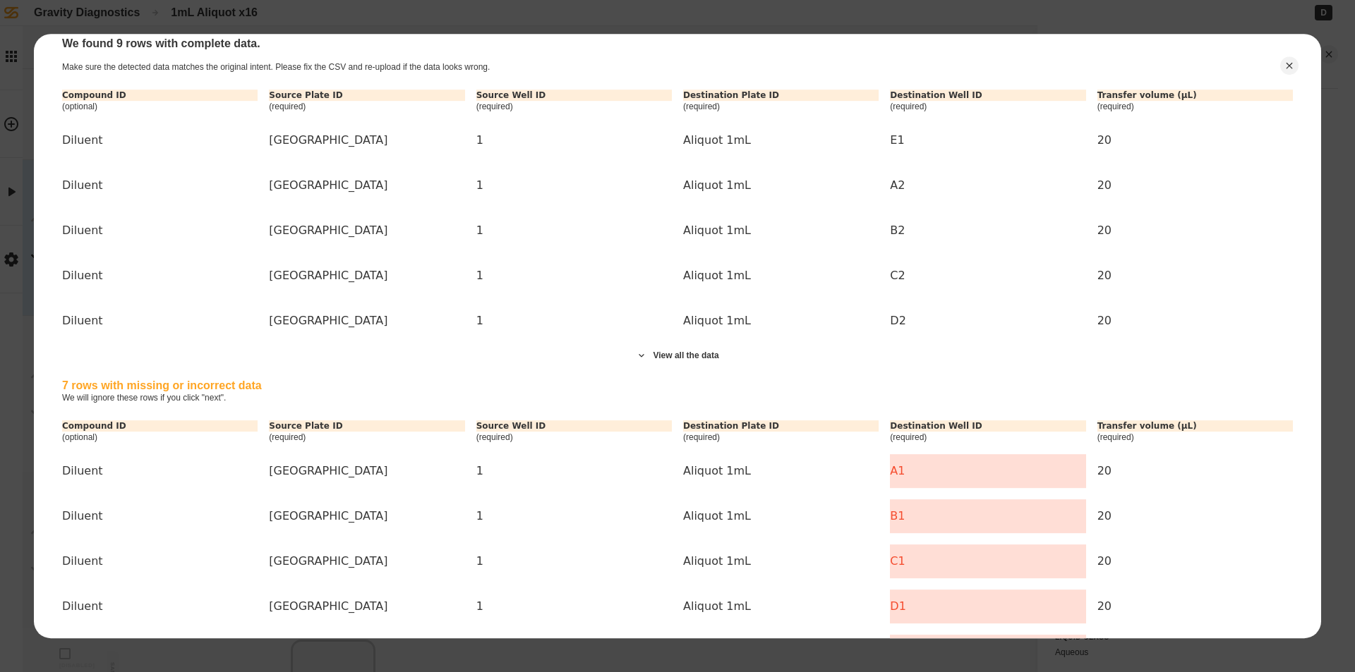
scroll to position [395, 0]
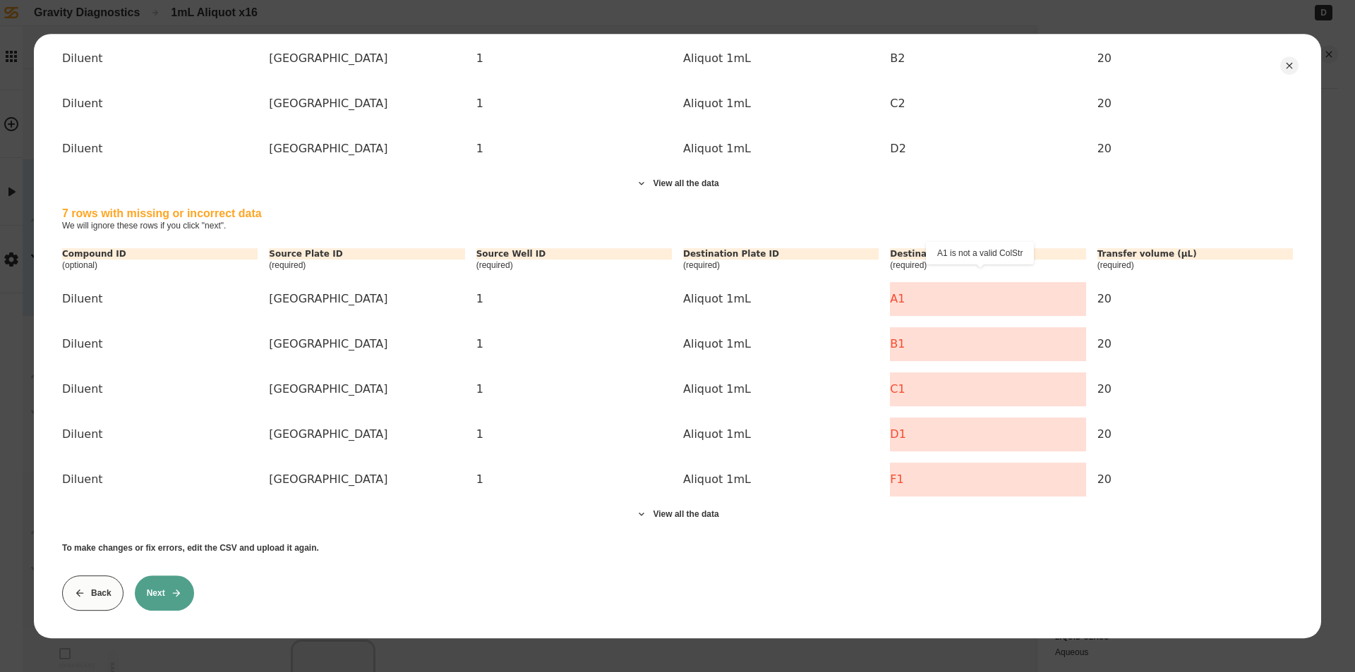
click at [921, 291] on div "A1" at bounding box center [987, 299] width 195 height 34
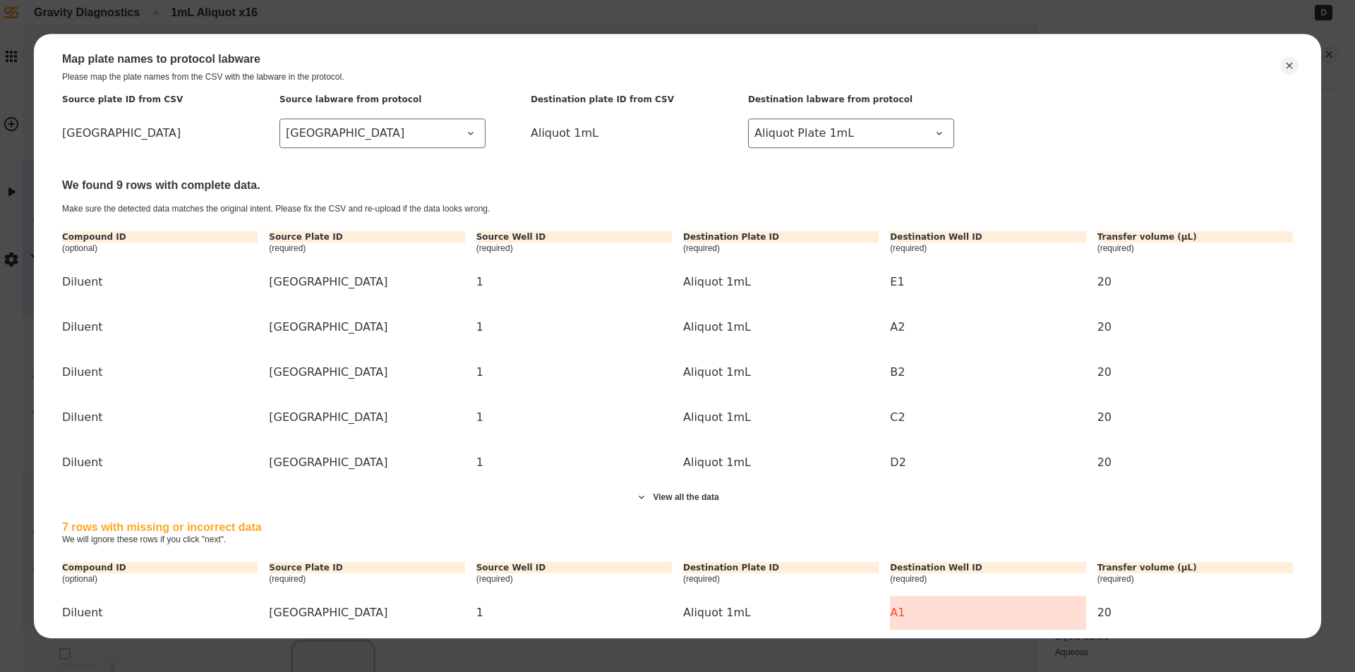
scroll to position [0, 0]
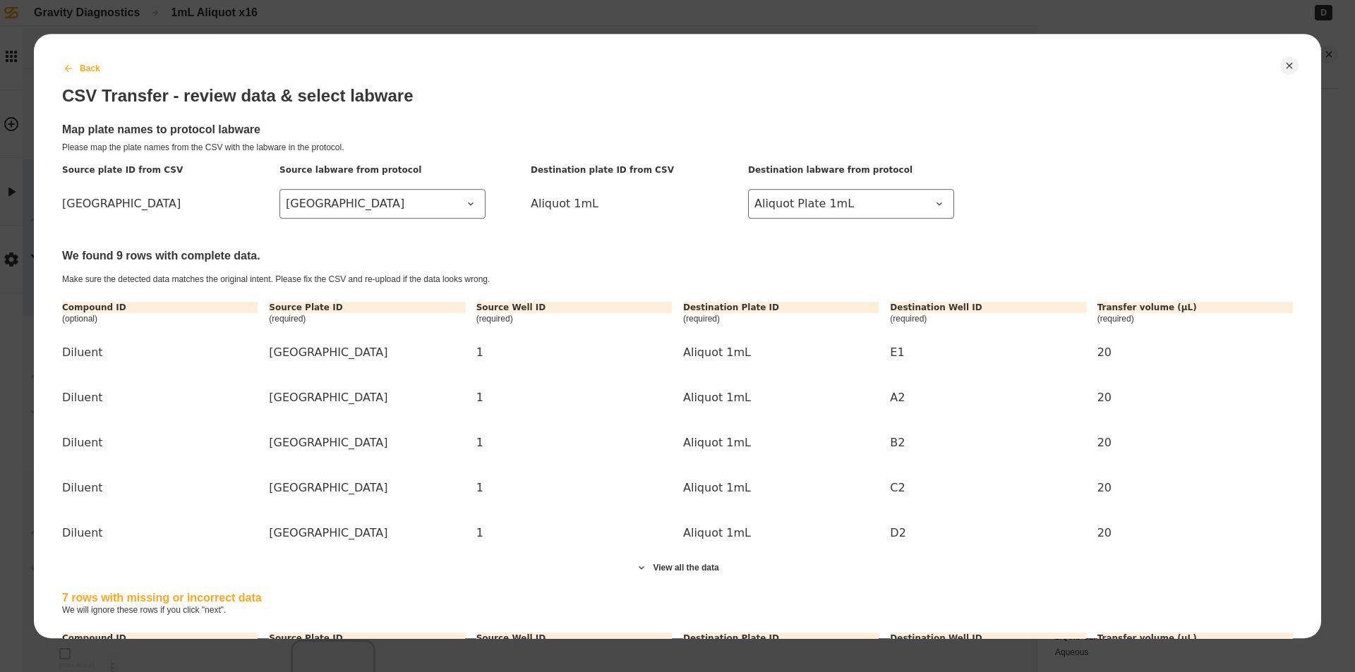
click at [68, 71] on icon at bounding box center [68, 68] width 11 height 11
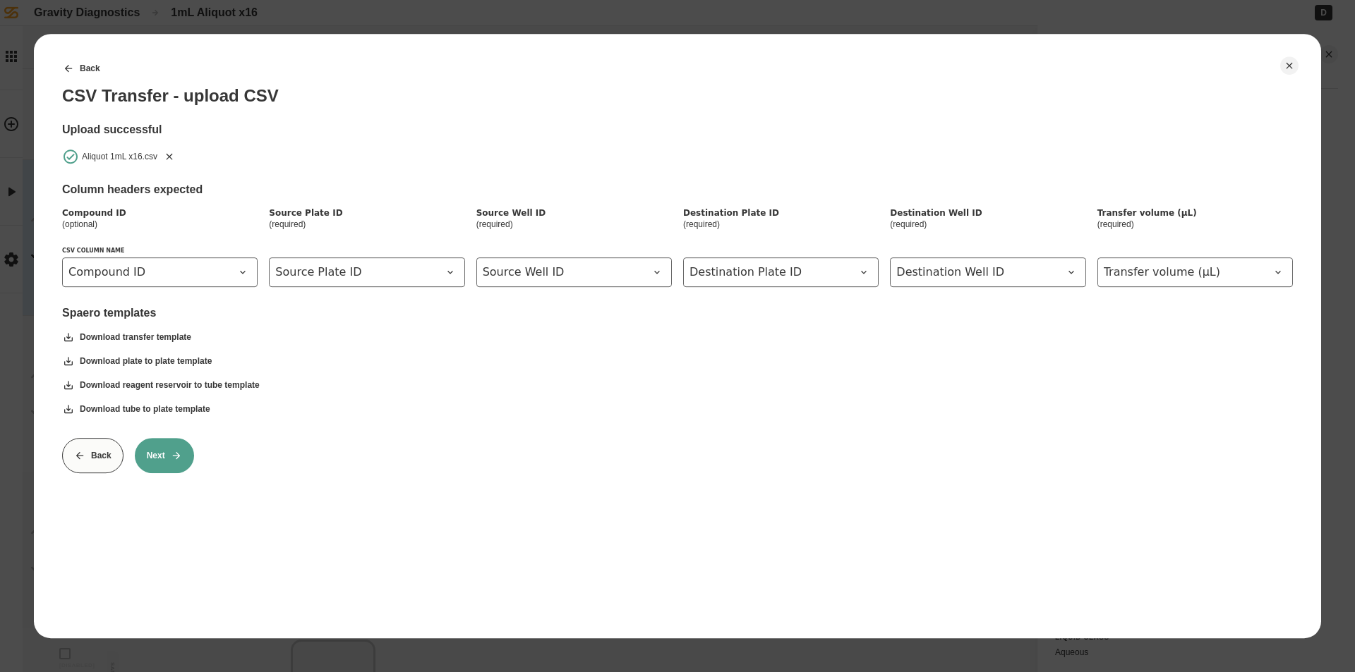
click at [170, 154] on icon "Remove" at bounding box center [169, 156] width 11 height 11
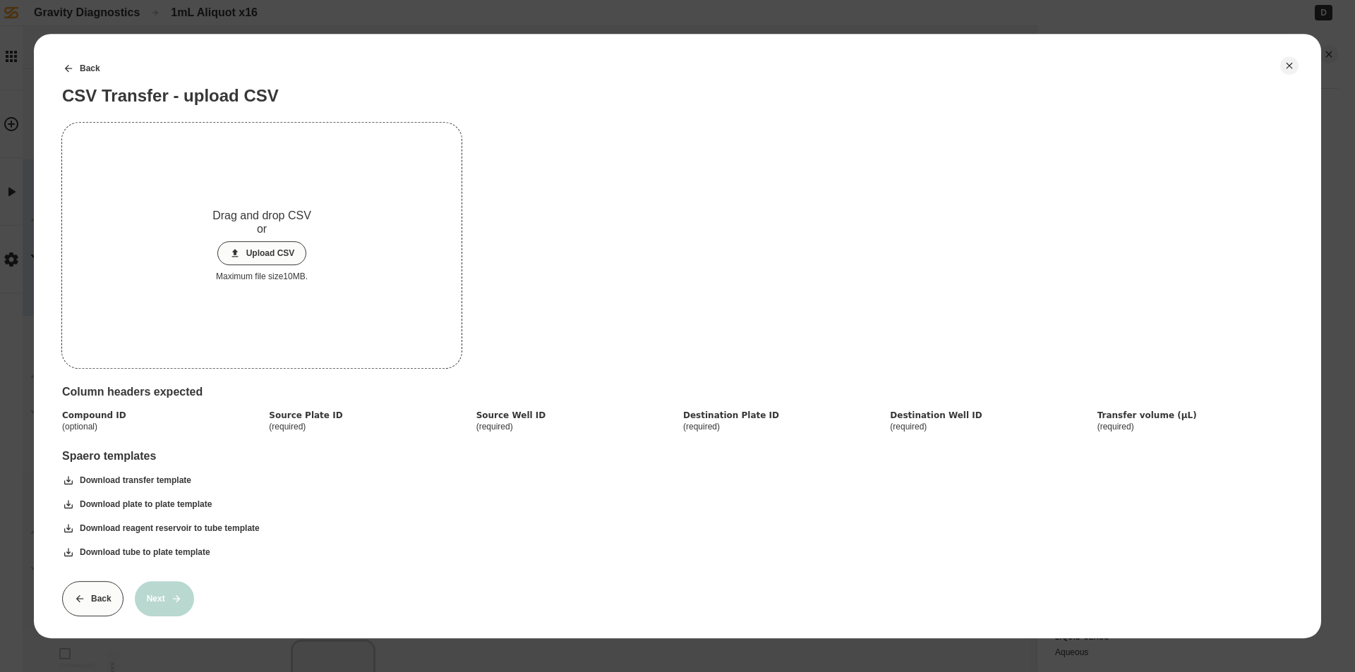
click at [259, 254] on button "Upload CSV" at bounding box center [262, 253] width 90 height 24
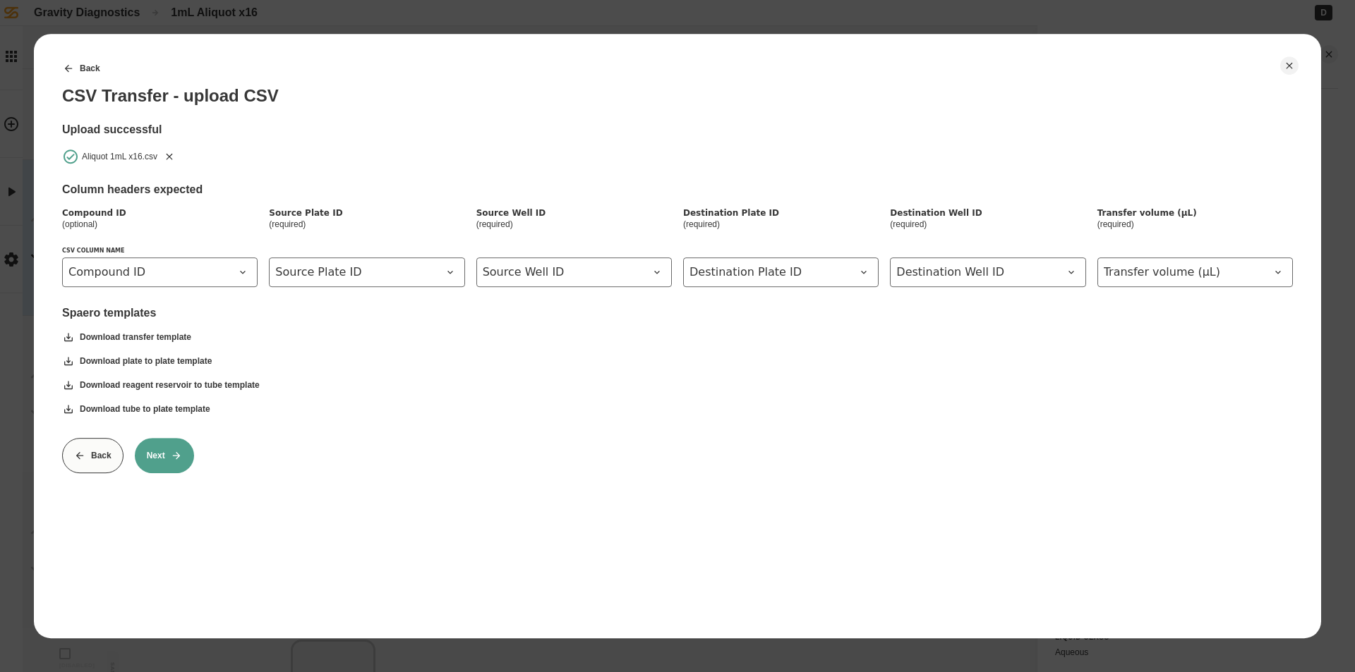
click at [178, 452] on icon at bounding box center [176, 455] width 11 height 11
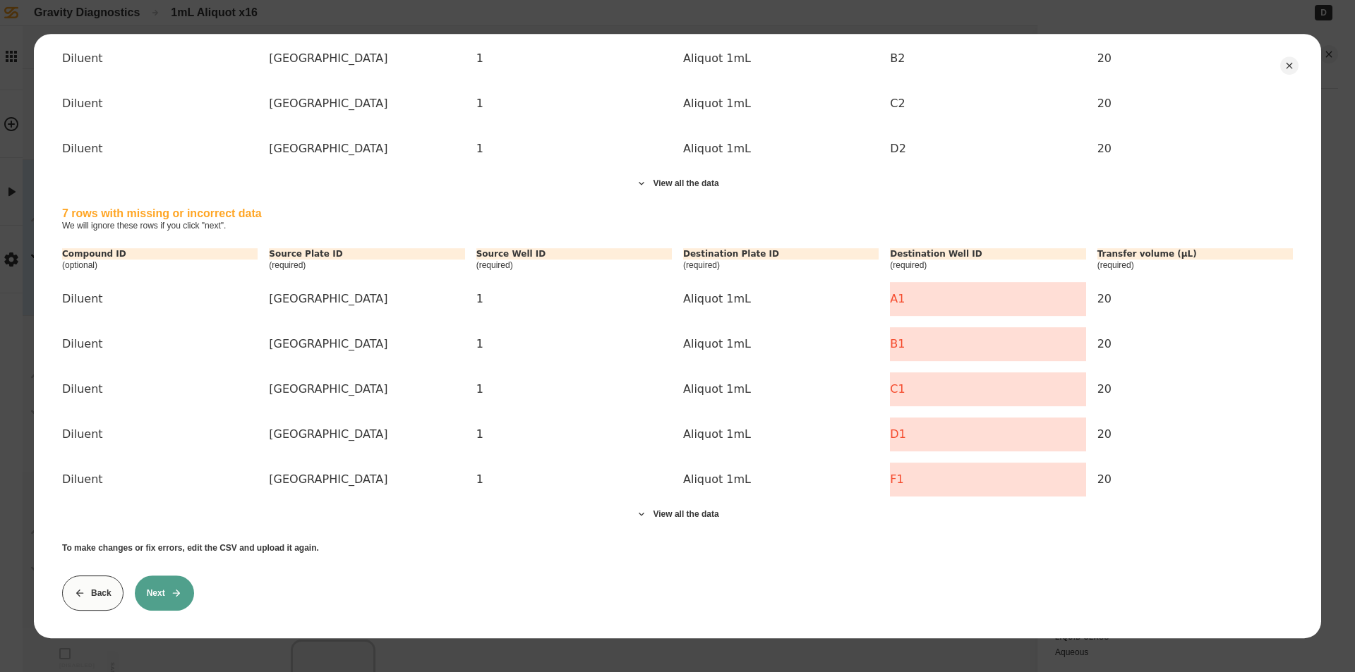
scroll to position [395, 0]
click at [683, 509] on button "View all the data" at bounding box center [677, 514] width 107 height 35
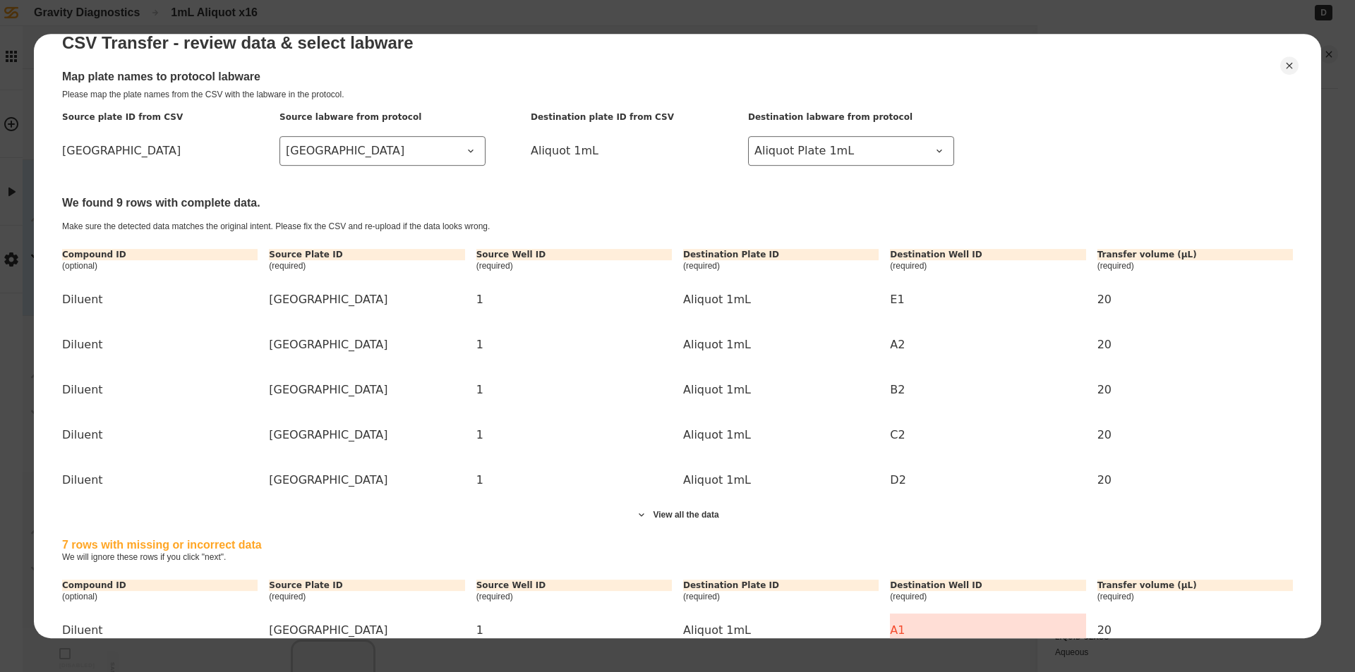
scroll to position [0, 0]
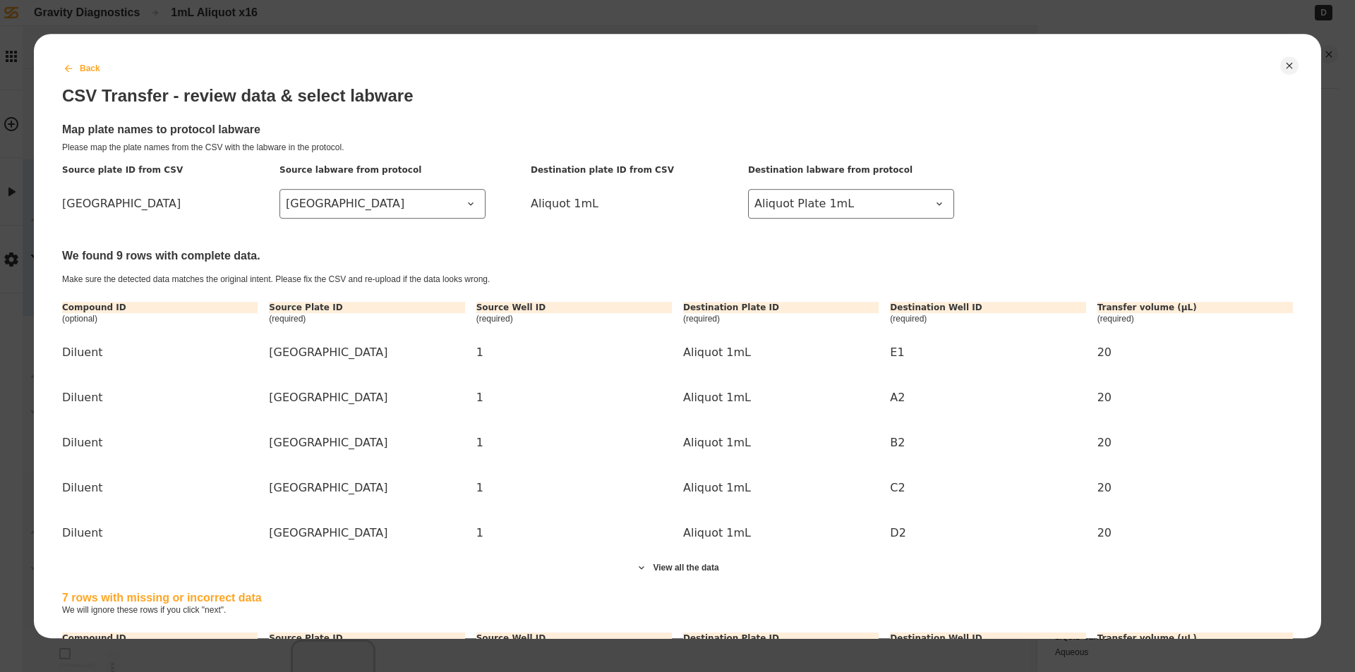
click at [79, 68] on button "Back" at bounding box center [81, 68] width 61 height 35
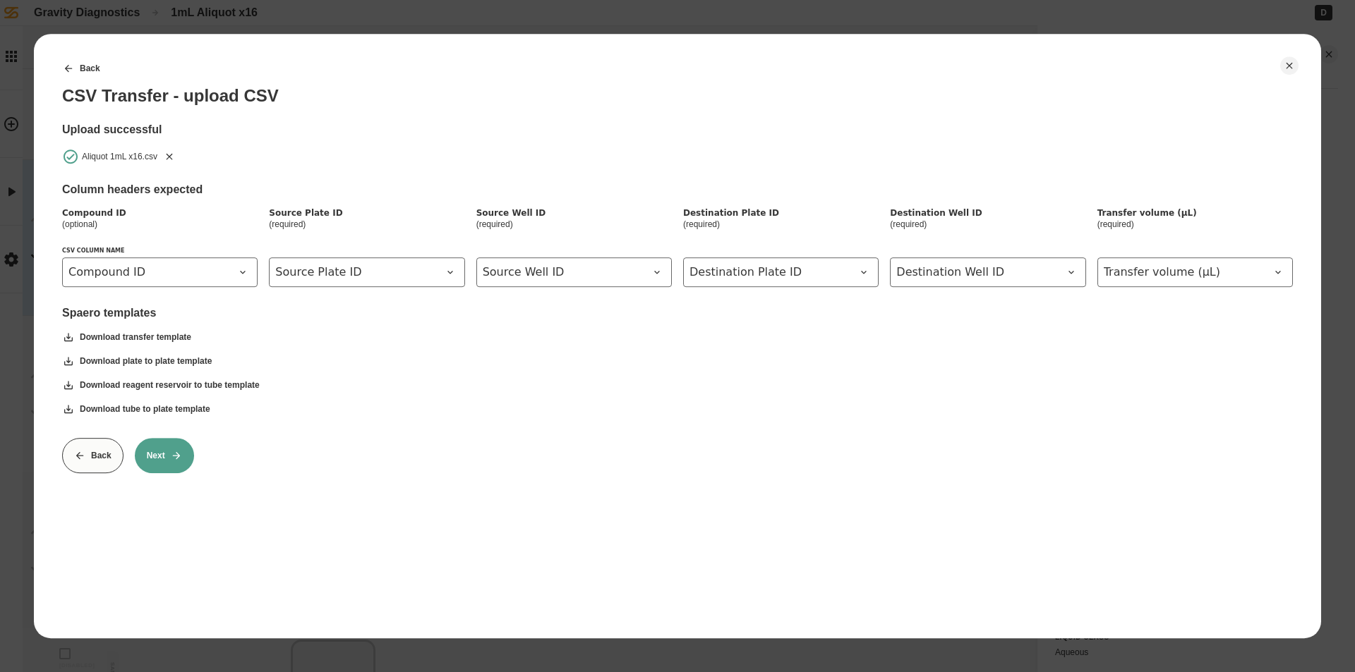
click at [171, 157] on icon "Remove" at bounding box center [169, 156] width 11 height 11
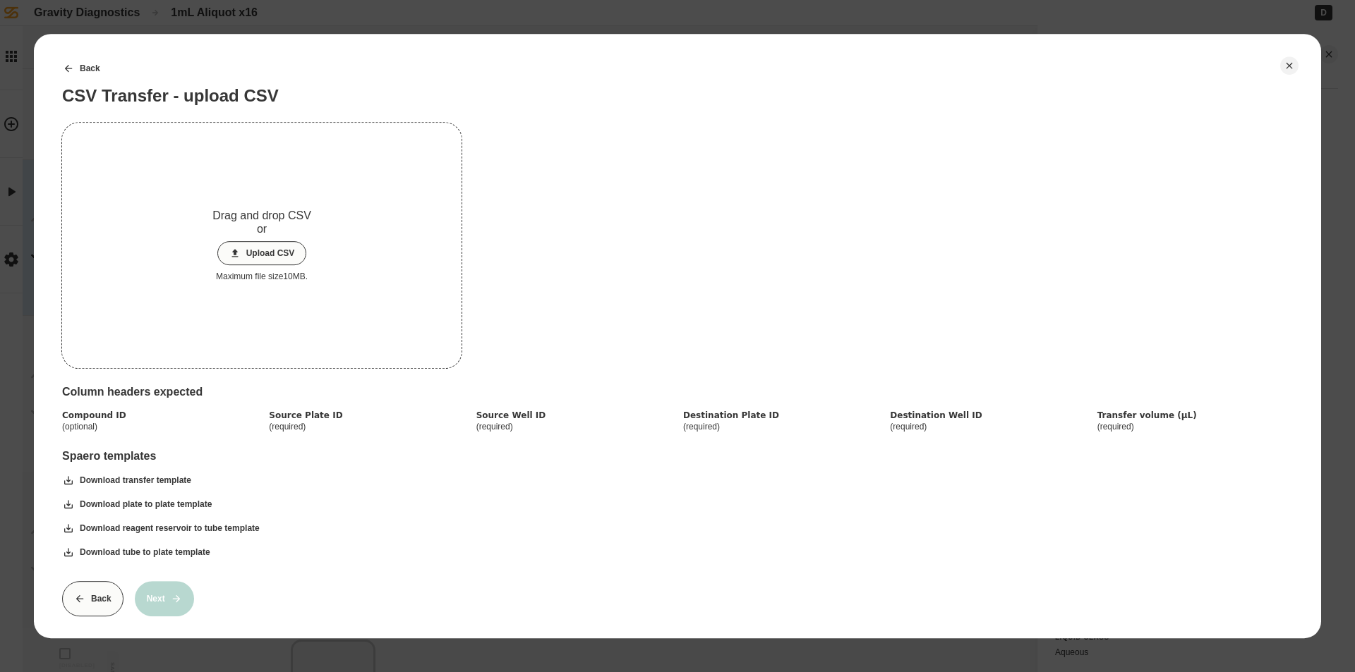
click at [255, 241] on button "Upload CSV" at bounding box center [262, 253] width 90 height 24
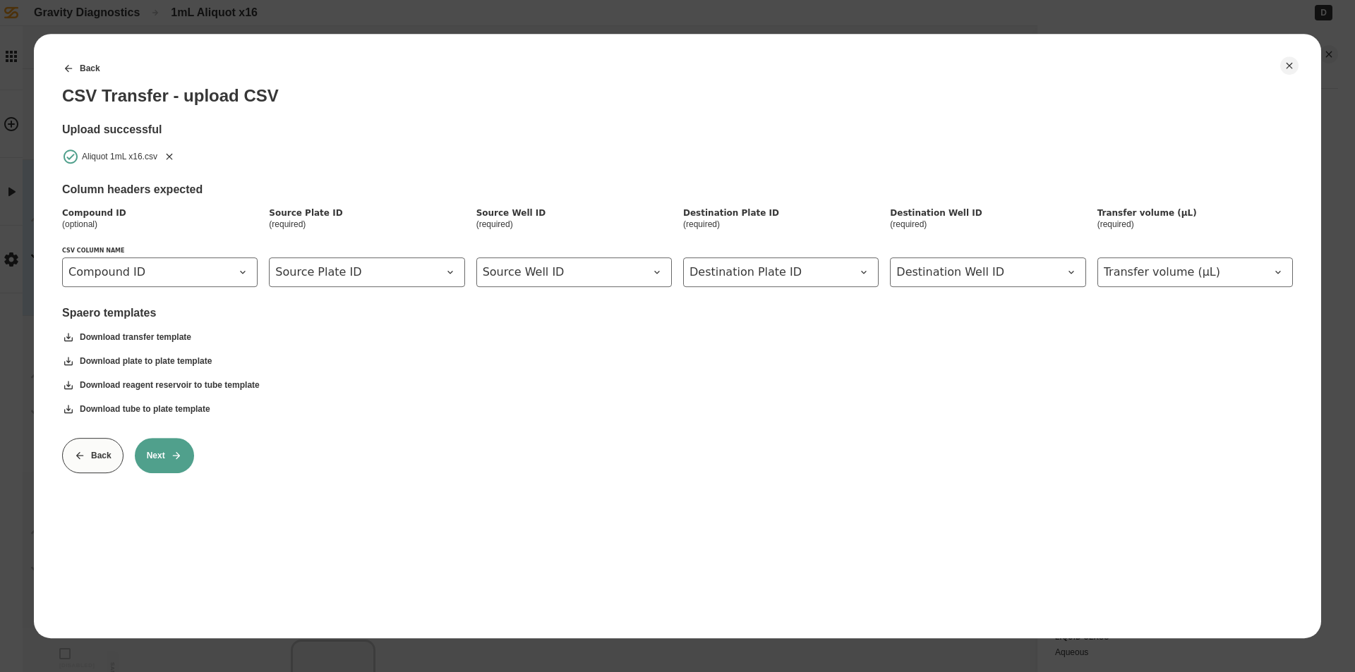
click at [178, 457] on icon at bounding box center [175, 455] width 7 height 7
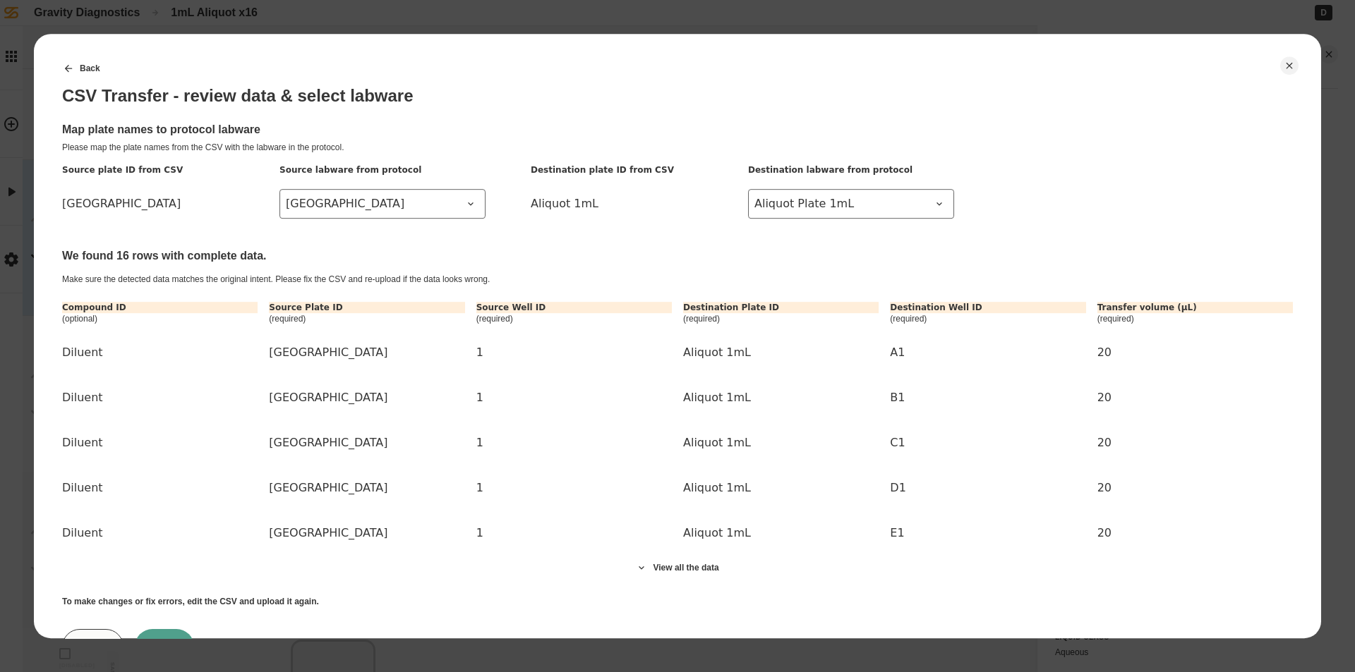
scroll to position [64, 0]
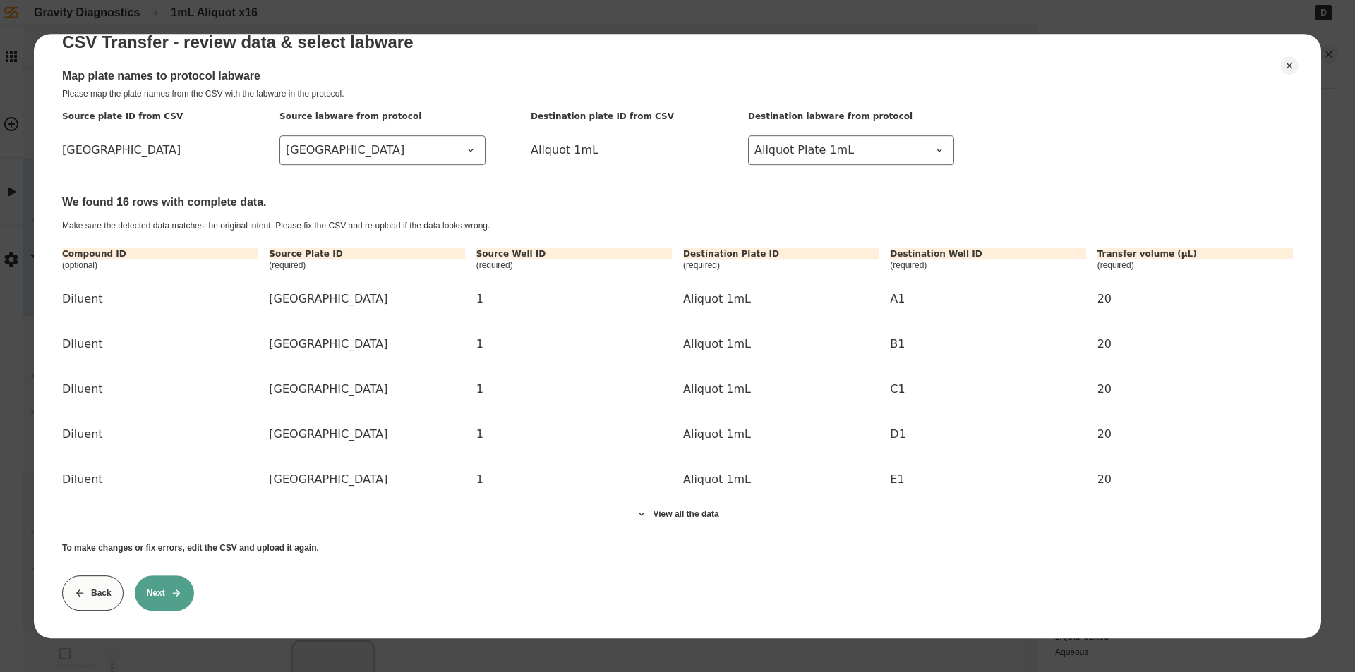
click at [179, 588] on icon at bounding box center [176, 593] width 11 height 11
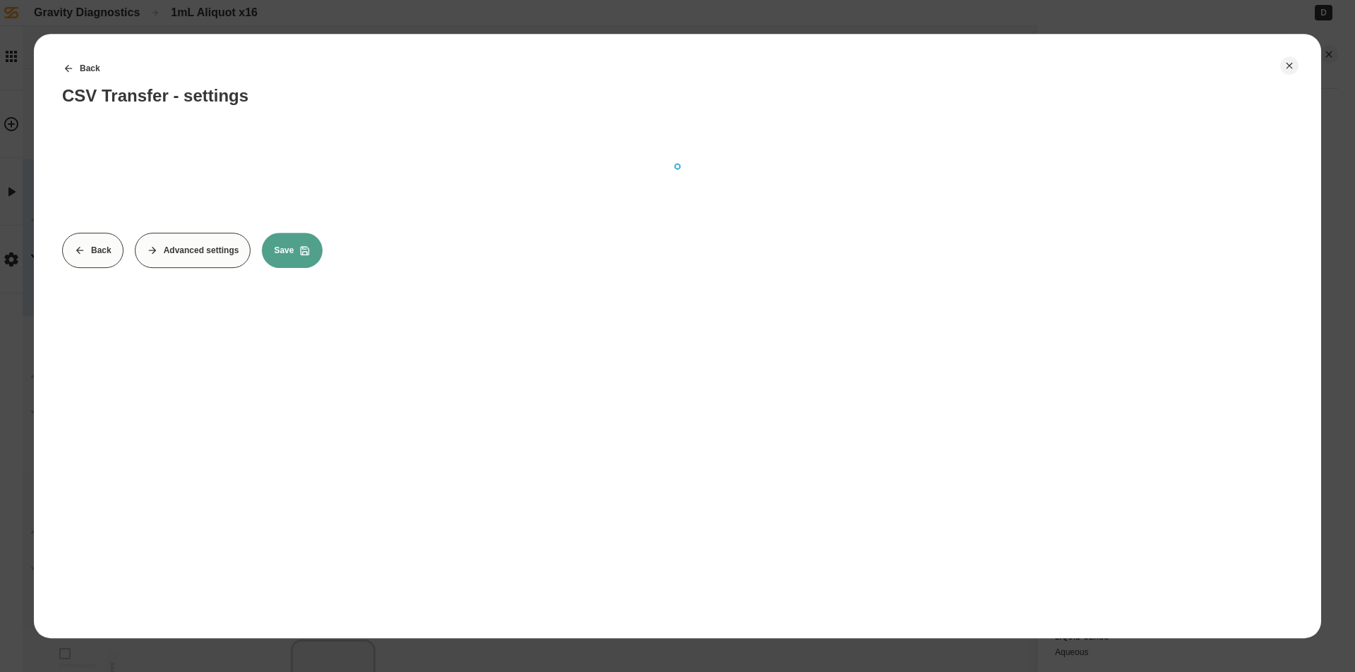
scroll to position [0, 0]
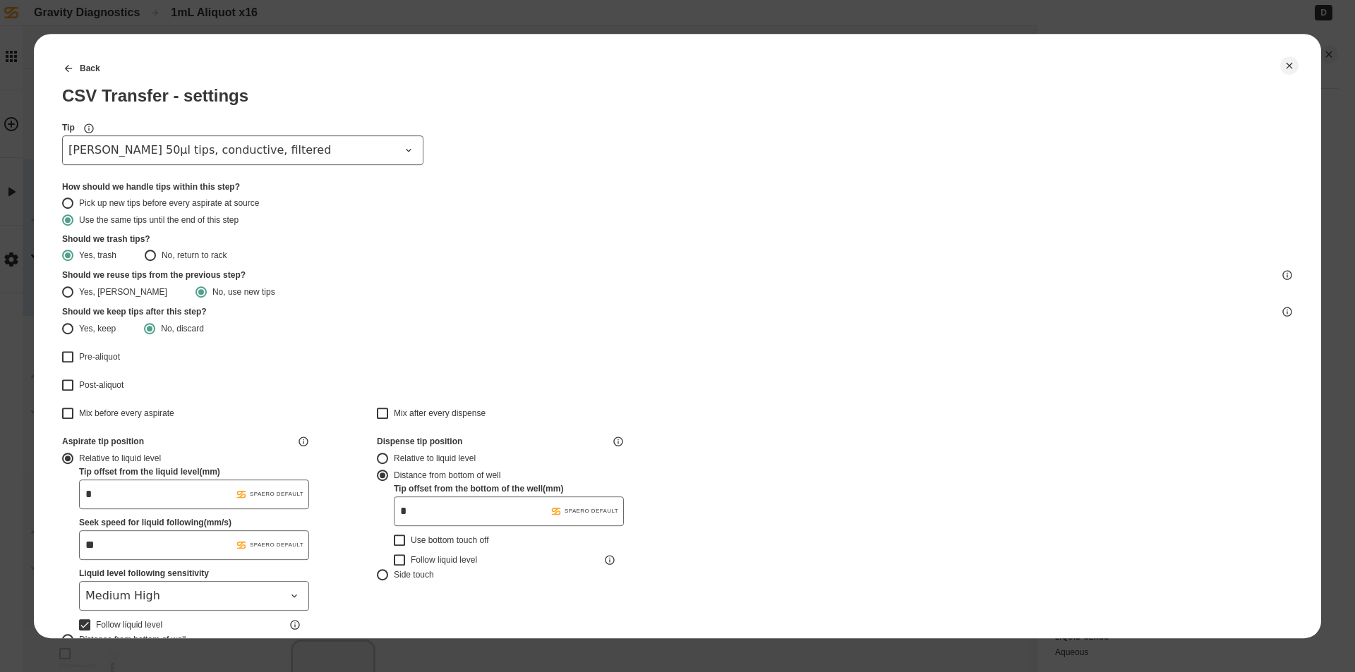
type input "*******"
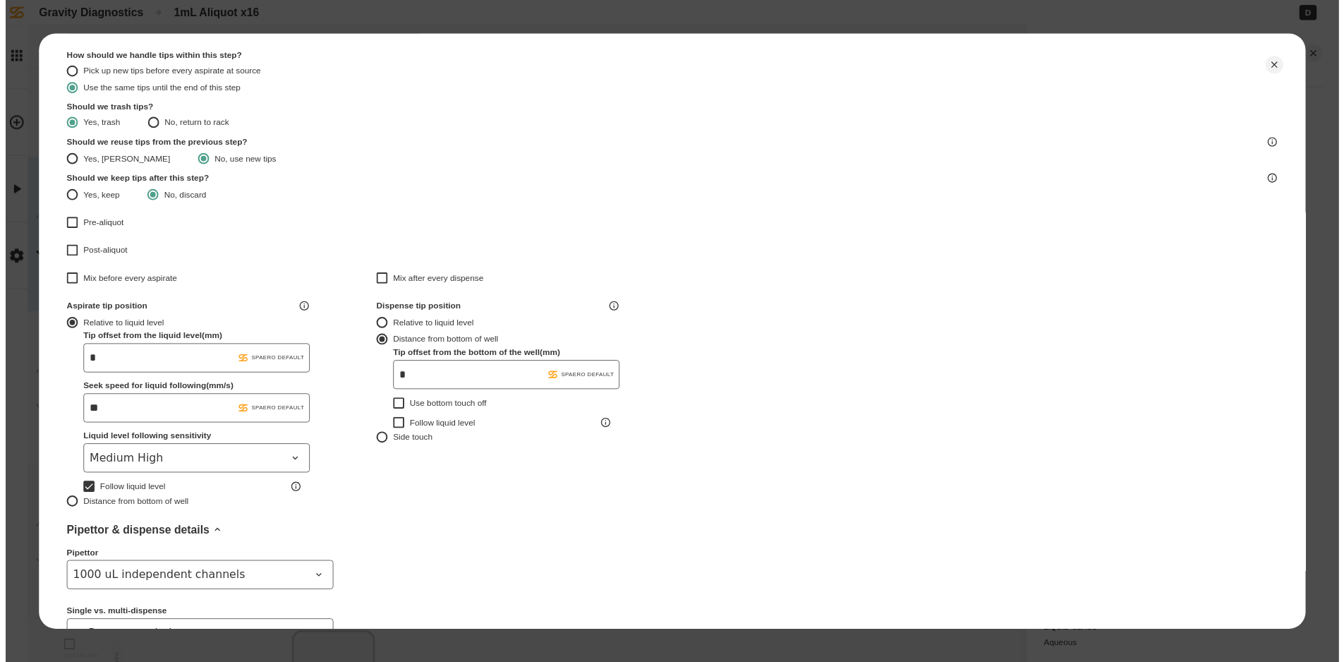
scroll to position [372, 0]
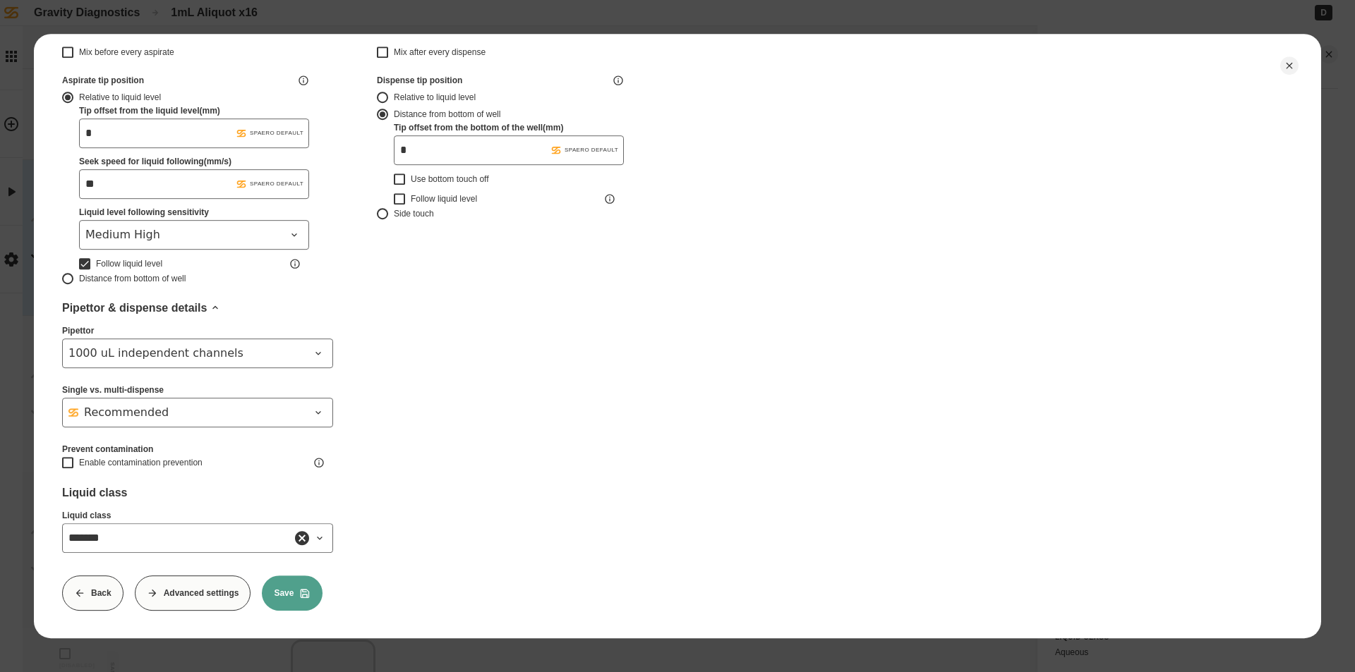
click at [278, 586] on button "Save" at bounding box center [292, 593] width 61 height 35
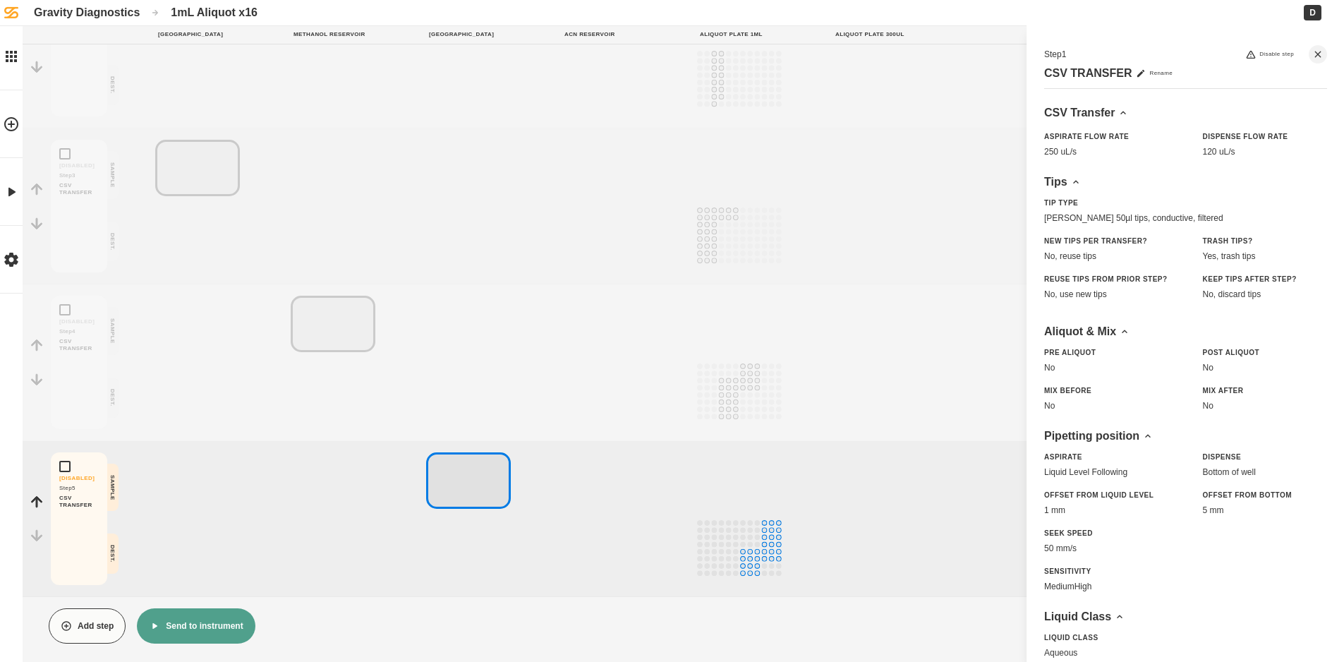
scroll to position [349, 0]
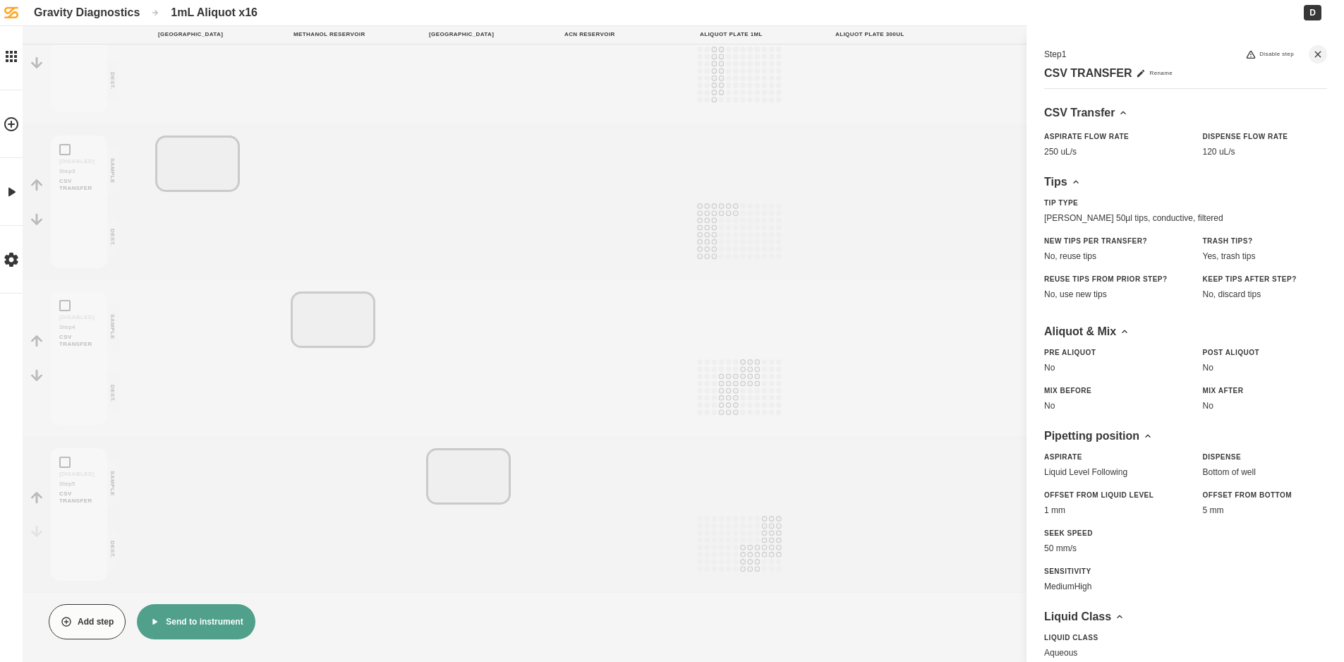
click at [217, 637] on button "Send to instrument" at bounding box center [196, 621] width 118 height 35
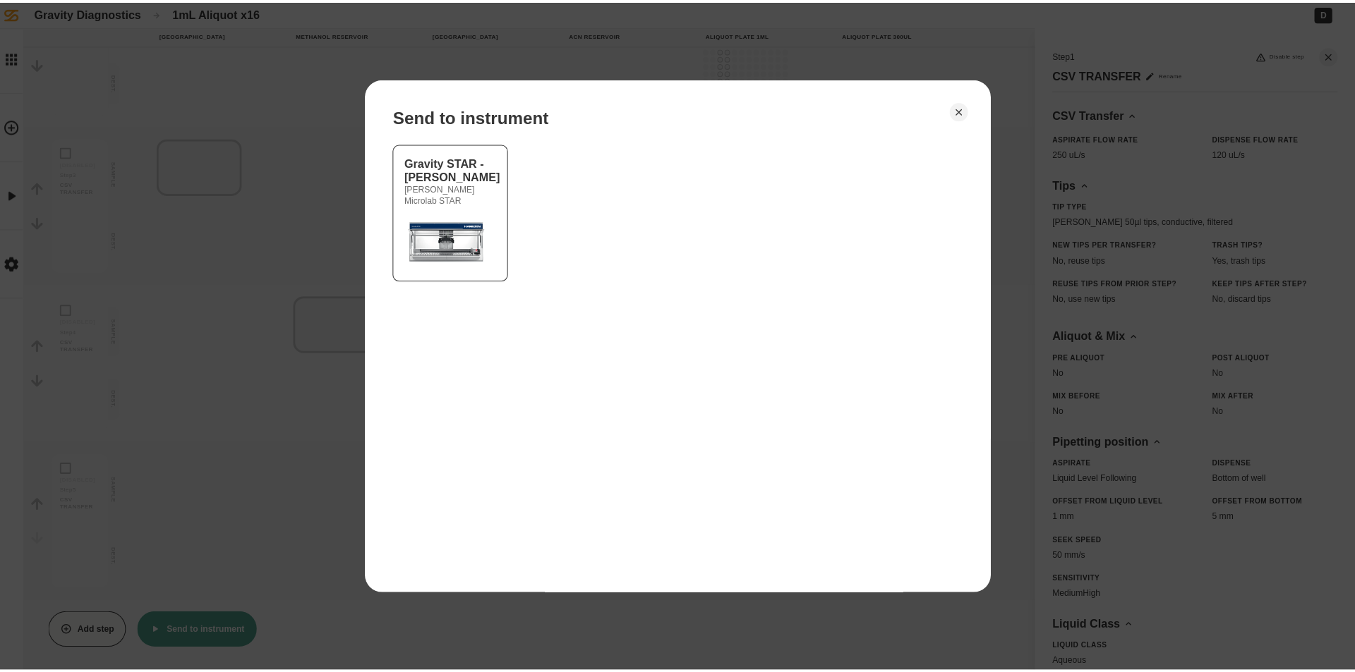
scroll to position [338, 0]
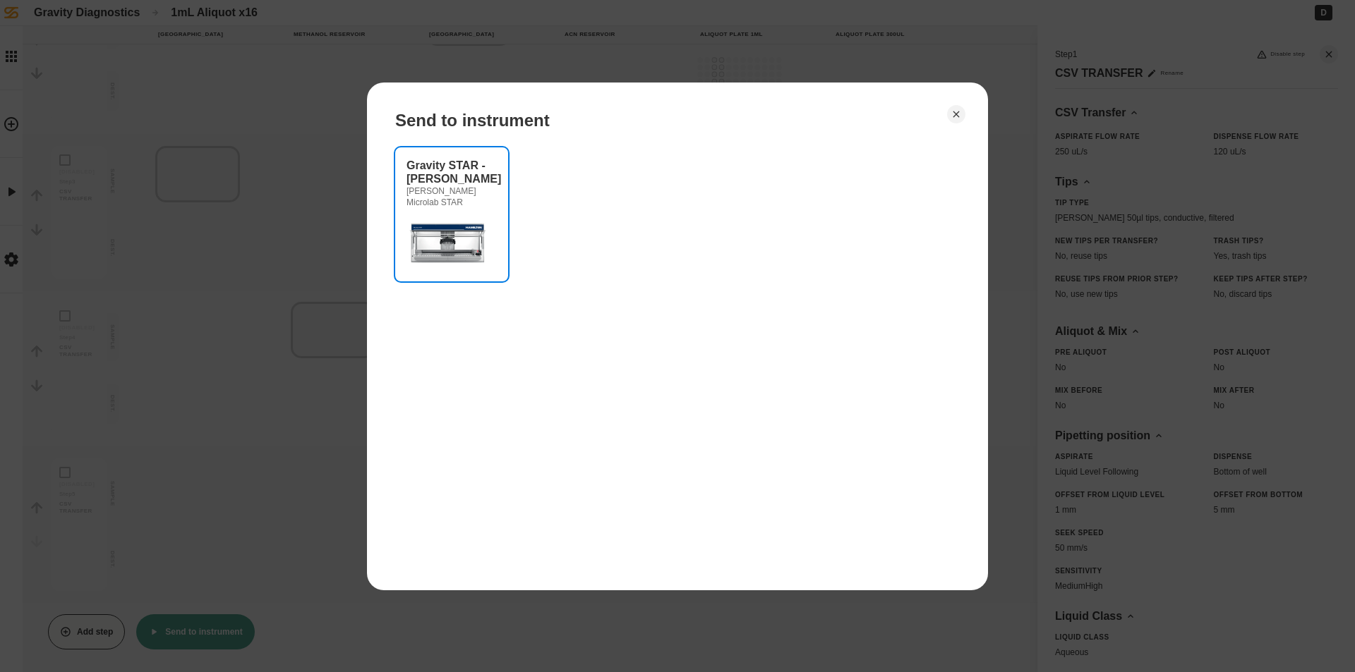
click at [454, 202] on div "[PERSON_NAME] Microlab STAR" at bounding box center [451, 197] width 90 height 23
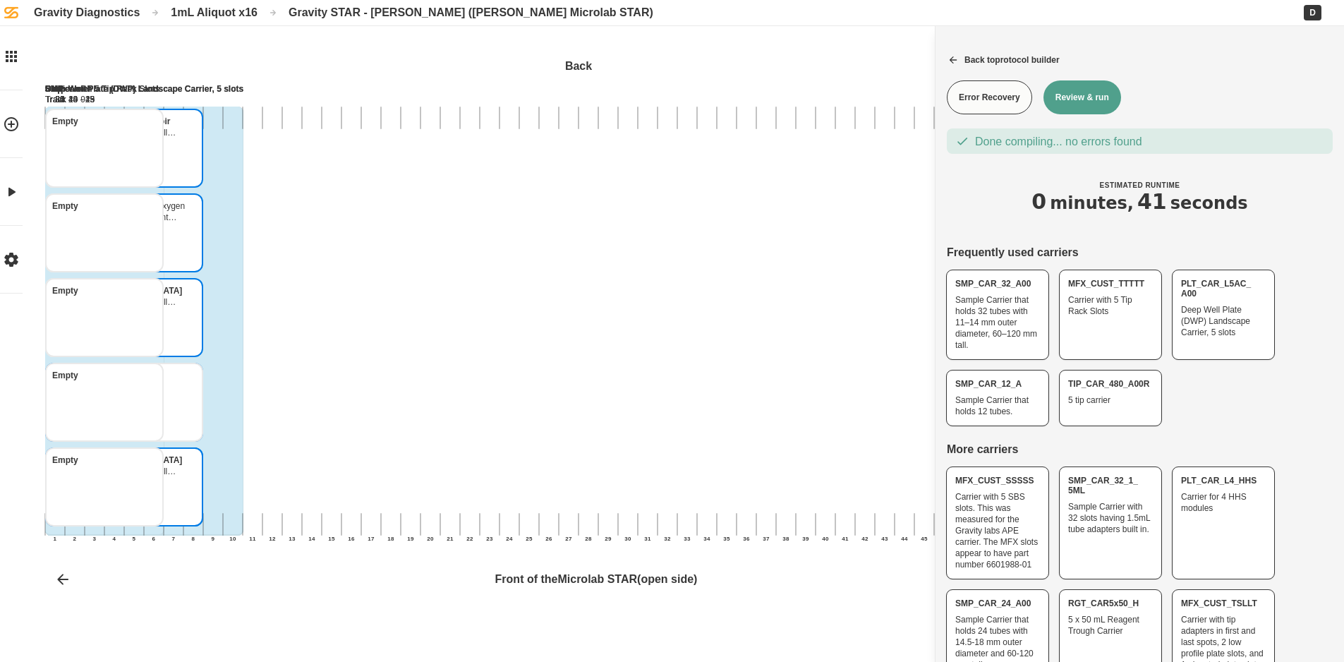
click at [1073, 87] on button "Review & run" at bounding box center [1082, 97] width 78 height 34
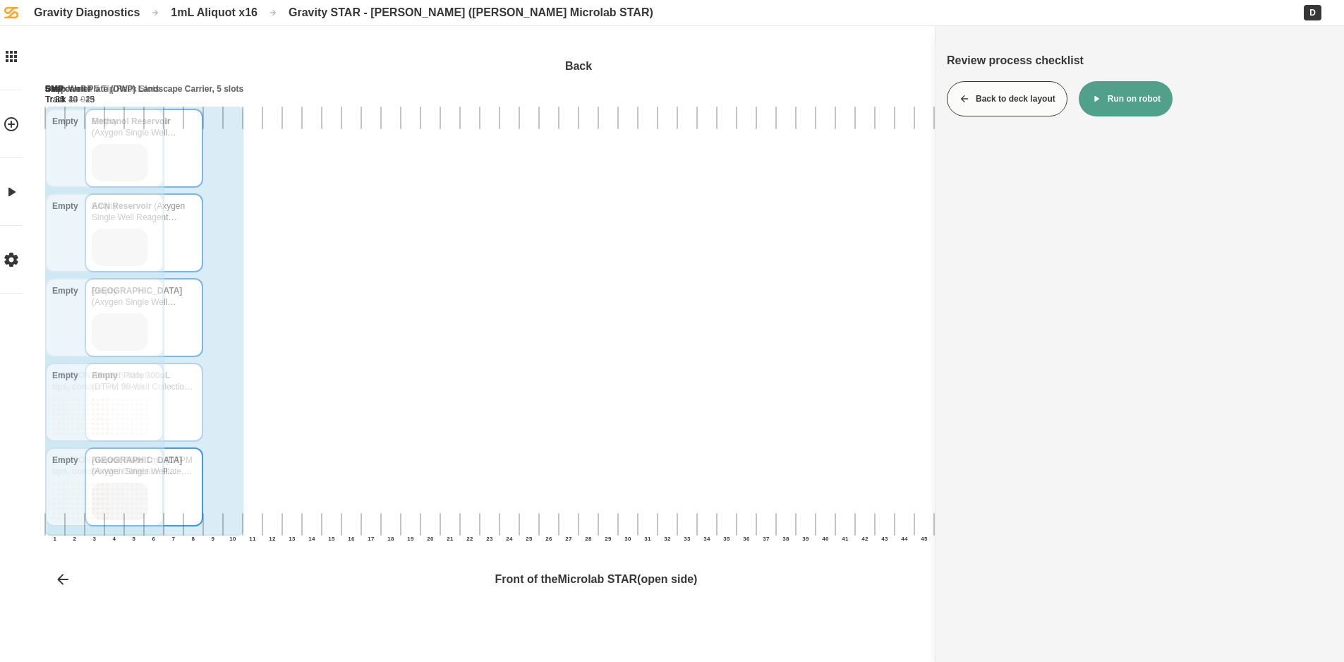
click at [1128, 94] on button "Run on robot" at bounding box center [1126, 98] width 94 height 35
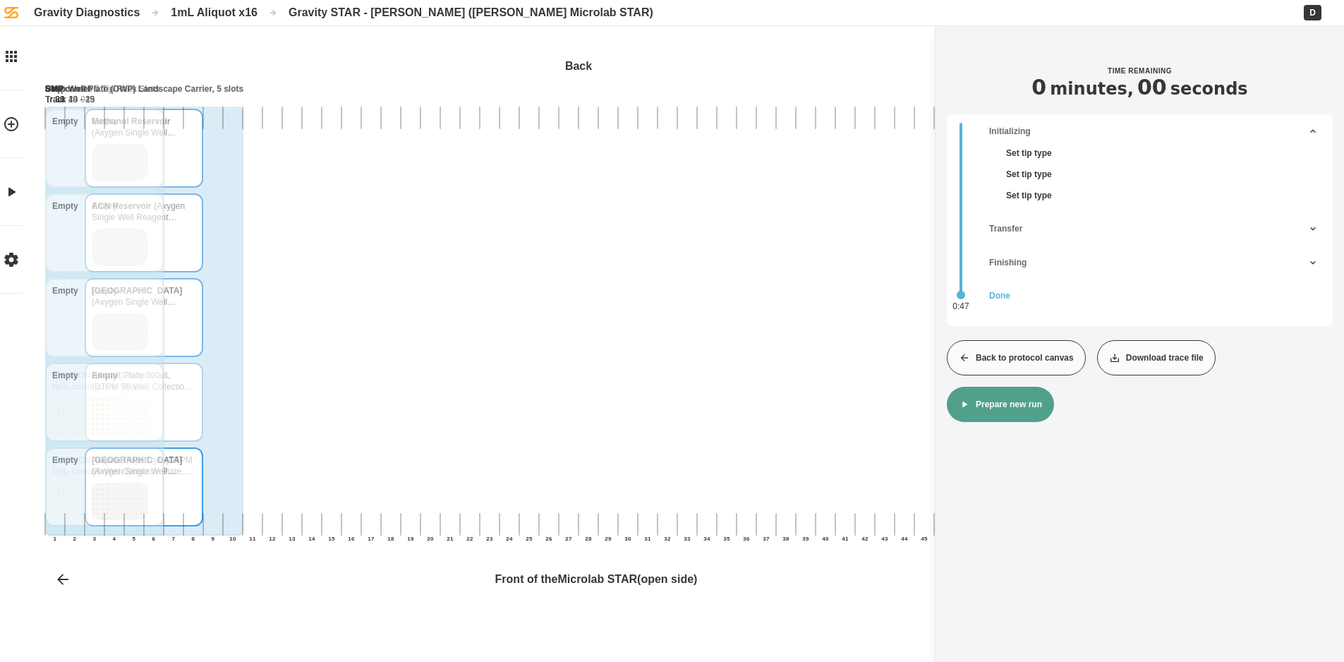
click at [1007, 365] on button "Back to protocol canvas" at bounding box center [1016, 357] width 139 height 35
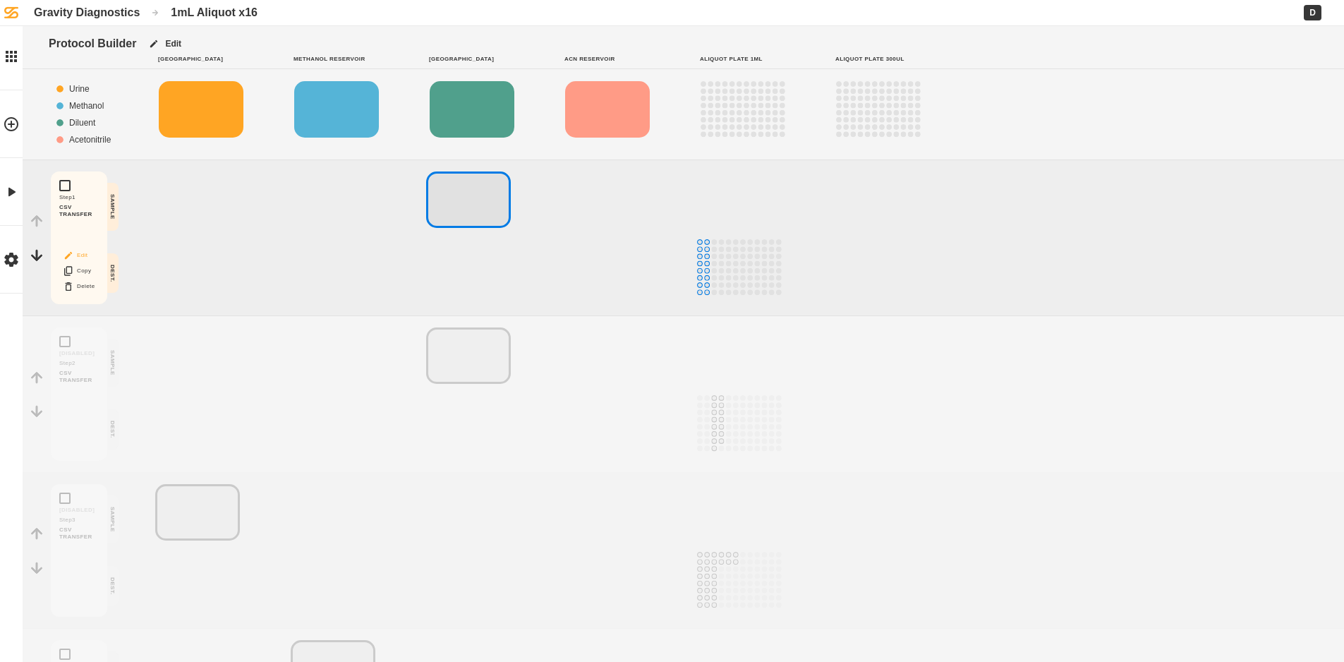
click at [68, 255] on icon "Block actions" at bounding box center [68, 255] width 7 height 7
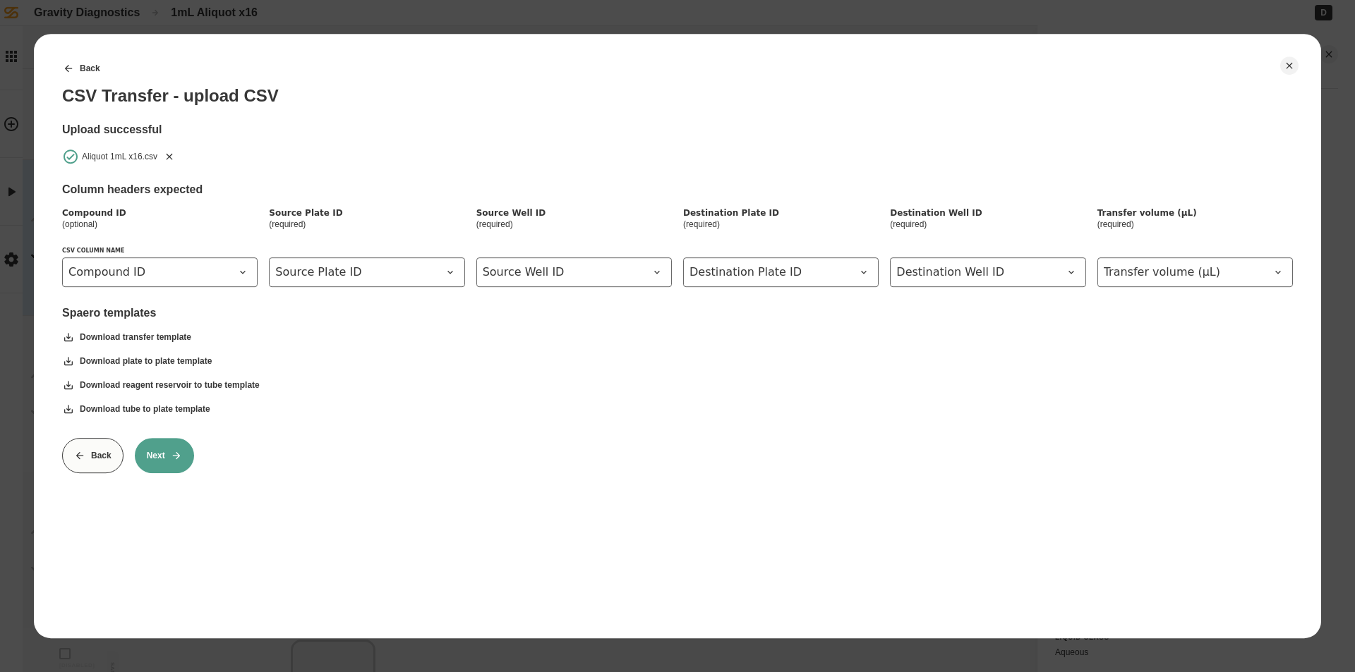
click at [169, 154] on icon "Remove" at bounding box center [169, 156] width 11 height 11
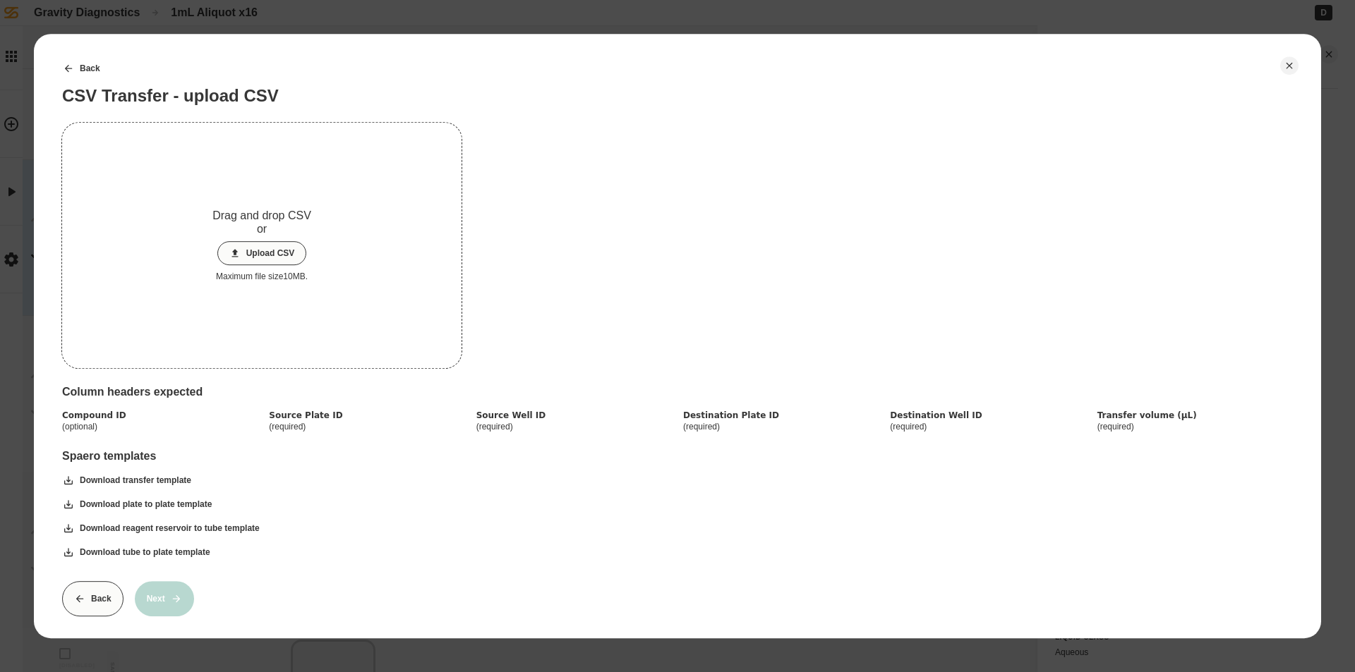
click at [262, 260] on button "Upload CSV" at bounding box center [262, 253] width 90 height 24
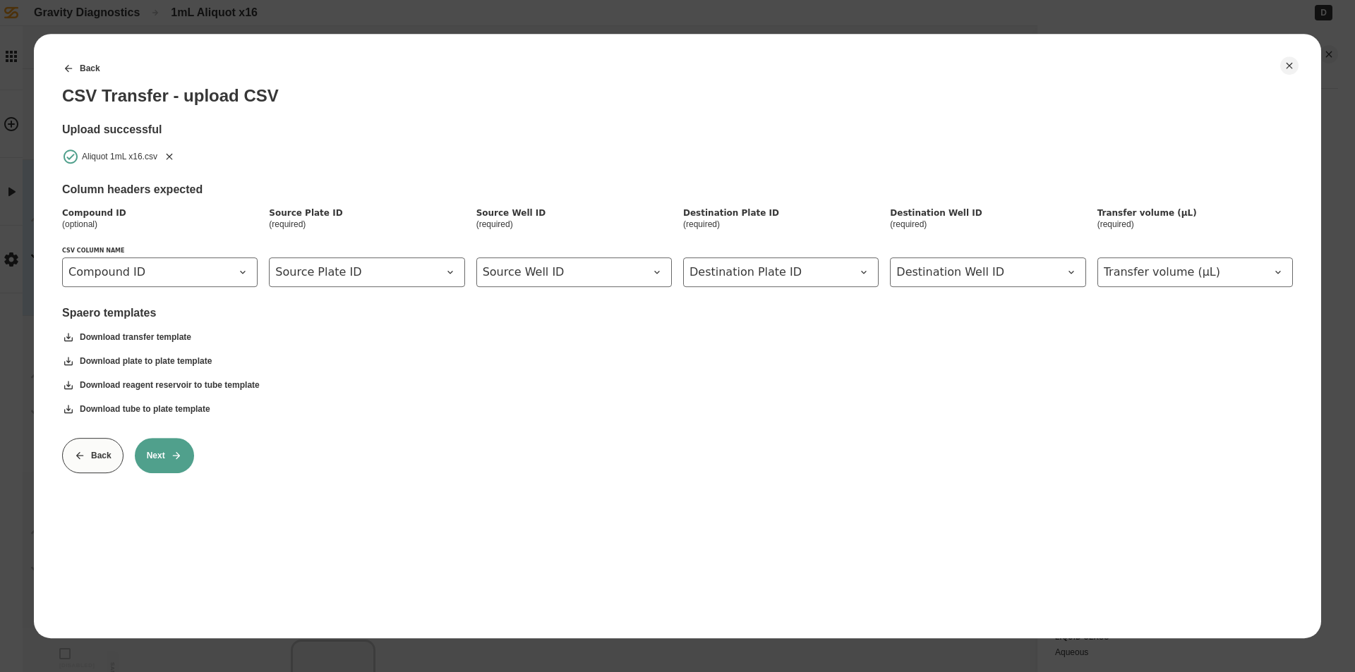
drag, startPoint x: 164, startPoint y: 445, endPoint x: 172, endPoint y: 445, distance: 7.8
click at [165, 445] on button "Next" at bounding box center [164, 455] width 59 height 35
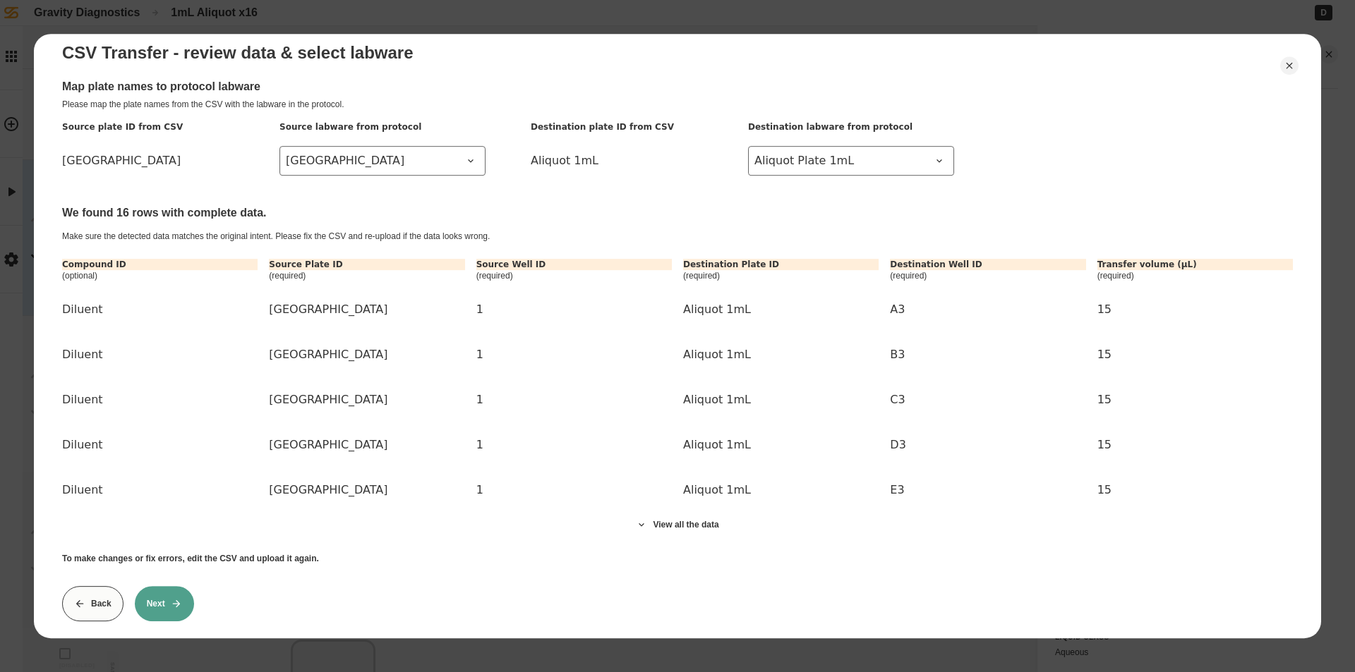
scroll to position [64, 0]
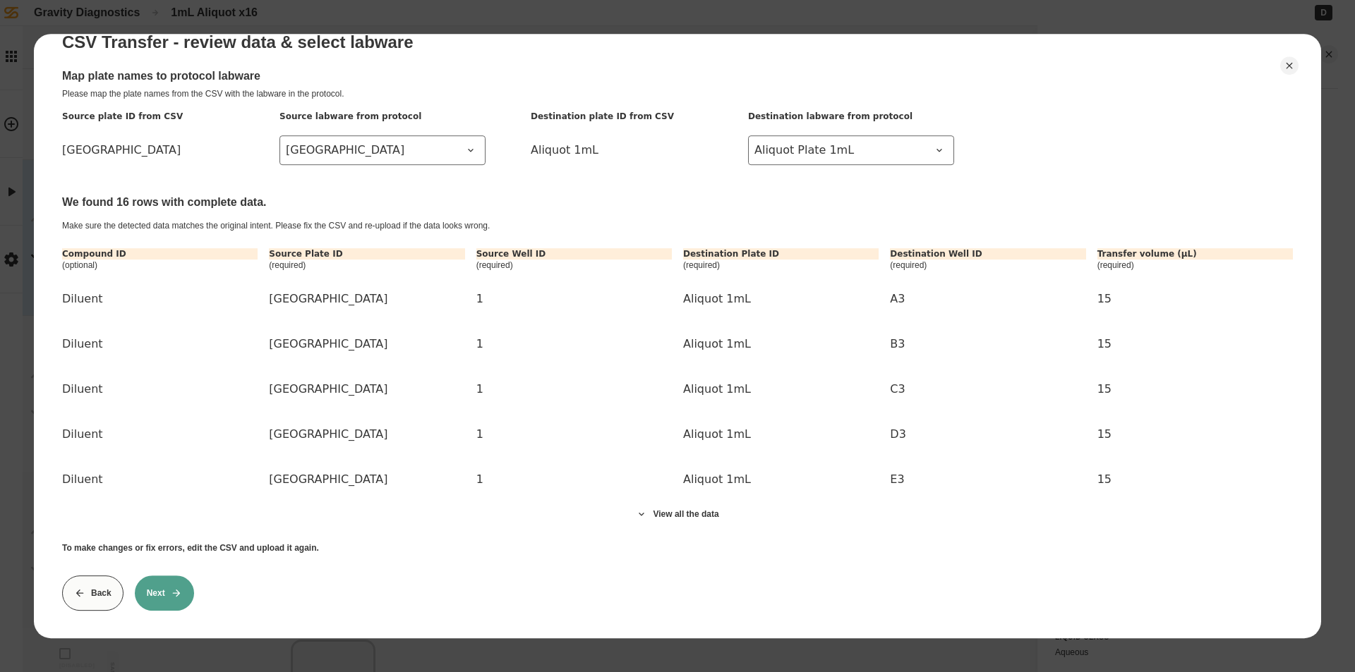
click at [174, 590] on button "Next" at bounding box center [164, 593] width 59 height 35
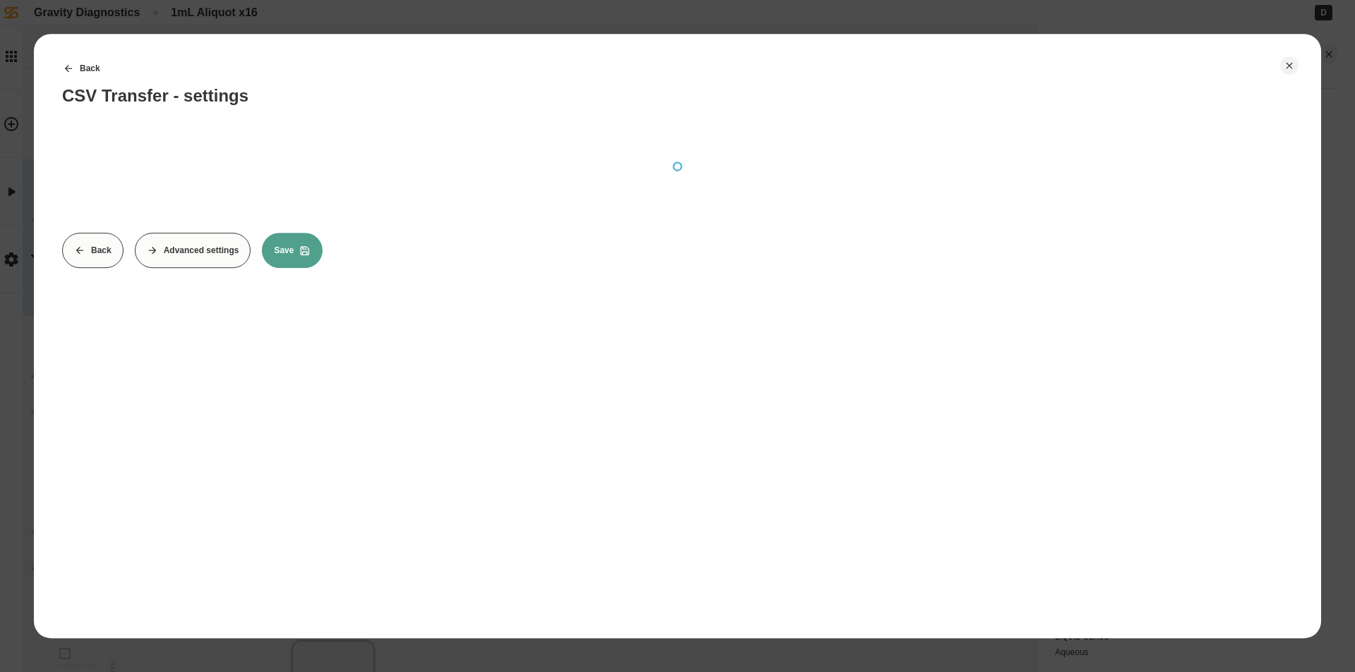
scroll to position [0, 0]
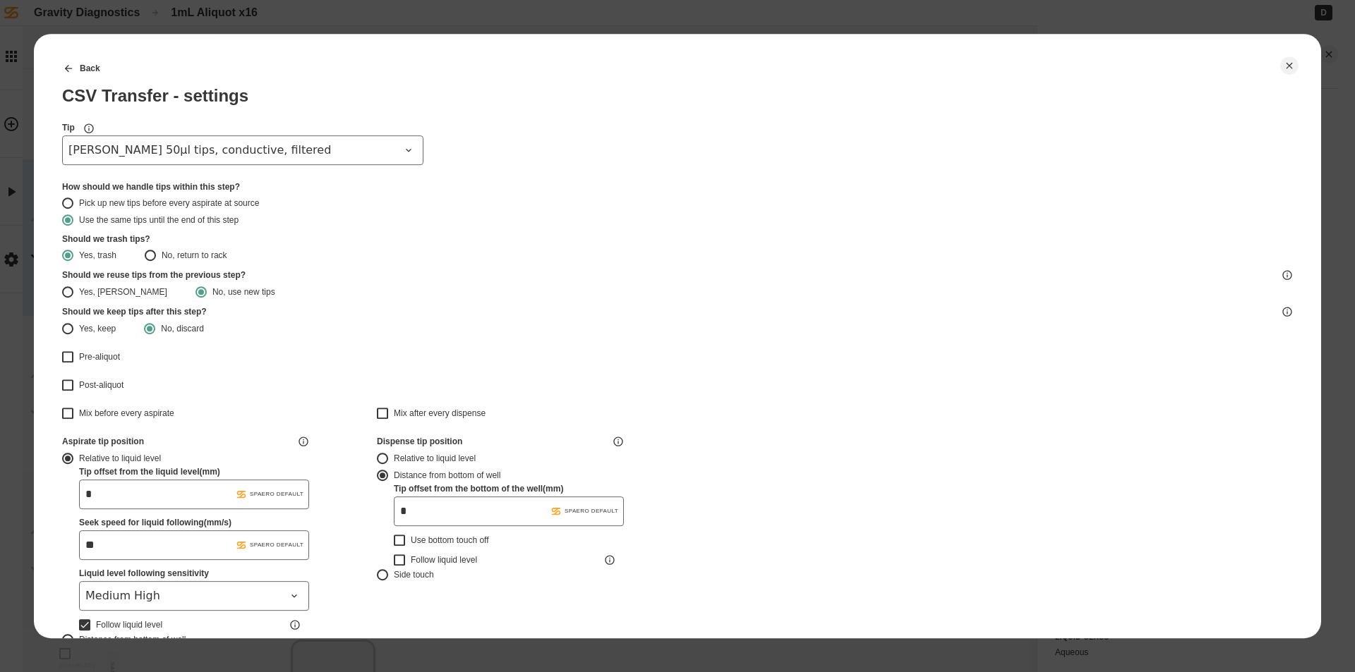
type input "*******"
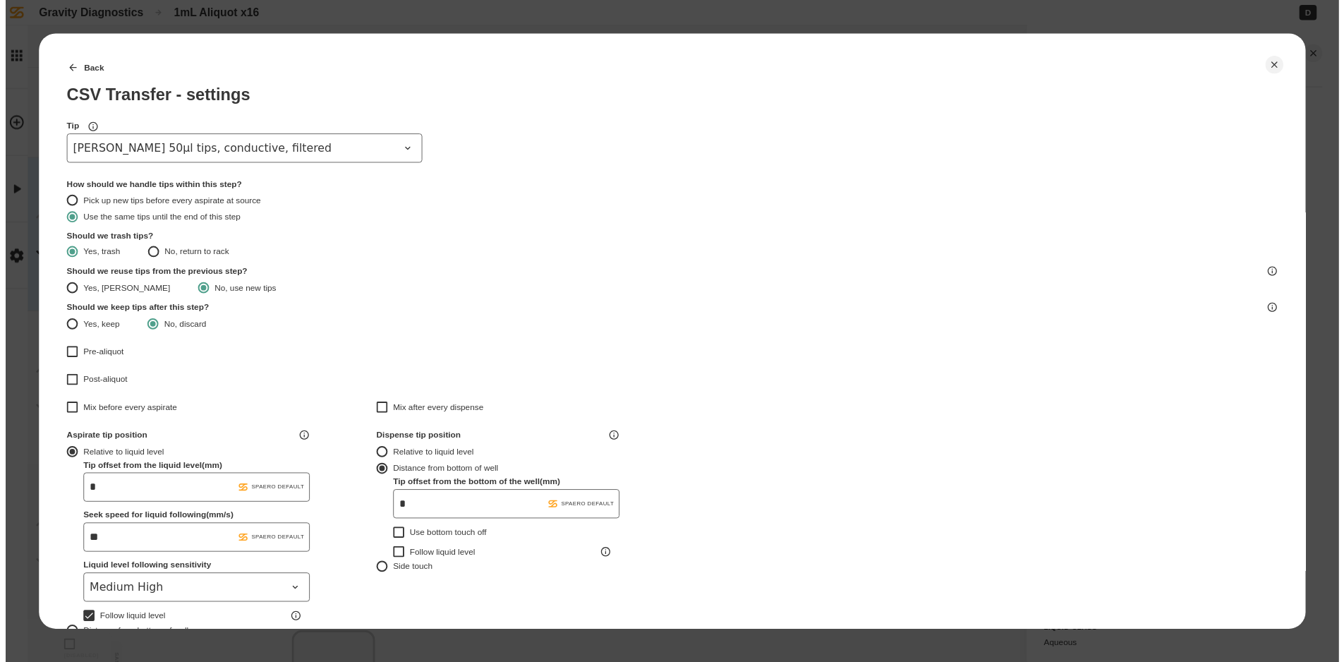
scroll to position [353, 0]
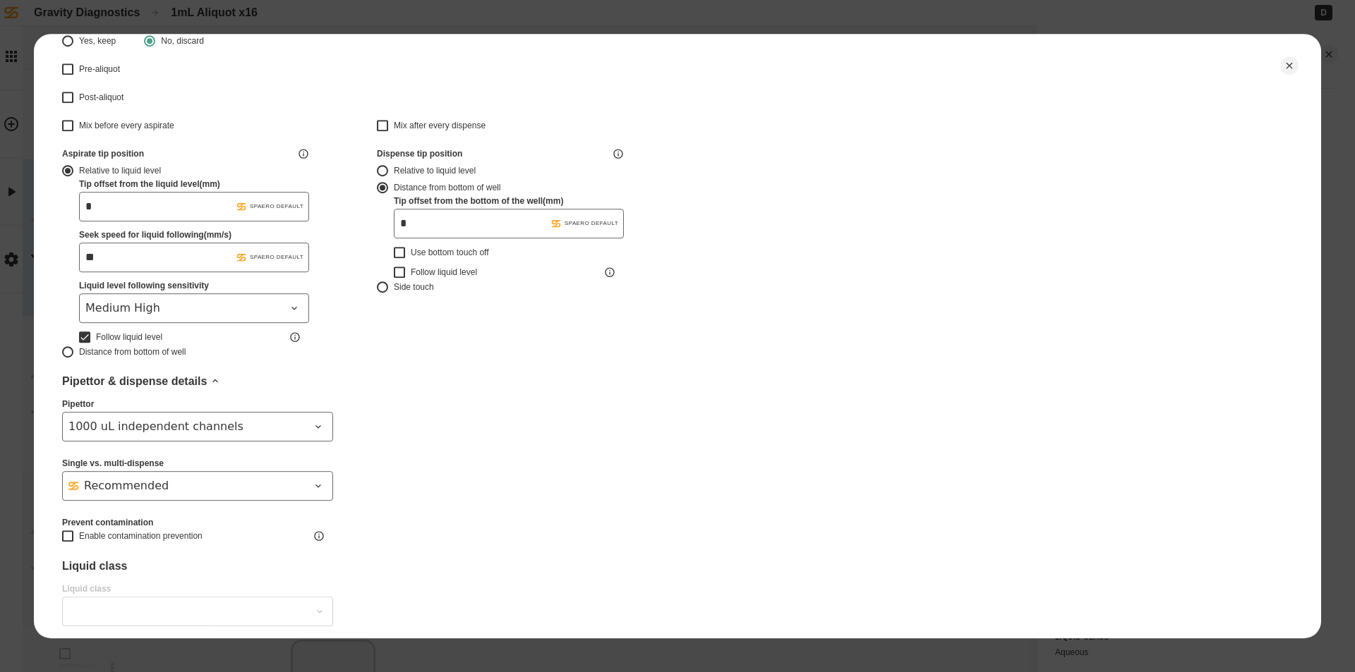
type input "*******"
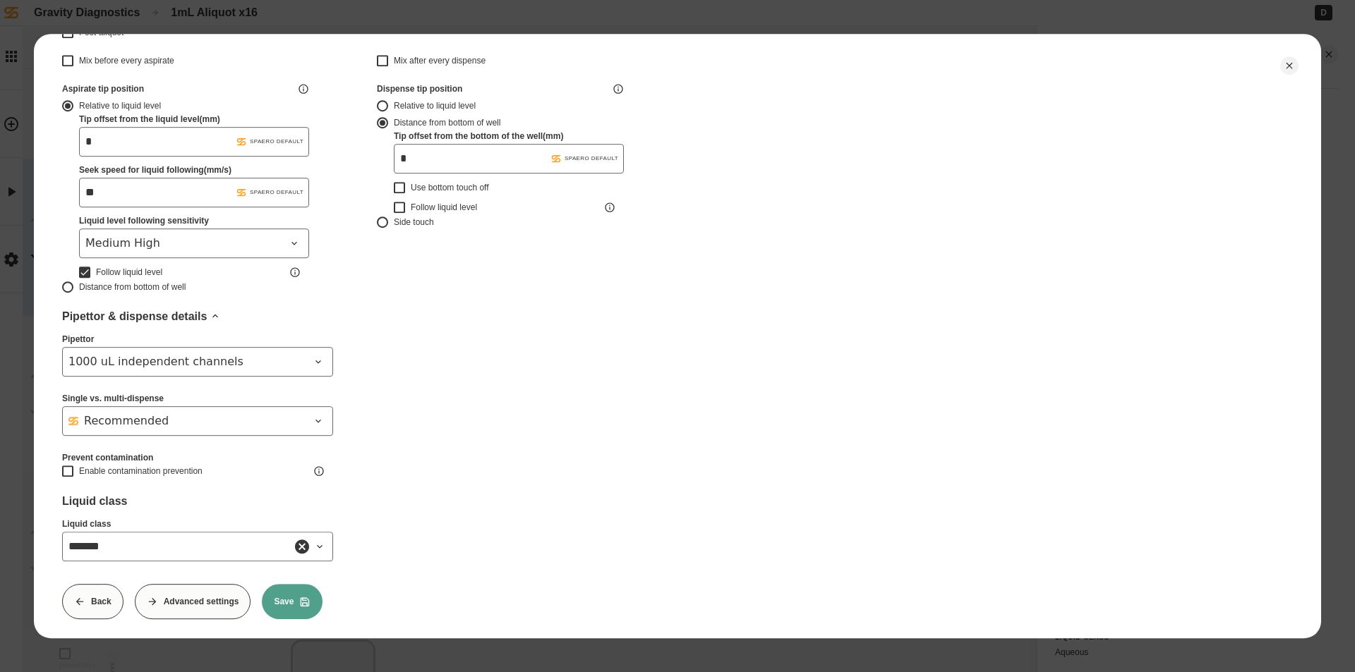
click at [281, 602] on button "Save" at bounding box center [292, 601] width 61 height 35
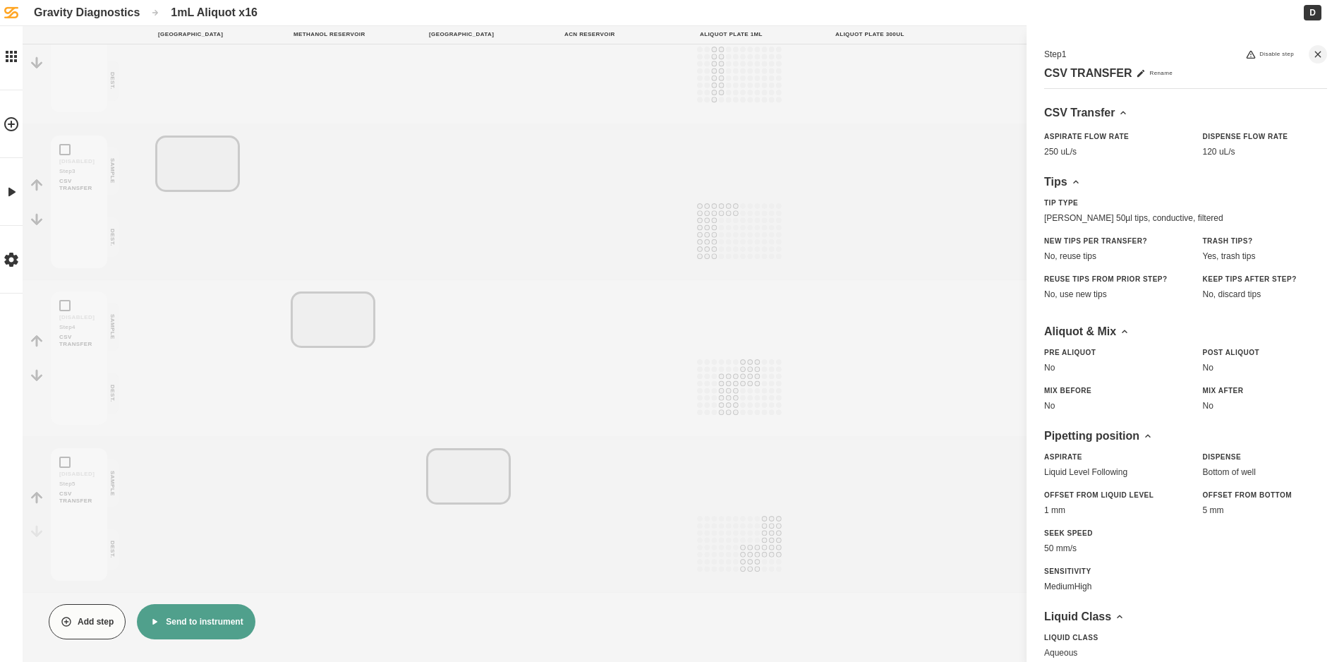
click at [194, 617] on button "Send to instrument" at bounding box center [196, 621] width 118 height 35
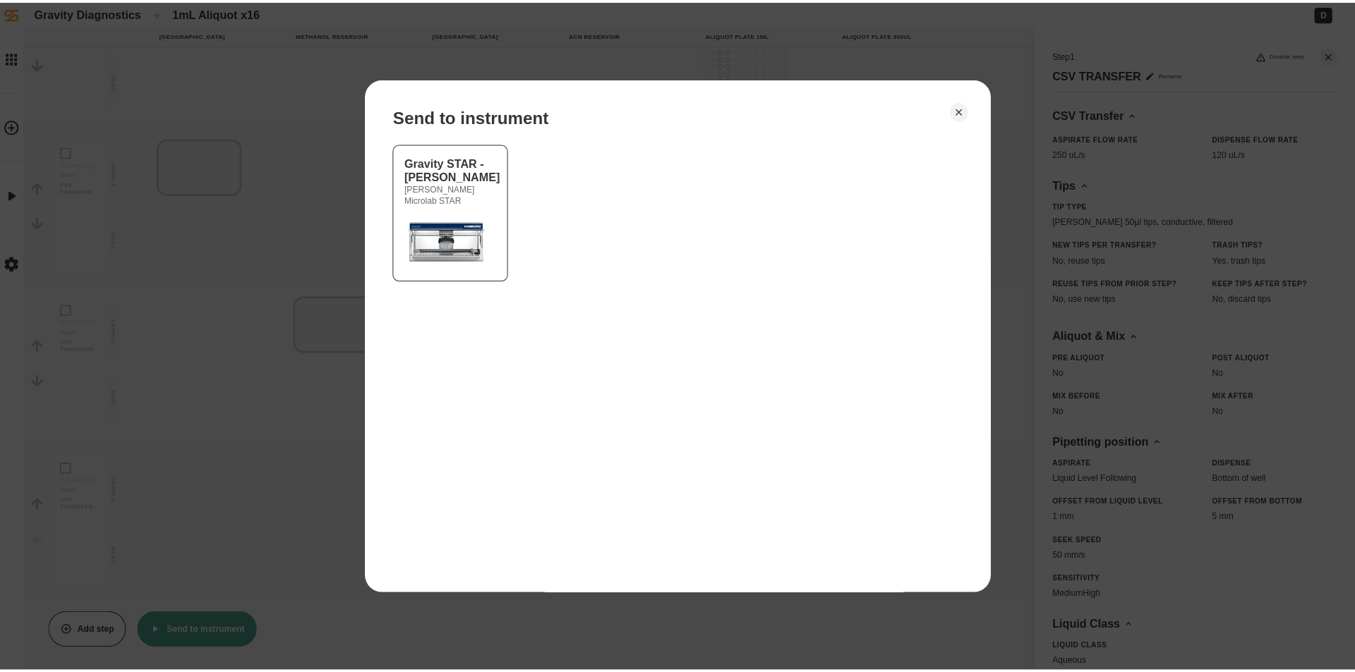
scroll to position [338, 0]
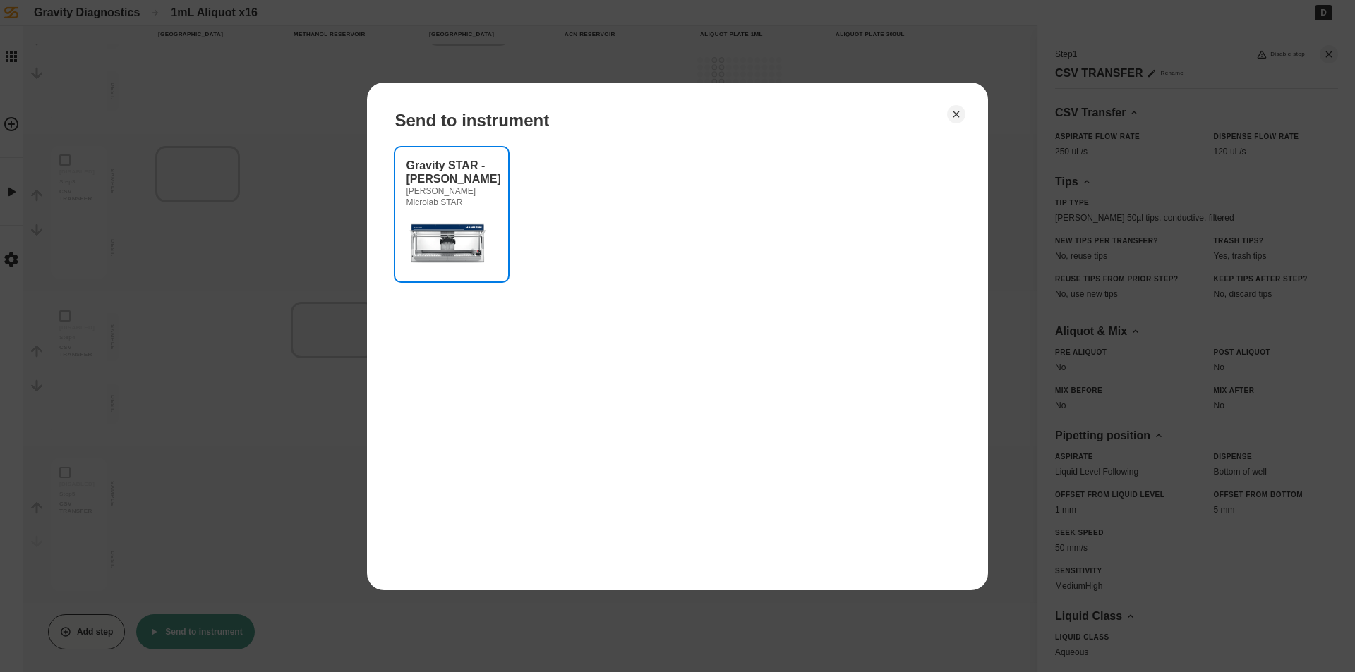
click at [452, 215] on img at bounding box center [448, 242] width 85 height 56
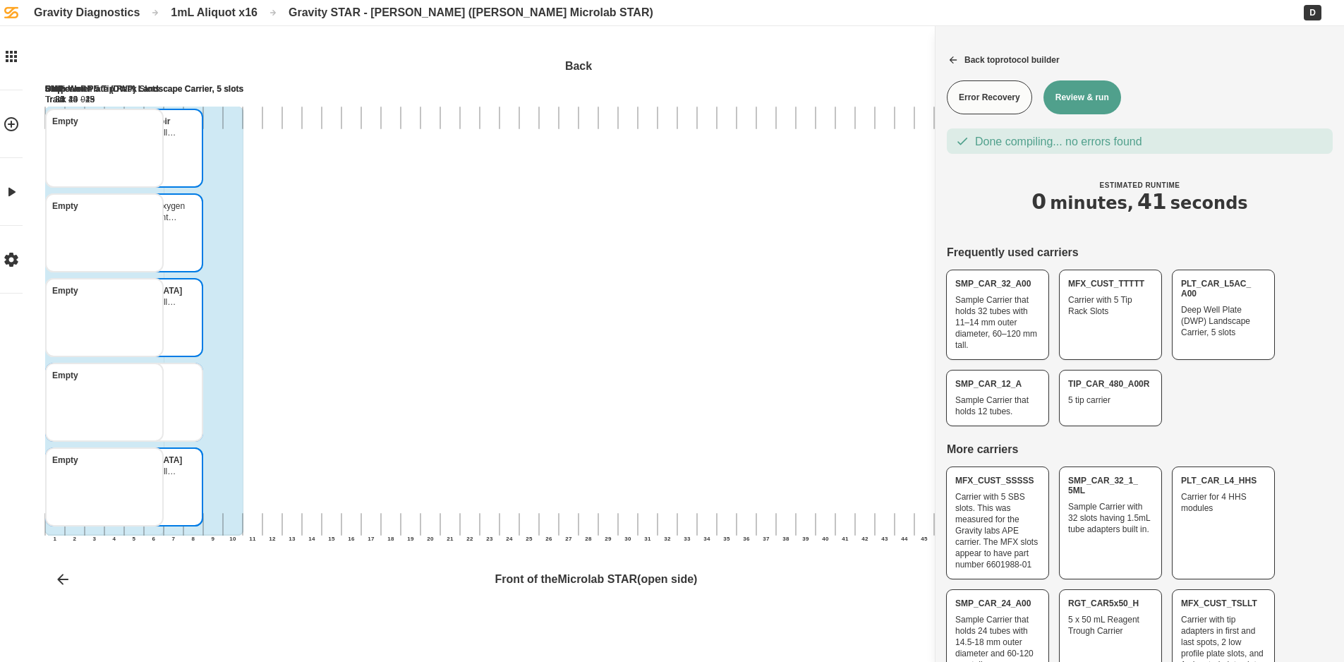
click at [1097, 111] on button "Review & run" at bounding box center [1082, 97] width 78 height 34
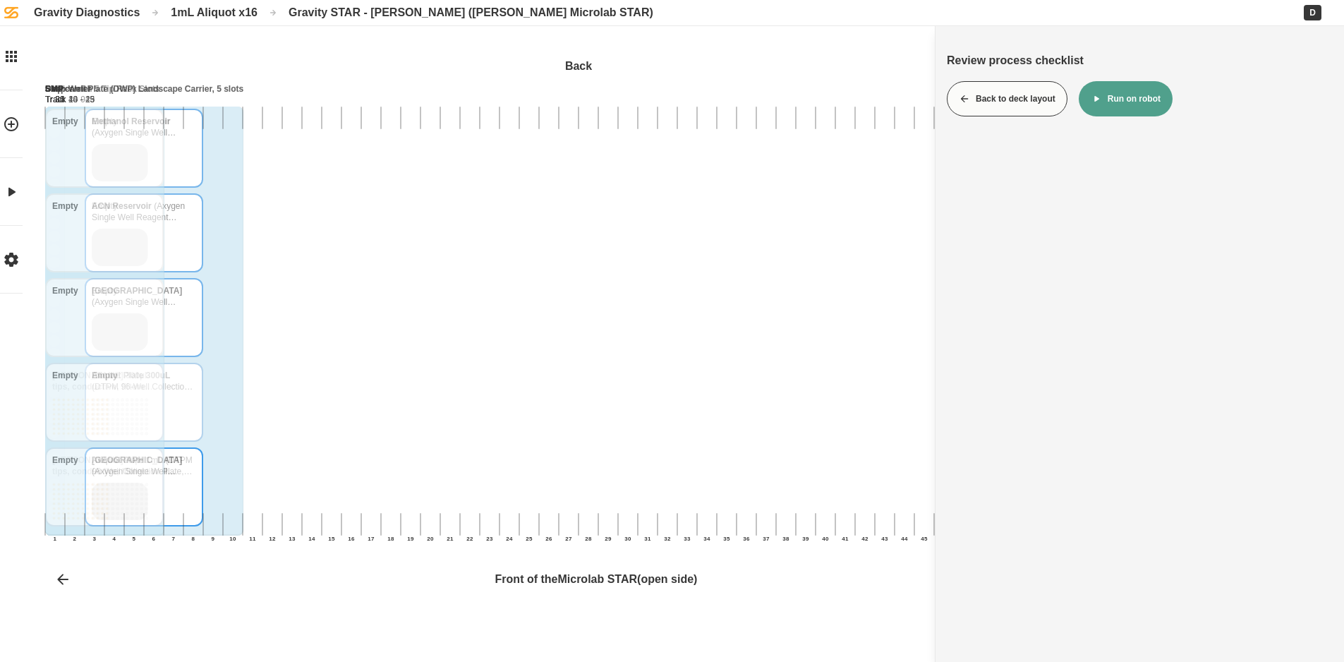
click at [1133, 95] on button "Run on robot" at bounding box center [1126, 98] width 94 height 35
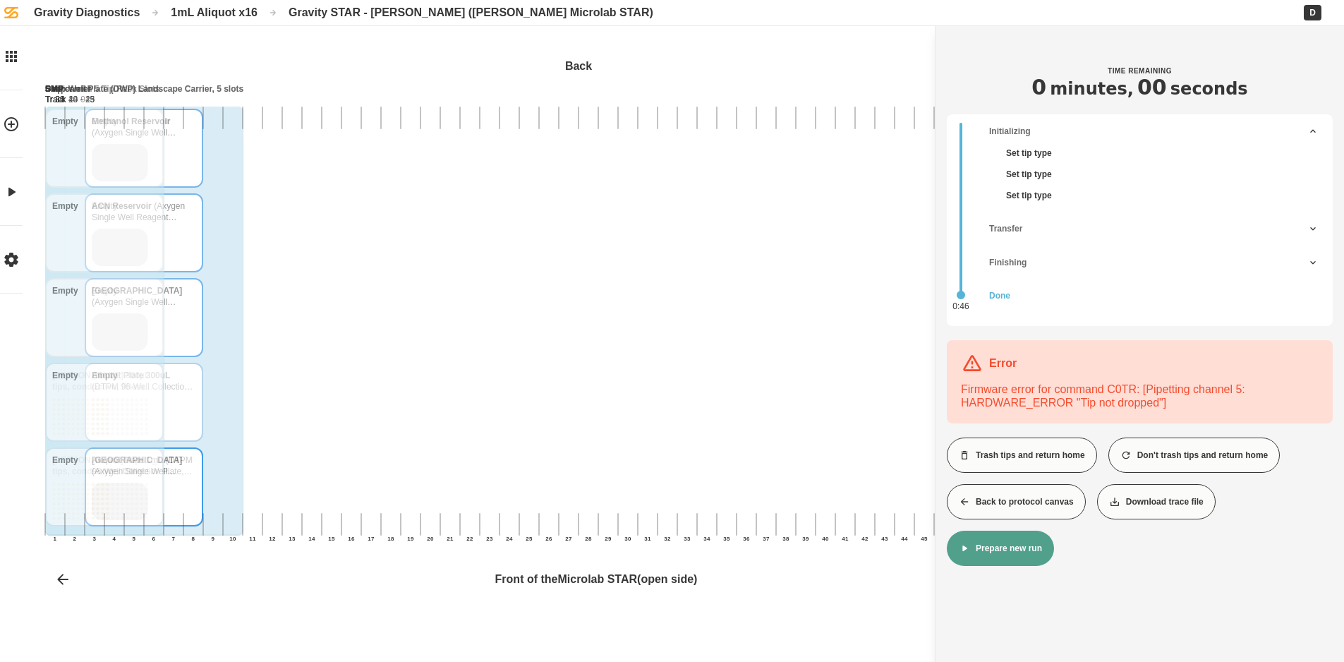
click at [1024, 504] on button "Back to protocol canvas" at bounding box center [1016, 501] width 139 height 35
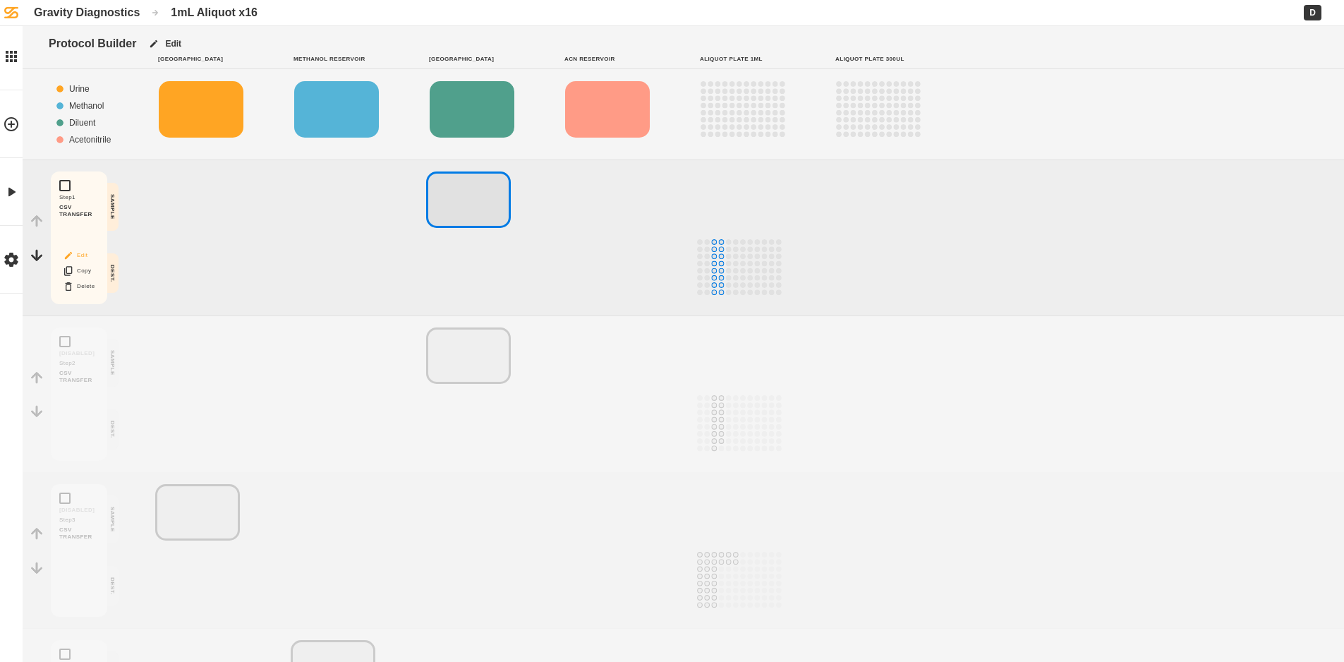
click at [87, 256] on button "Edit" at bounding box center [78, 255] width 45 height 18
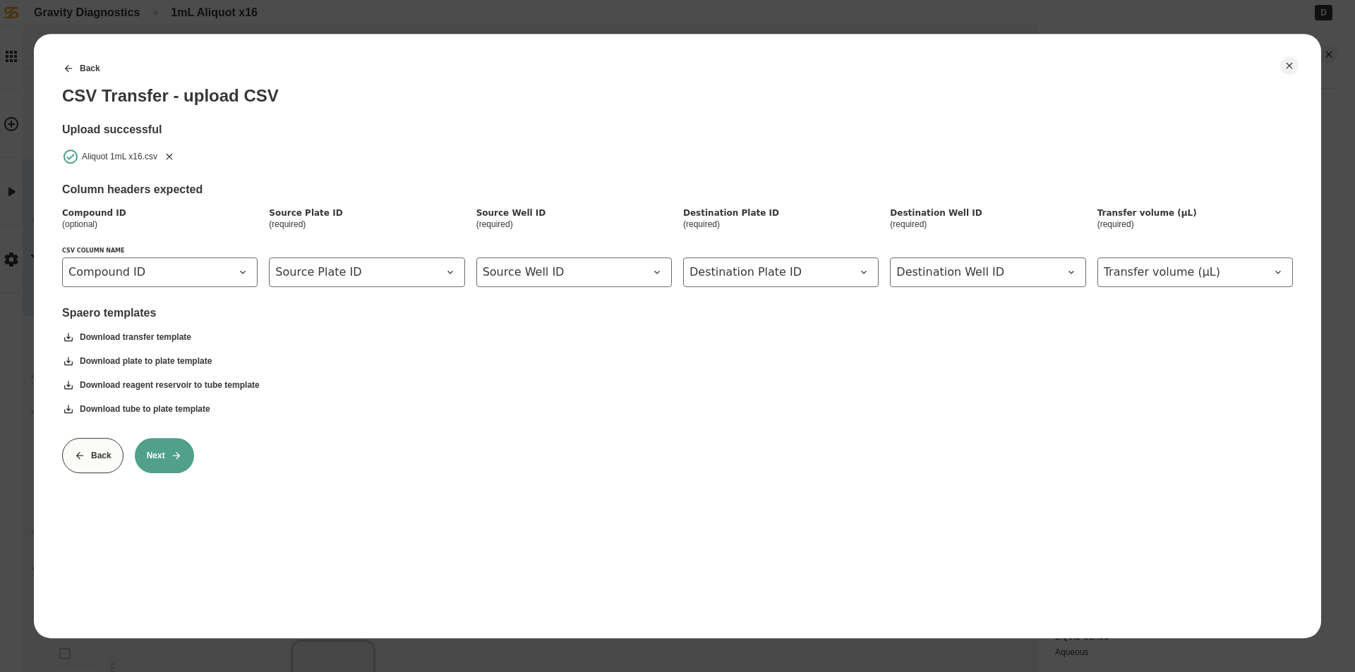
click at [167, 157] on icon "Remove" at bounding box center [169, 156] width 11 height 11
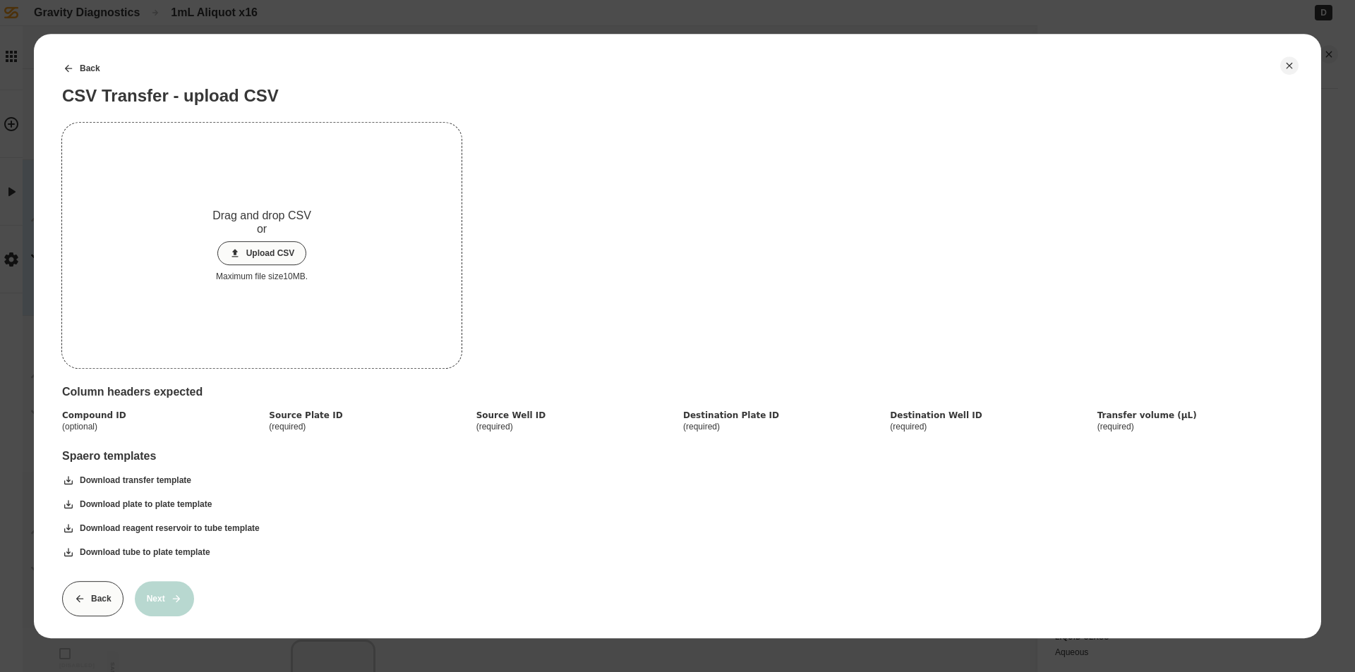
click at [275, 254] on button "Upload CSV" at bounding box center [262, 253] width 90 height 24
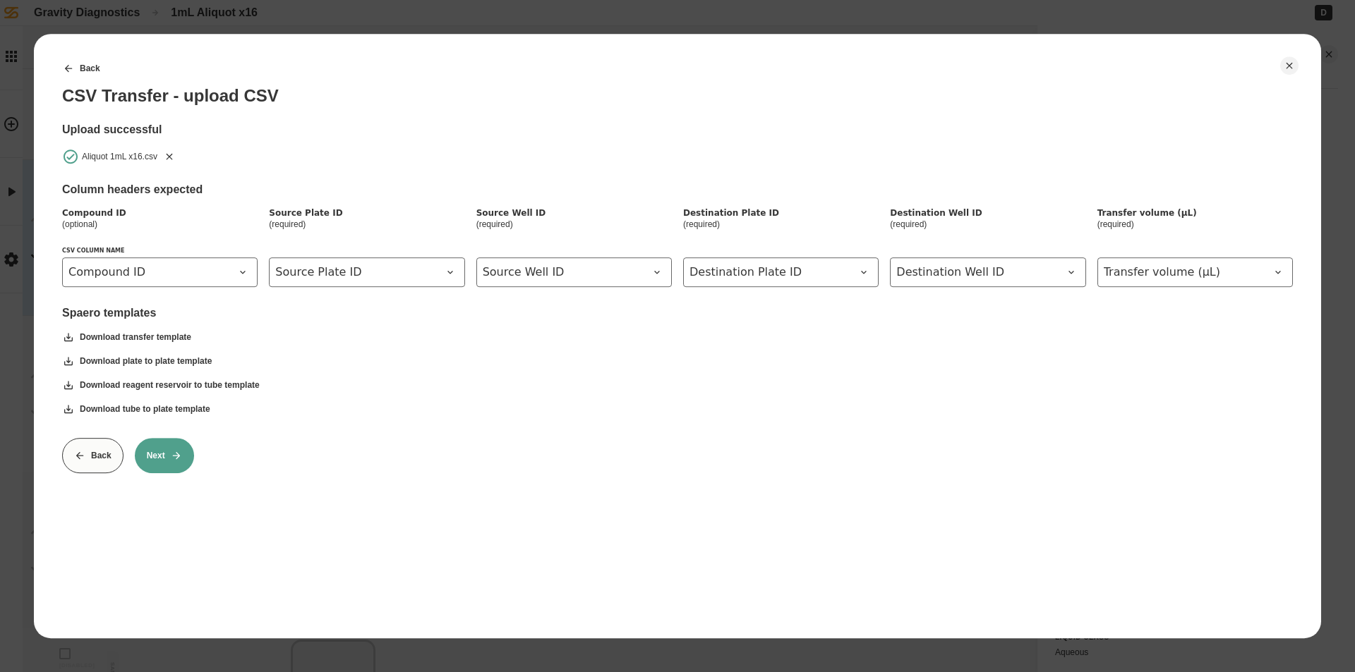
click at [152, 454] on button "Next" at bounding box center [164, 455] width 59 height 35
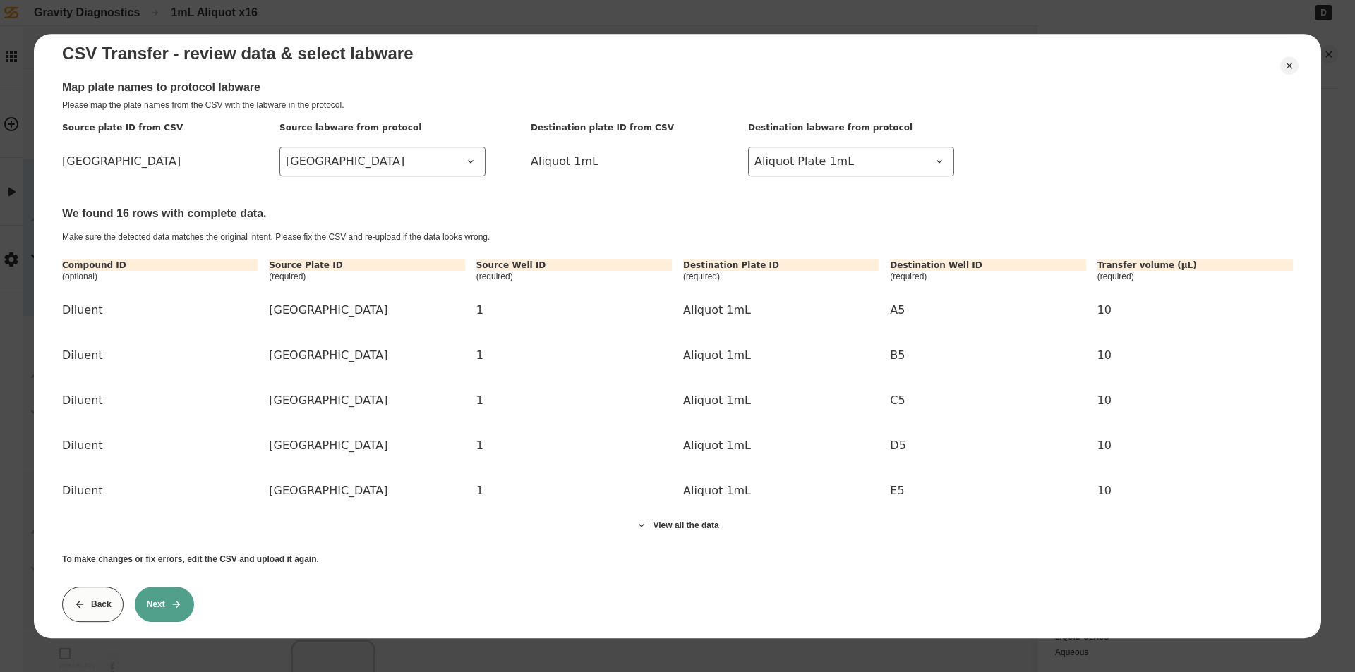
scroll to position [64, 0]
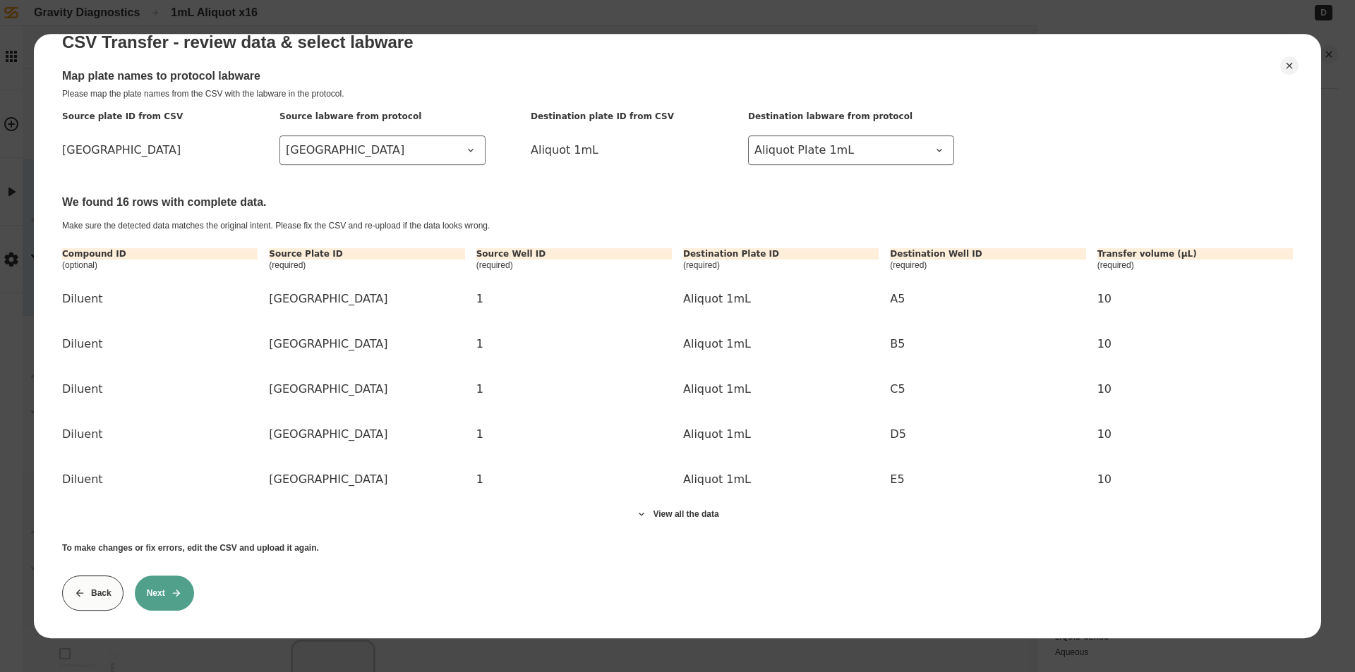
click at [167, 589] on button "Next" at bounding box center [164, 593] width 59 height 35
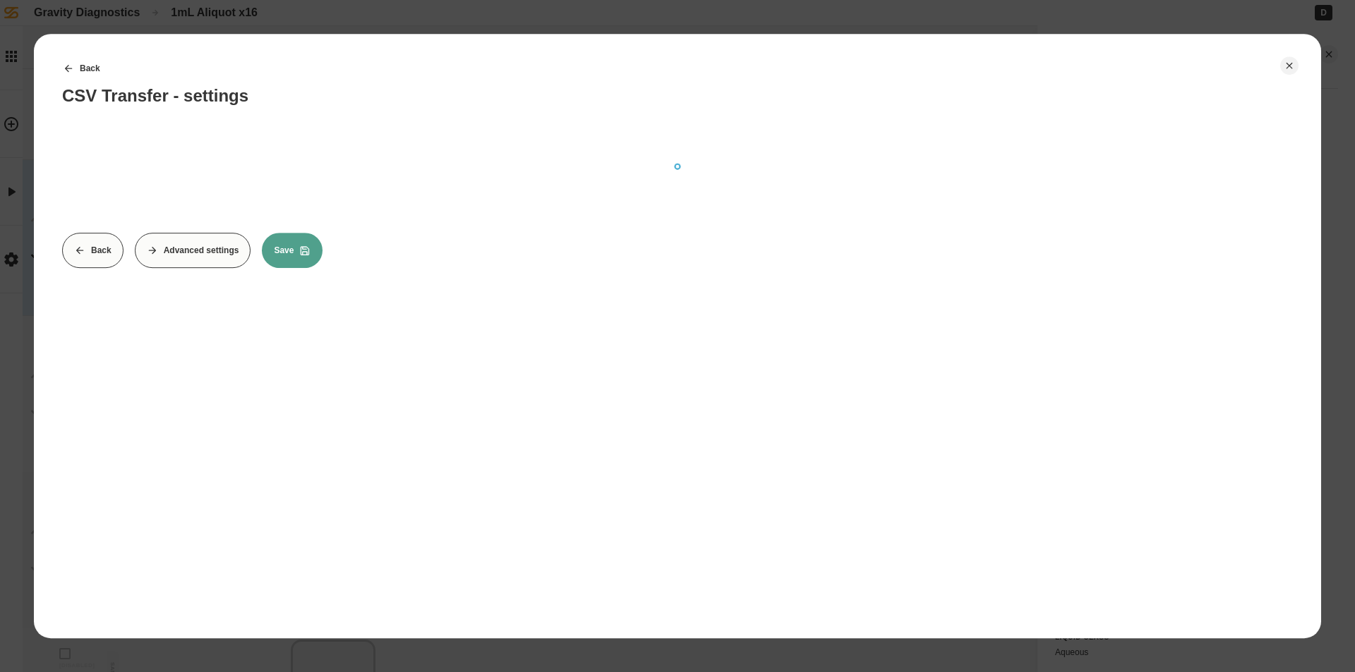
scroll to position [0, 0]
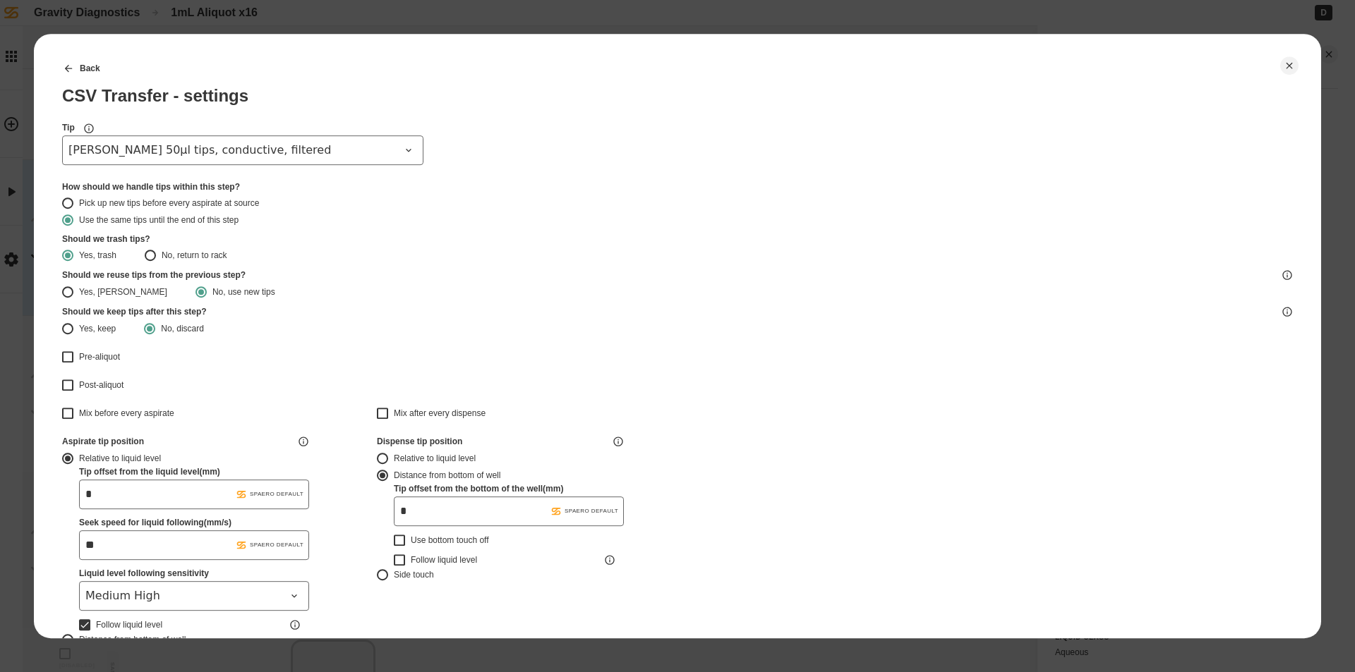
type input "*******"
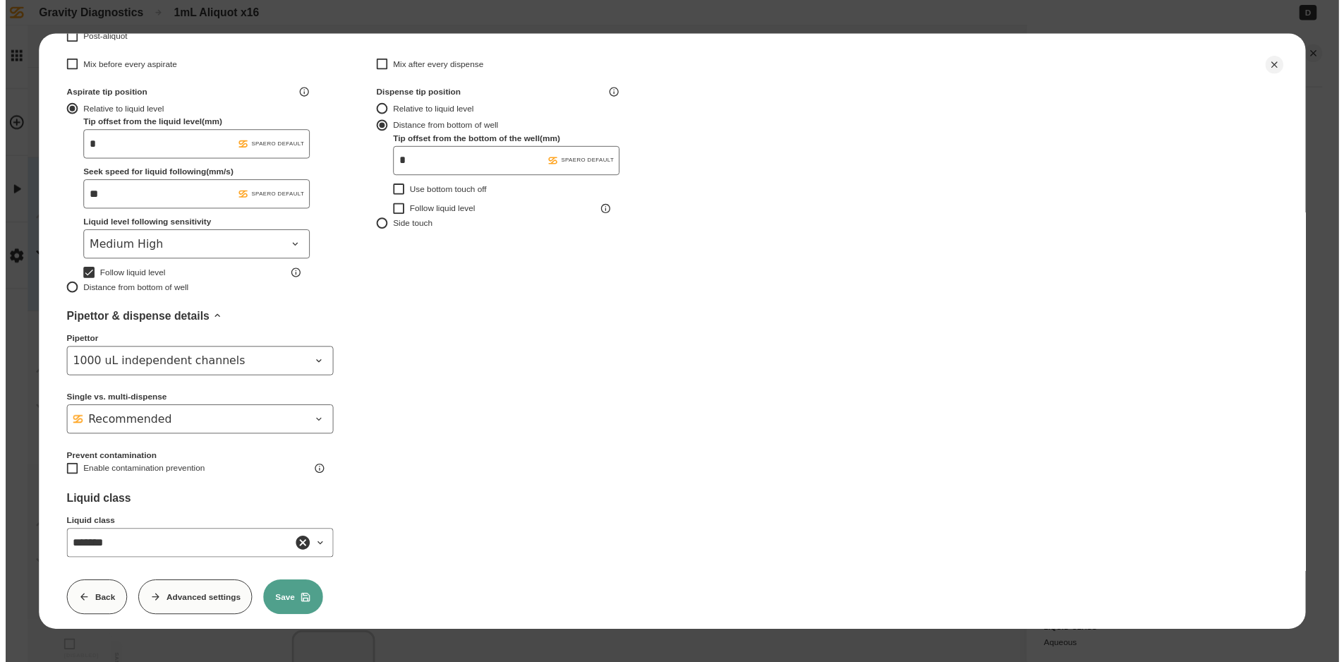
scroll to position [372, 0]
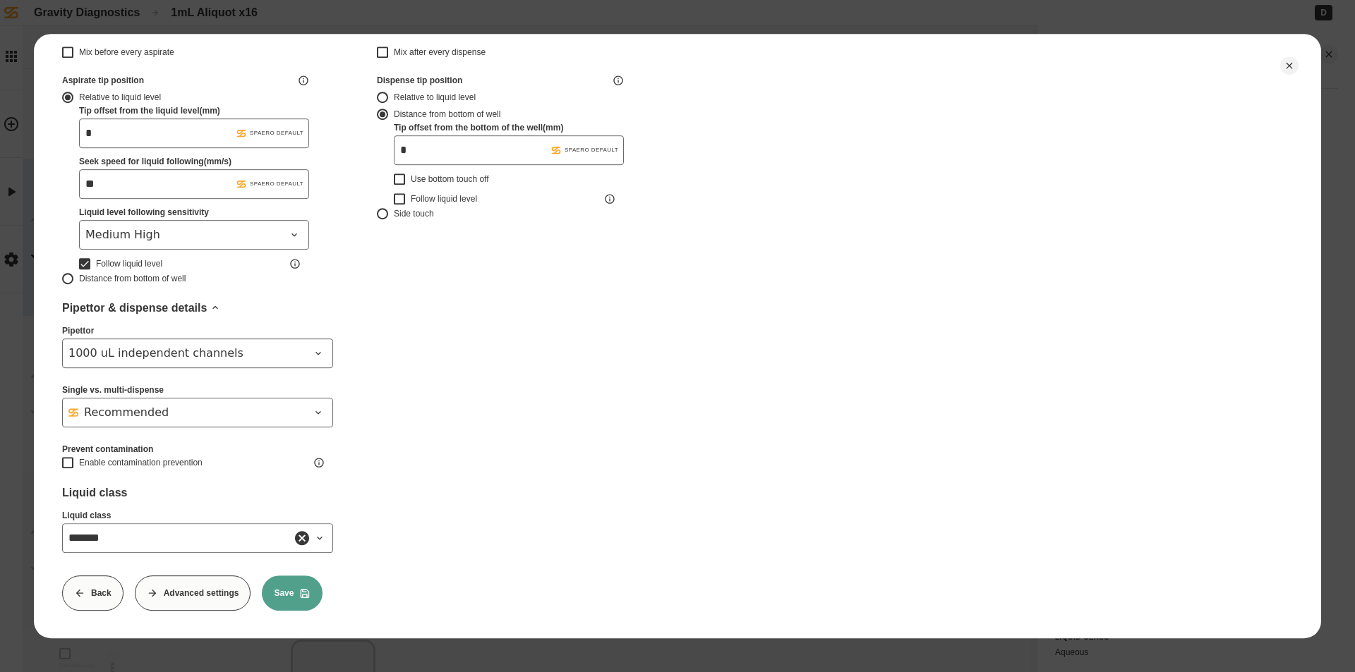
click at [290, 576] on button "Save" at bounding box center [292, 593] width 61 height 35
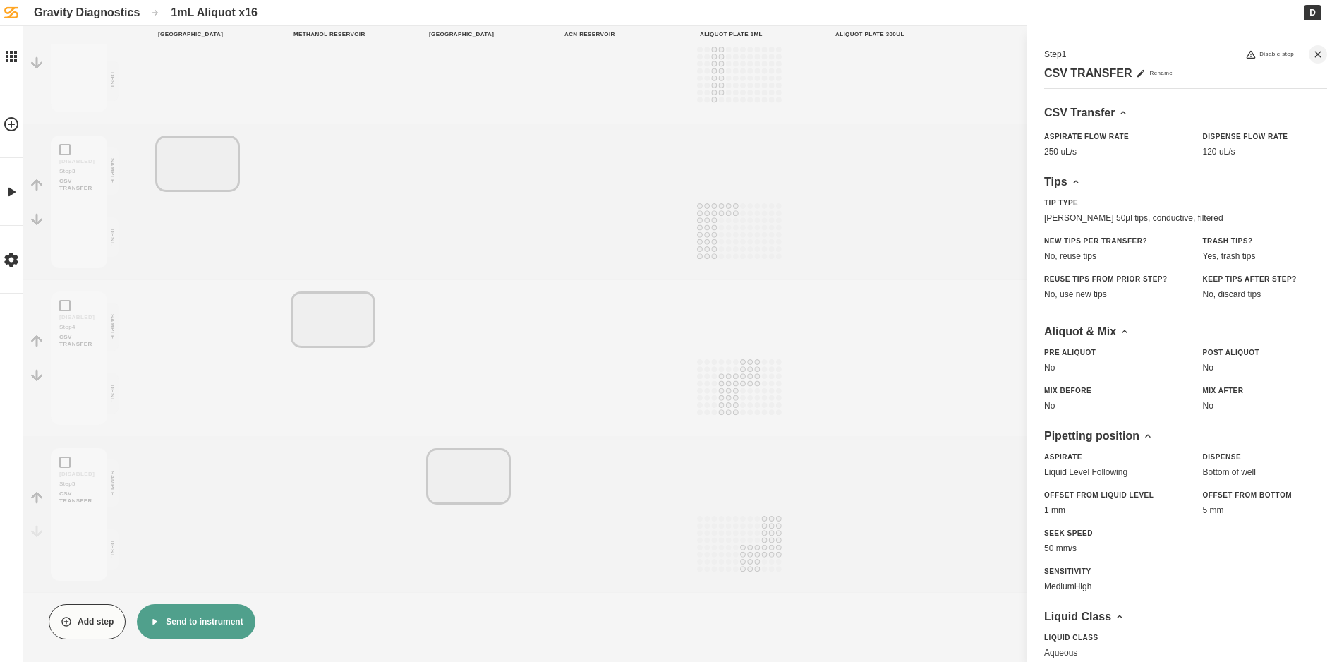
click at [190, 605] on button "Send to instrument" at bounding box center [196, 621] width 118 height 35
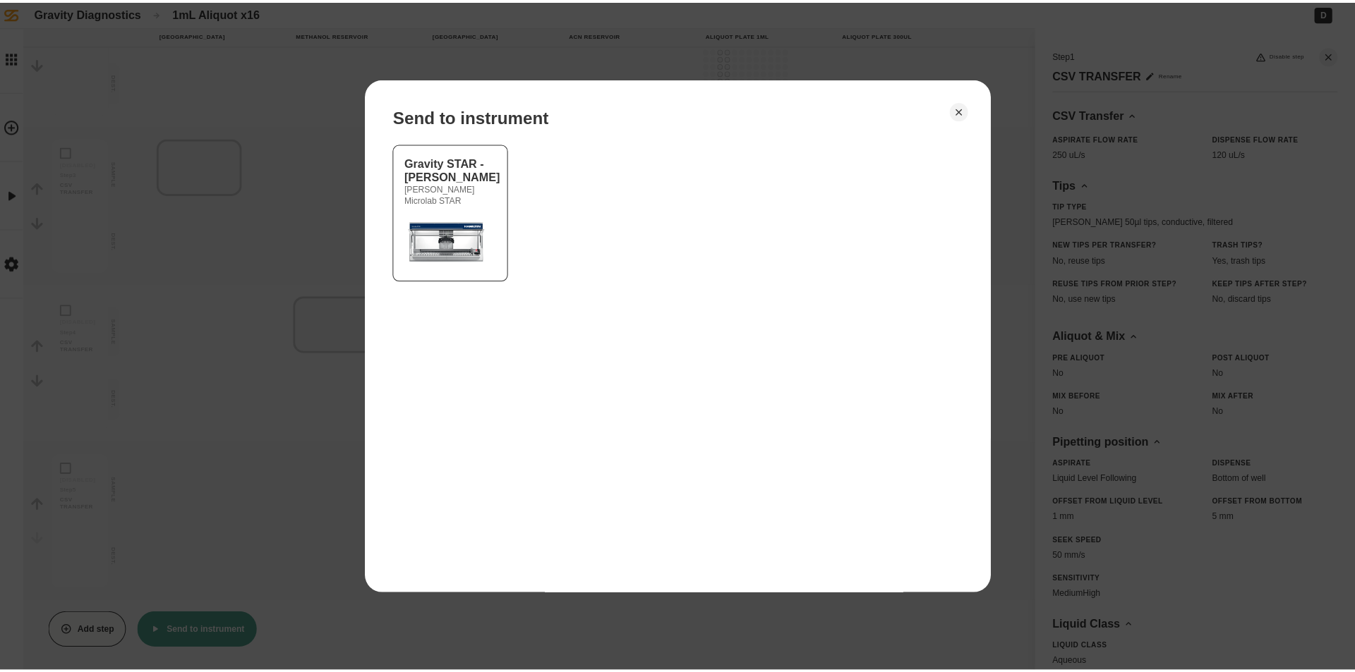
scroll to position [338, 0]
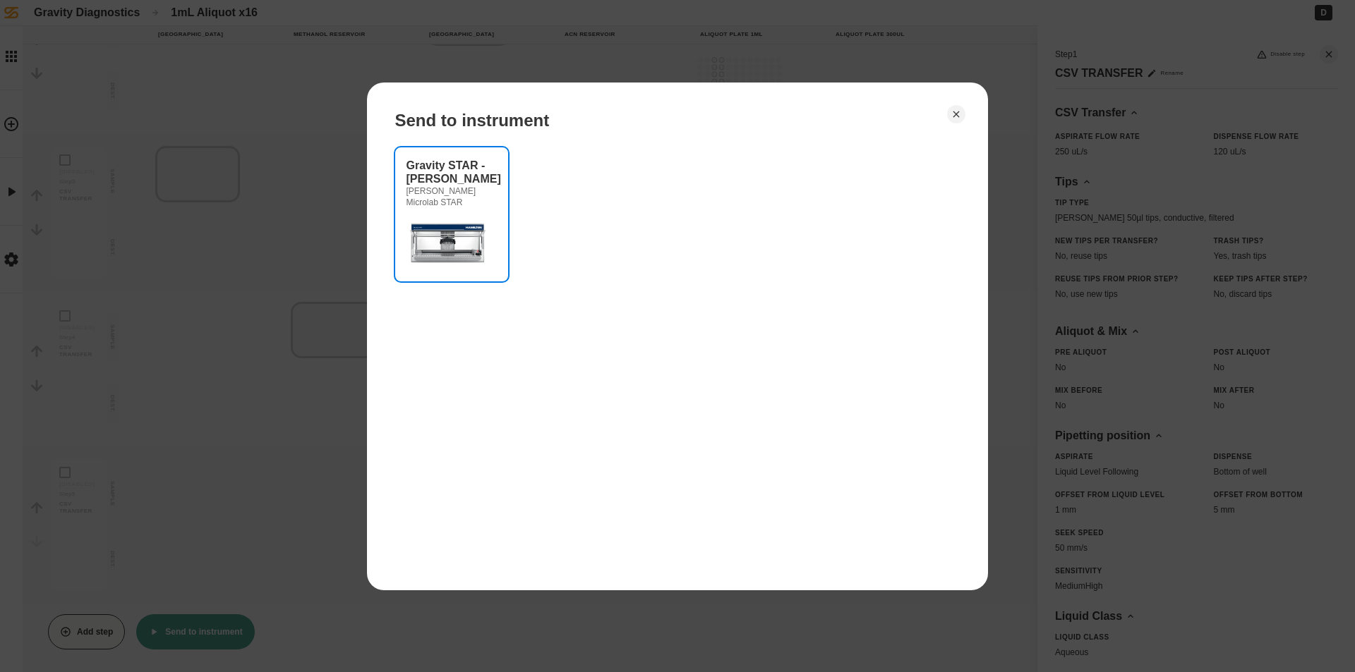
click at [458, 235] on img at bounding box center [448, 242] width 85 height 56
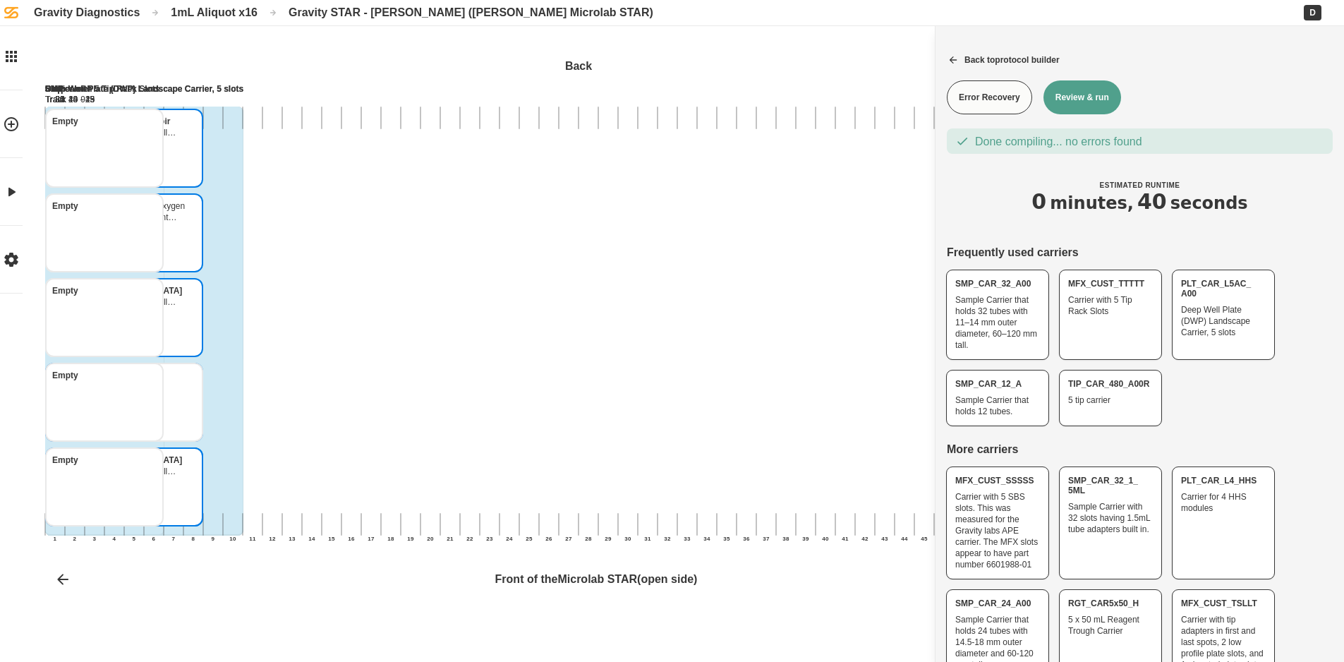
click at [1091, 92] on button "Review & run" at bounding box center [1082, 97] width 78 height 34
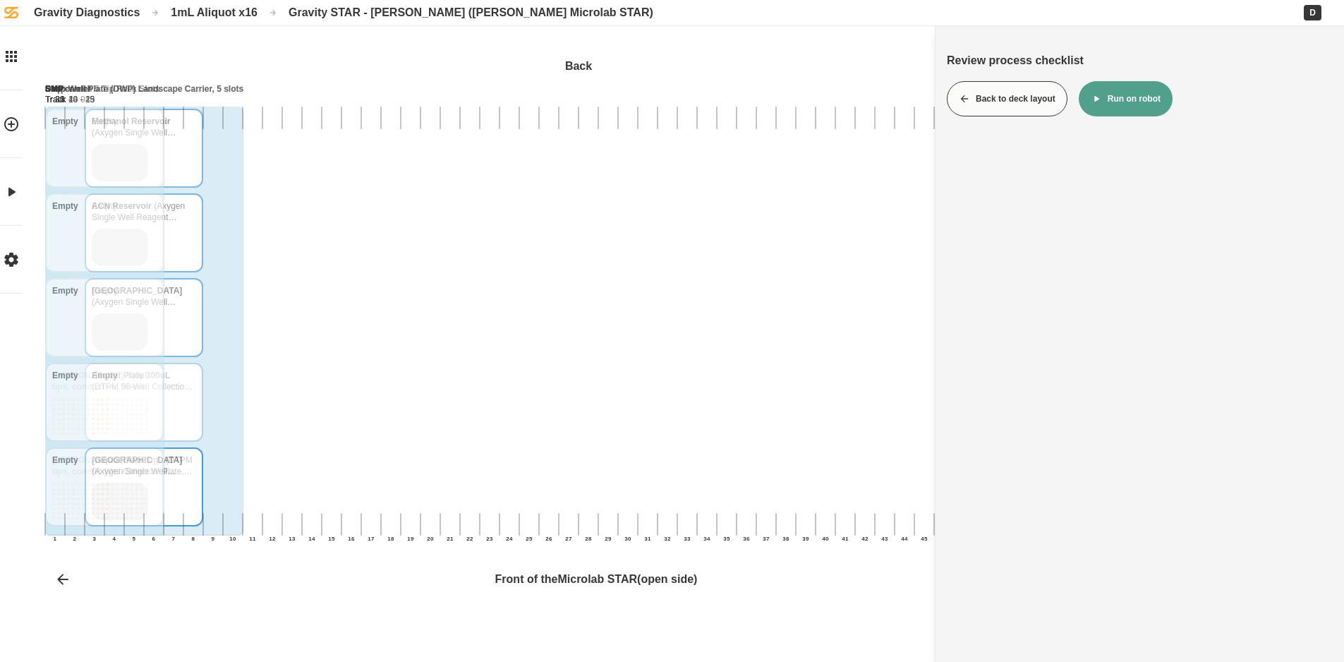
click at [1164, 92] on button "Run on robot" at bounding box center [1126, 98] width 94 height 35
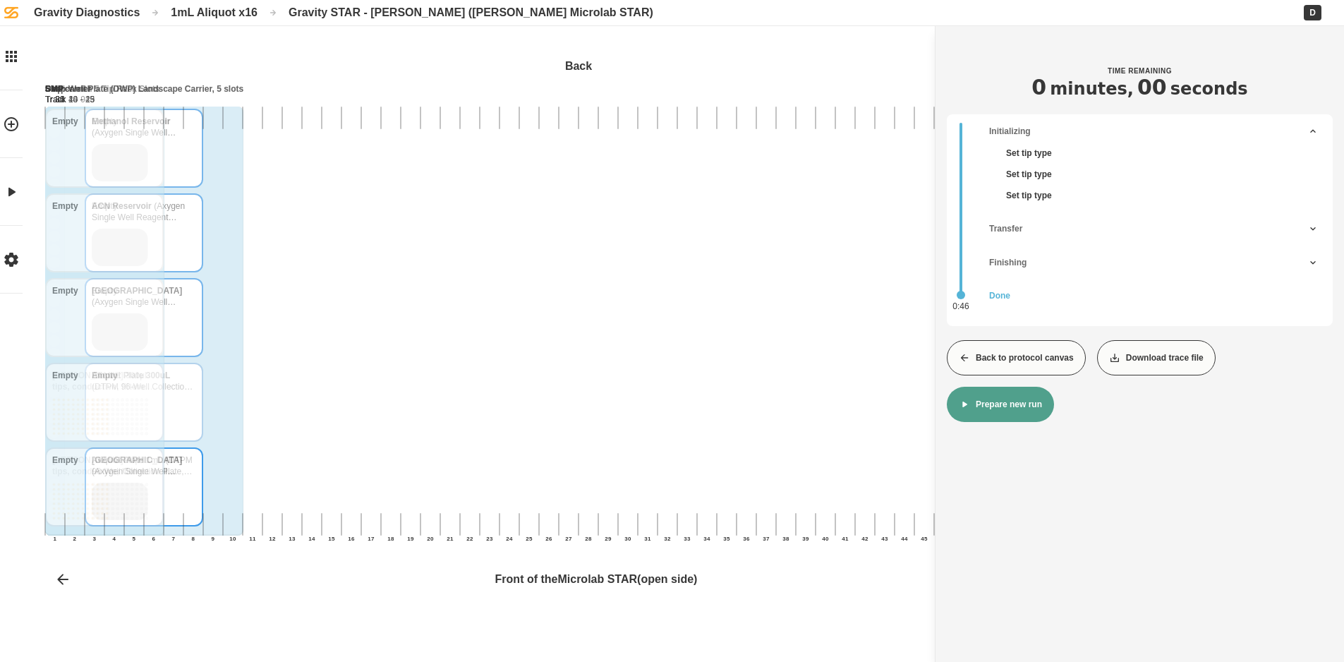
click at [989, 362] on button "Back to protocol canvas" at bounding box center [1016, 357] width 139 height 35
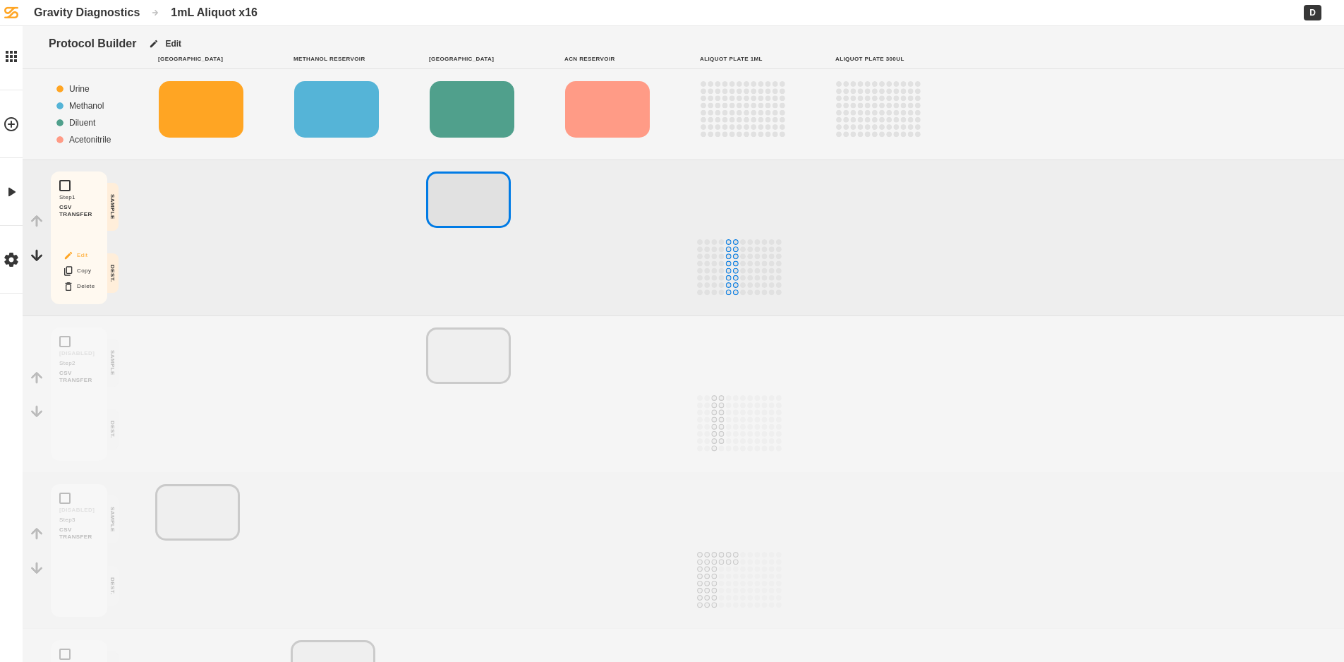
click at [82, 259] on button "Edit" at bounding box center [78, 255] width 45 height 18
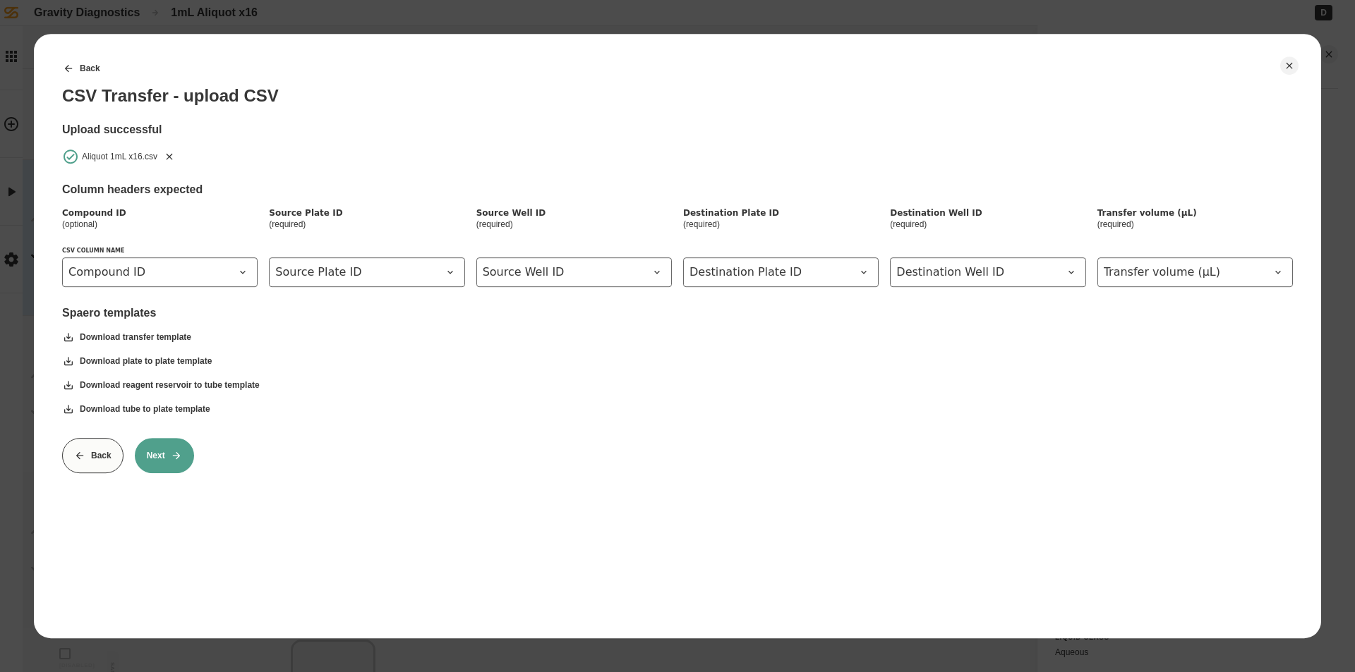
click at [170, 158] on icon "Remove" at bounding box center [169, 156] width 11 height 11
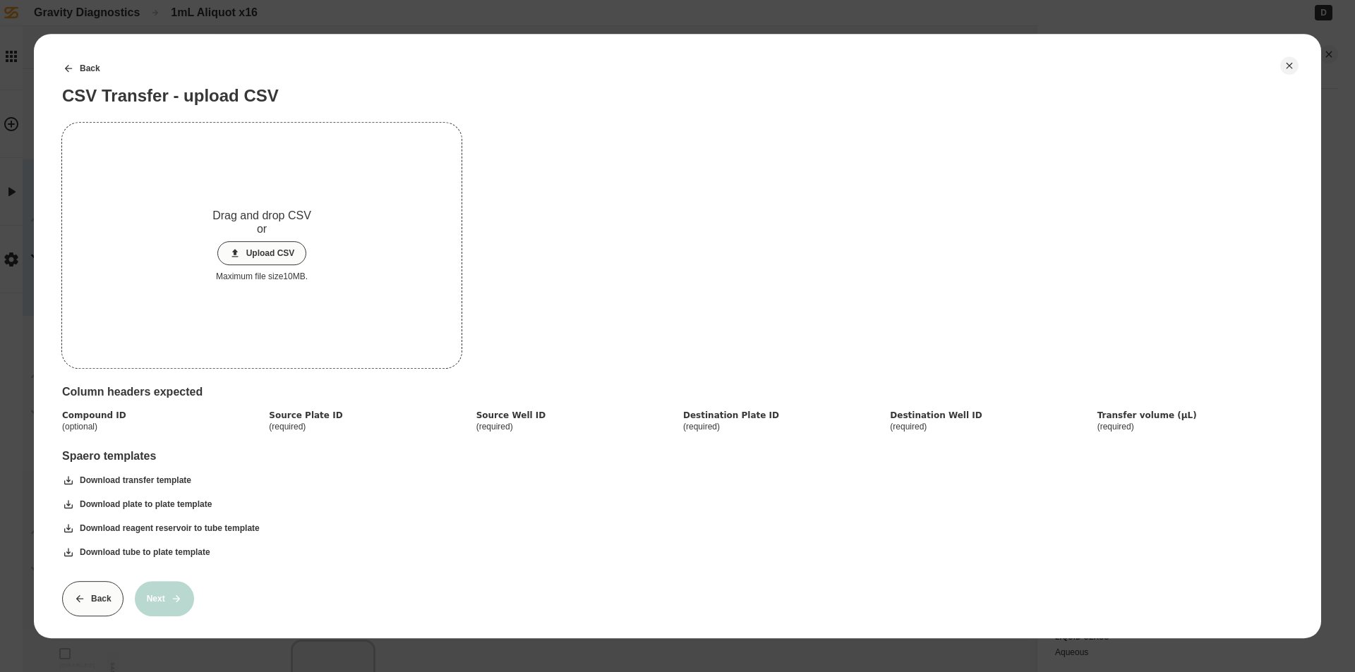
click at [241, 247] on button "Upload CSV" at bounding box center [262, 253] width 90 height 24
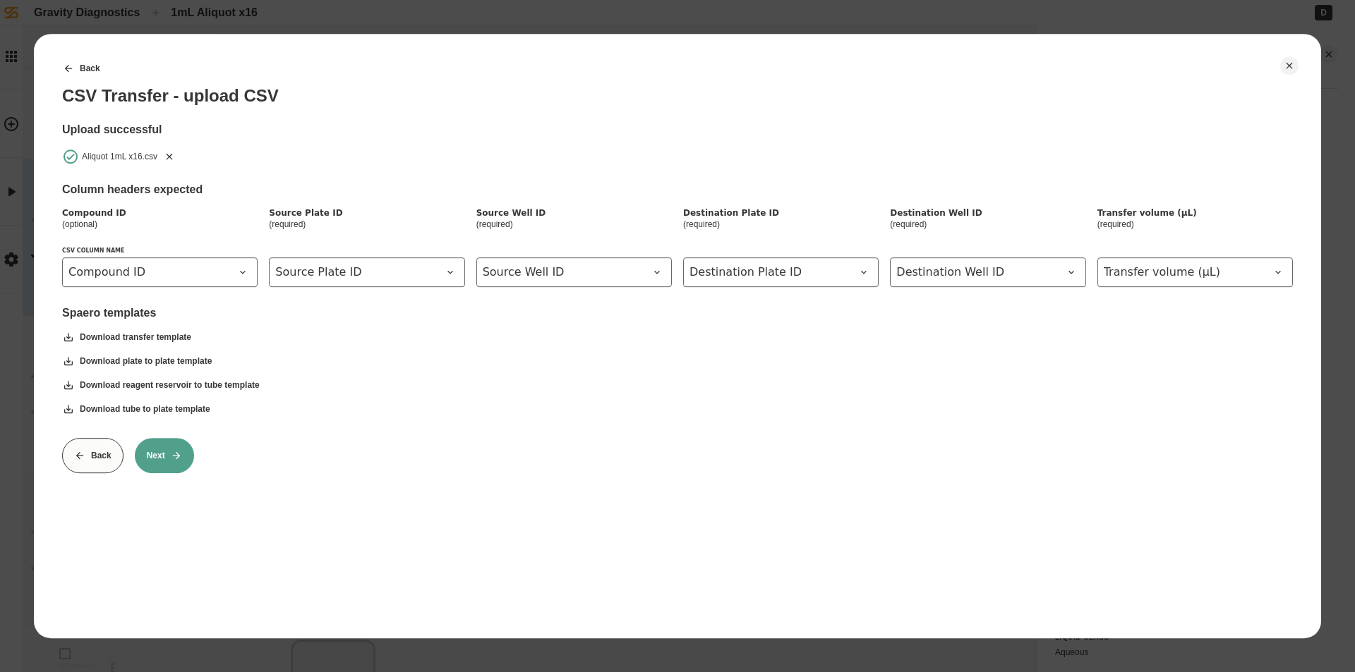
click at [163, 456] on button "Next" at bounding box center [164, 455] width 59 height 35
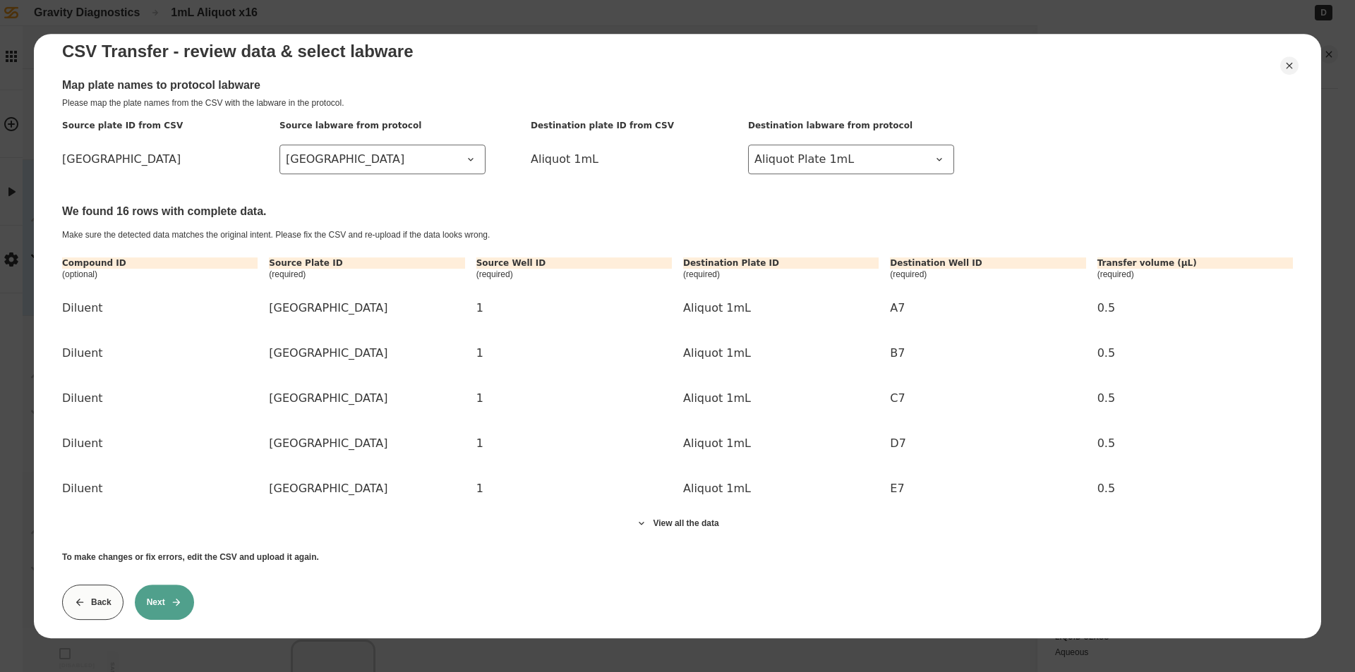
scroll to position [64, 0]
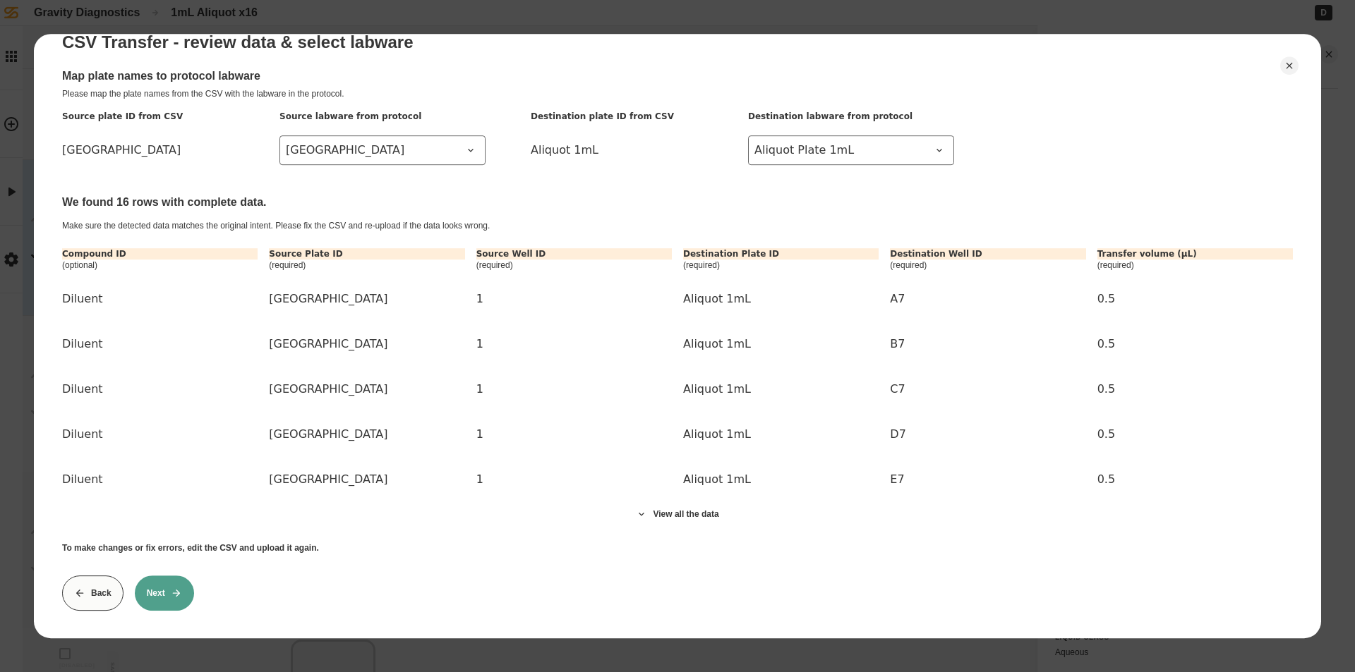
click at [158, 583] on button "Next" at bounding box center [164, 593] width 59 height 35
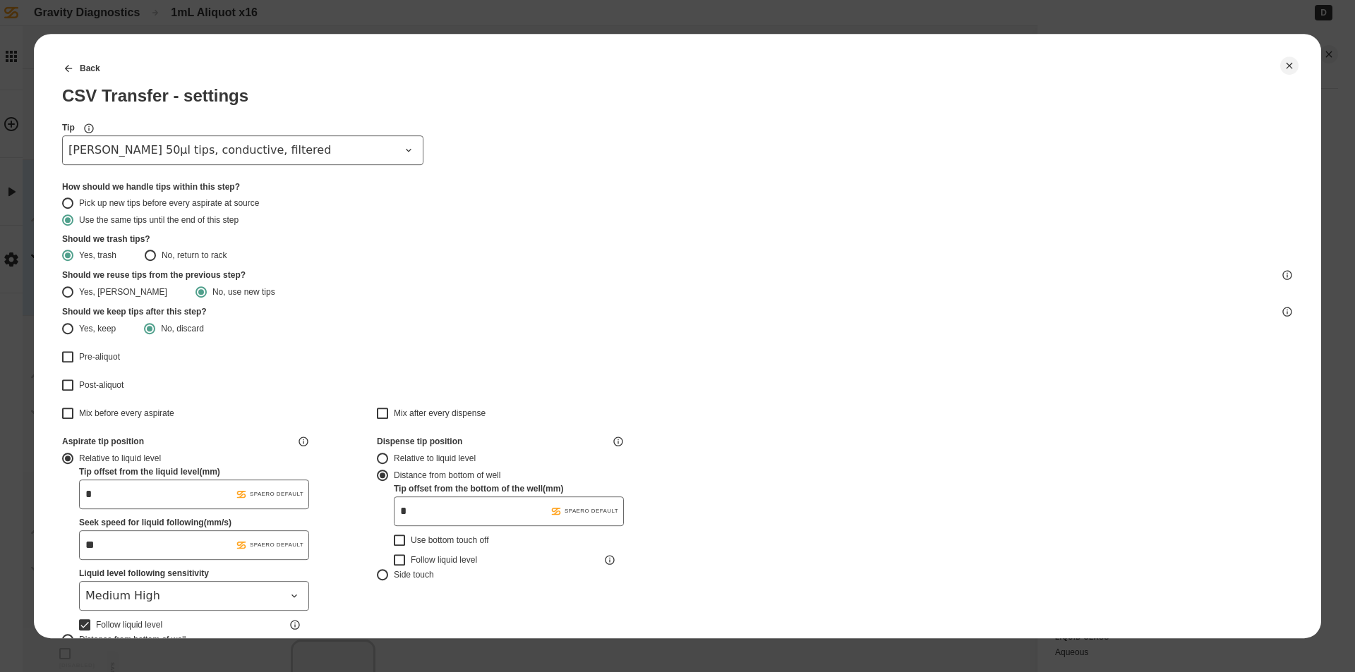
type input "*******"
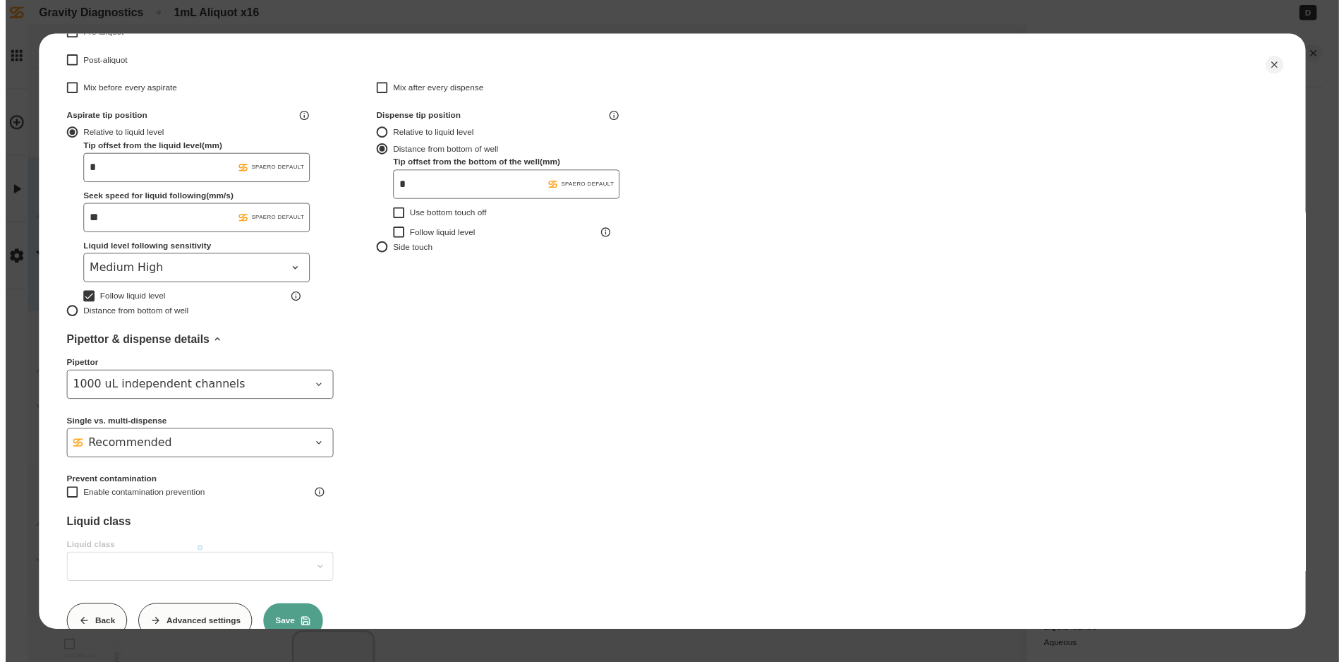
scroll to position [372, 0]
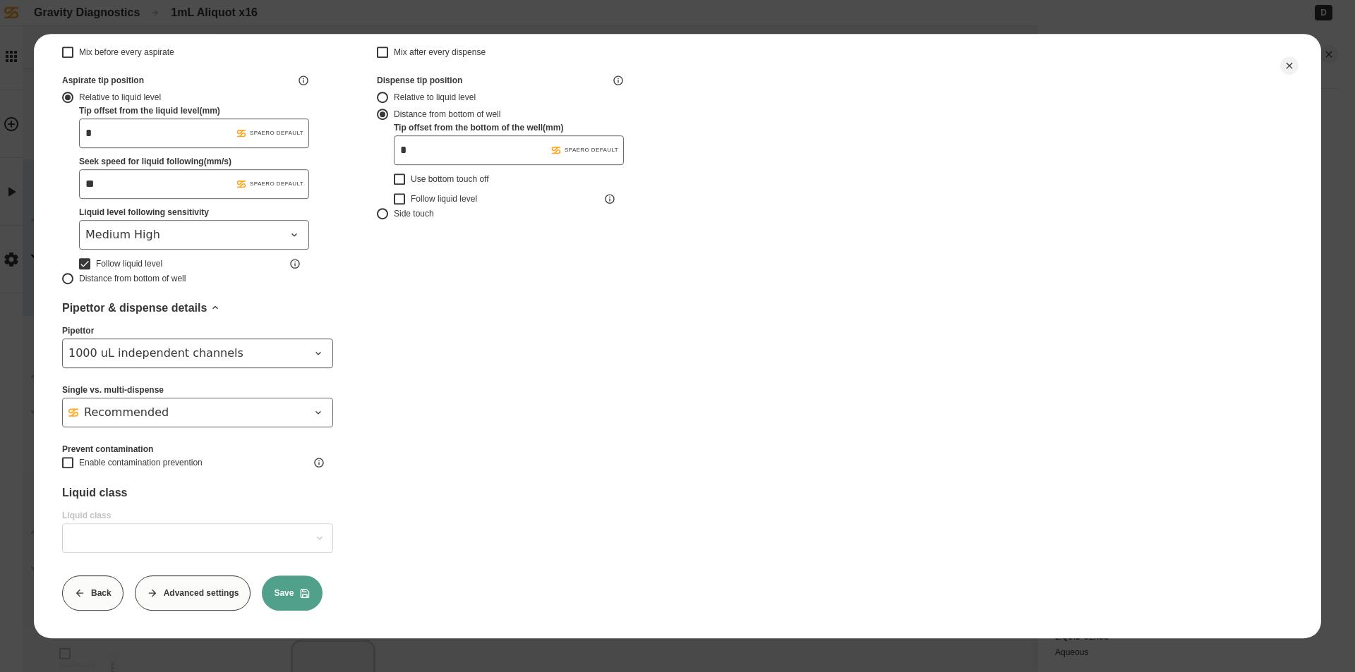
type input "*******"
click at [284, 594] on button "Save" at bounding box center [292, 593] width 61 height 35
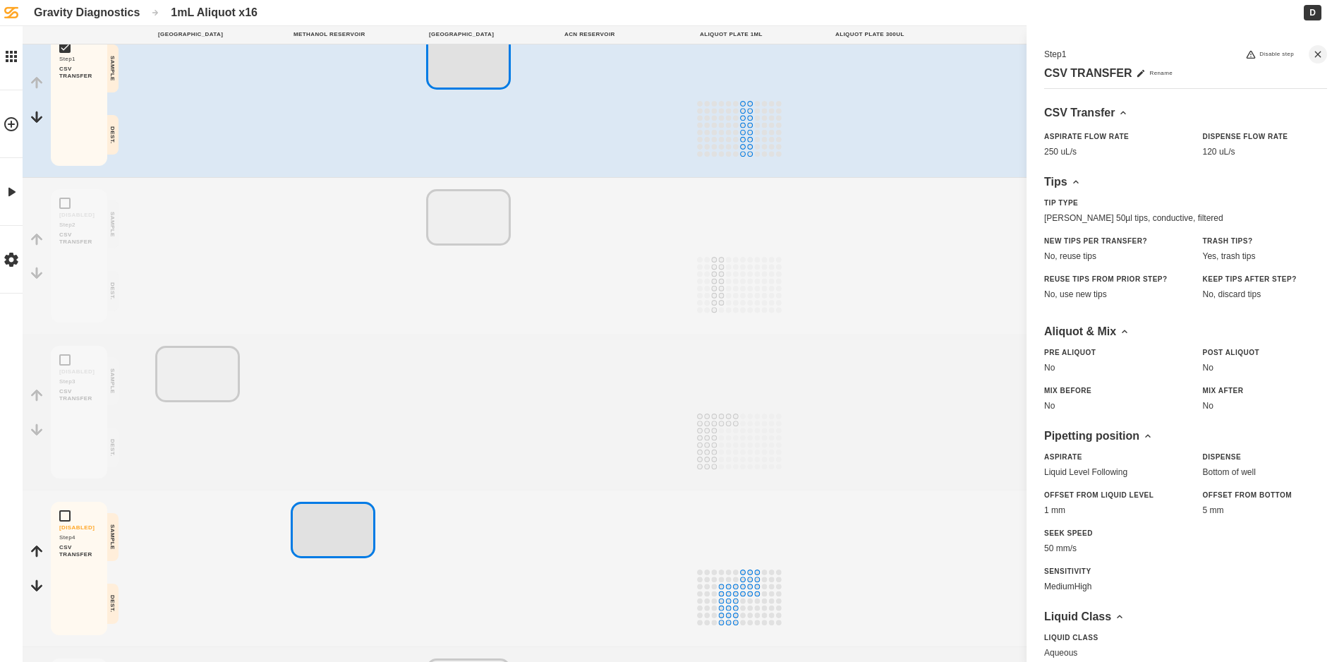
scroll to position [349, 0]
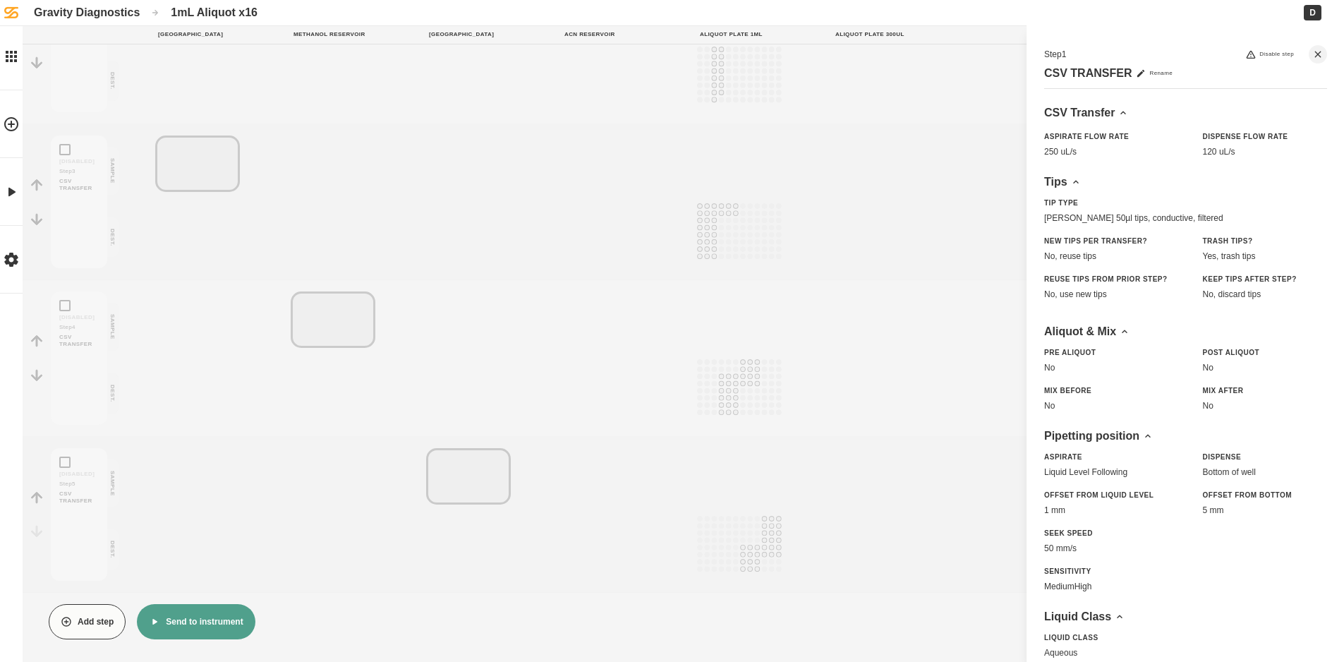
click at [190, 607] on button "Send to instrument" at bounding box center [196, 621] width 118 height 35
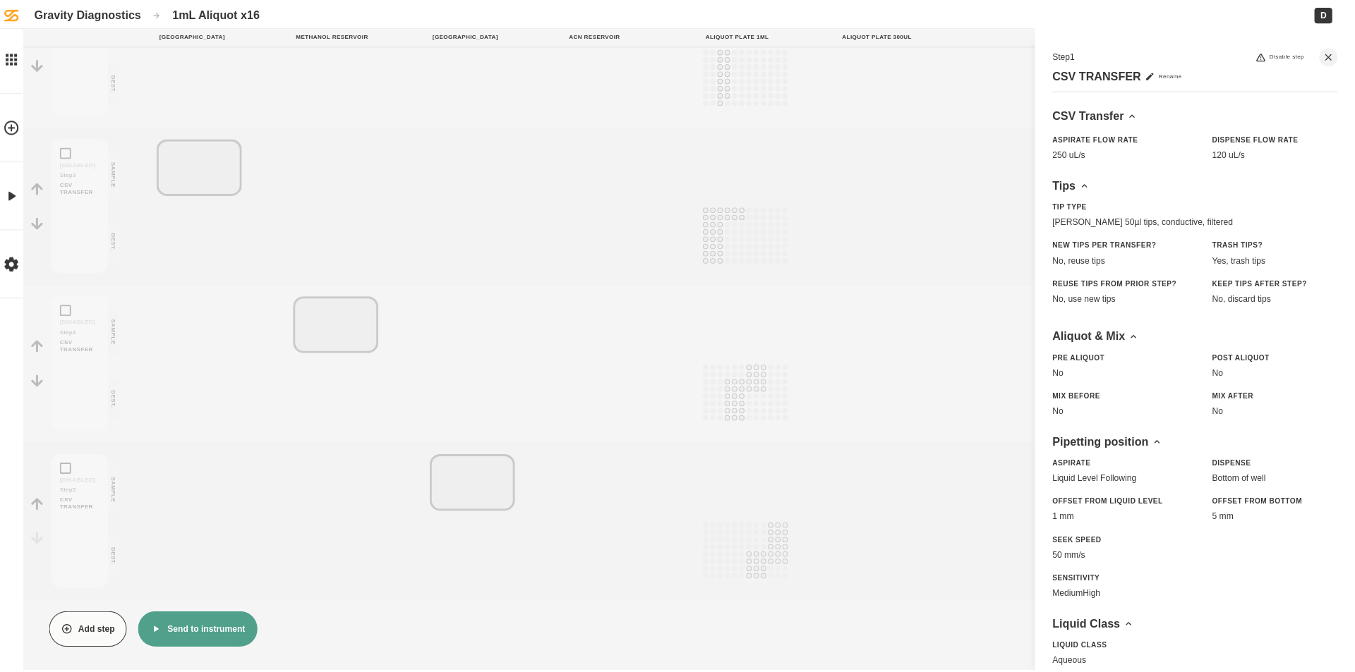
scroll to position [338, 0]
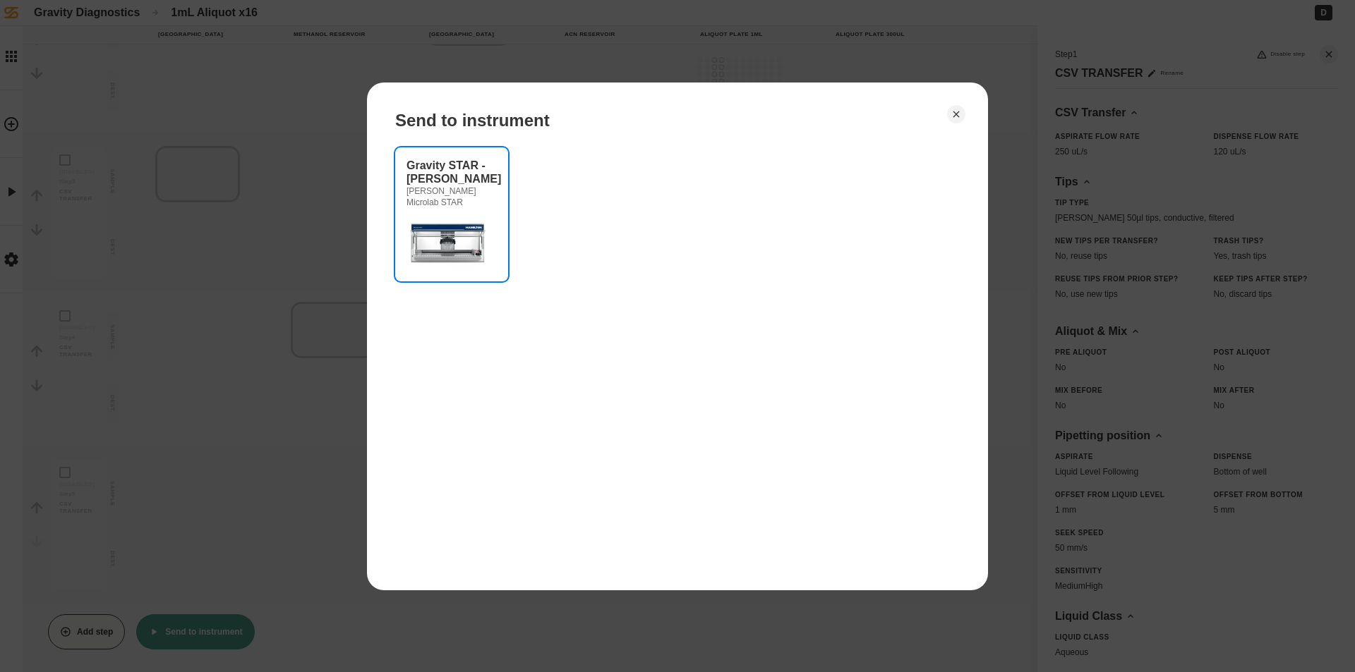
click at [436, 226] on img at bounding box center [448, 242] width 85 height 56
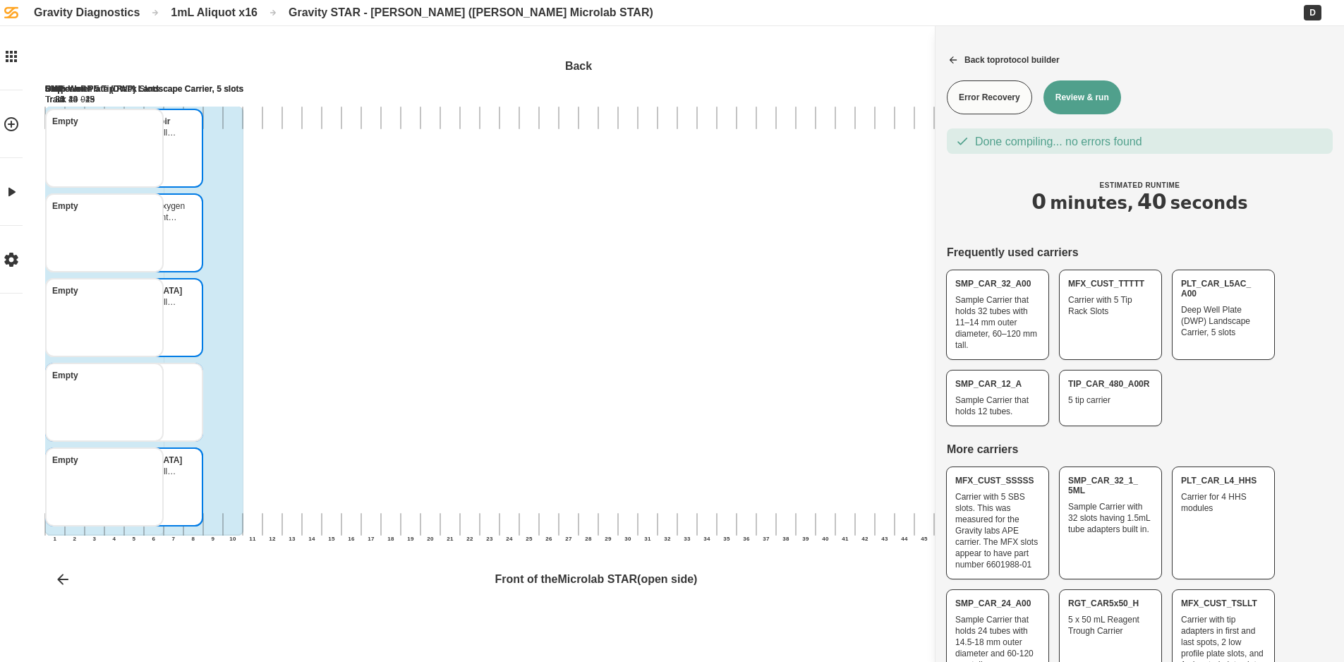
click at [1101, 99] on button "Review & run" at bounding box center [1082, 97] width 78 height 34
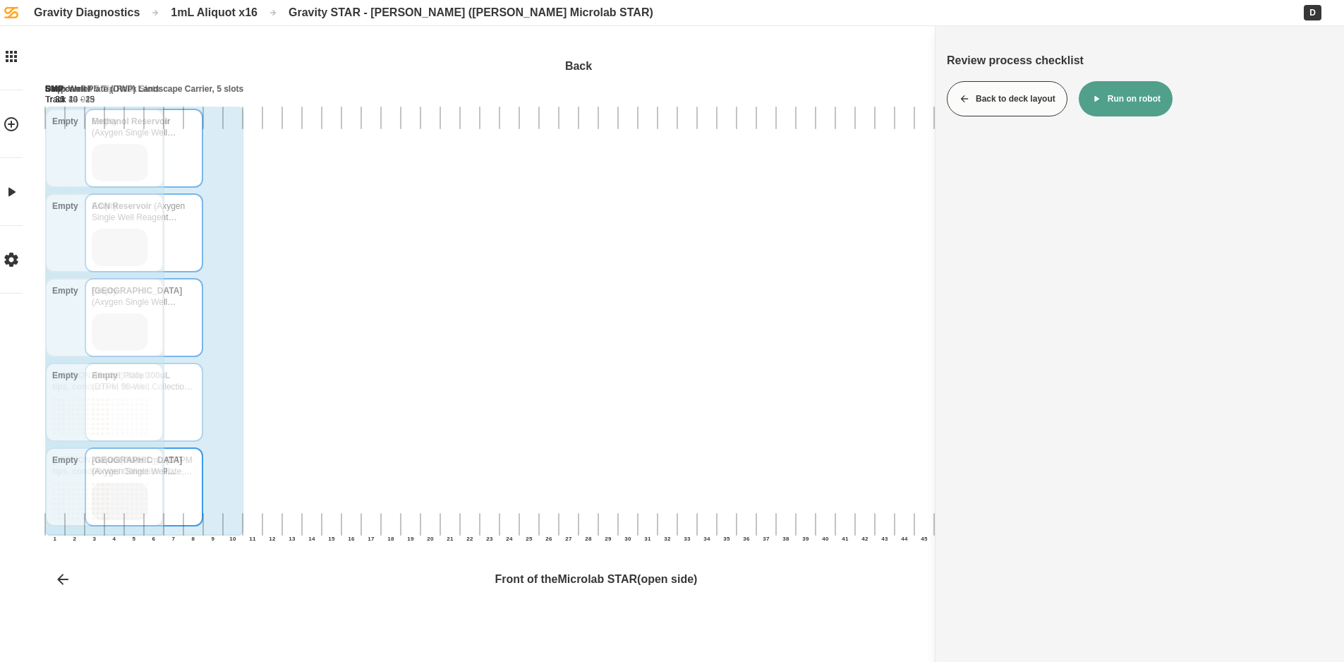
click at [1097, 99] on icon at bounding box center [1096, 99] width 5 height 6
